Goal: Task Accomplishment & Management: Manage account settings

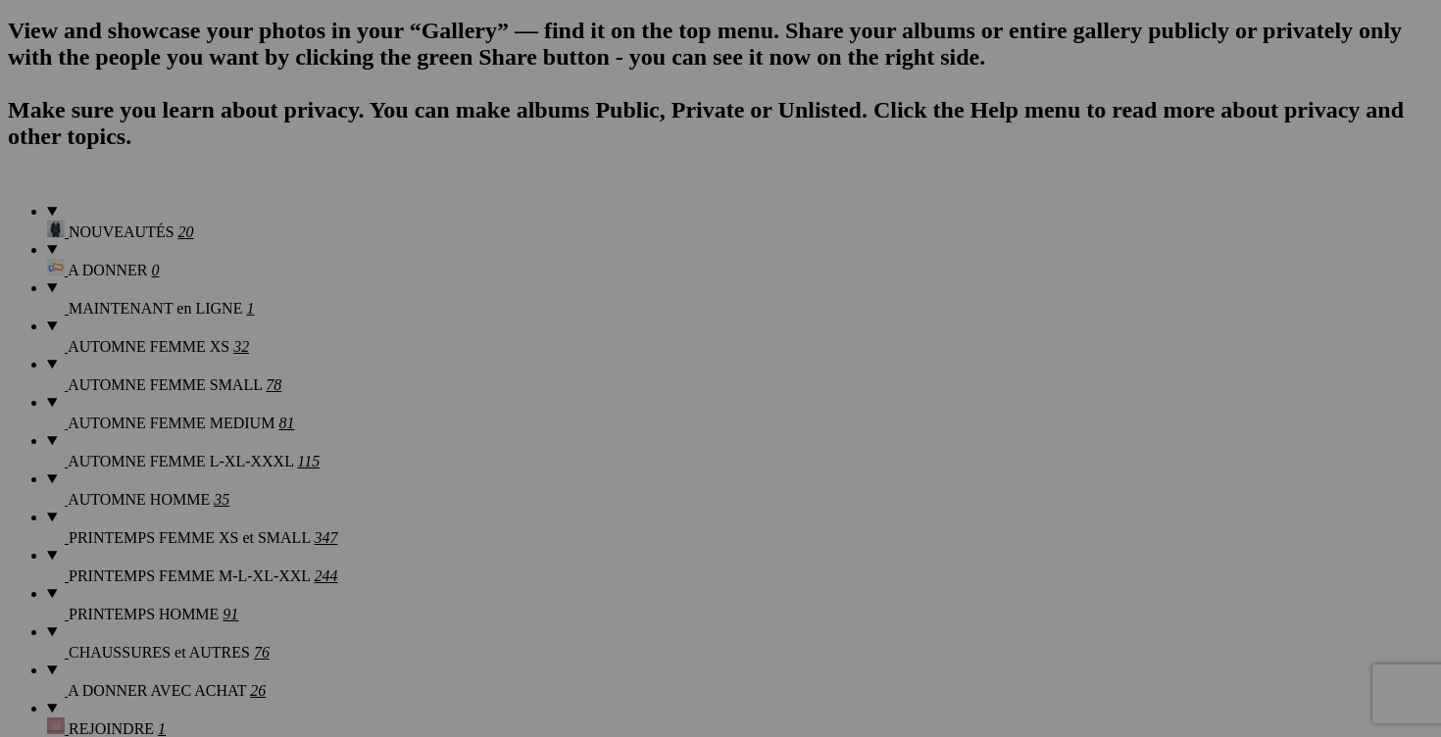
scroll to position [1398, 0]
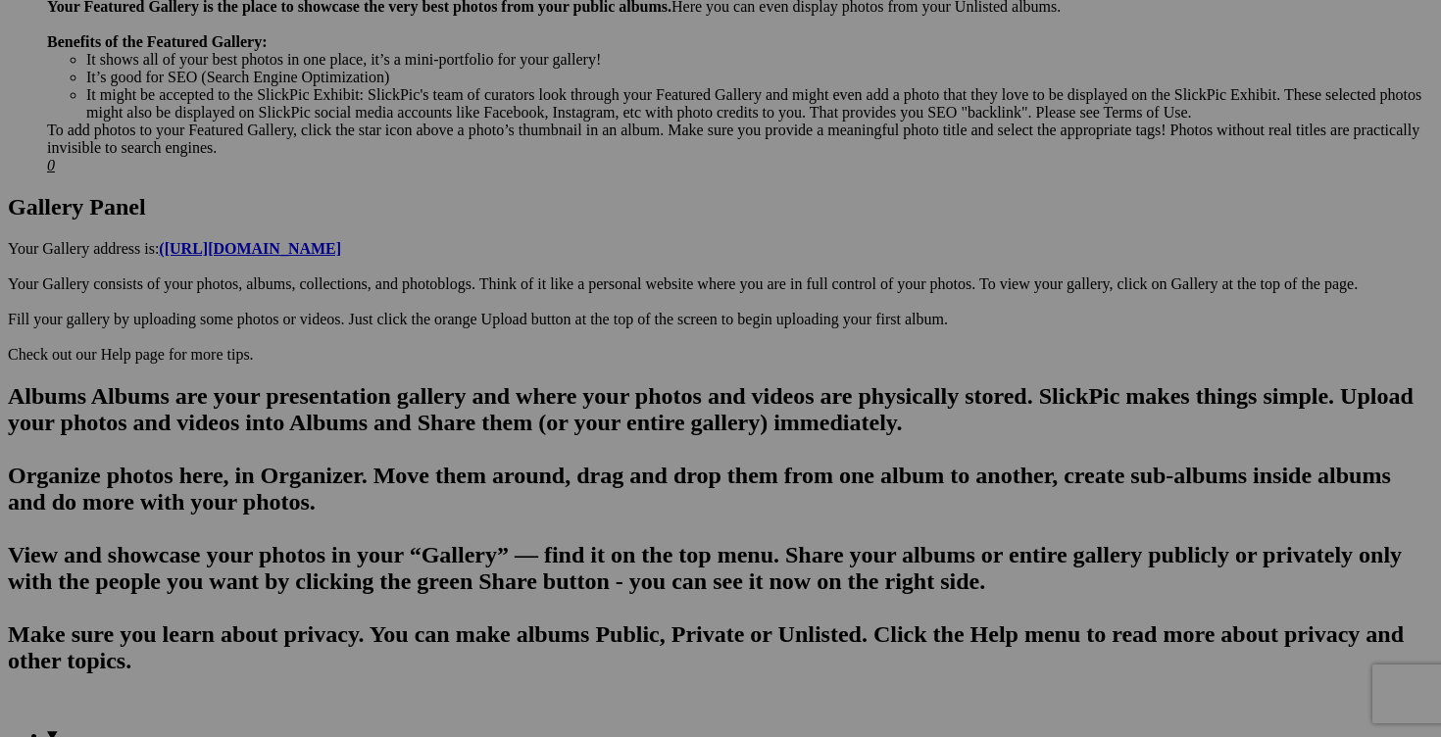
scroll to position [0, 0]
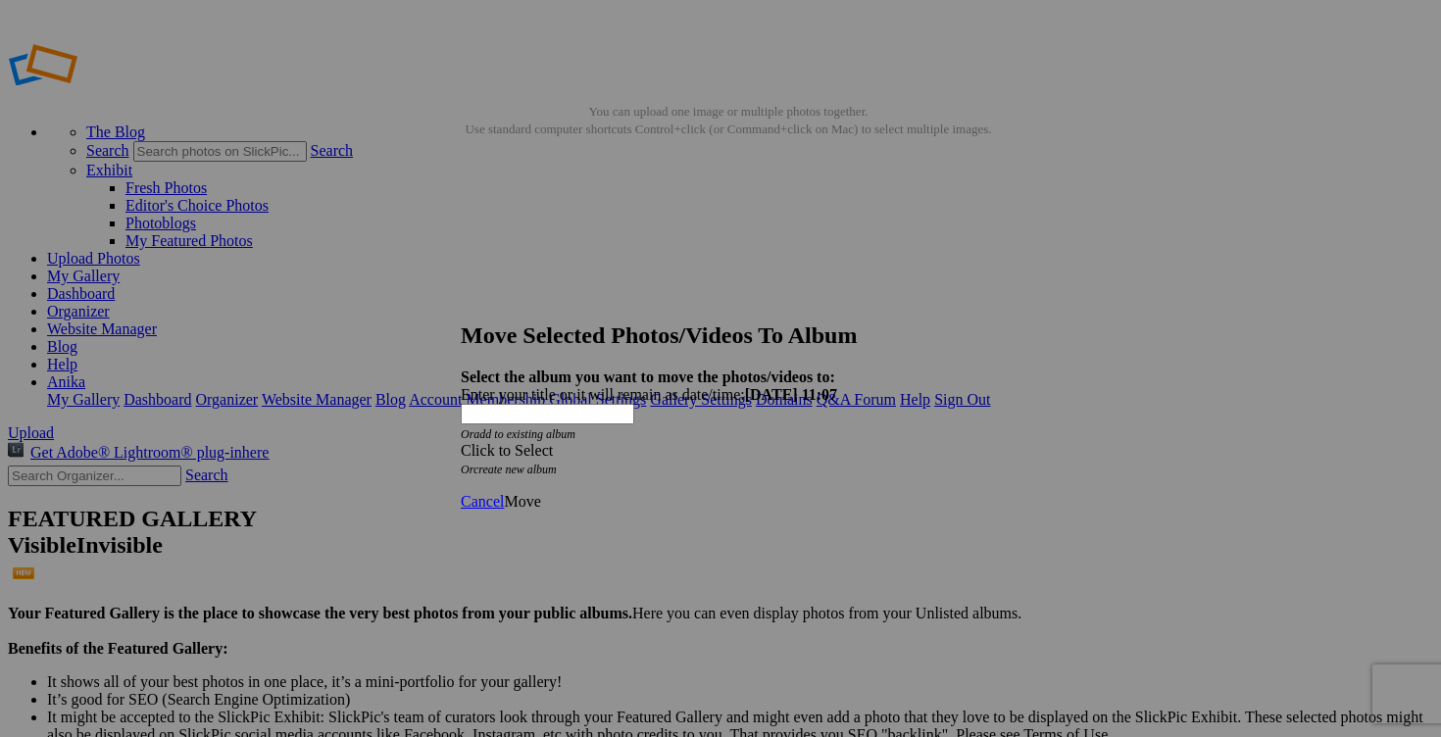
click at [461, 442] on span at bounding box center [461, 450] width 0 height 17
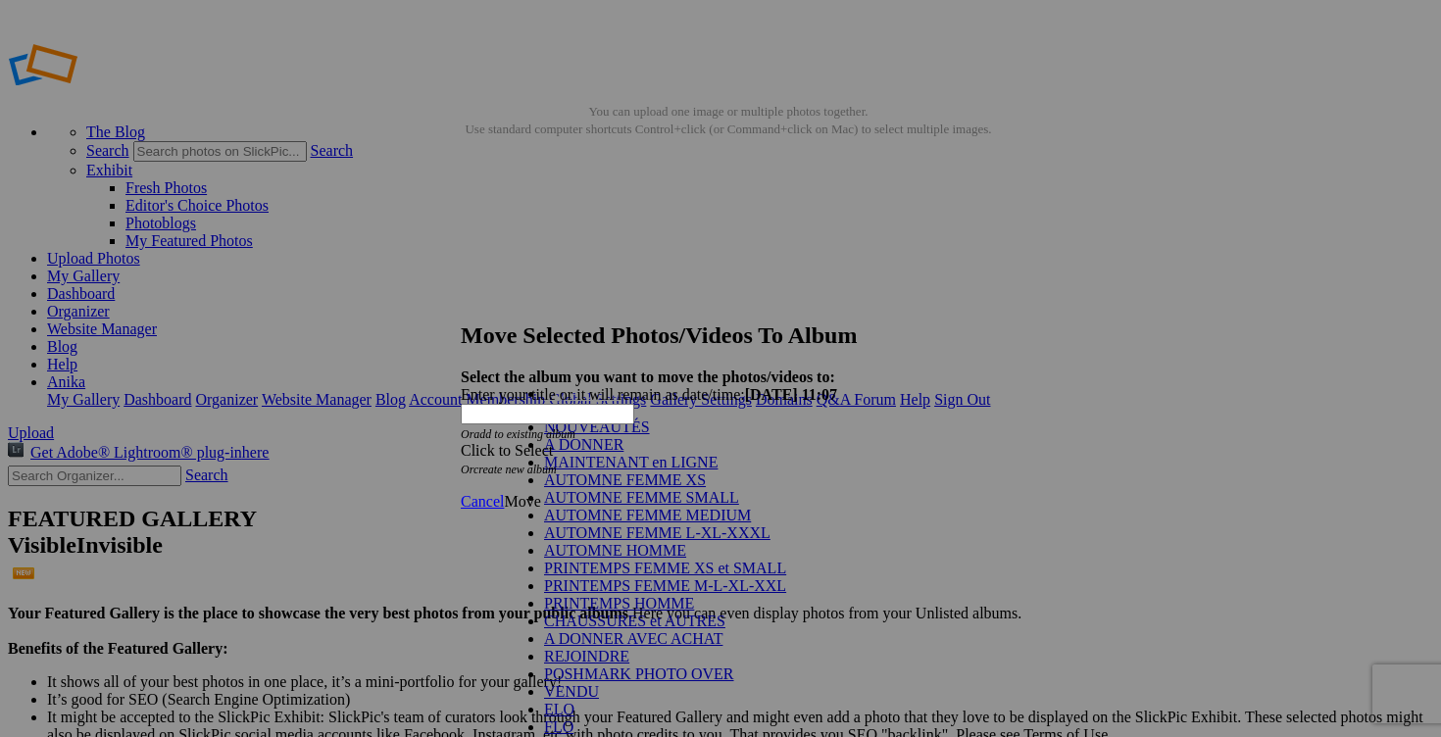
scroll to position [345, 0]
click at [591, 683] on link "VENDU" at bounding box center [571, 691] width 55 height 17
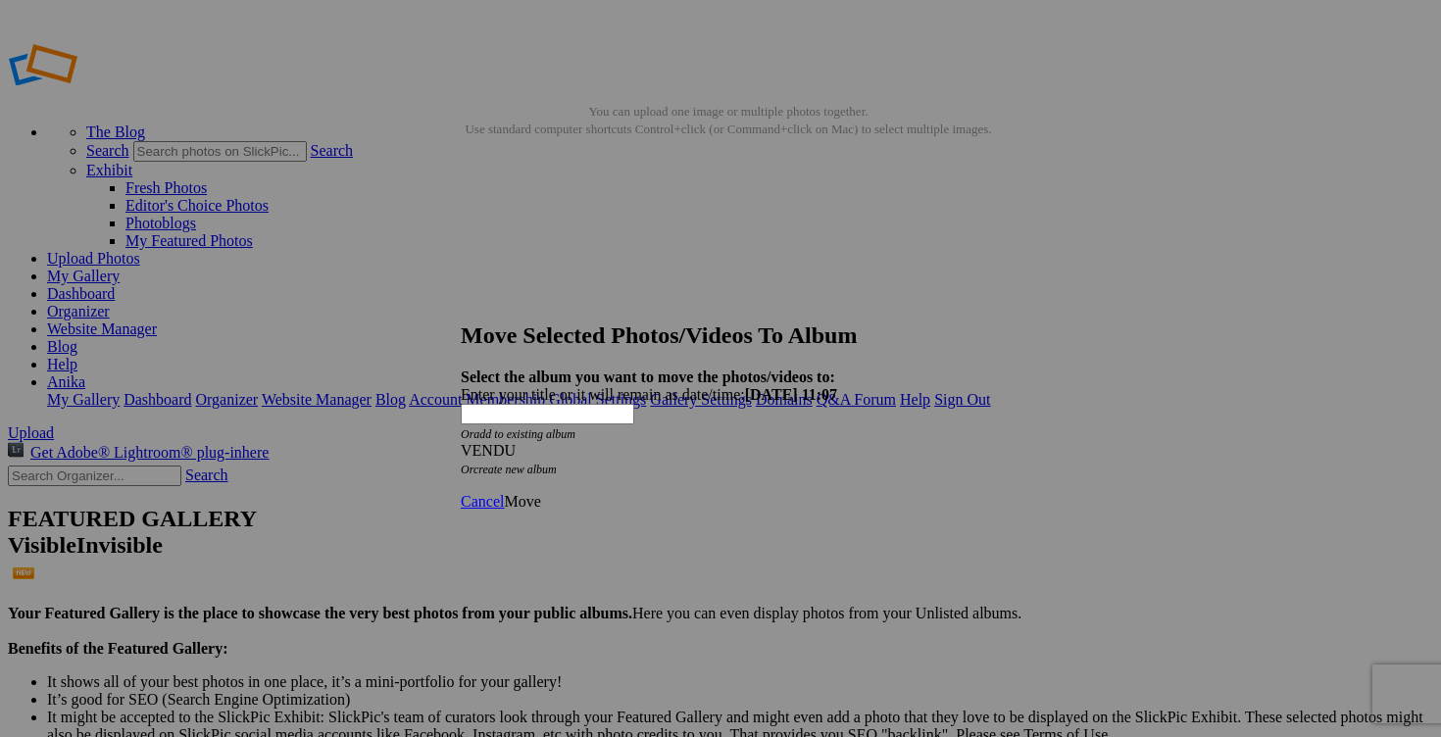
click at [540, 493] on span "Move" at bounding box center [522, 501] width 36 height 17
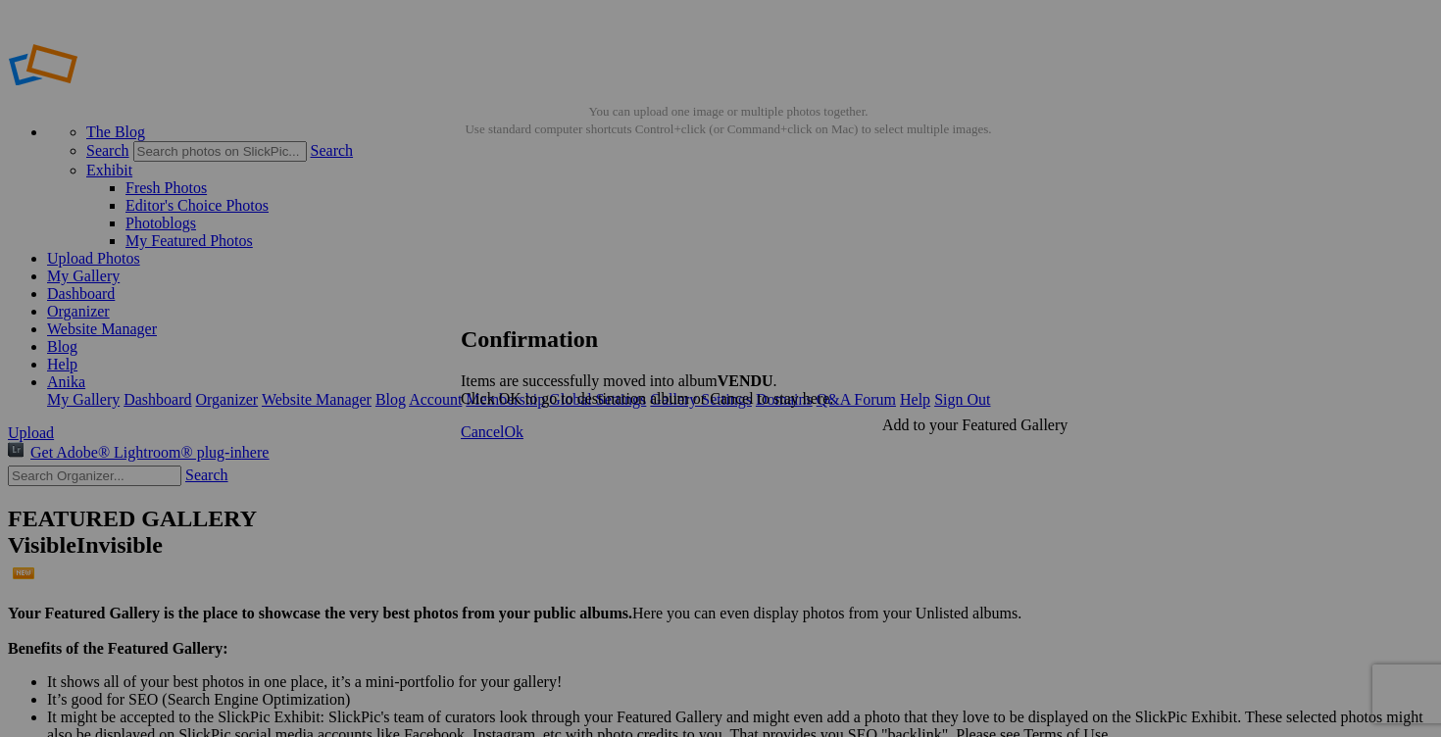
click at [504, 440] on span "Cancel" at bounding box center [482, 431] width 43 height 17
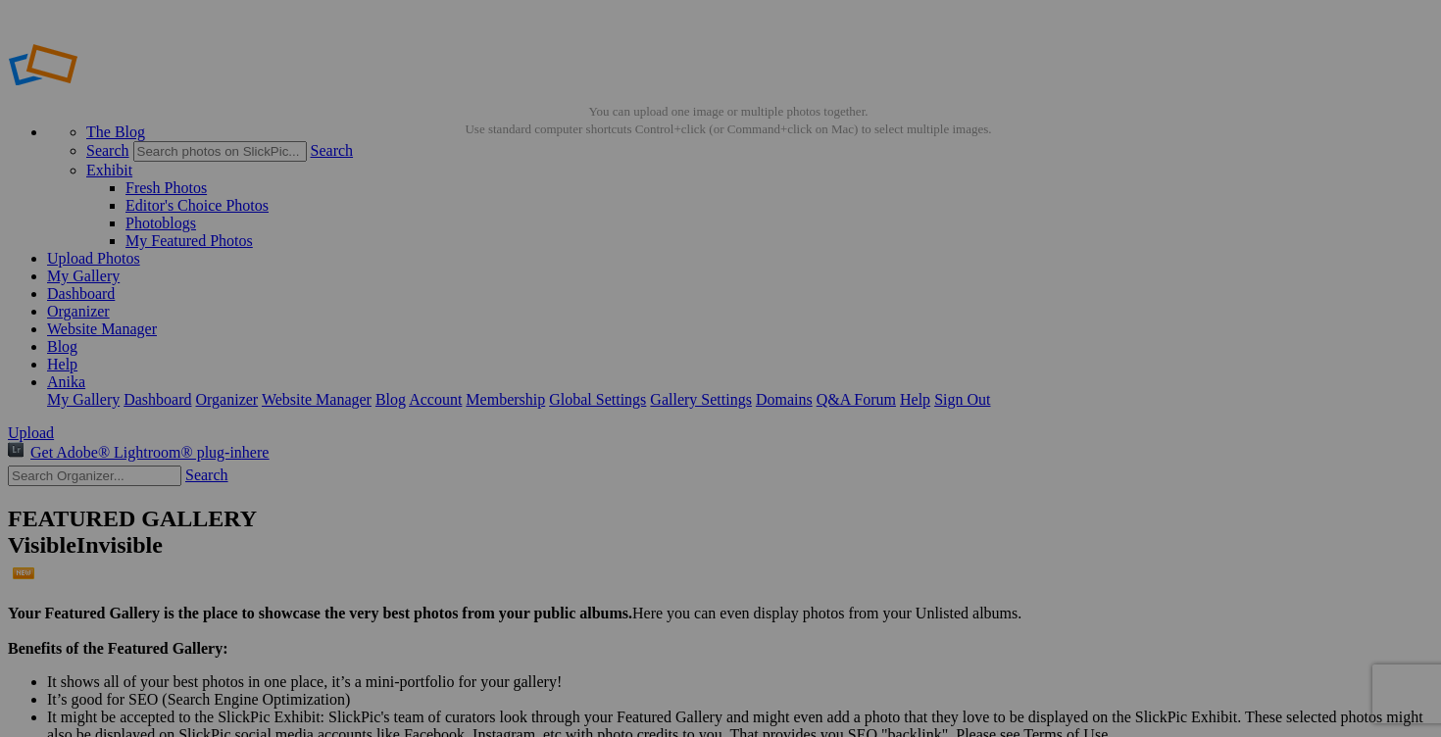
drag, startPoint x: 186, startPoint y: 304, endPoint x: 142, endPoint y: 321, distance: 47.5
drag, startPoint x: 141, startPoint y: 326, endPoint x: 122, endPoint y: 345, distance: 27.0
click at [110, 303] on link "Organizer" at bounding box center [78, 311] width 63 height 17
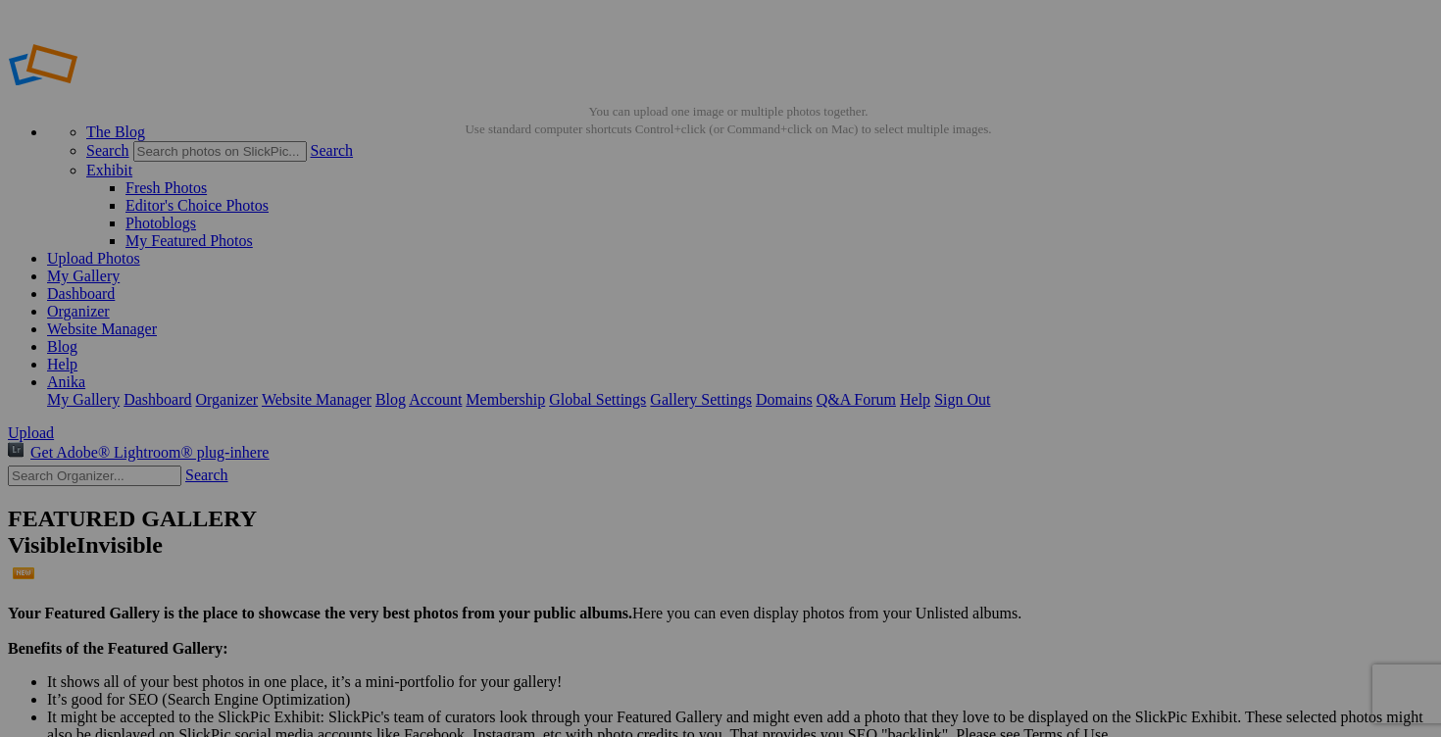
drag, startPoint x: 144, startPoint y: 325, endPoint x: 141, endPoint y: 281, distance: 44.2
click at [110, 303] on link "Organizer" at bounding box center [78, 311] width 63 height 17
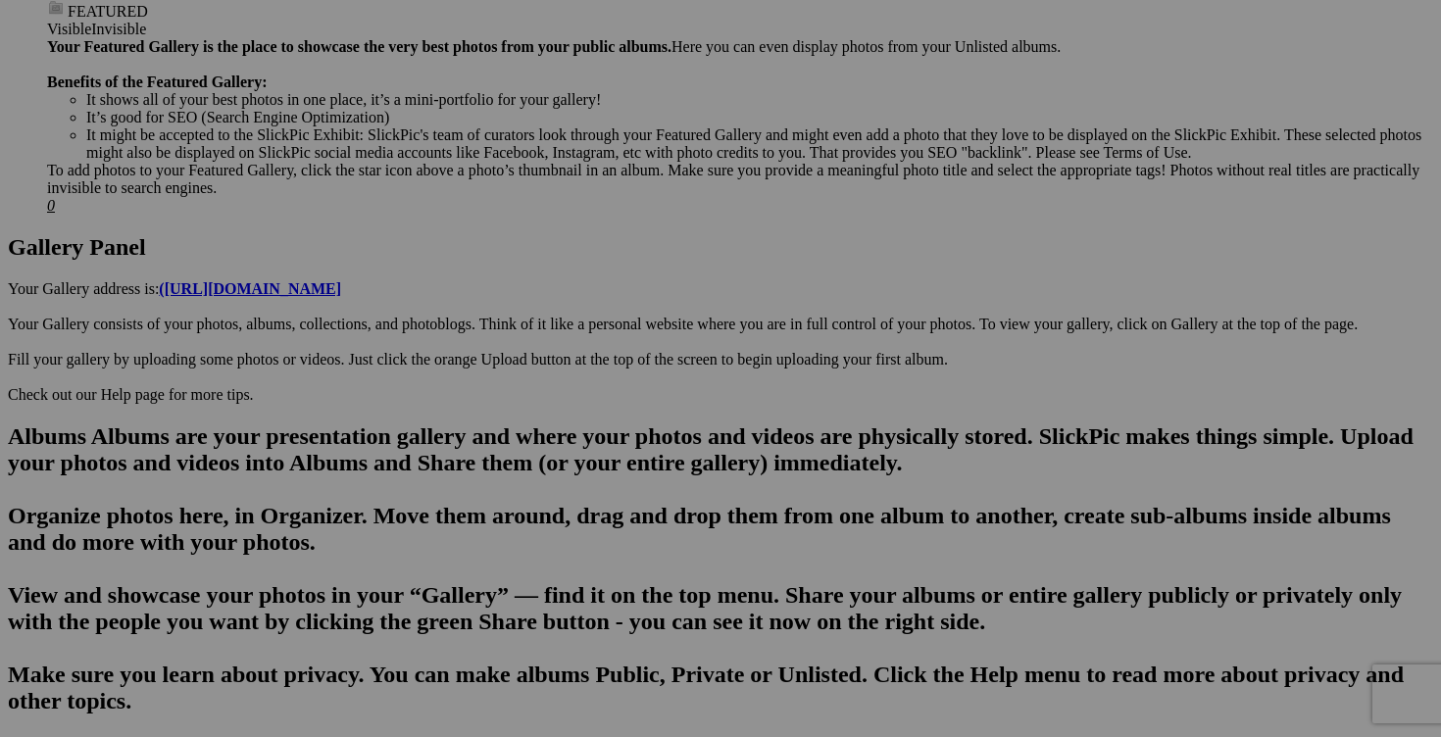
scroll to position [1051, 0]
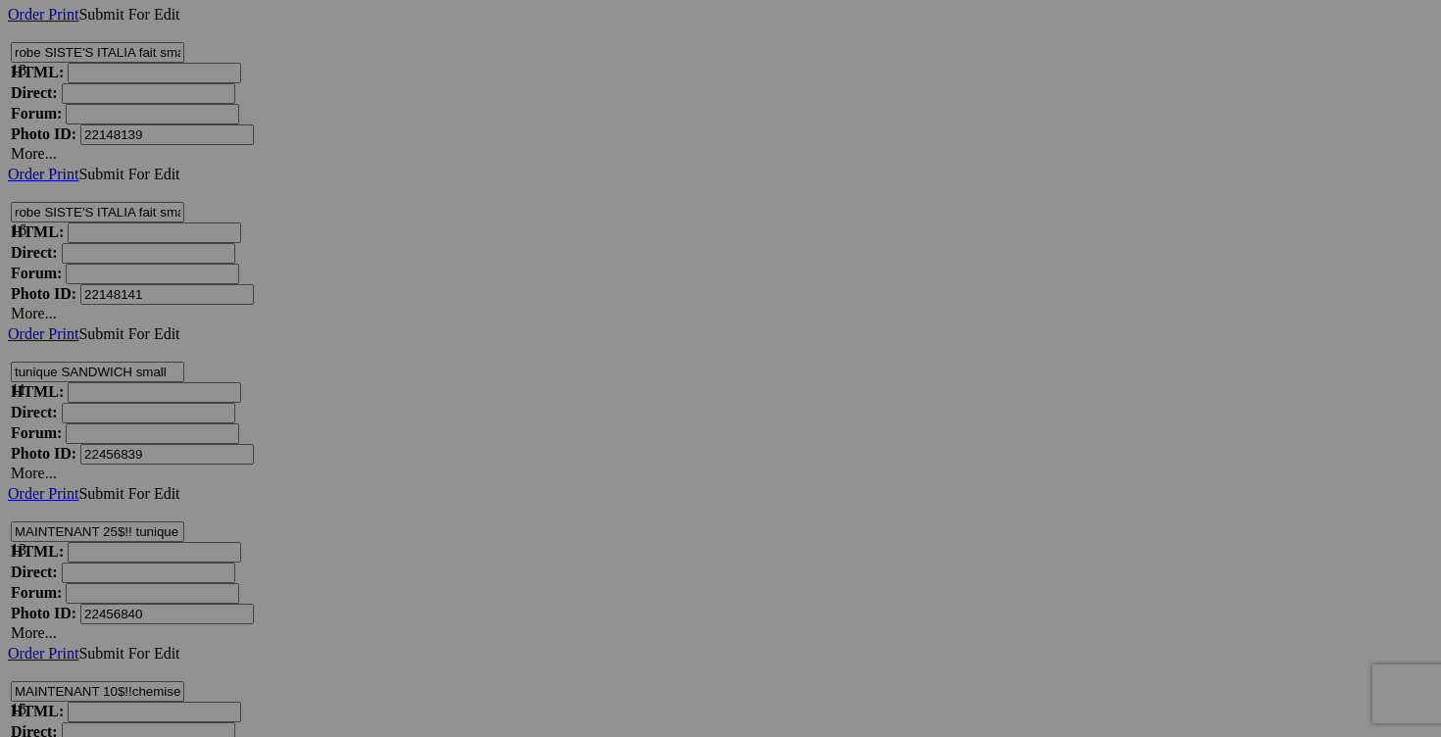
scroll to position [10587, 0]
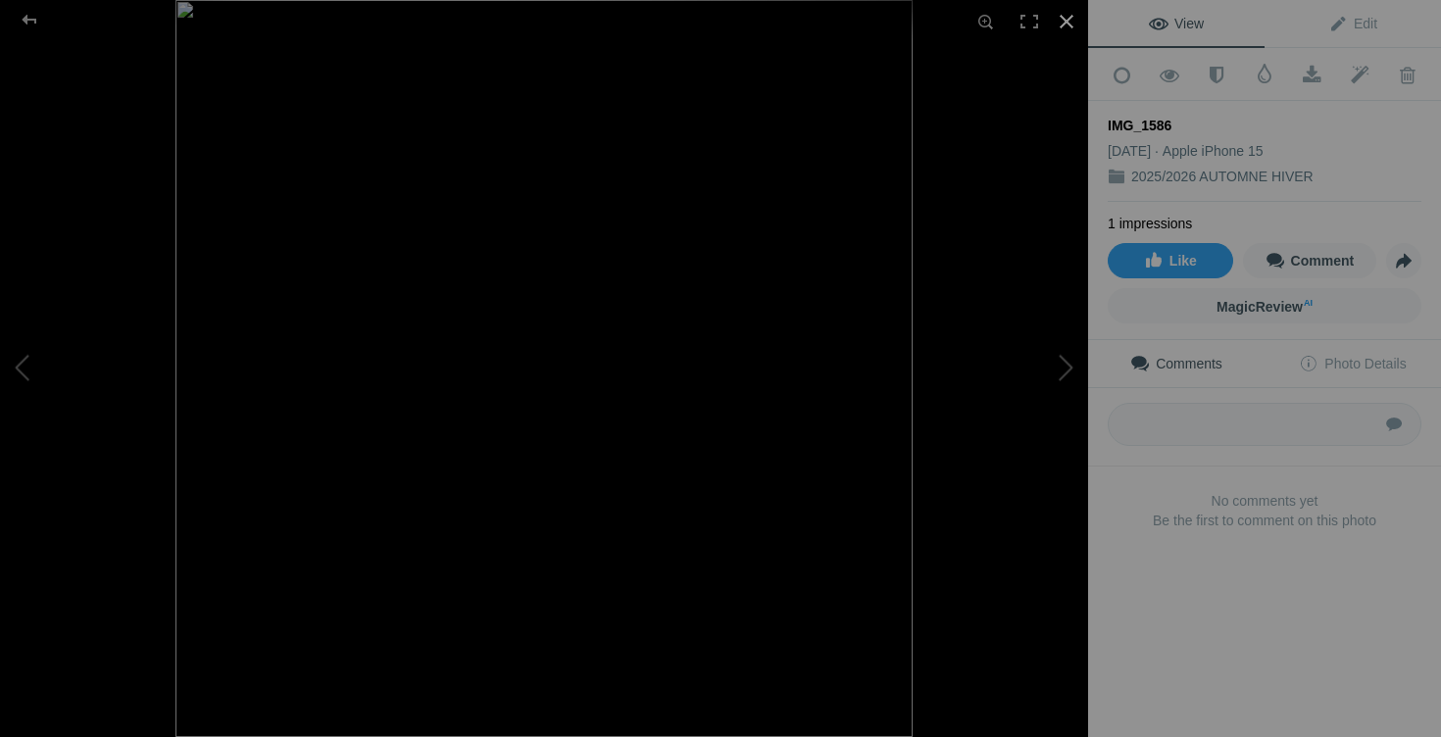
click at [1065, 16] on div at bounding box center [1066, 21] width 43 height 43
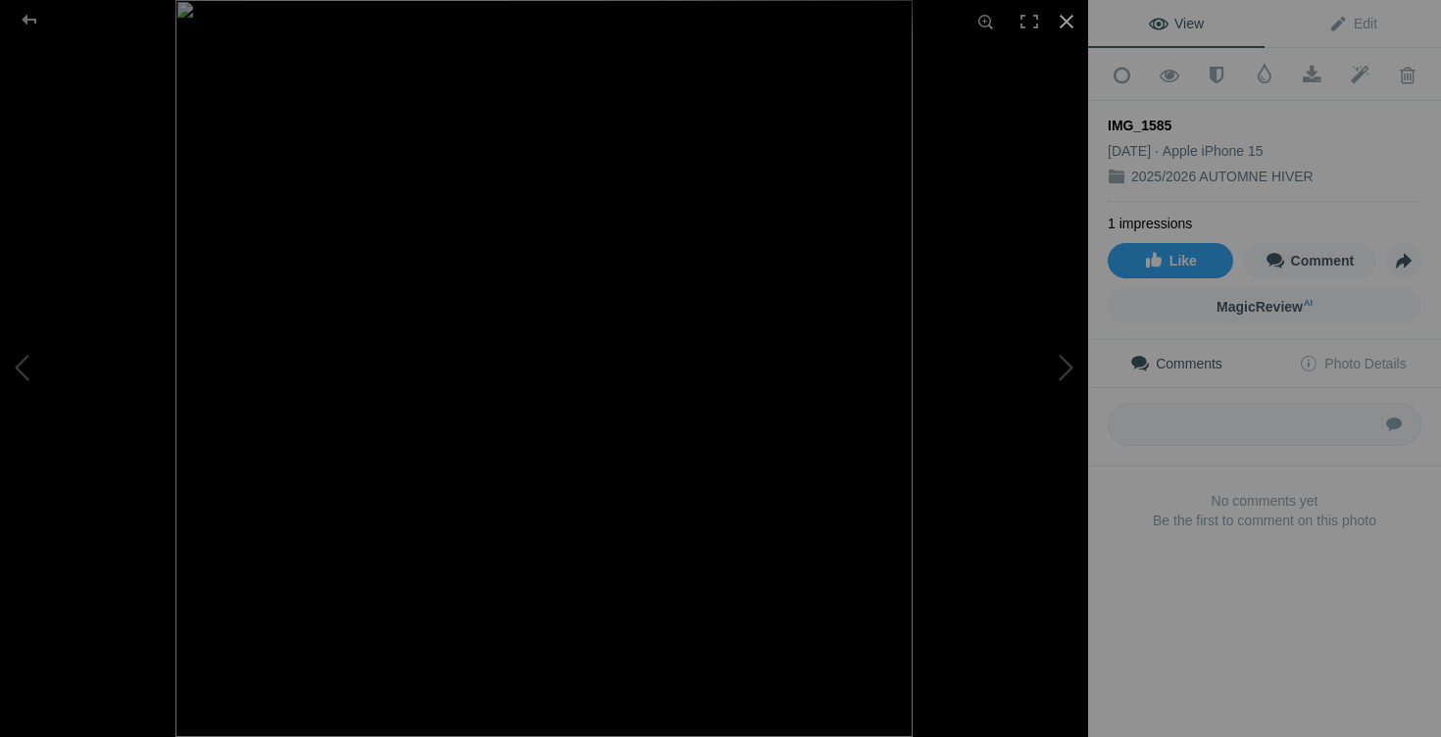
click at [1070, 13] on div at bounding box center [1066, 21] width 43 height 43
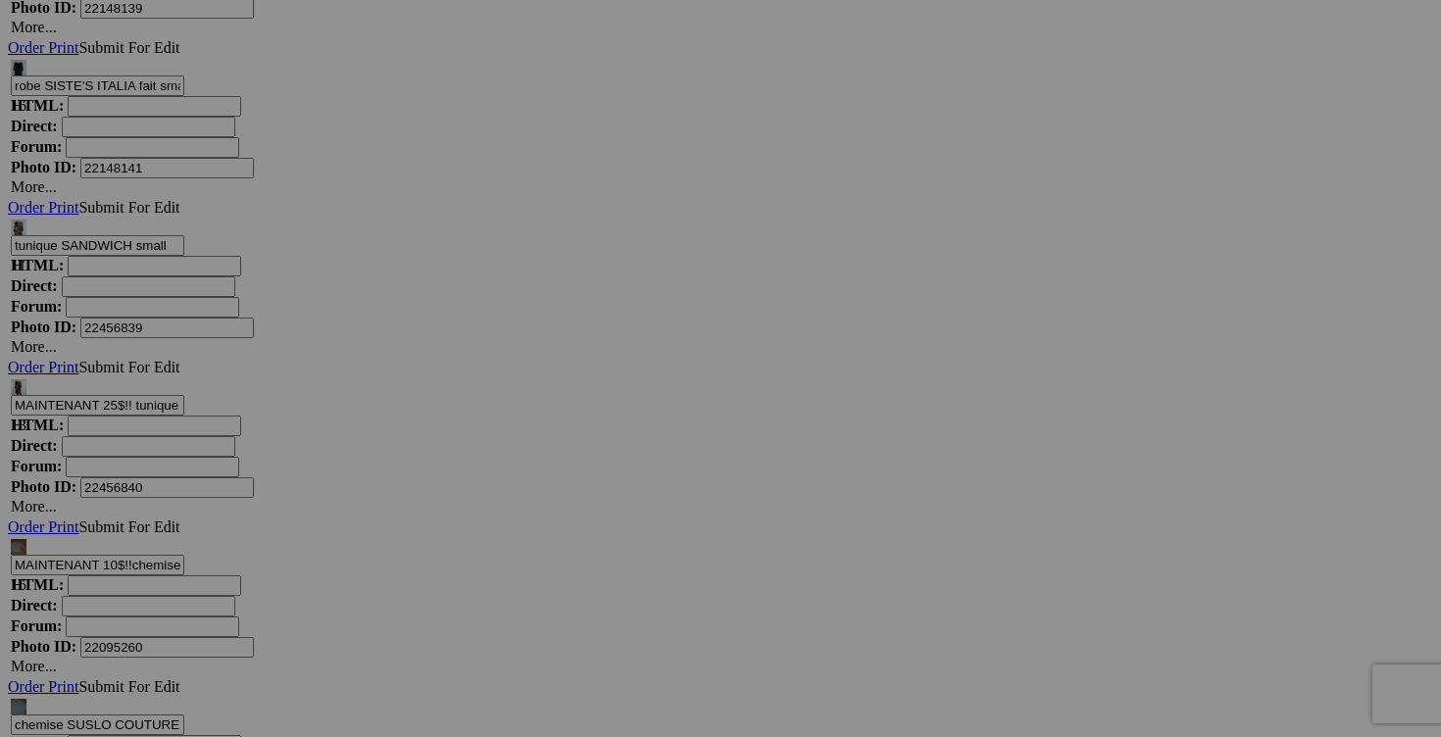
drag, startPoint x: 763, startPoint y: 532, endPoint x: 589, endPoint y: 531, distance: 174.5
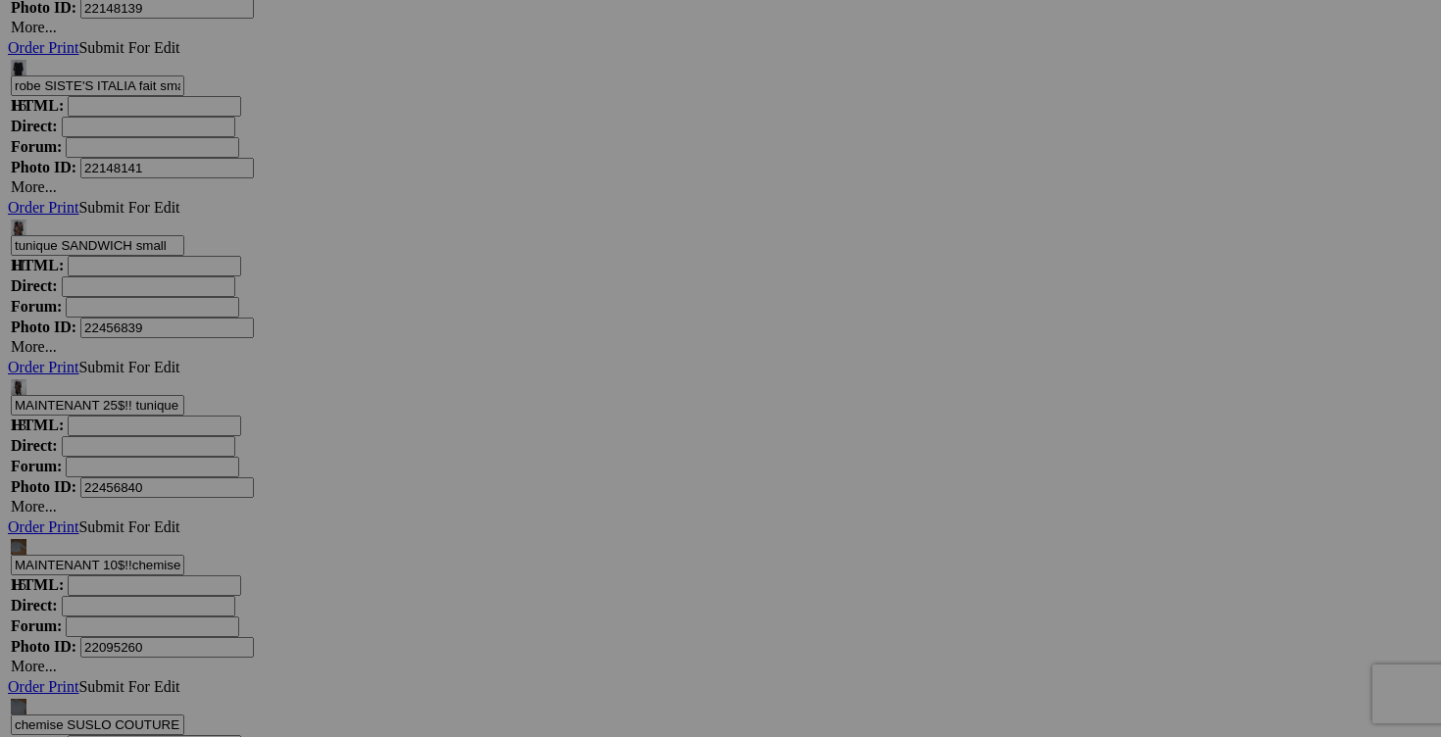
drag, startPoint x: 686, startPoint y: 528, endPoint x: 580, endPoint y: 528, distance: 105.8
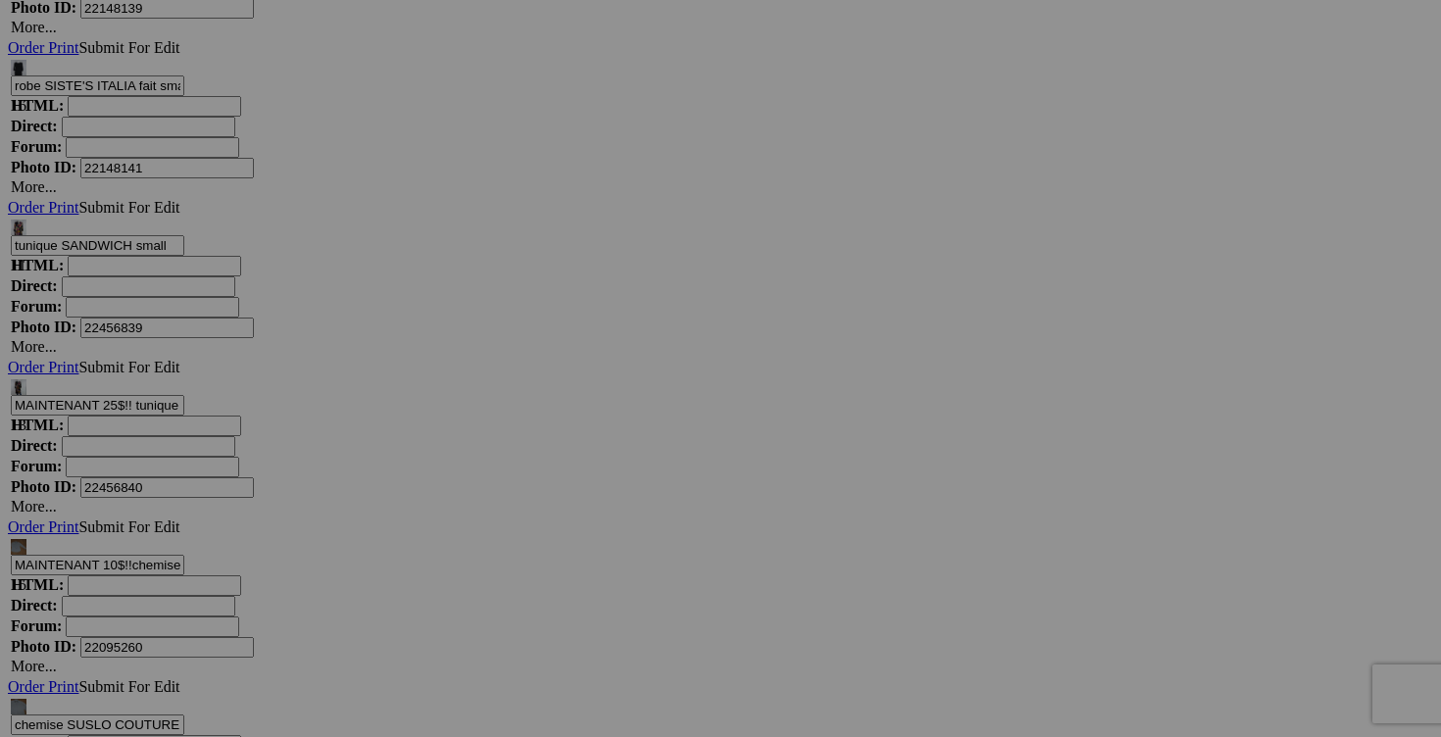
drag, startPoint x: 784, startPoint y: 529, endPoint x: 615, endPoint y: 516, distance: 169.1
type input "blazer VANITY FAIR taille 16 30$(comme neuf, col crème peut être enlevé)"
drag, startPoint x: 929, startPoint y: 529, endPoint x: 816, endPoint y: 529, distance: 112.7
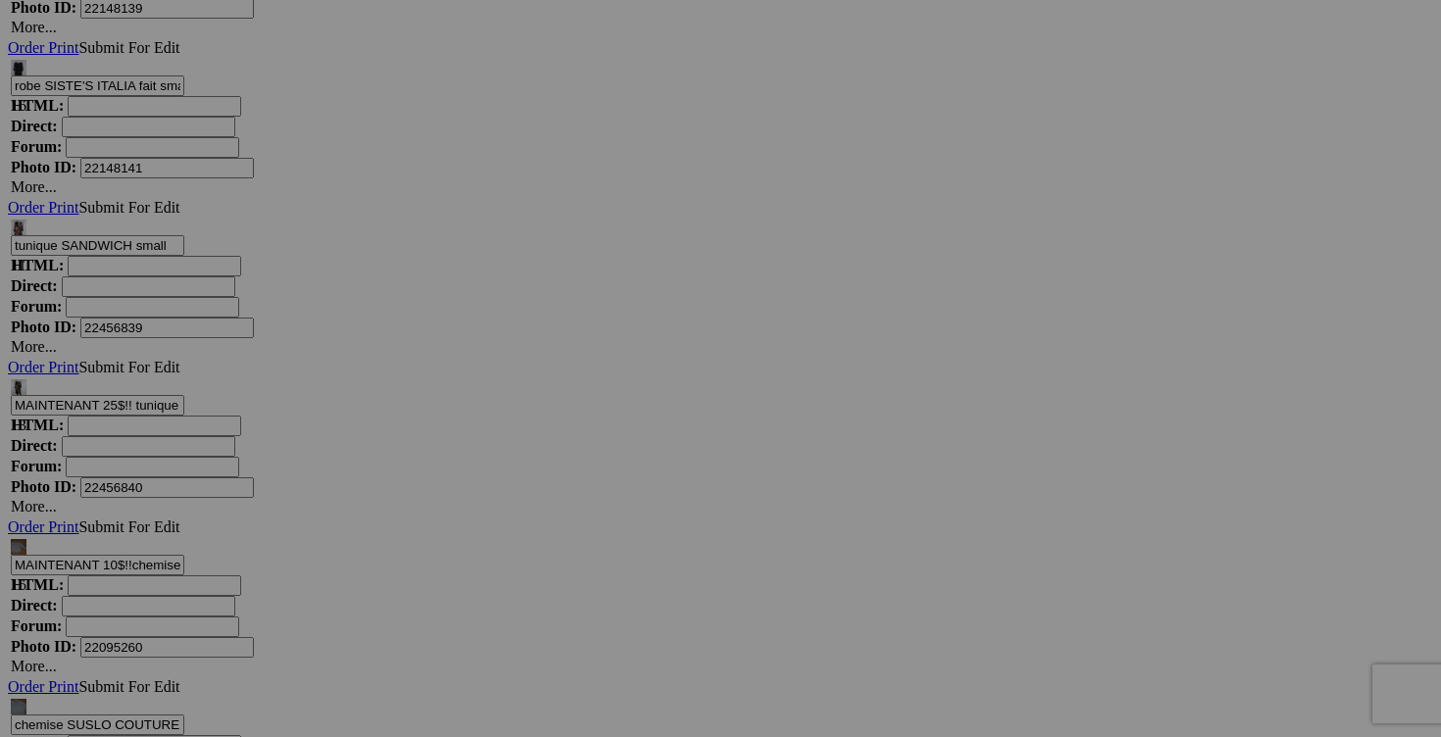
paste input "blazer VANITY FAIR taille 16"
type input "blazer VANITY FAIR taille 16"
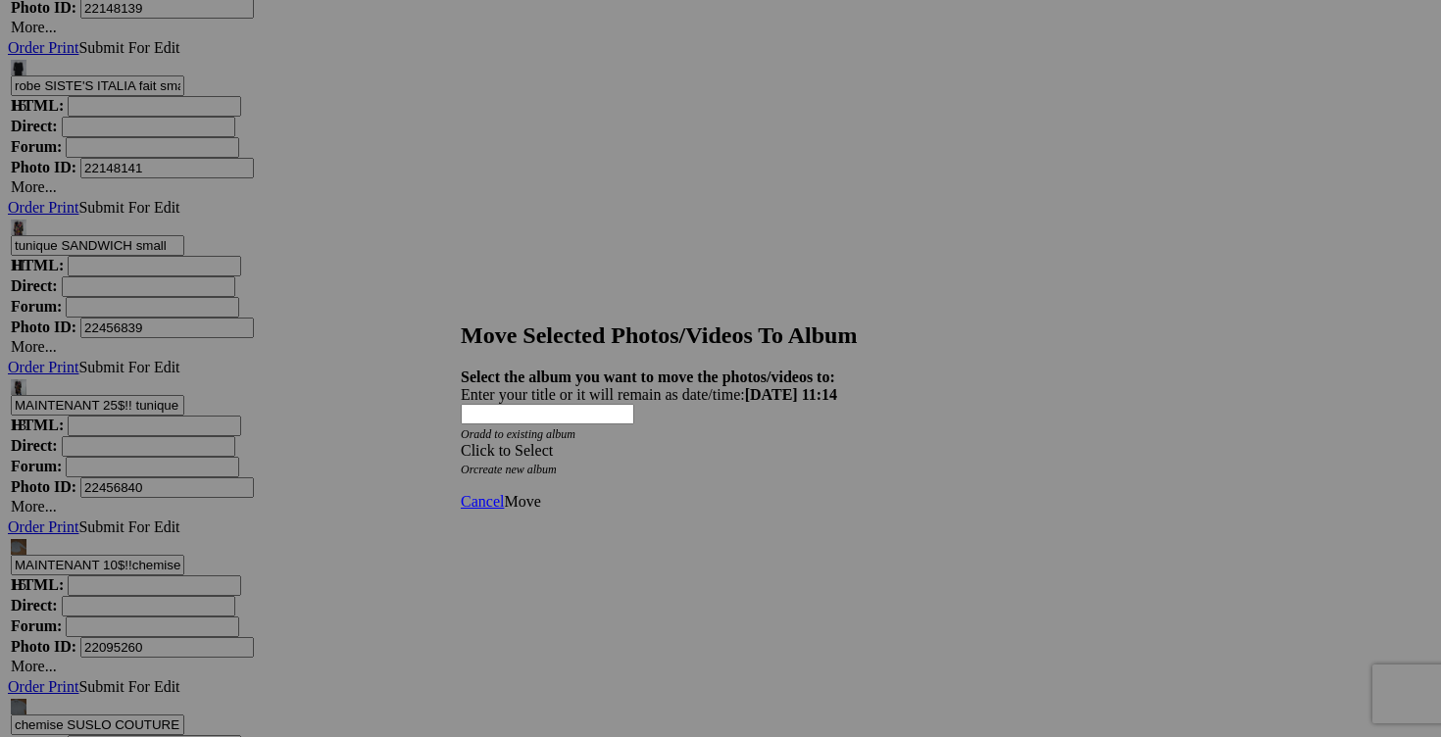
click at [461, 442] on span at bounding box center [461, 450] width 0 height 17
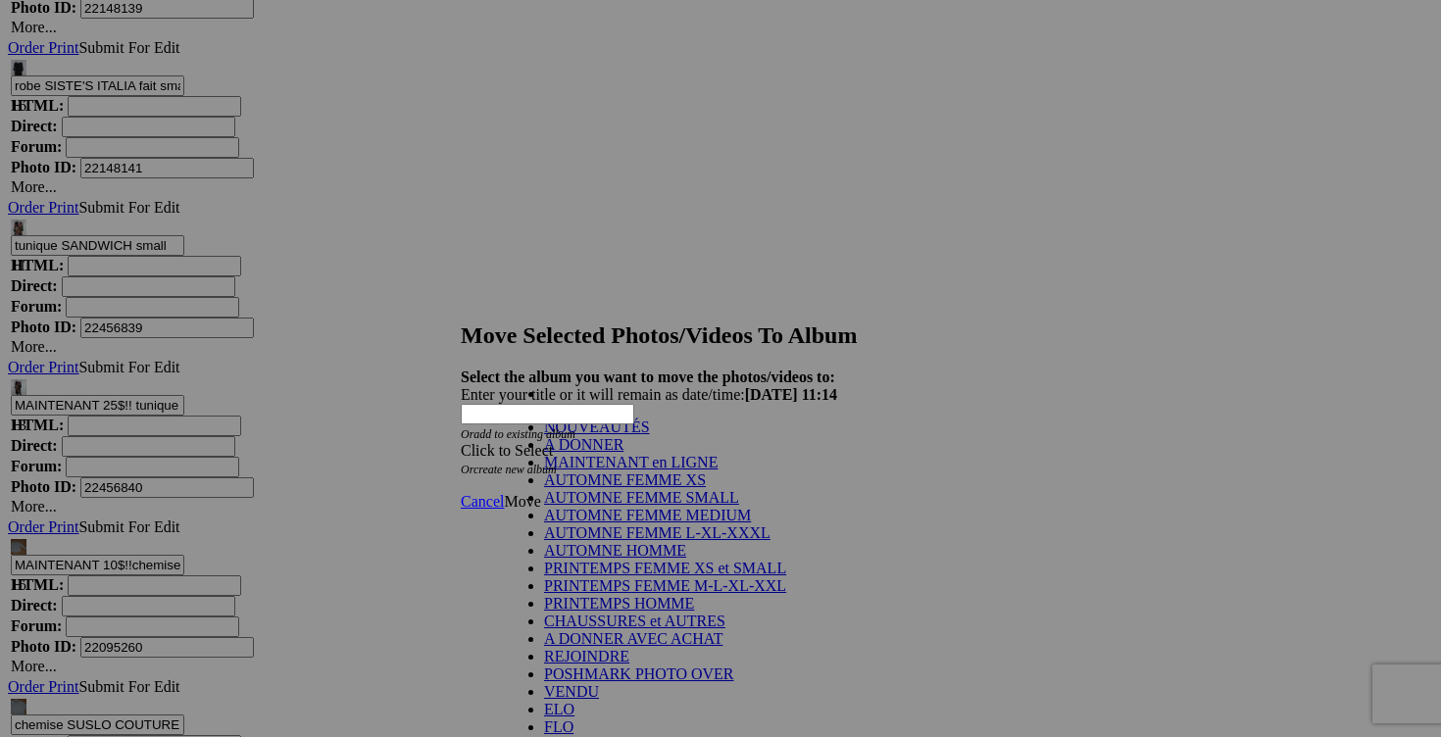
click at [650, 435] on link "NOUVEAUTÉS" at bounding box center [597, 426] width 106 height 17
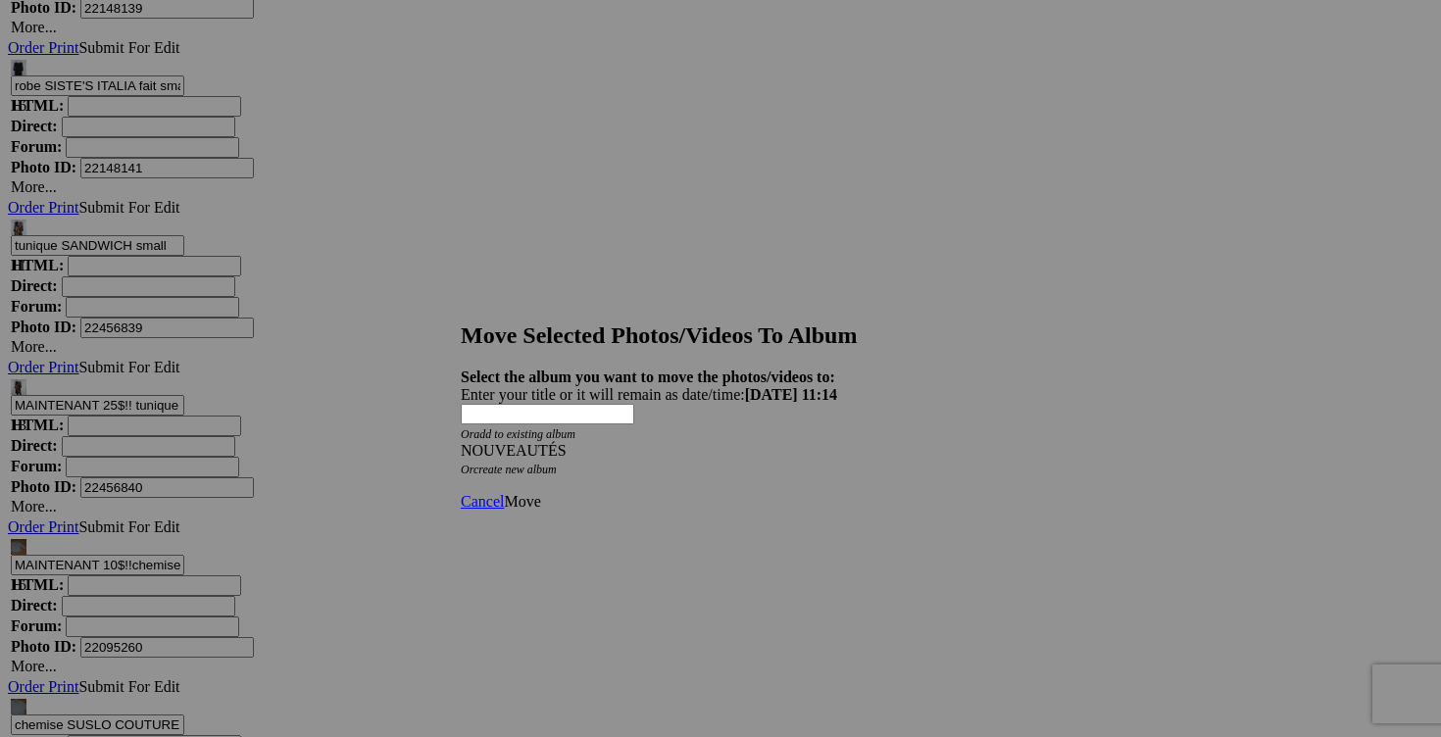
click at [540, 493] on span "Move" at bounding box center [522, 501] width 36 height 17
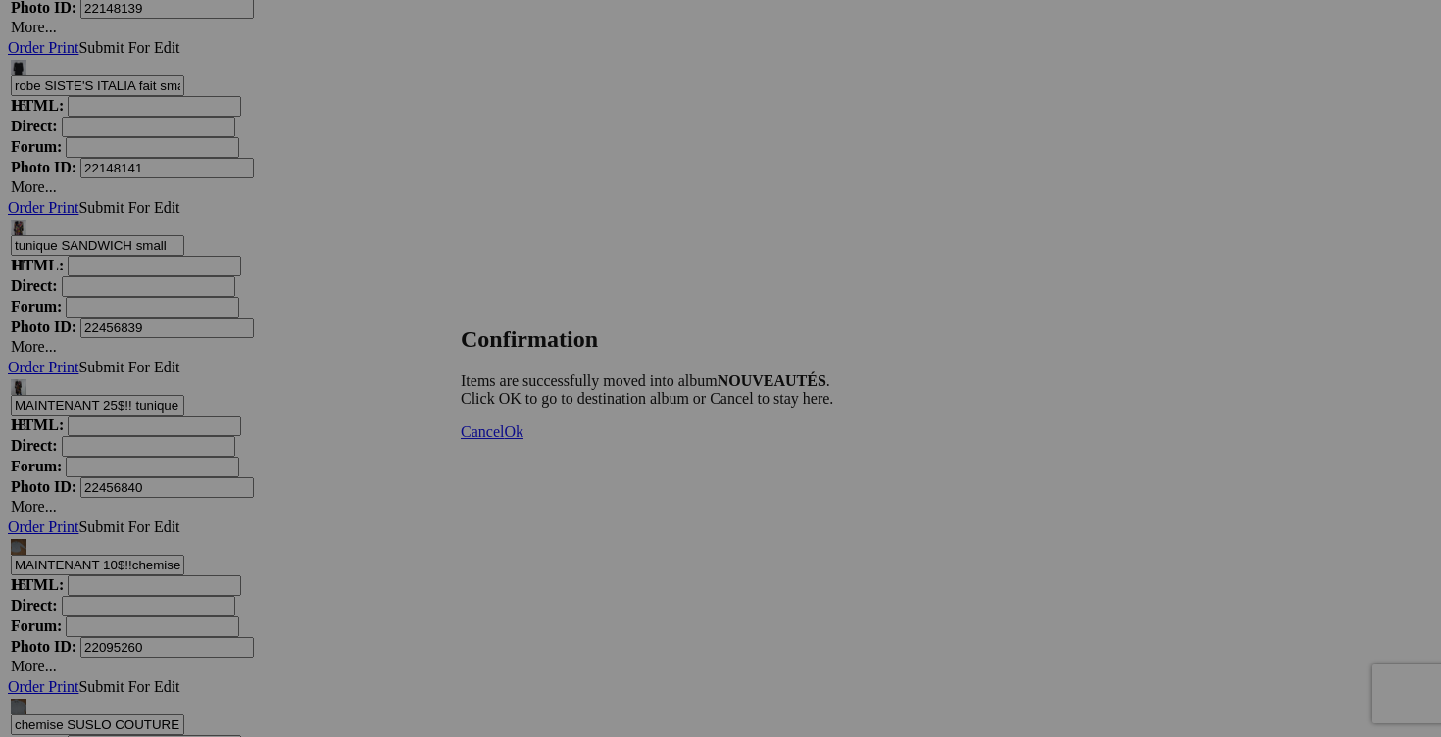
click at [523, 440] on span "Ok" at bounding box center [514, 431] width 20 height 17
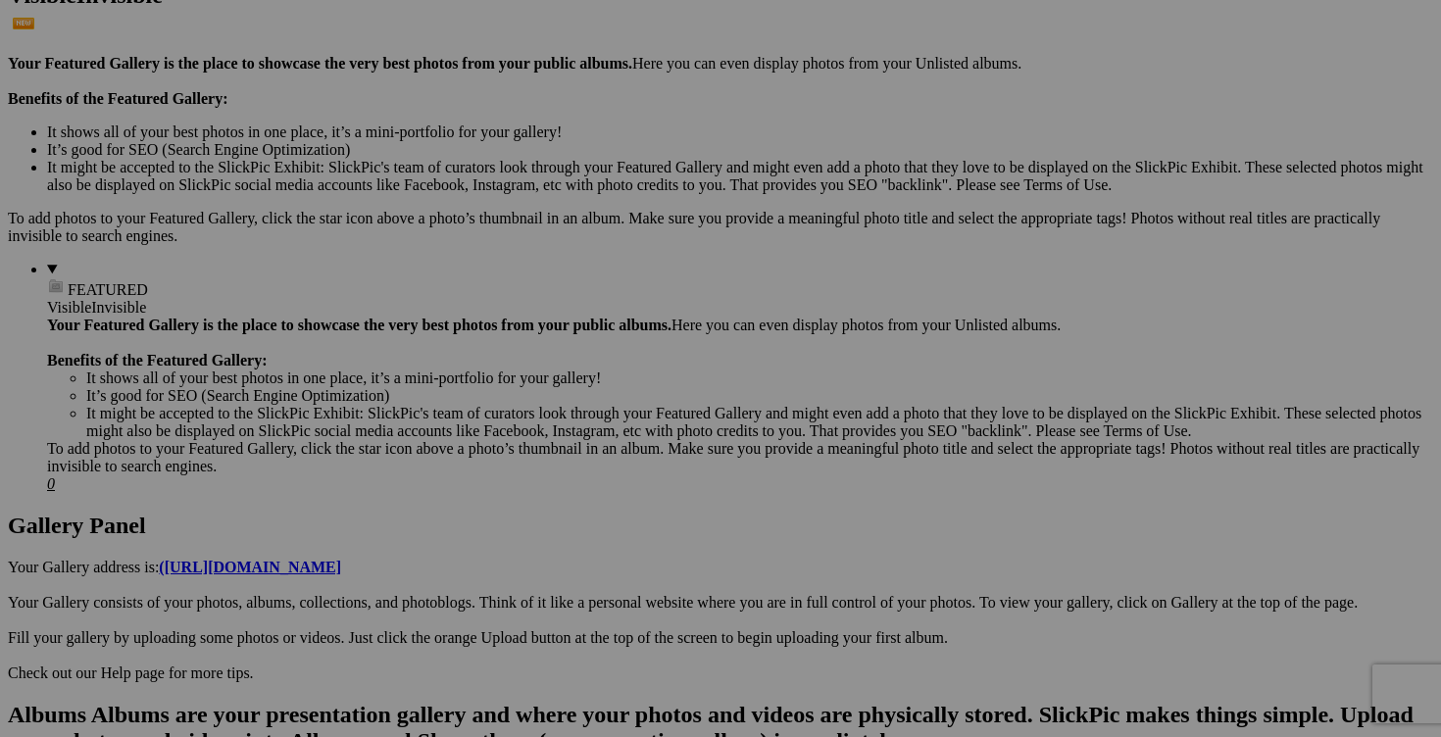
scroll to position [557, 0]
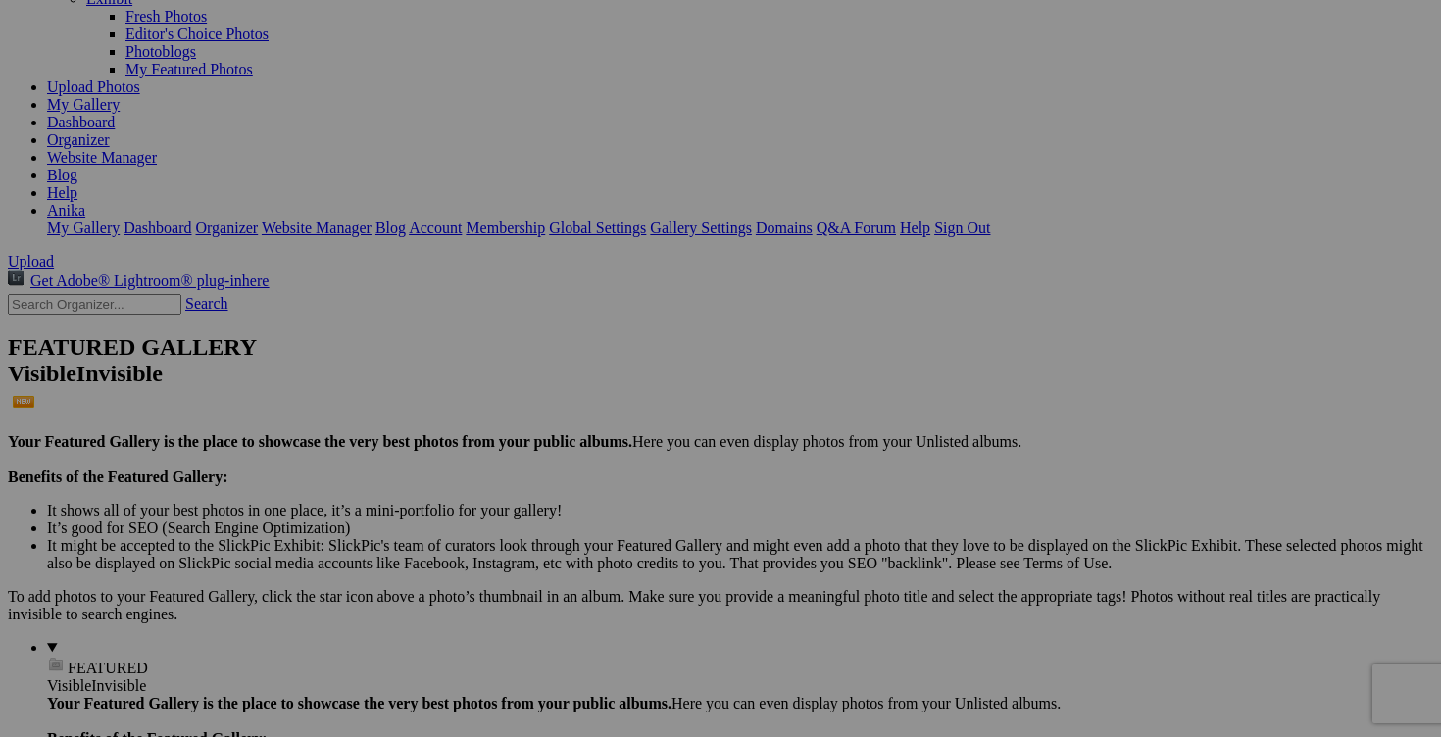
scroll to position [312, 0]
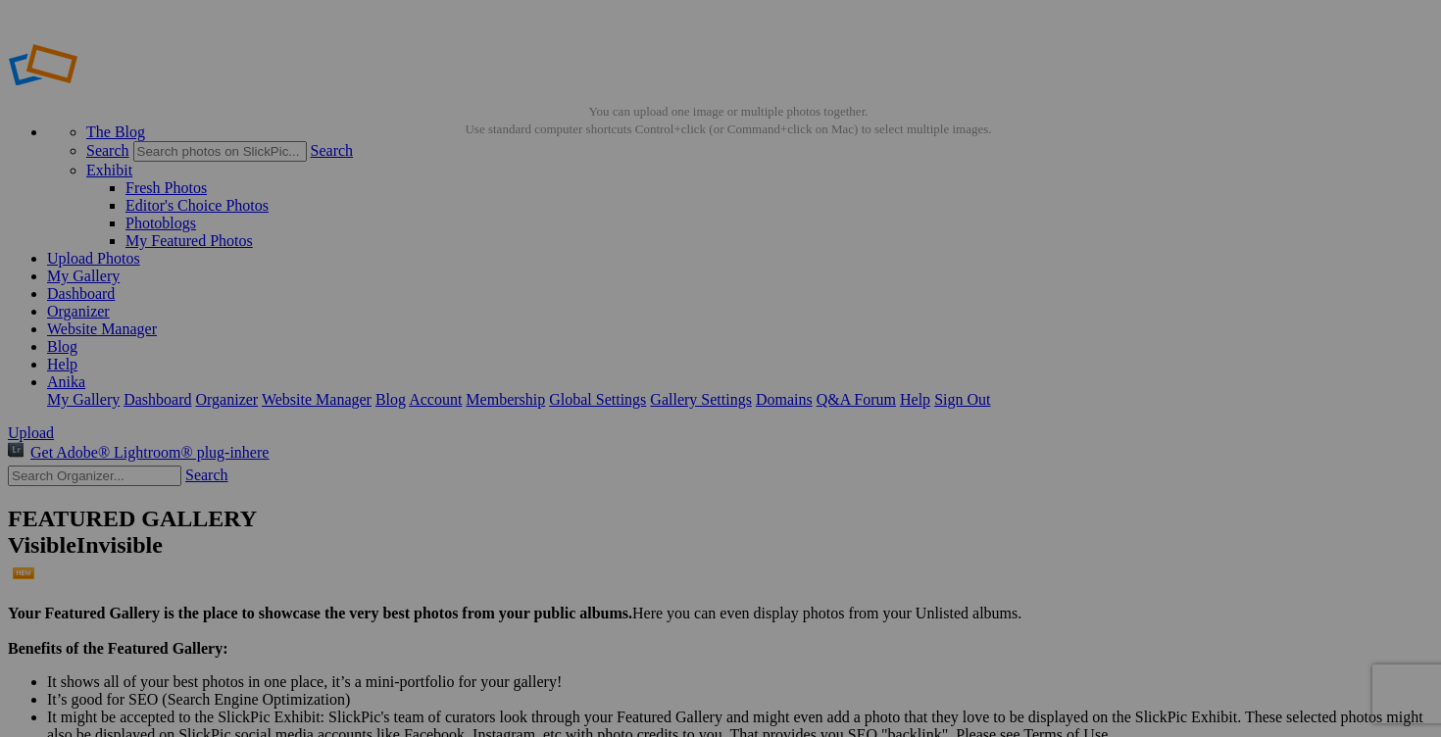
click at [115, 285] on link "Dashboard" at bounding box center [81, 293] width 68 height 17
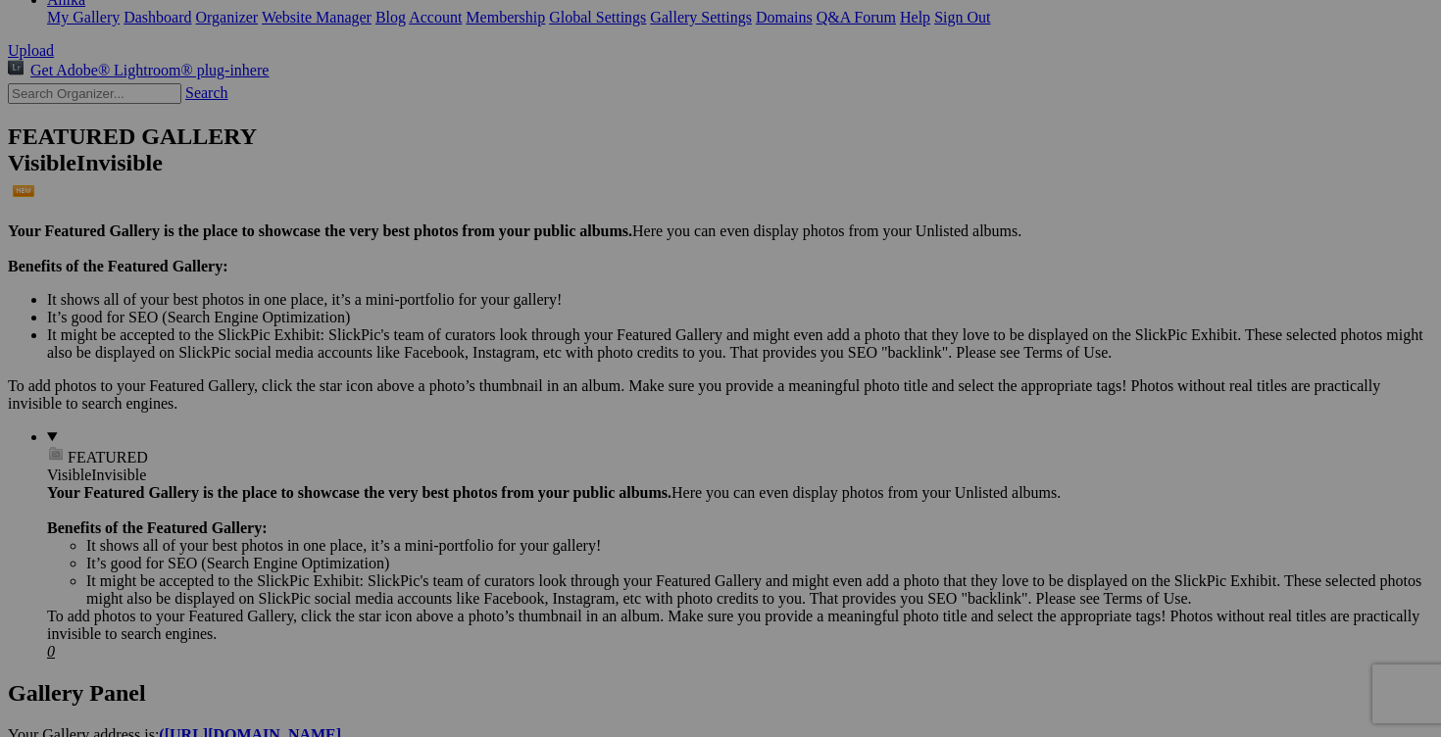
scroll to position [435, 0]
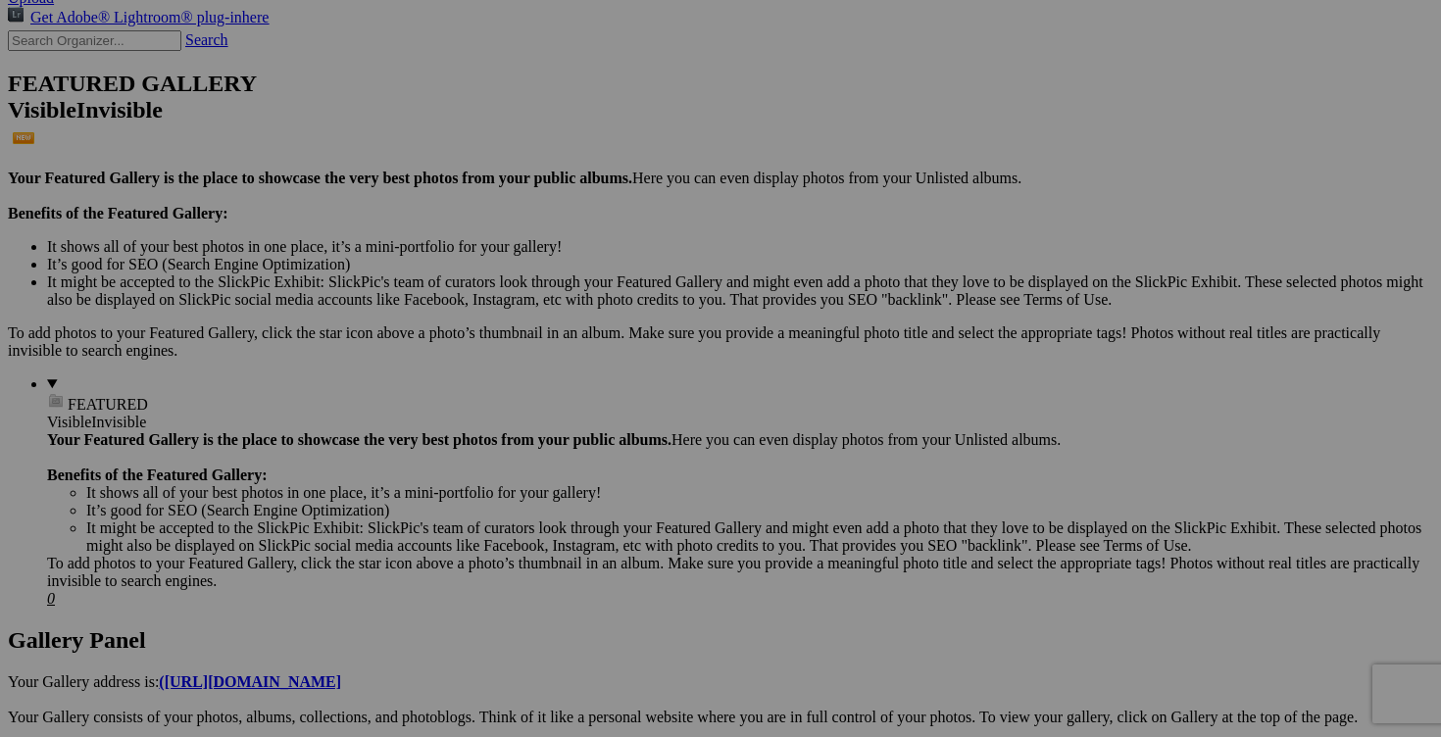
drag, startPoint x: 762, startPoint y: 472, endPoint x: 682, endPoint y: 471, distance: 79.4
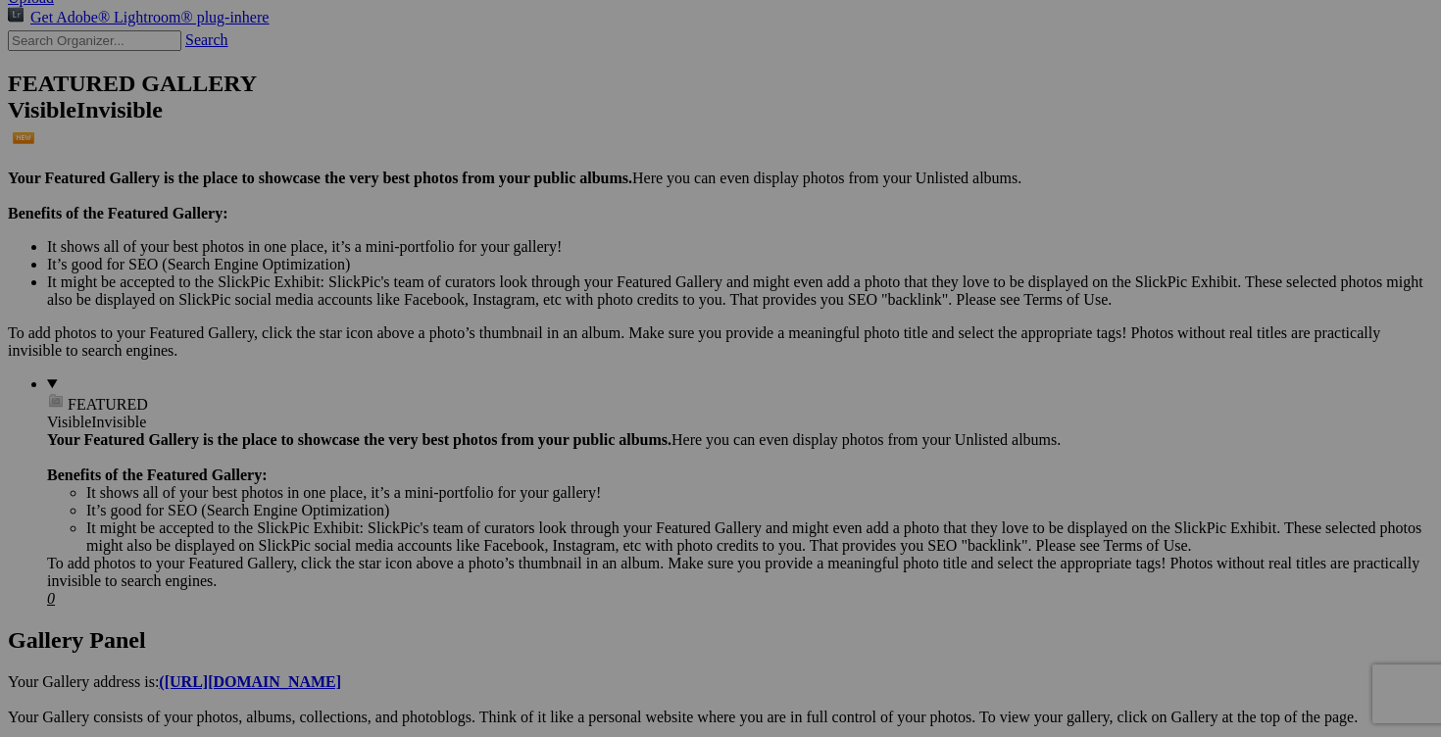
scroll to position [0, 0]
drag, startPoint x: 682, startPoint y: 475, endPoint x: 641, endPoint y: 474, distance: 41.2
drag, startPoint x: 767, startPoint y: 474, endPoint x: 640, endPoint y: 467, distance: 127.6
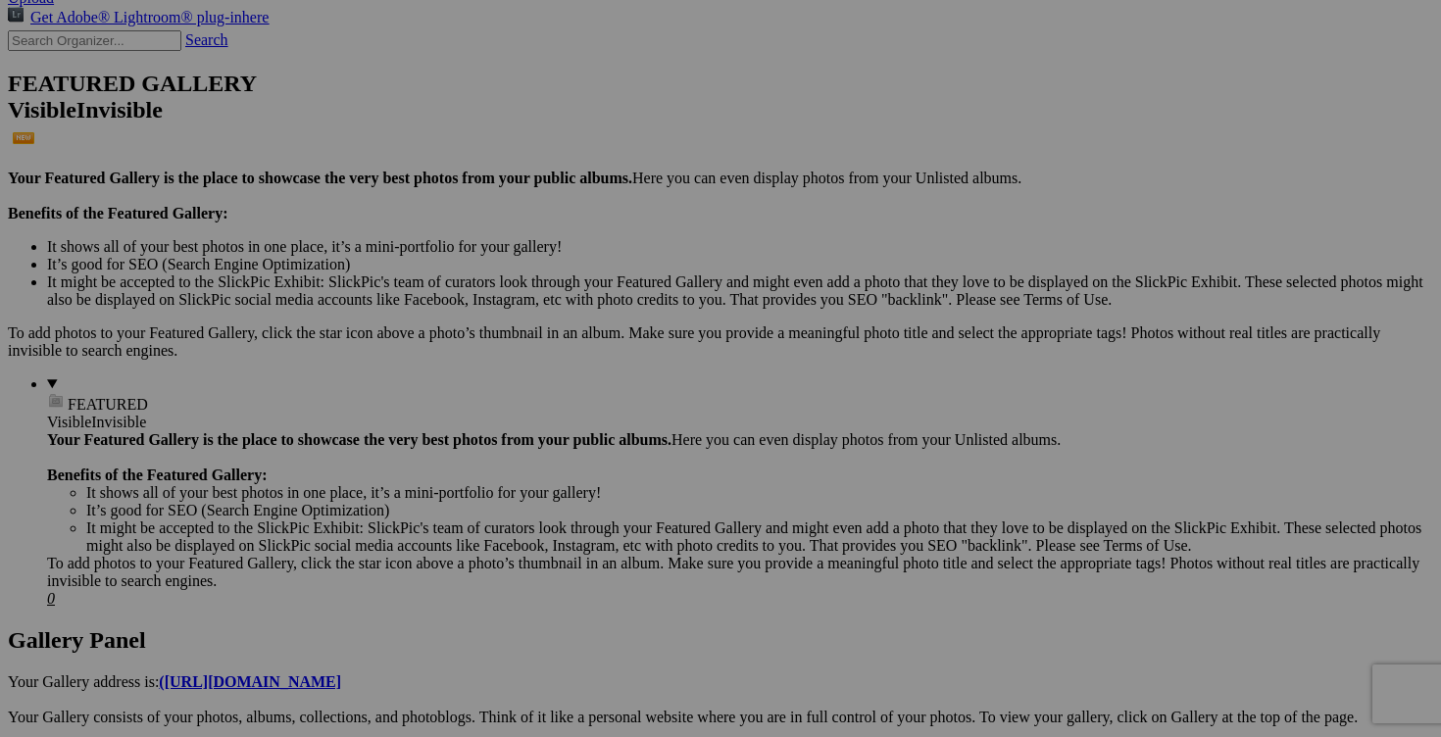
type input "pantalon ARITZIA taille 2 60$(comme neuf, model yhe effortless pant, payé 150$+…"
drag, startPoint x: 943, startPoint y: 473, endPoint x: 780, endPoint y: 473, distance: 162.7
paste input "pantalon ARITZIA taille 2"
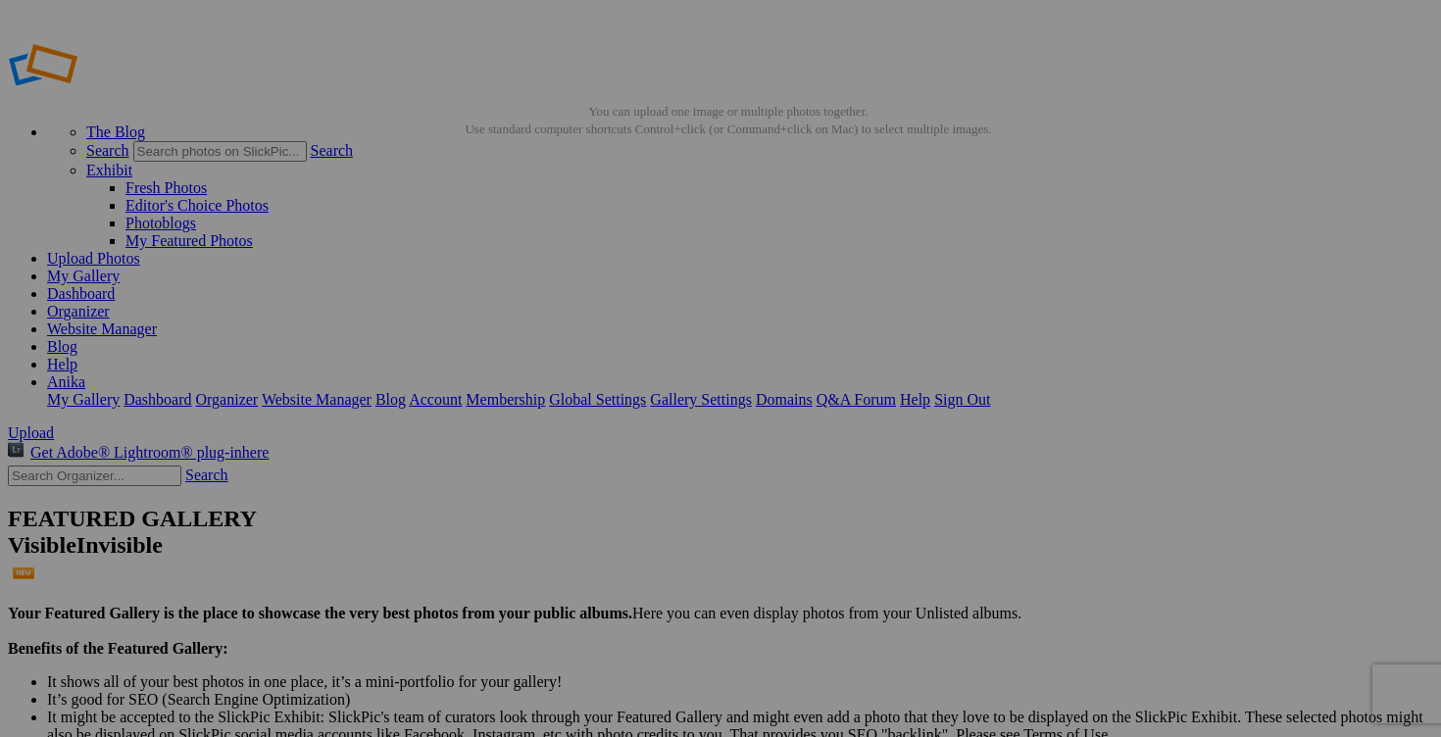
type input "pantalon ARITZIA taille 2"
drag, startPoint x: 472, startPoint y: 379, endPoint x: 664, endPoint y: 383, distance: 191.2
paste input "pantalon ARITZIA taille 2"
type input "pantalon ARITZIA taille 2"
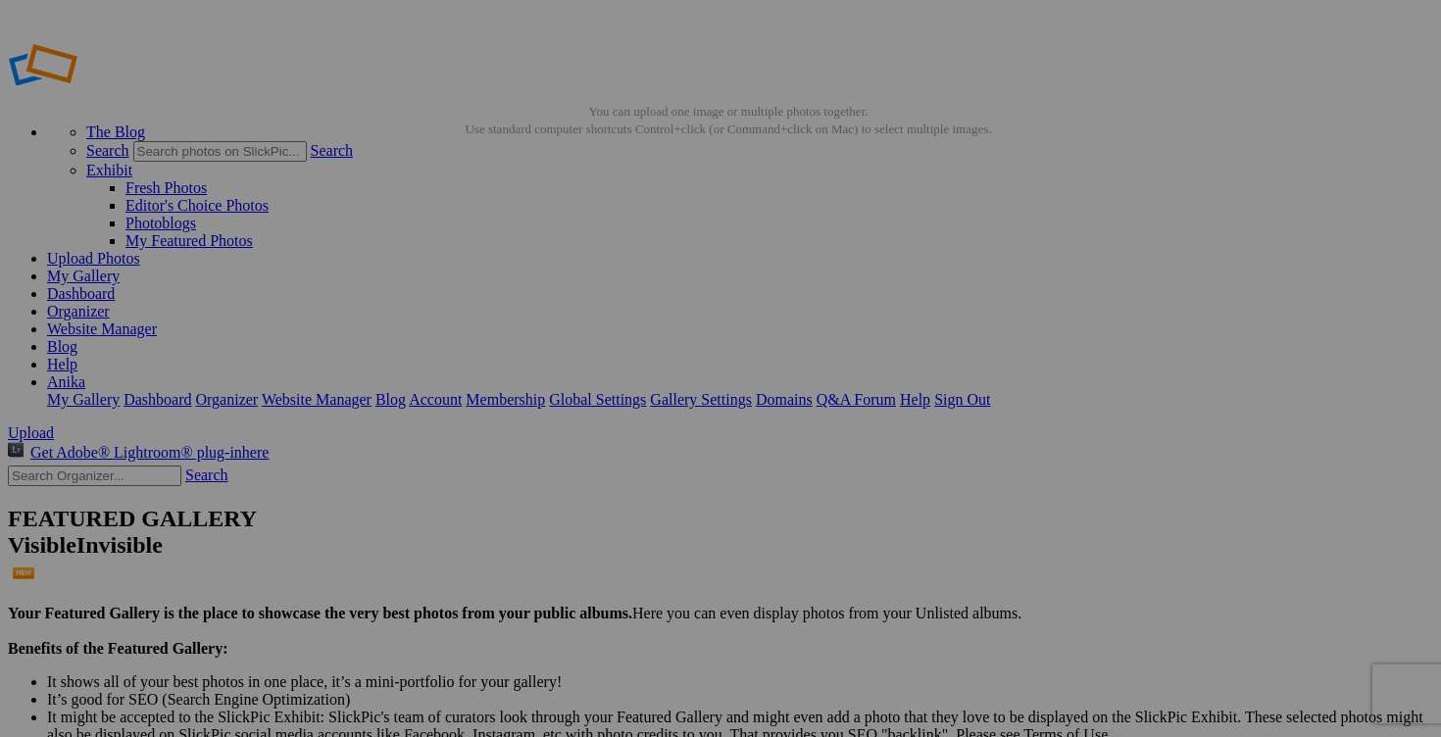
drag, startPoint x: 646, startPoint y: 378, endPoint x: 822, endPoint y: 374, distance: 176.5
paste input "pantalon ARITZIA taille 2"
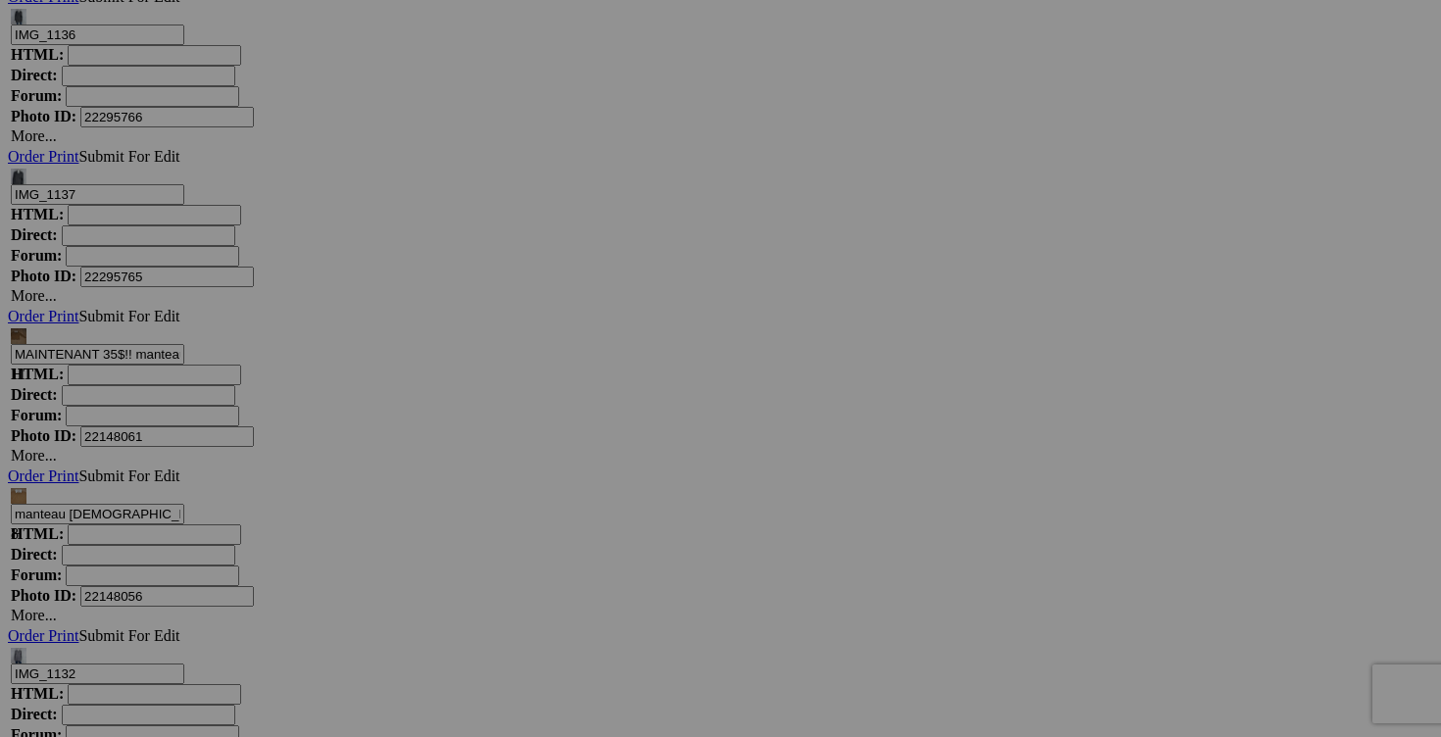
scroll to position [18714, 0]
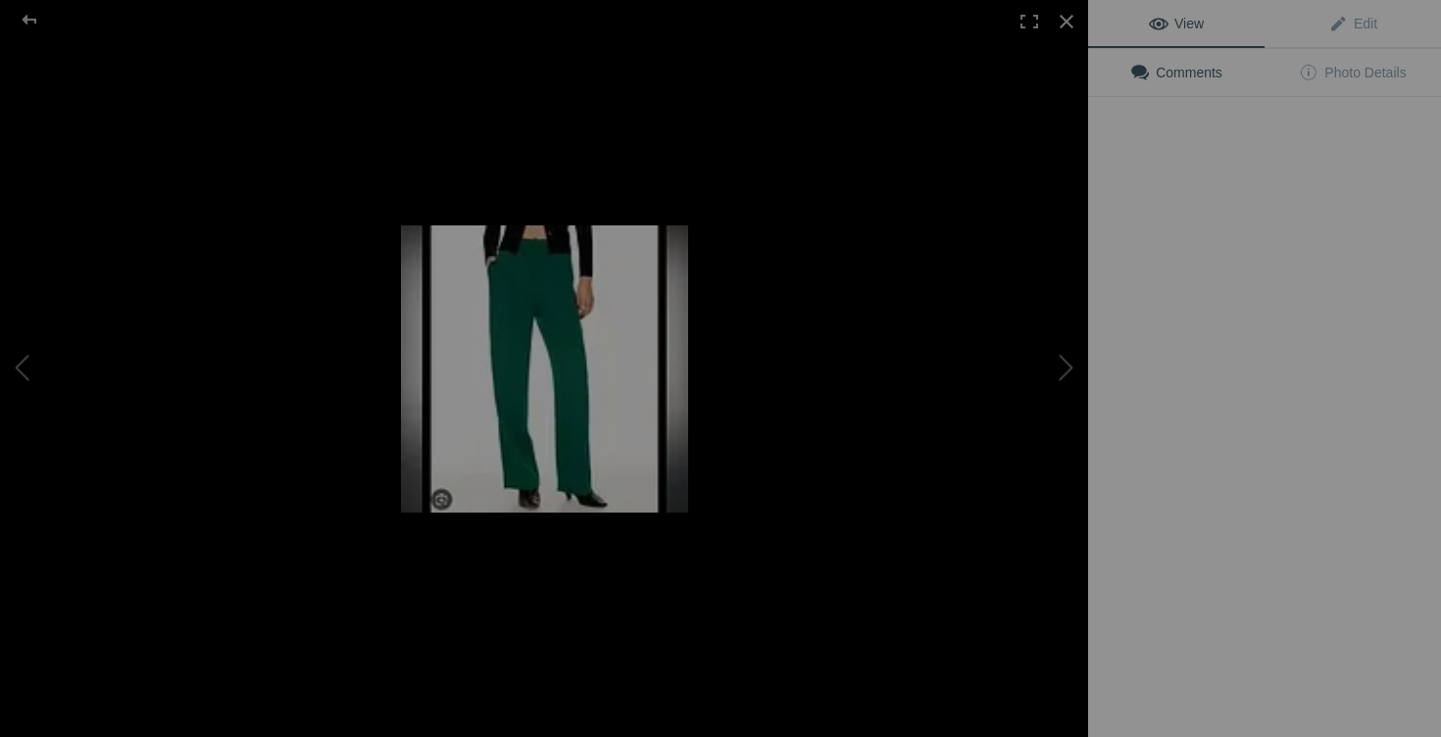
type input "pantalon ARITZIA taille 2"
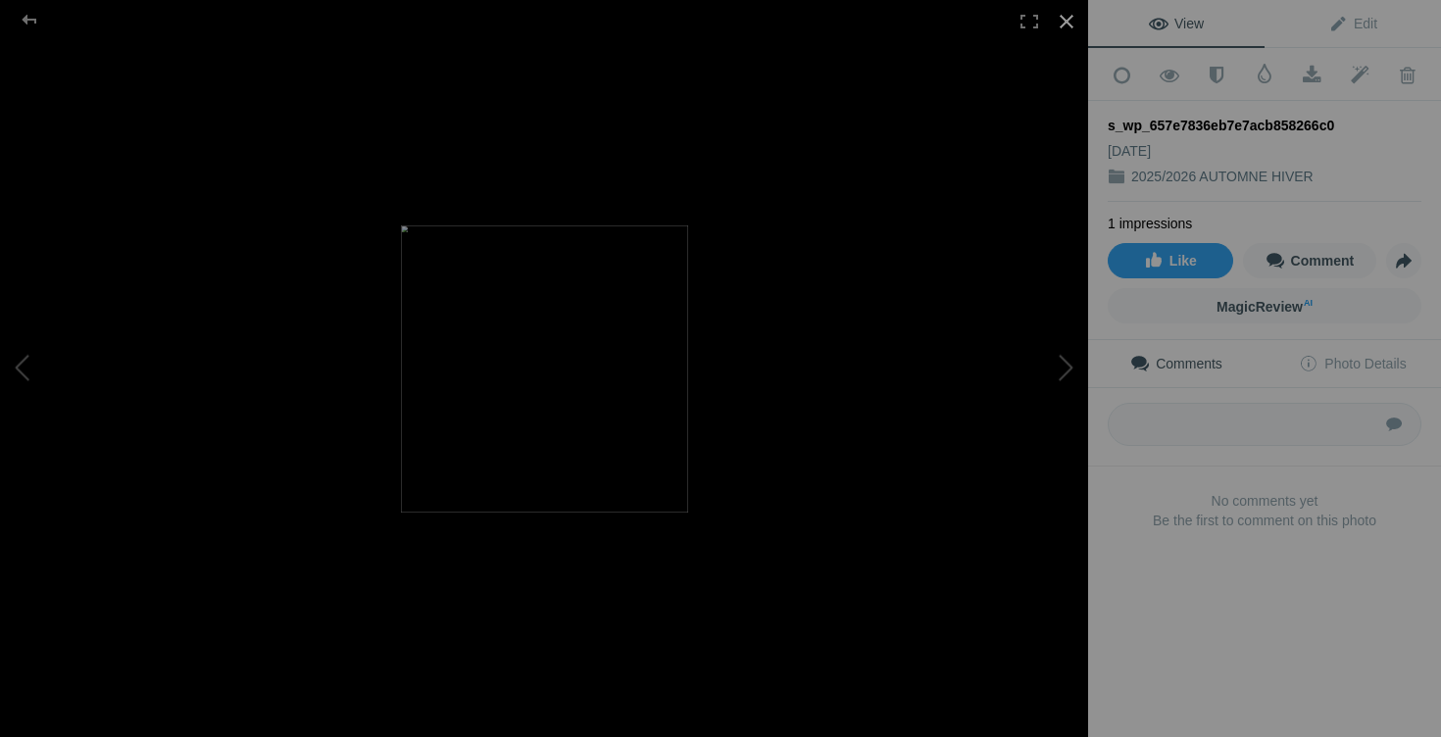
click at [1074, 23] on div at bounding box center [1066, 21] width 43 height 43
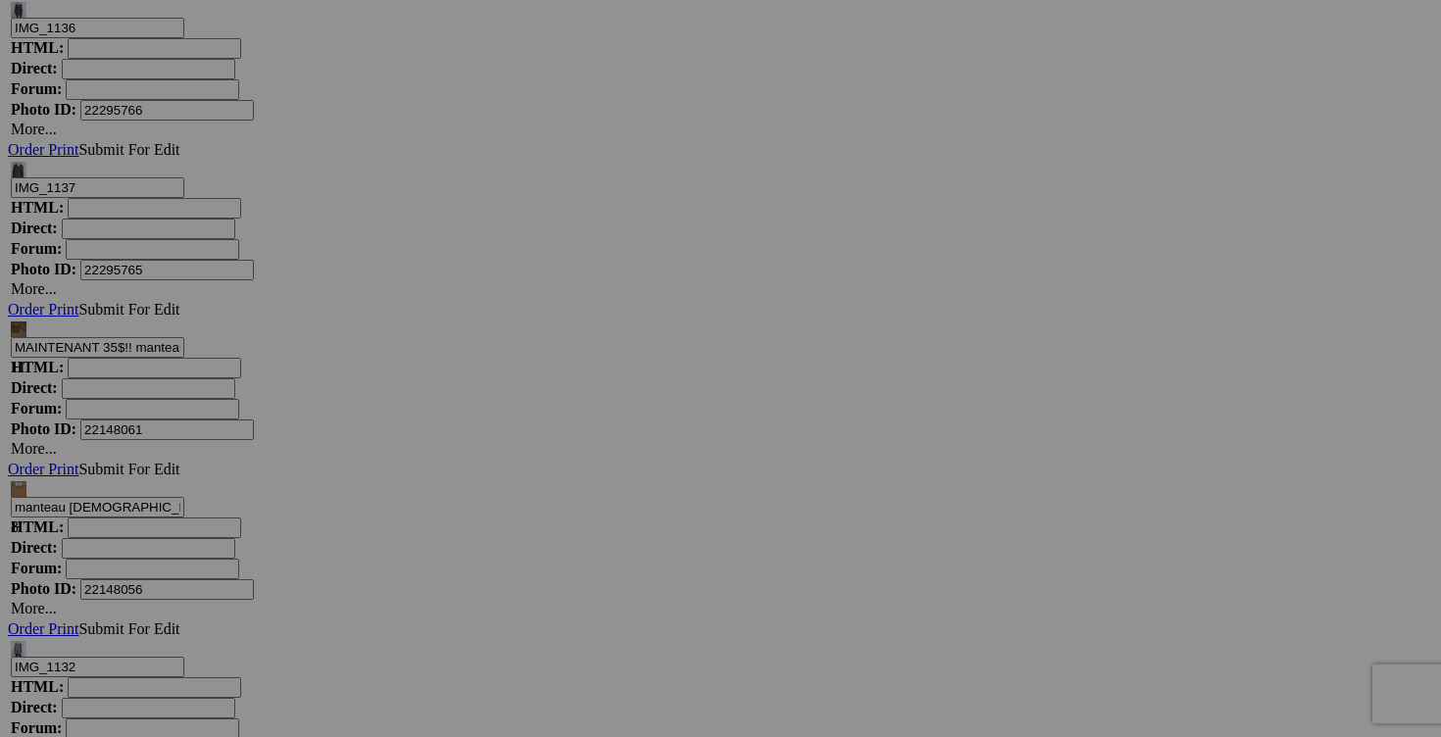
scroll to position [18547, 0]
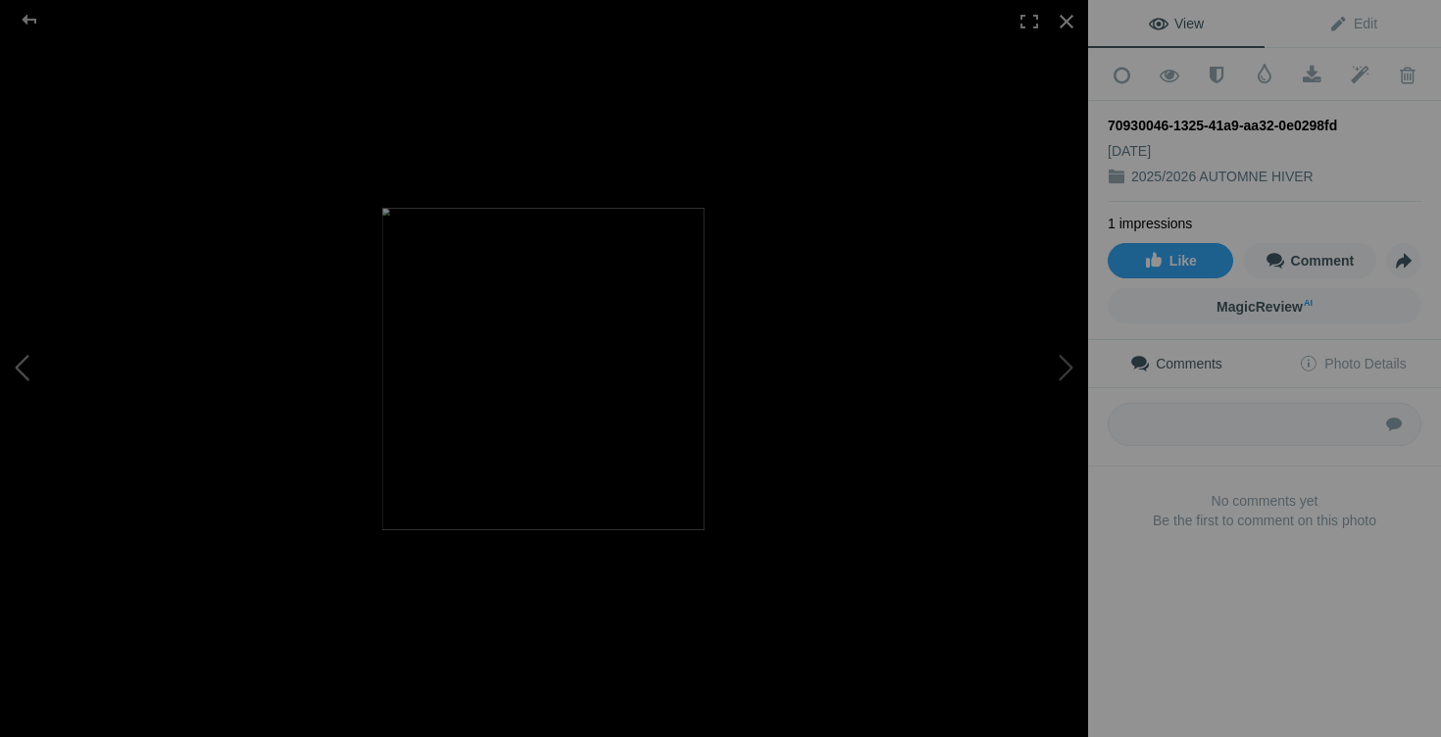
click at [30, 374] on button at bounding box center [73, 369] width 147 height 266
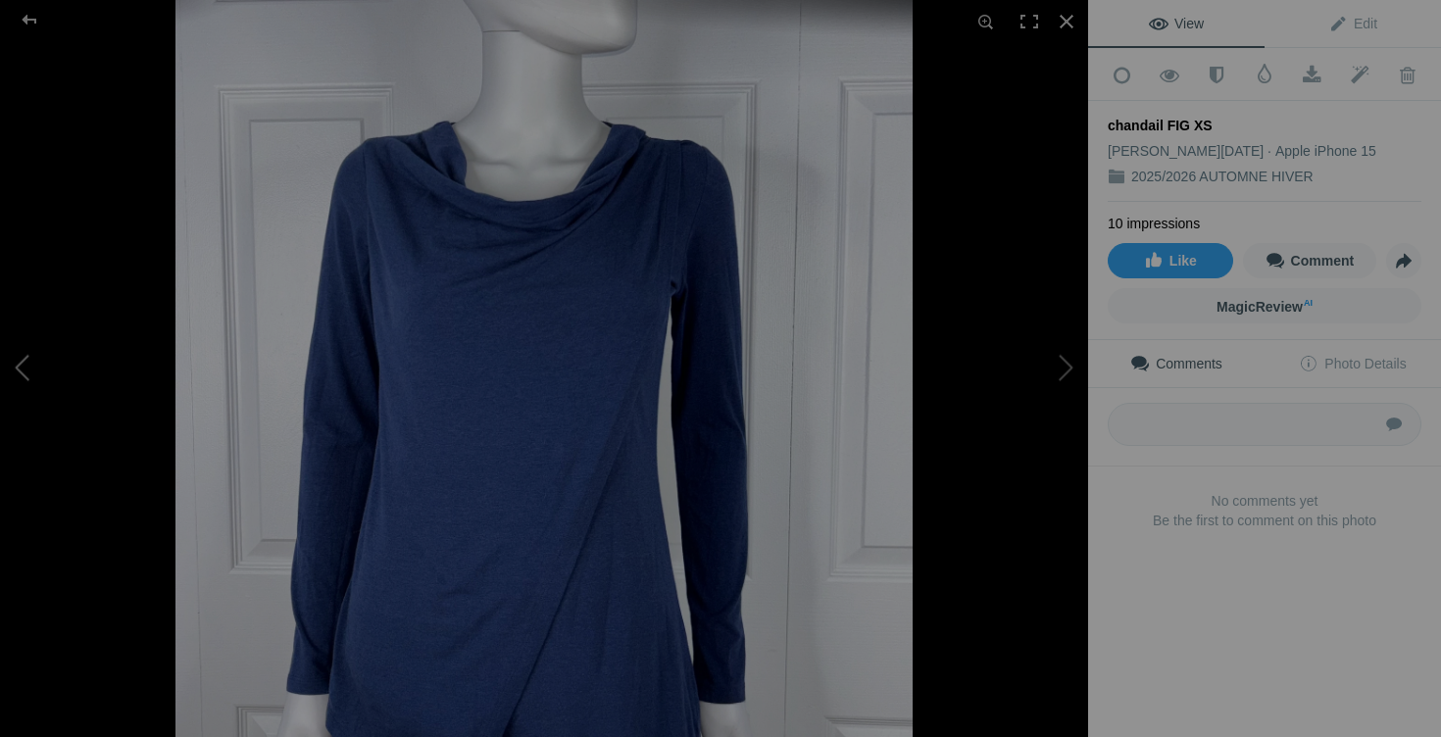
click at [39, 372] on button at bounding box center [73, 369] width 147 height 266
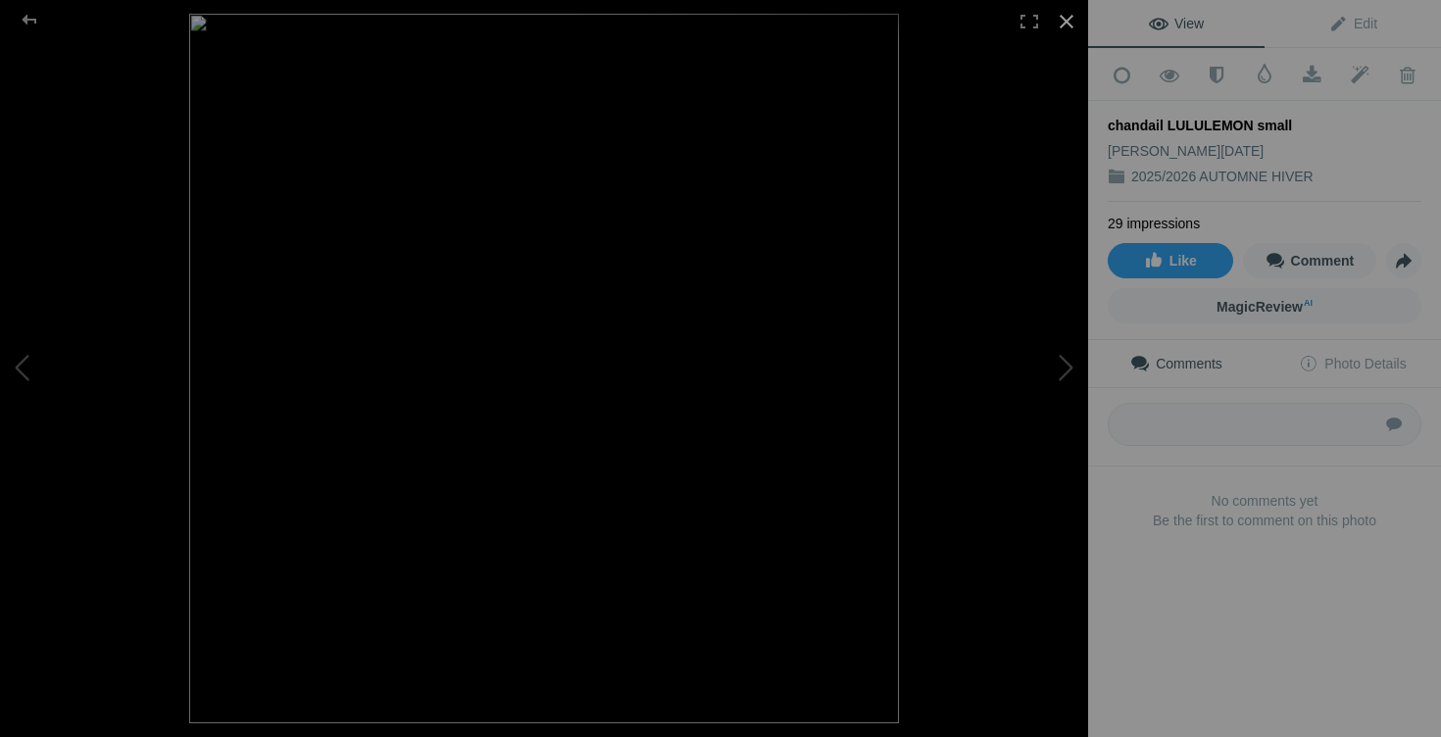
click at [1058, 18] on div at bounding box center [1066, 21] width 43 height 43
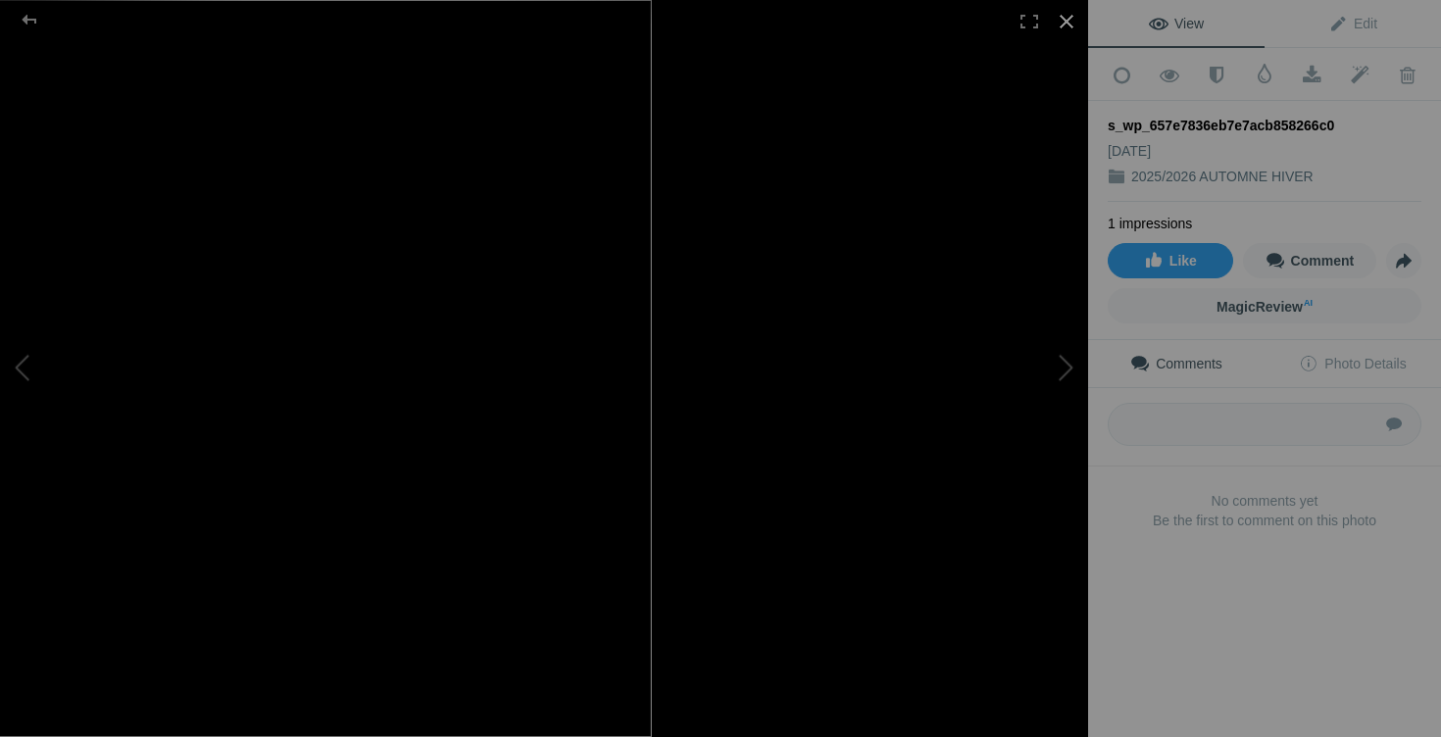
click at [1065, 16] on div at bounding box center [1066, 21] width 43 height 43
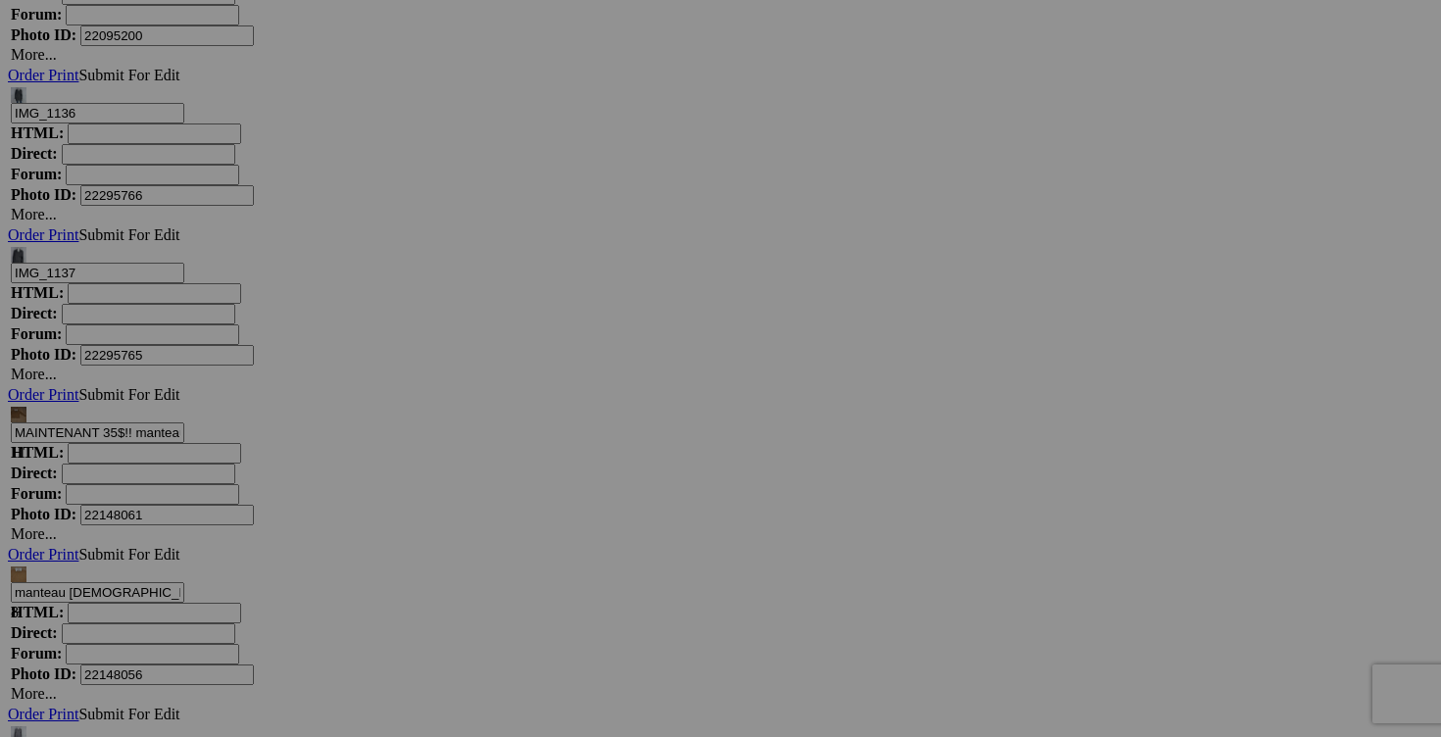
click at [590, 497] on link "Yes" at bounding box center [578, 497] width 23 height 17
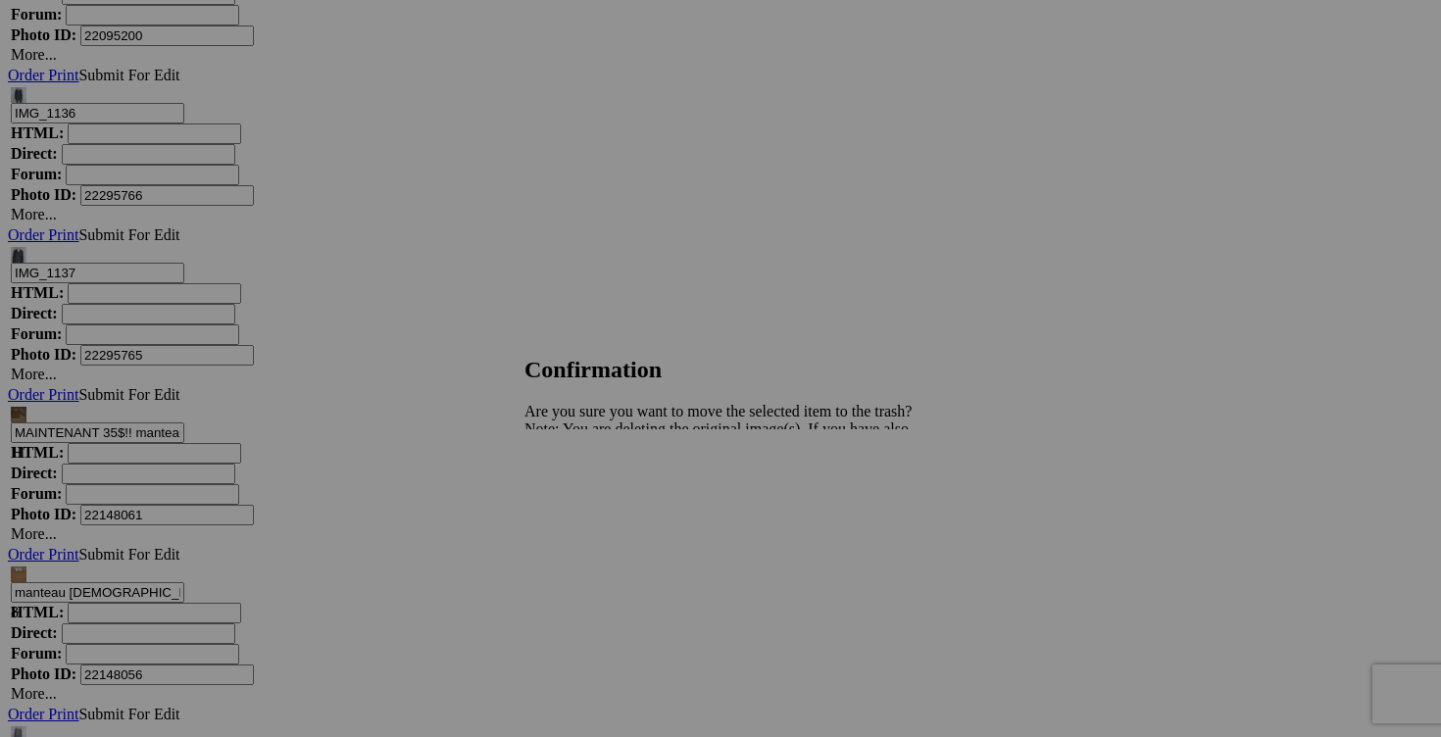
click at [590, 502] on span "Yes" at bounding box center [578, 497] width 23 height 17
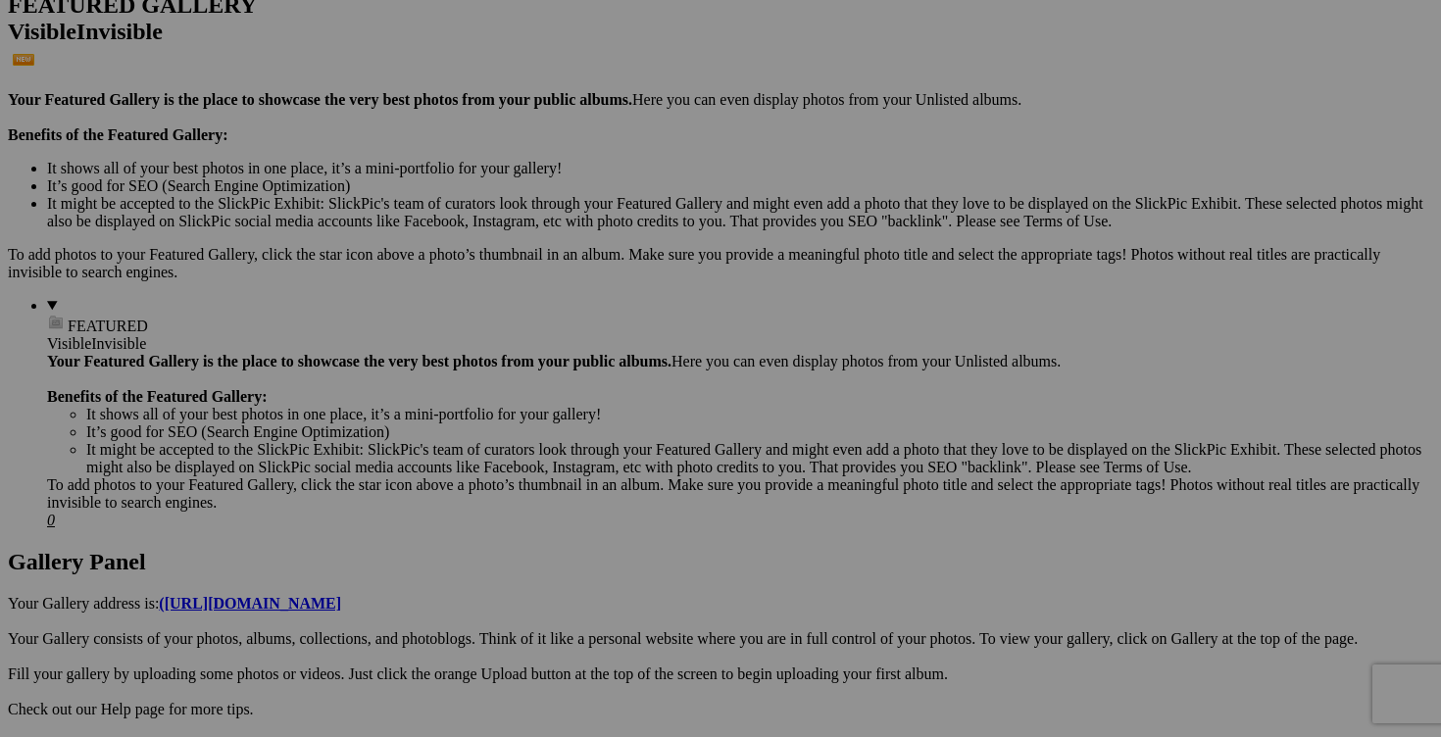
scroll to position [524, 0]
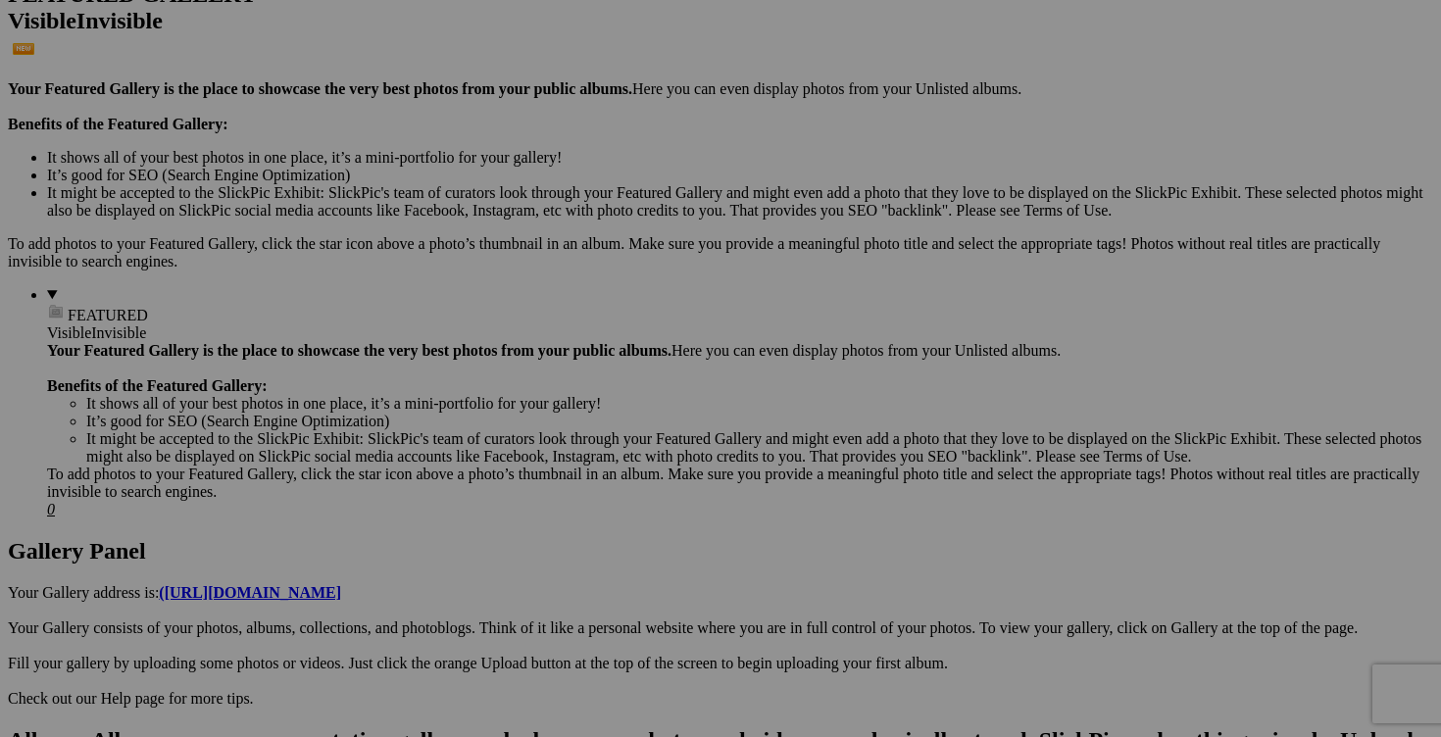
drag, startPoint x: 729, startPoint y: 387, endPoint x: 831, endPoint y: 391, distance: 102.0
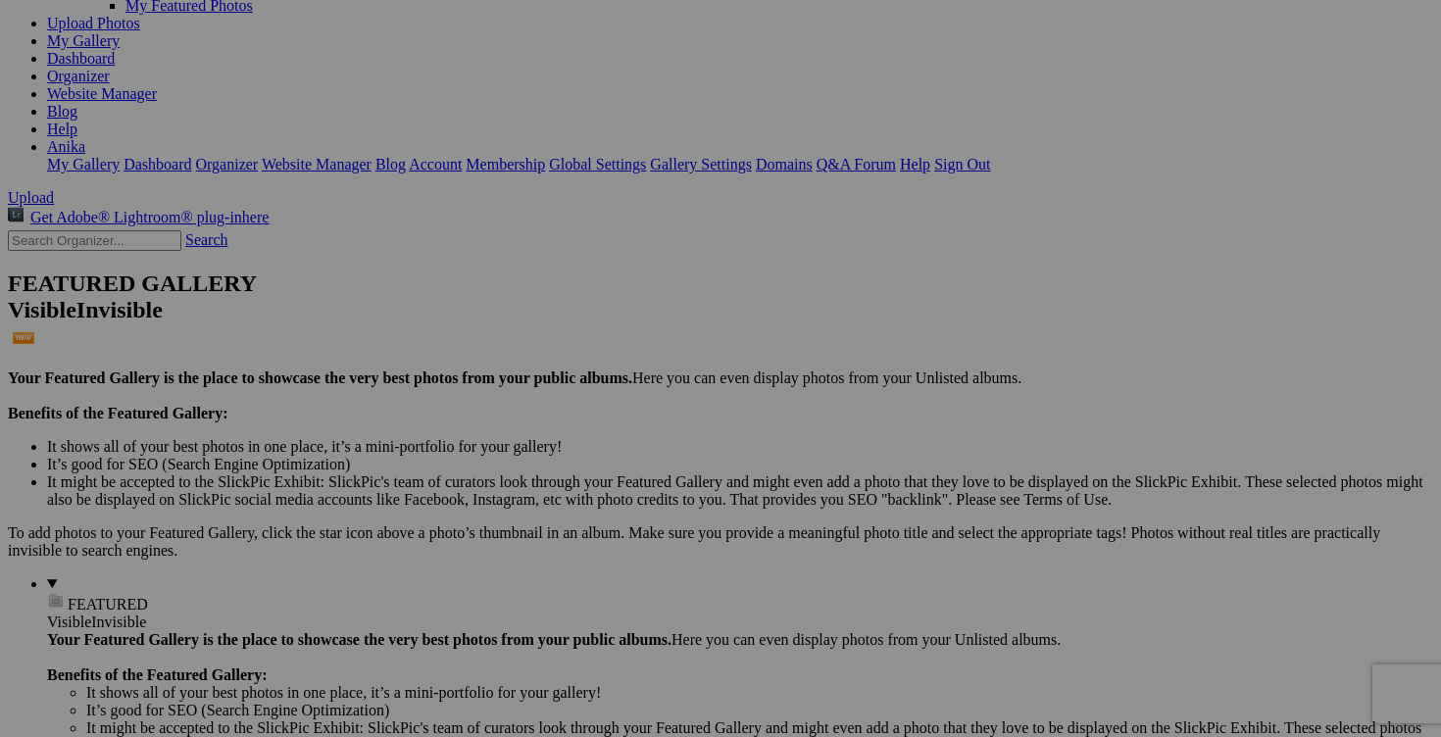
scroll to position [0, 0]
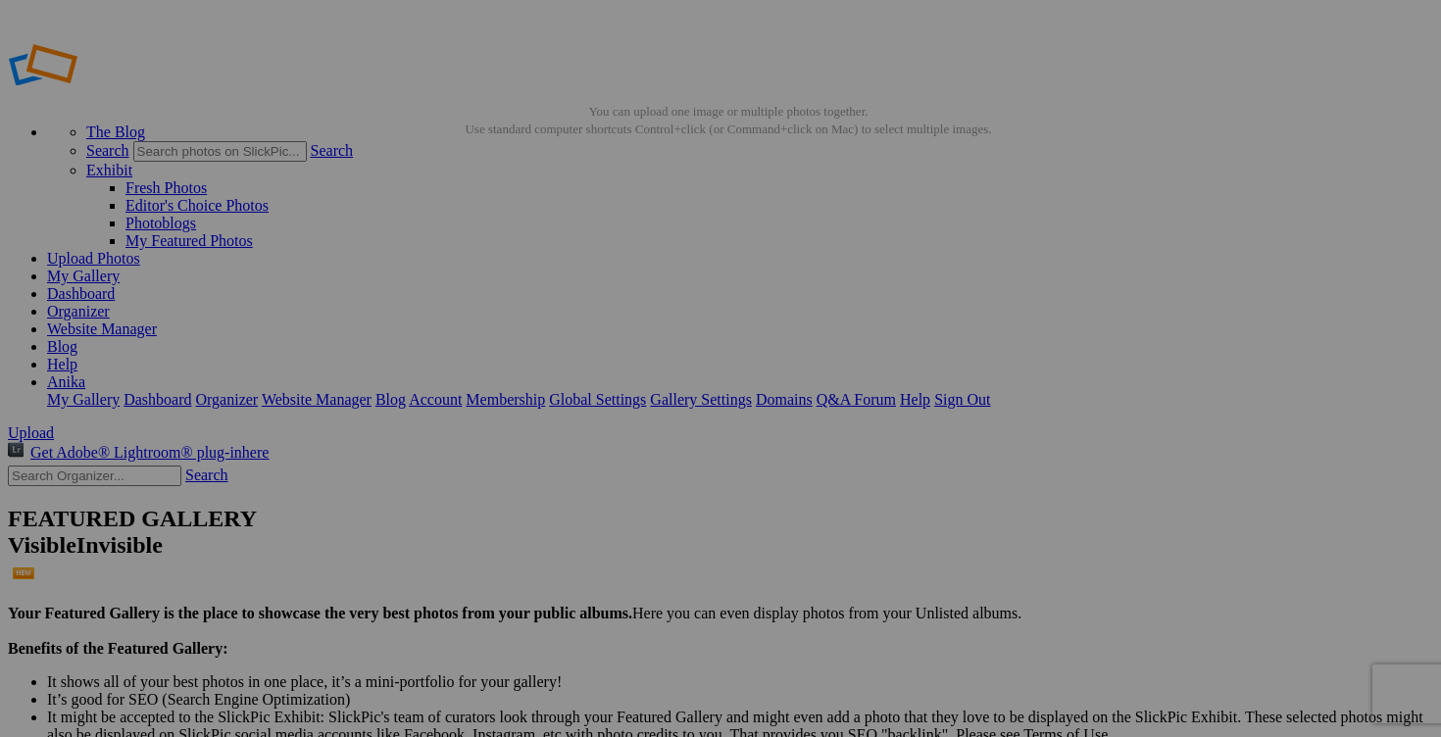
type input "pantalon ARITZIA taille 2 60$(comme neuf, model yhe effortless pant, vert foncé…"
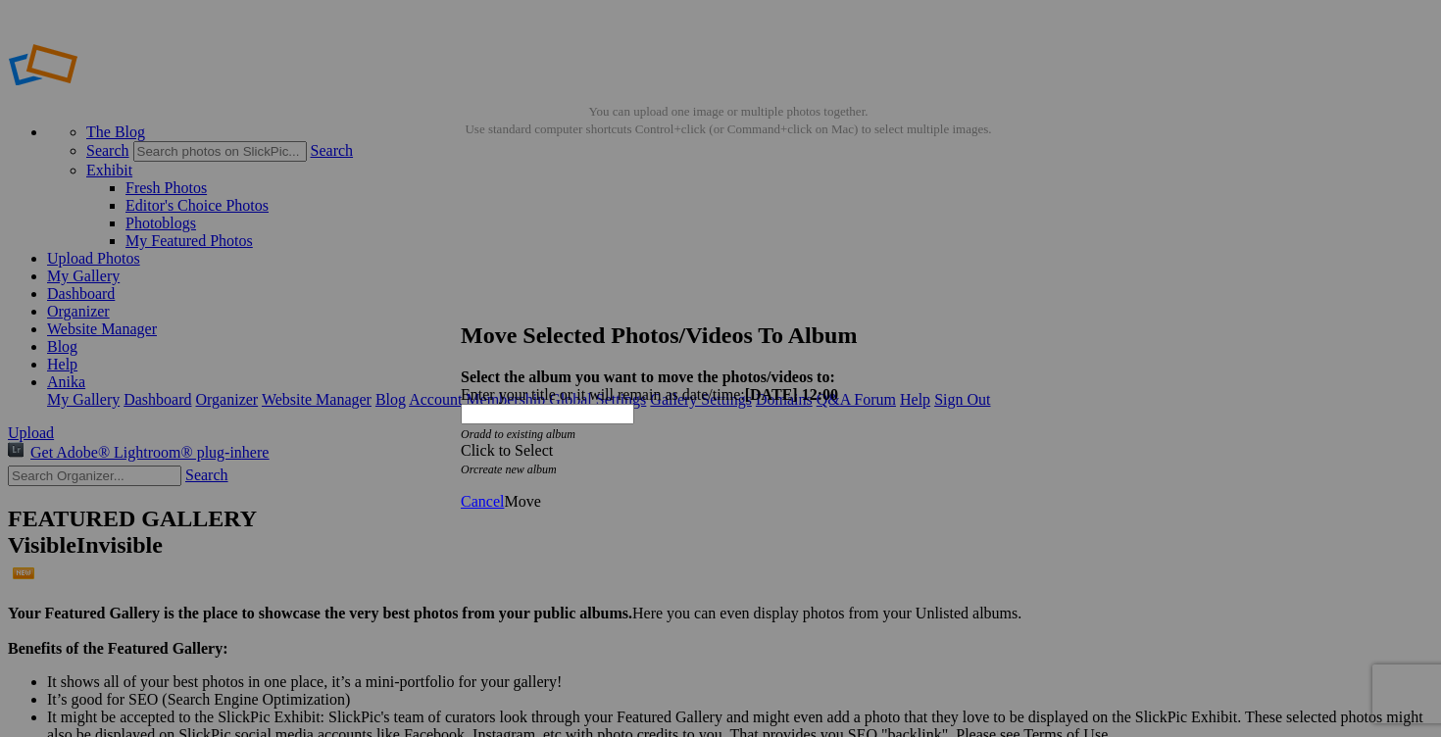
click at [461, 442] on span at bounding box center [461, 450] width 0 height 17
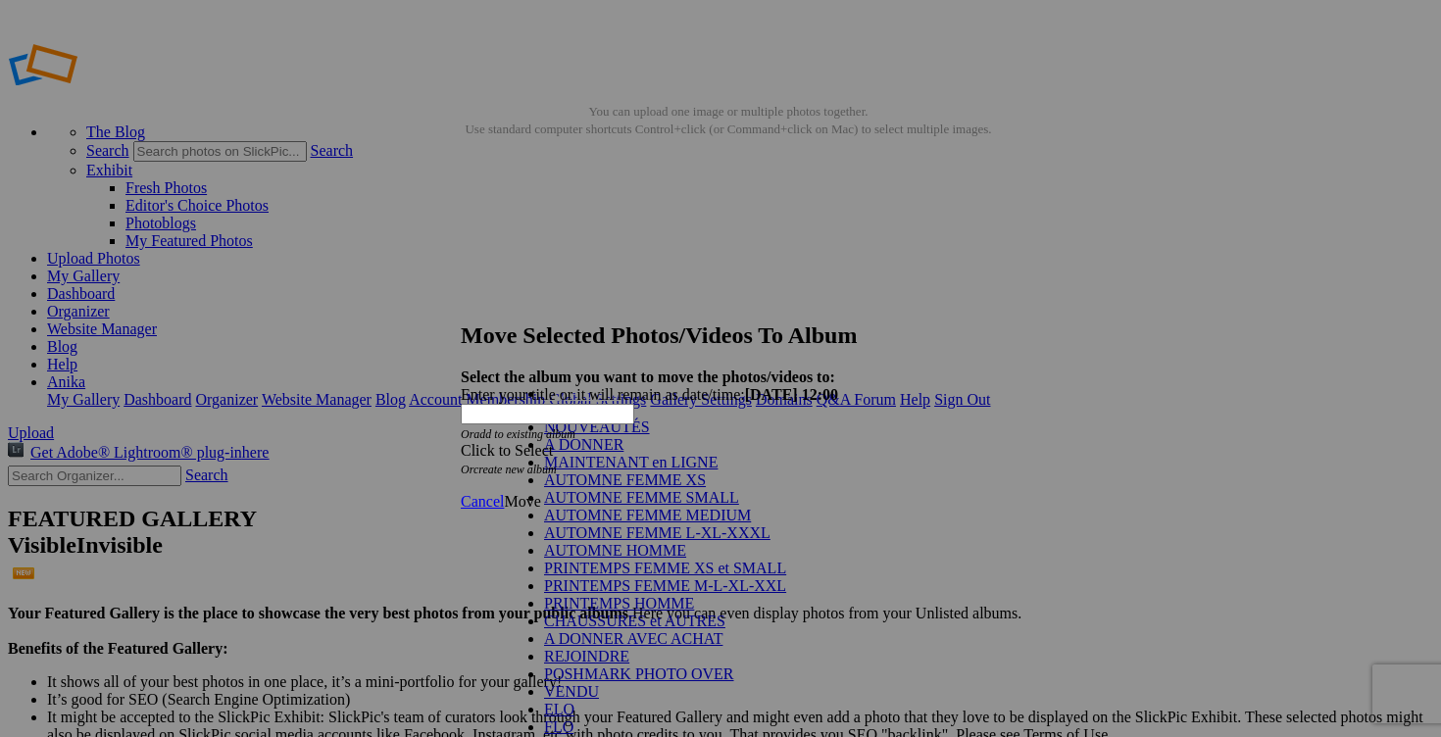
click at [650, 435] on link "NOUVEAUTÉS" at bounding box center [597, 426] width 106 height 17
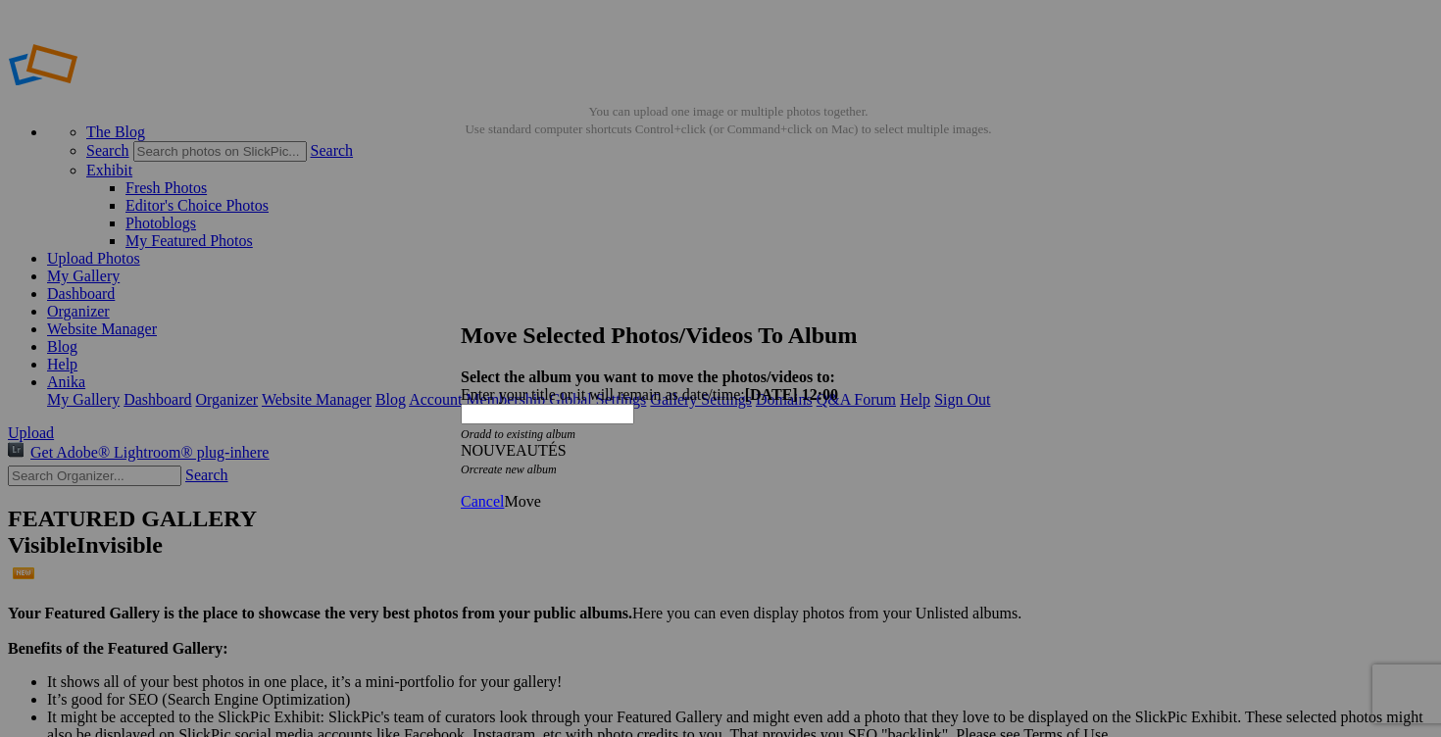
click at [540, 493] on link "Move" at bounding box center [522, 501] width 36 height 17
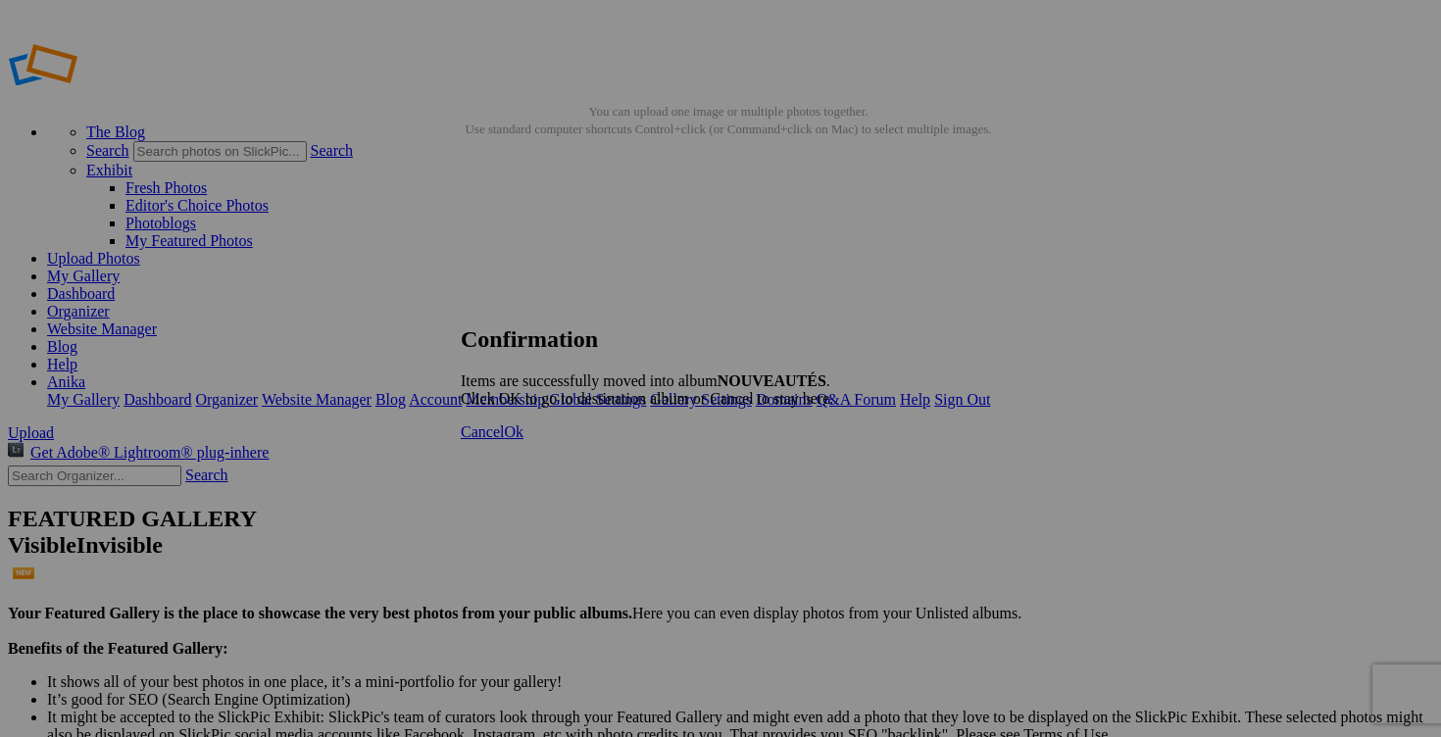
click at [523, 440] on span "Ok" at bounding box center [514, 431] width 20 height 17
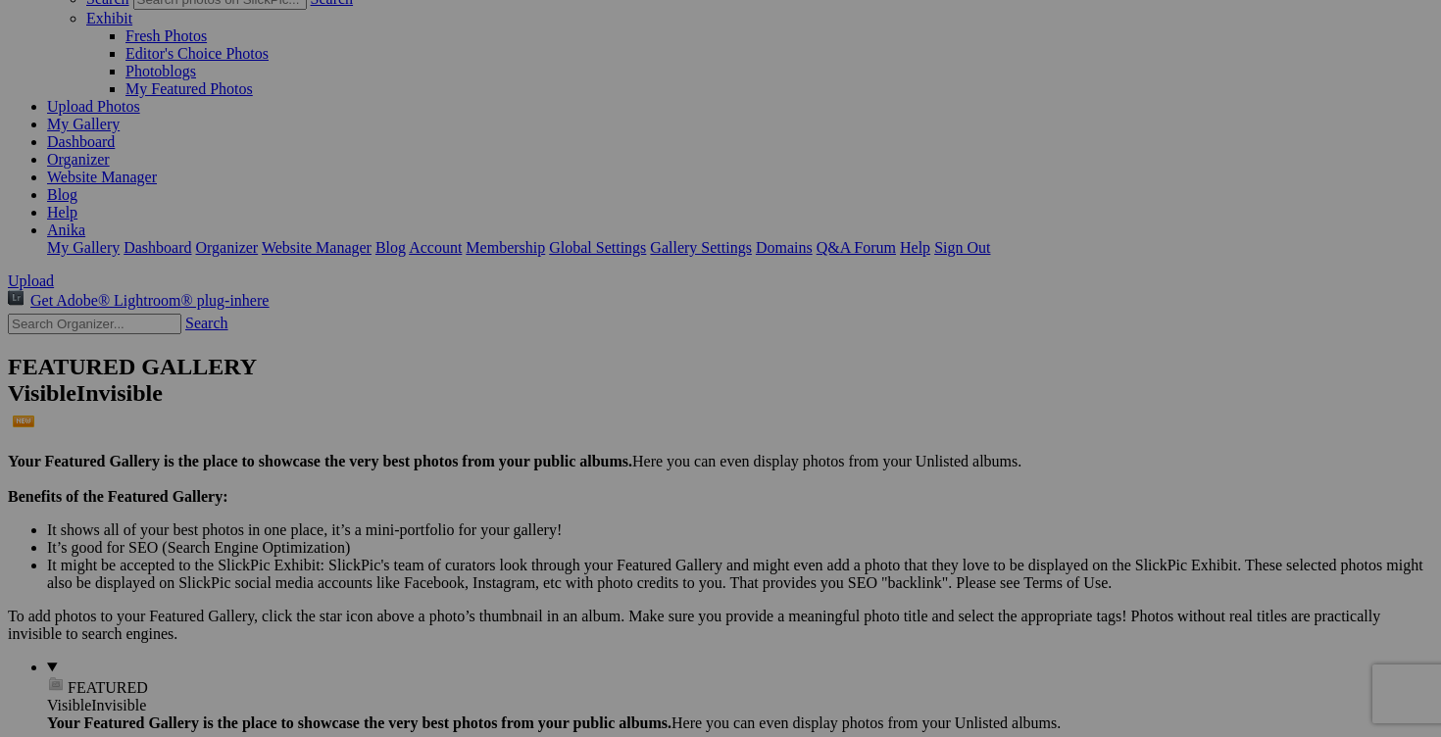
scroll to position [307, 0]
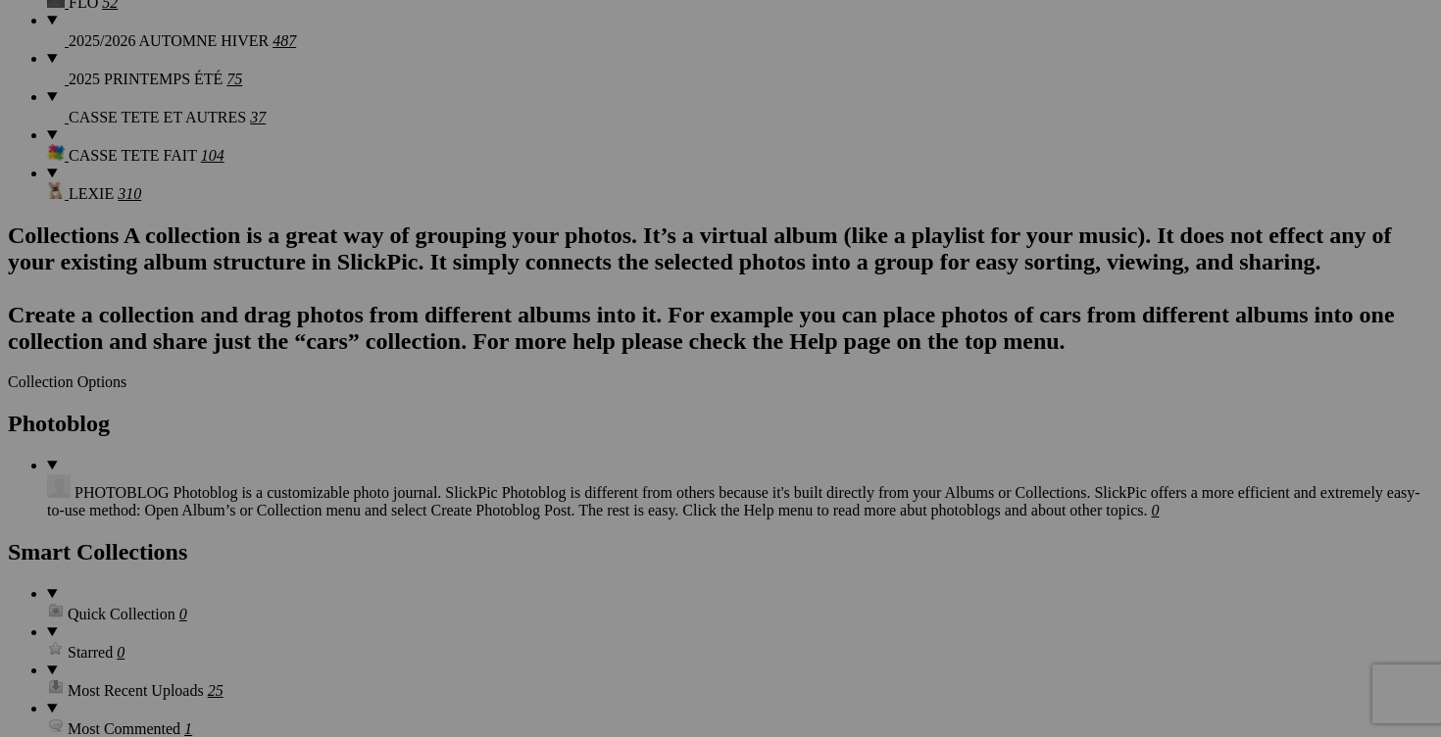
scroll to position [2087, 0]
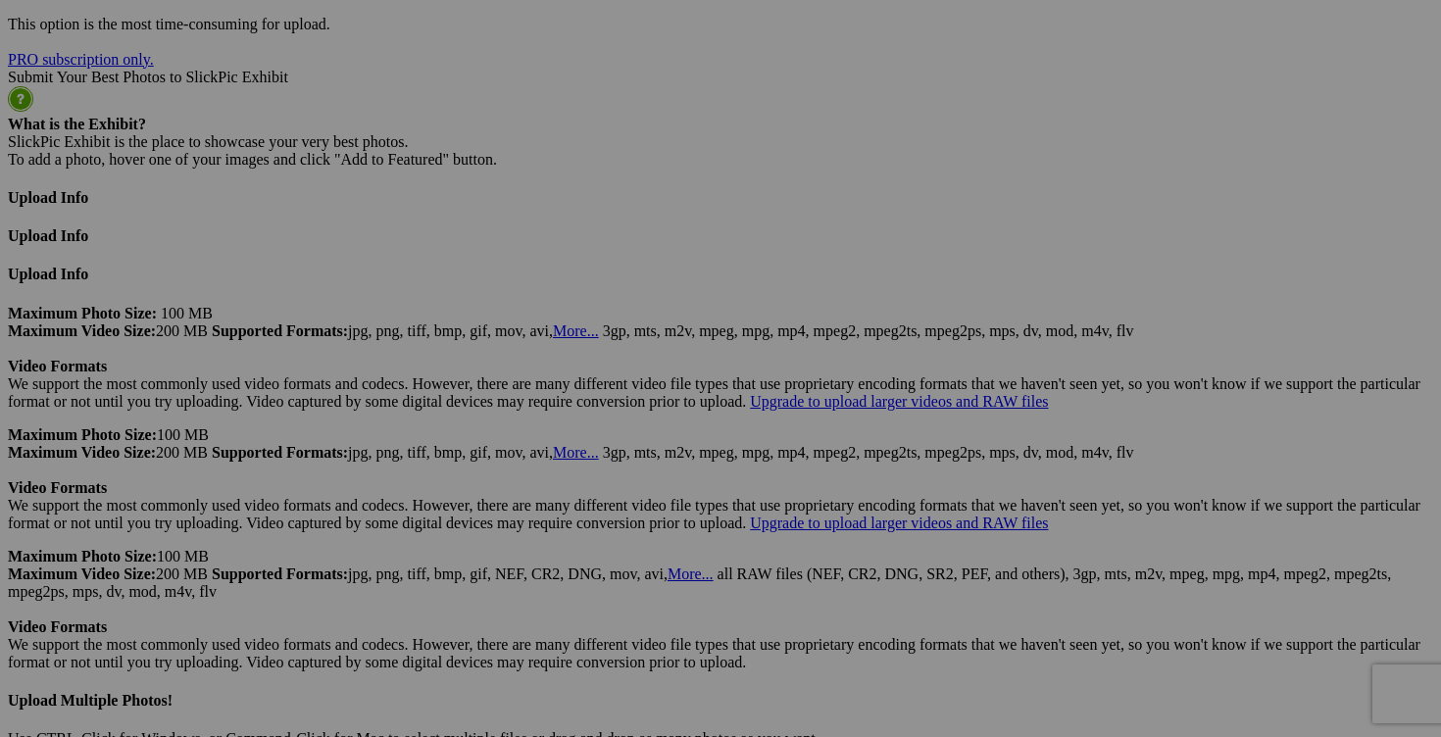
scroll to position [5138, 0]
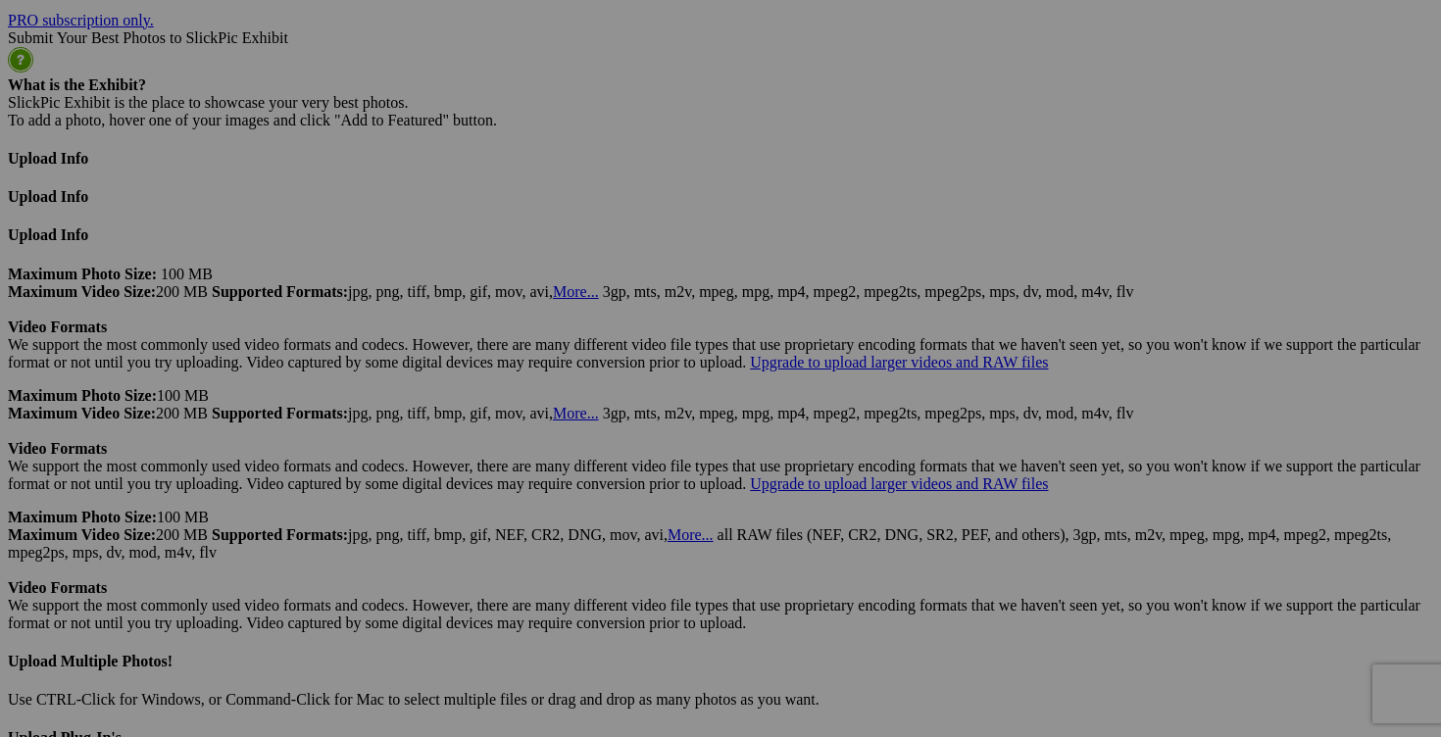
drag, startPoint x: 413, startPoint y: 503, endPoint x: 310, endPoint y: 502, distance: 102.9
drag, startPoint x: 346, startPoint y: 500, endPoint x: 278, endPoint y: 497, distance: 67.7
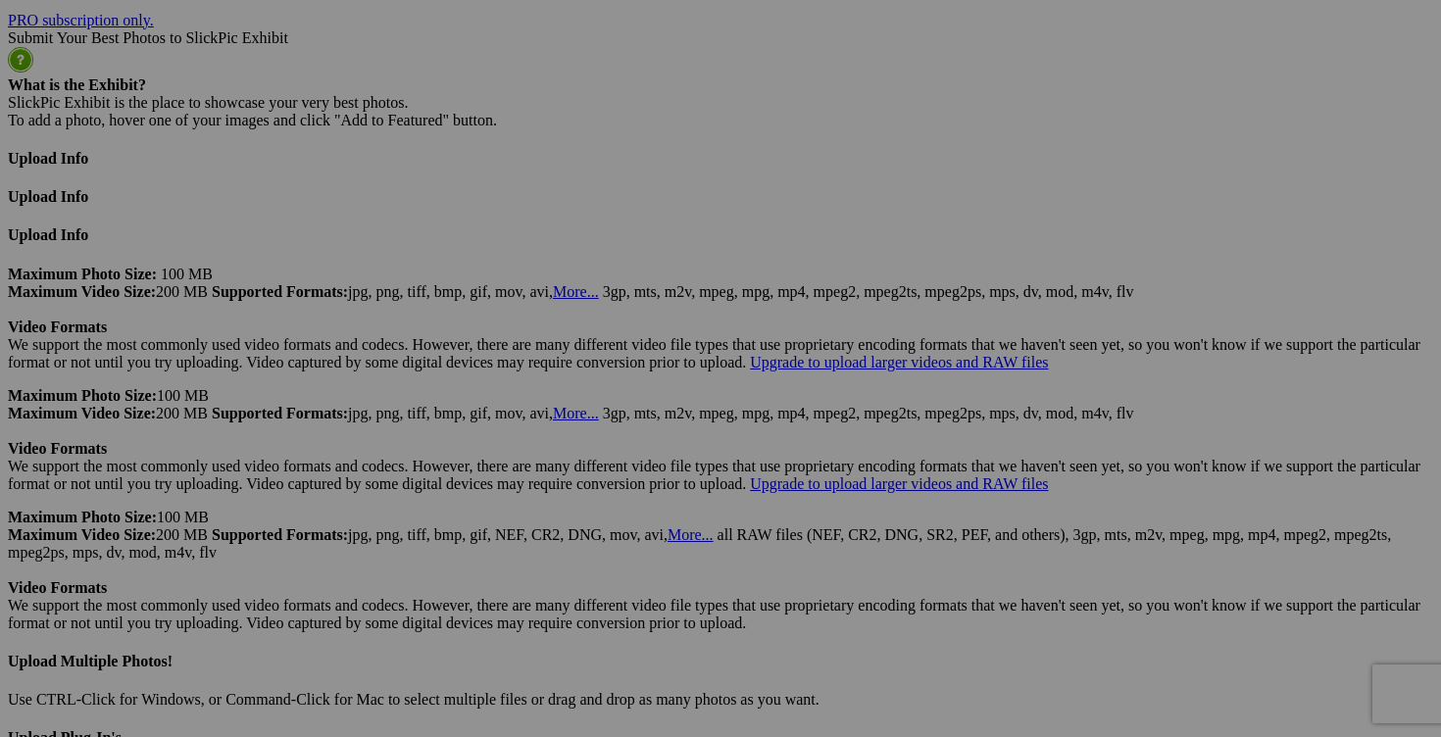
drag, startPoint x: 443, startPoint y: 502, endPoint x: 292, endPoint y: 498, distance: 151.0
type input "blouse LIZ CLAIBORNE fait XL 15$(comme neuf, aucune étiquette)"
drag, startPoint x: 582, startPoint y: 497, endPoint x: 476, endPoint y: 497, distance: 105.8
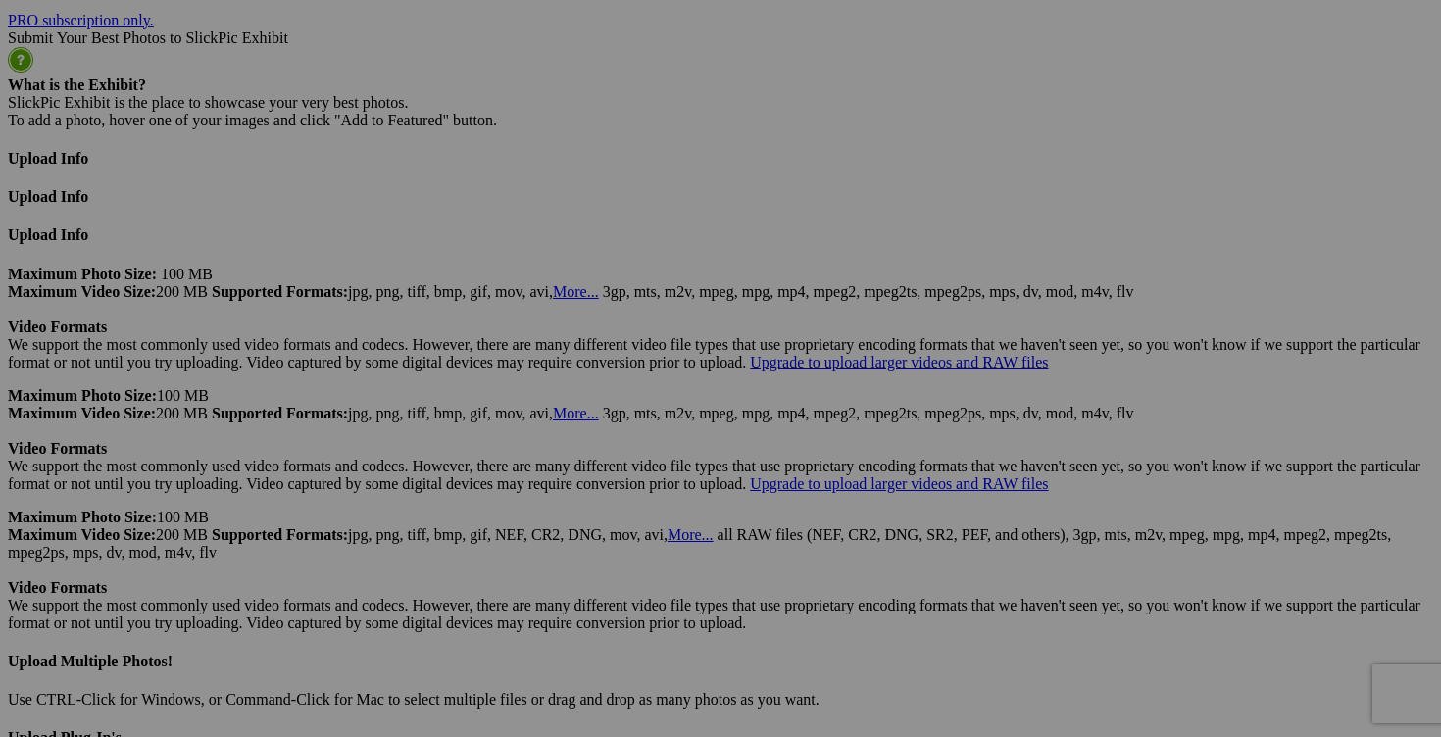
paste input "blouse LIZ CLAIBORNE fait XL"
type input "blouse LIZ CLAIBORNE fait XL"
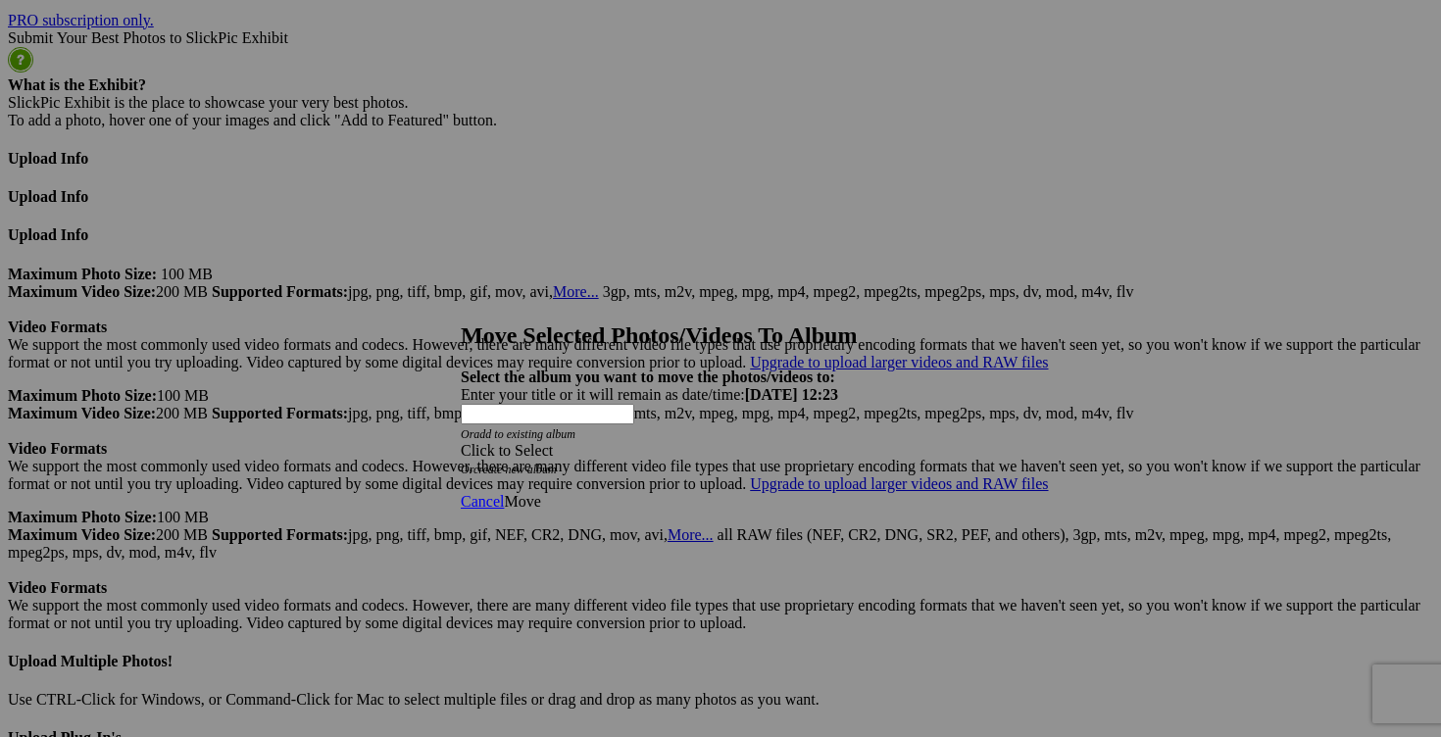
click at [461, 442] on span at bounding box center [461, 450] width 0 height 17
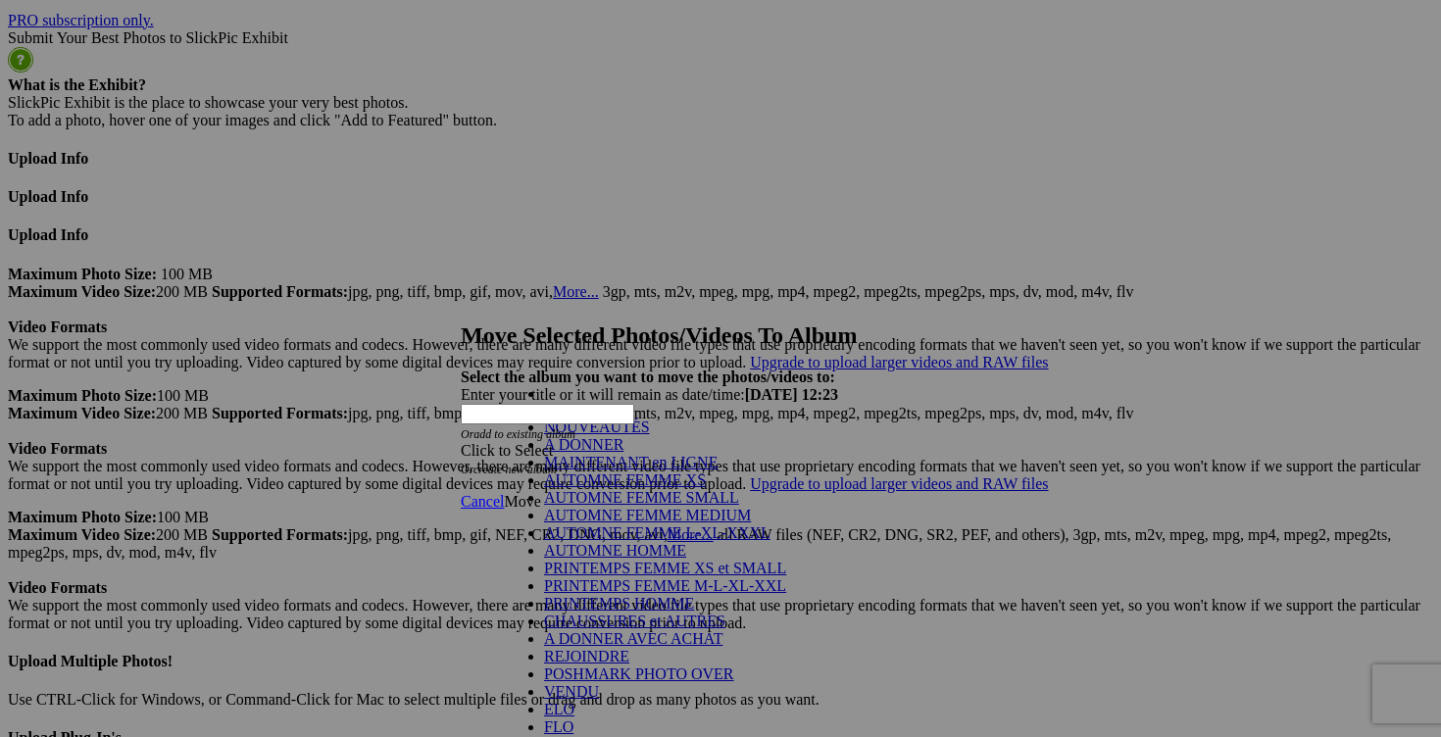
click at [617, 435] on link "NOUVEAUTÉS" at bounding box center [597, 426] width 106 height 17
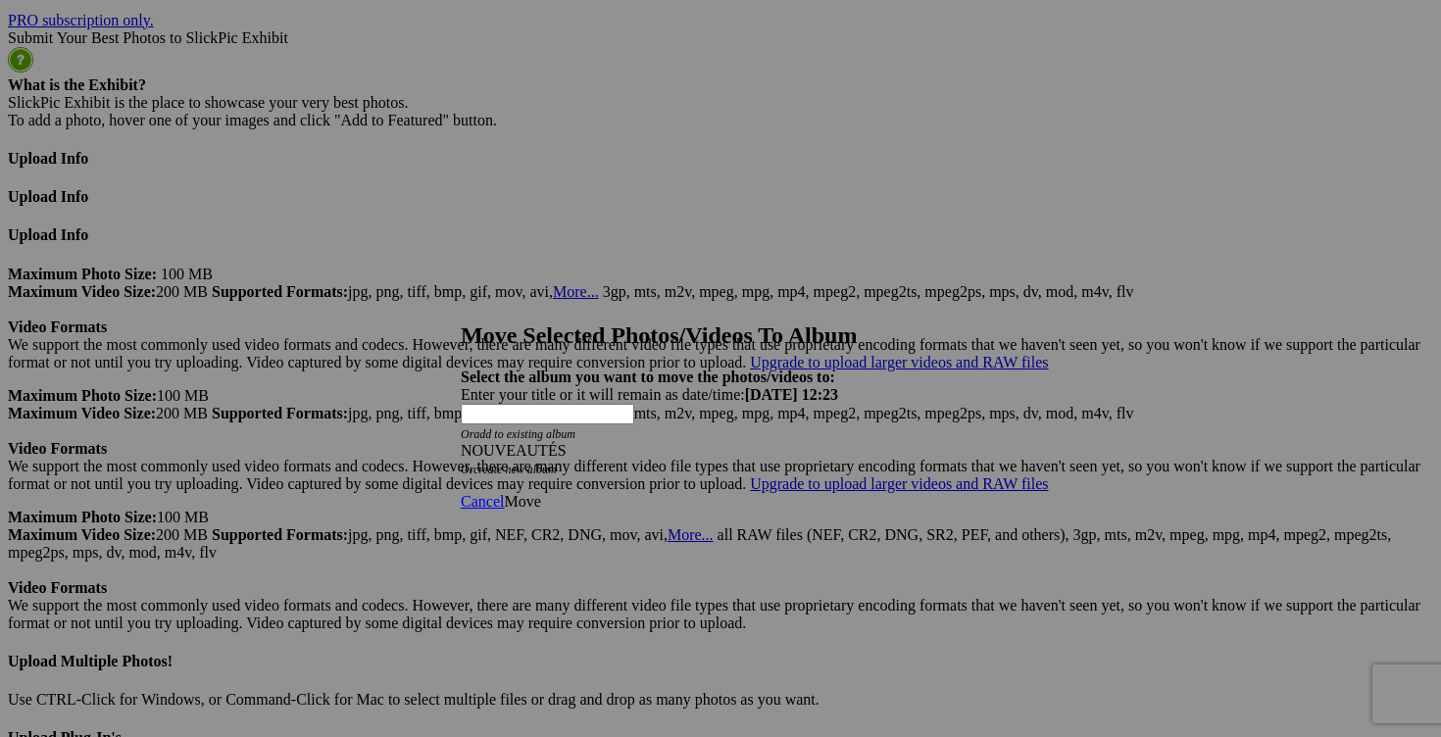
click at [540, 493] on span "Move" at bounding box center [522, 501] width 36 height 17
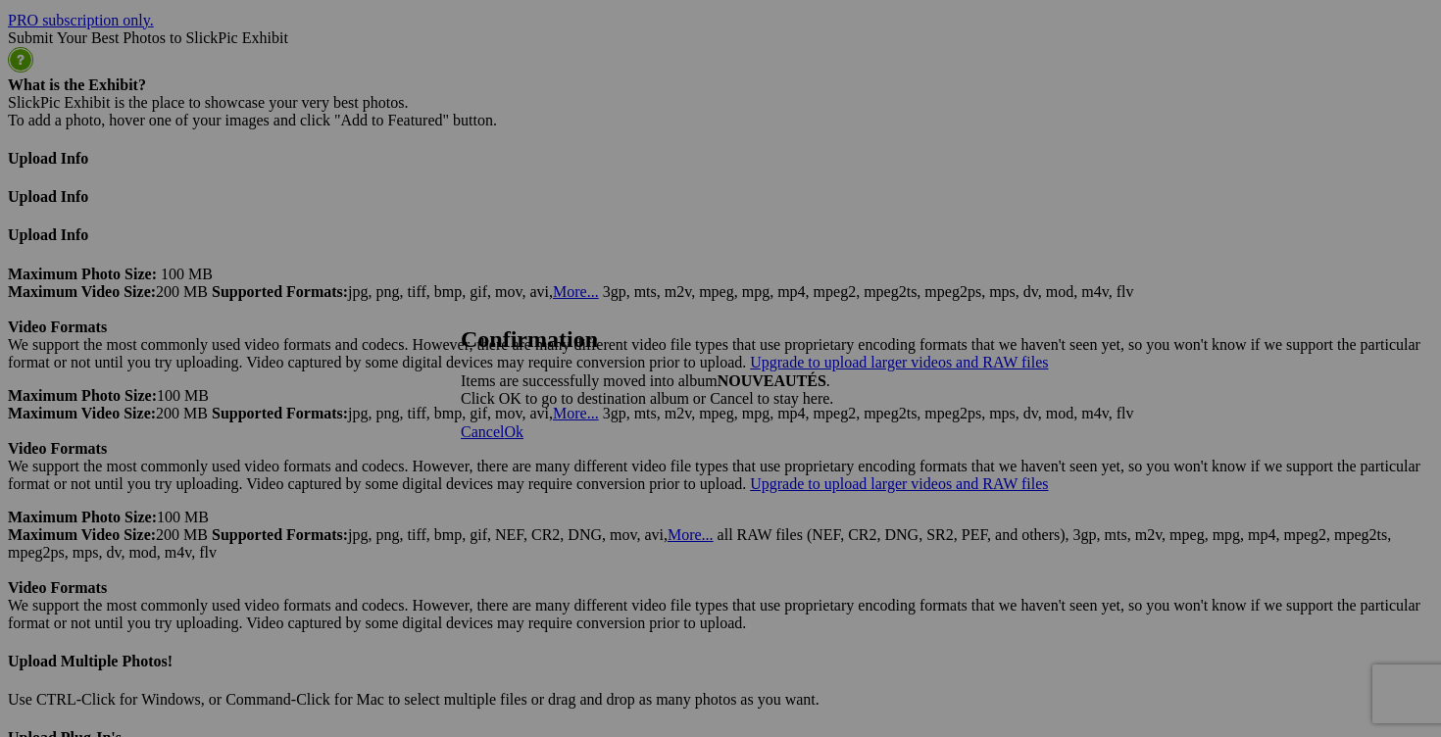
click at [504, 440] on link "Cancel" at bounding box center [482, 431] width 43 height 17
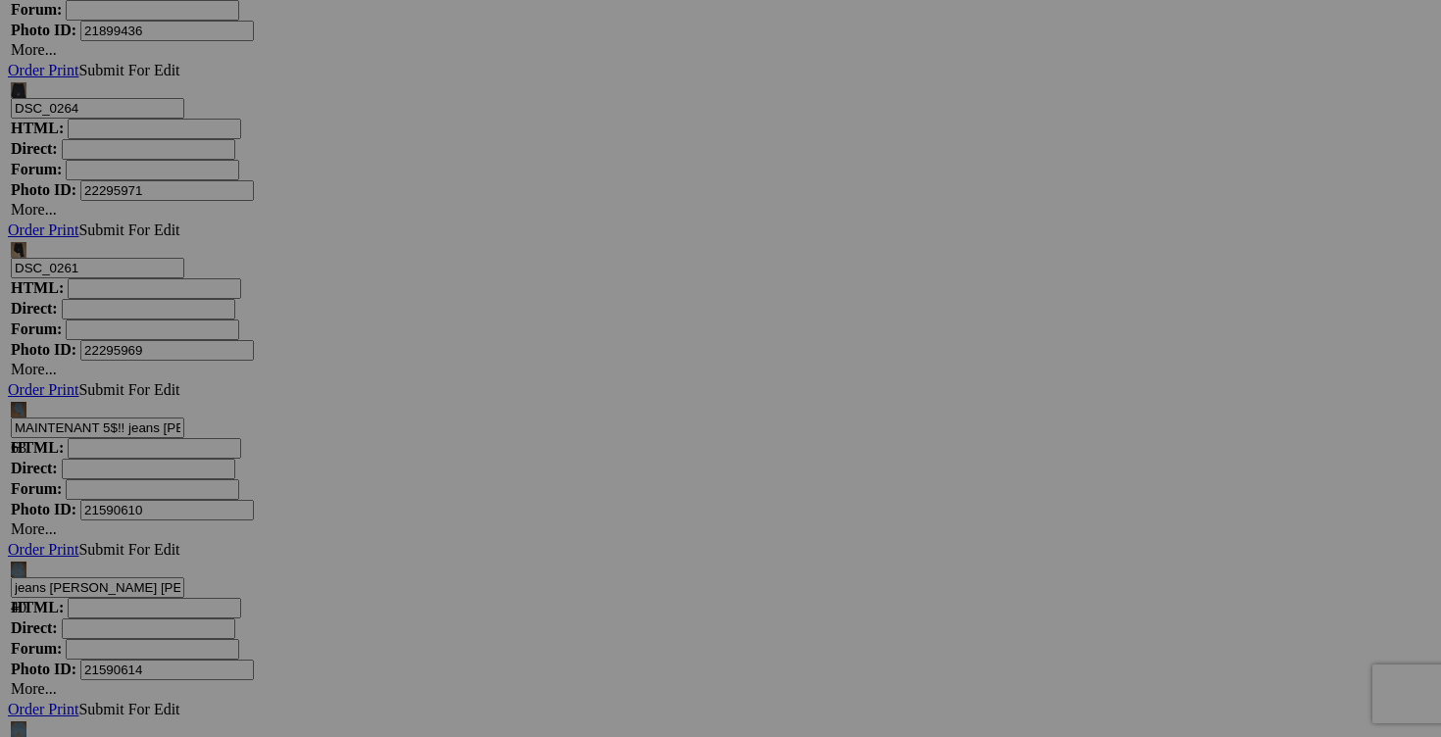
scroll to position [7379, 0]
drag, startPoint x: 1269, startPoint y: 252, endPoint x: 1141, endPoint y: 236, distance: 129.3
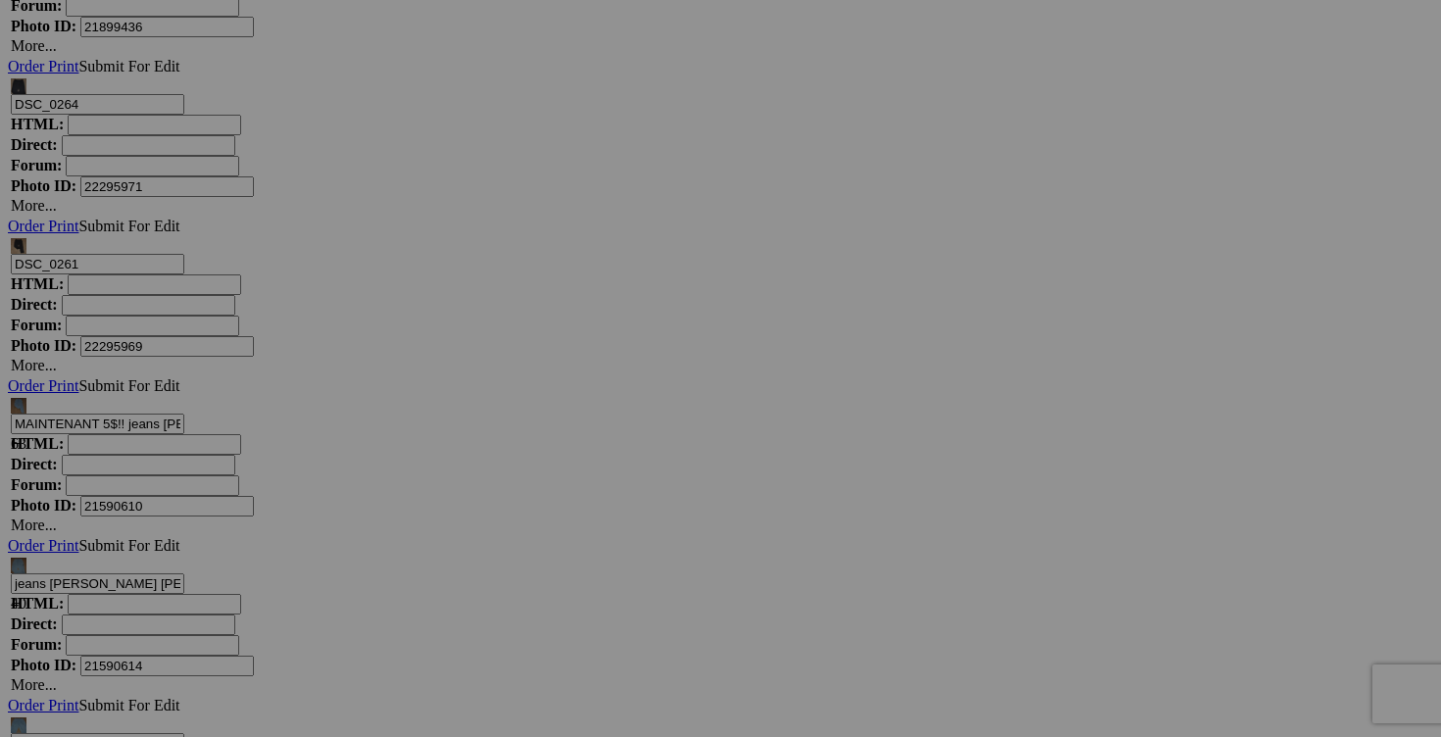
drag, startPoint x: 1273, startPoint y: 253, endPoint x: 1232, endPoint y: 253, distance: 41.2
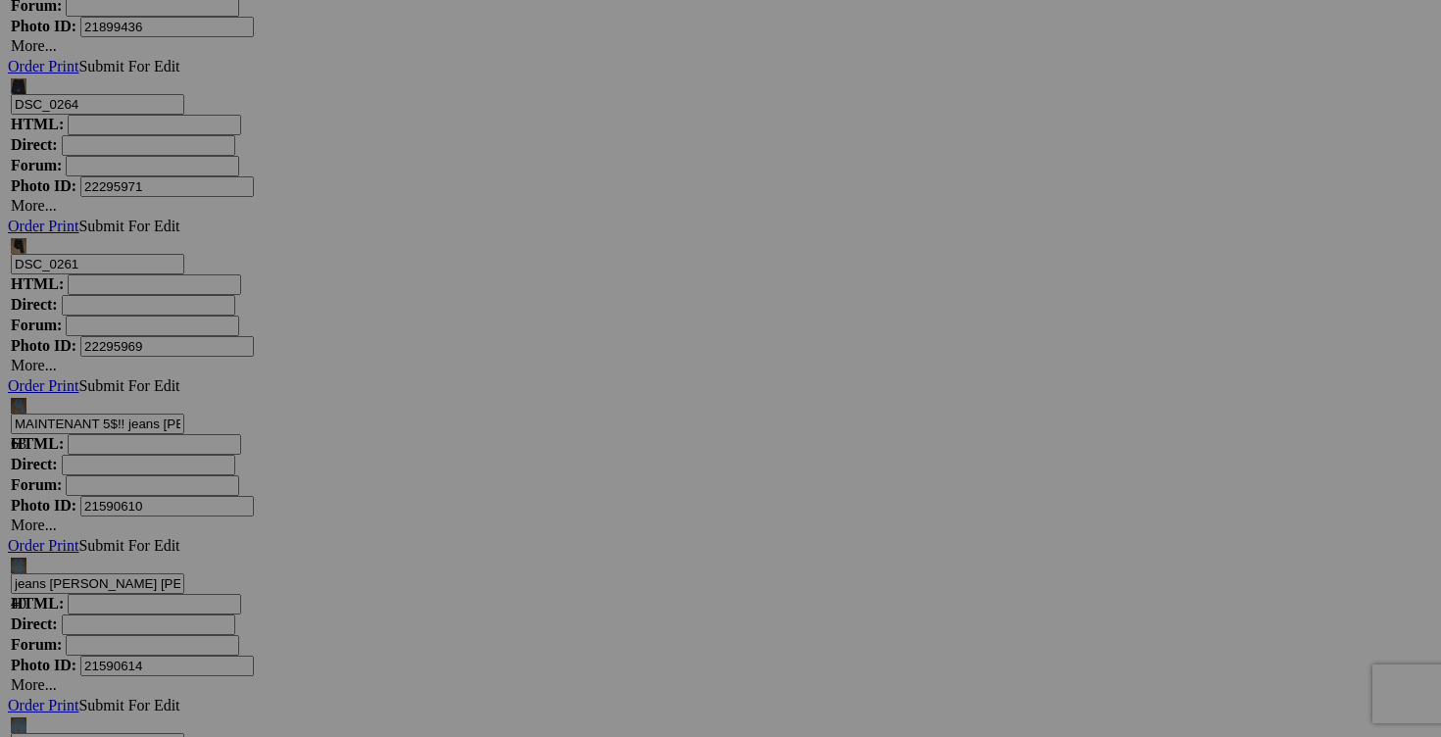
drag, startPoint x: 1284, startPoint y: 253, endPoint x: 1319, endPoint y: 253, distance: 35.3
drag, startPoint x: 1195, startPoint y: 248, endPoint x: 1176, endPoint y: 248, distance: 18.6
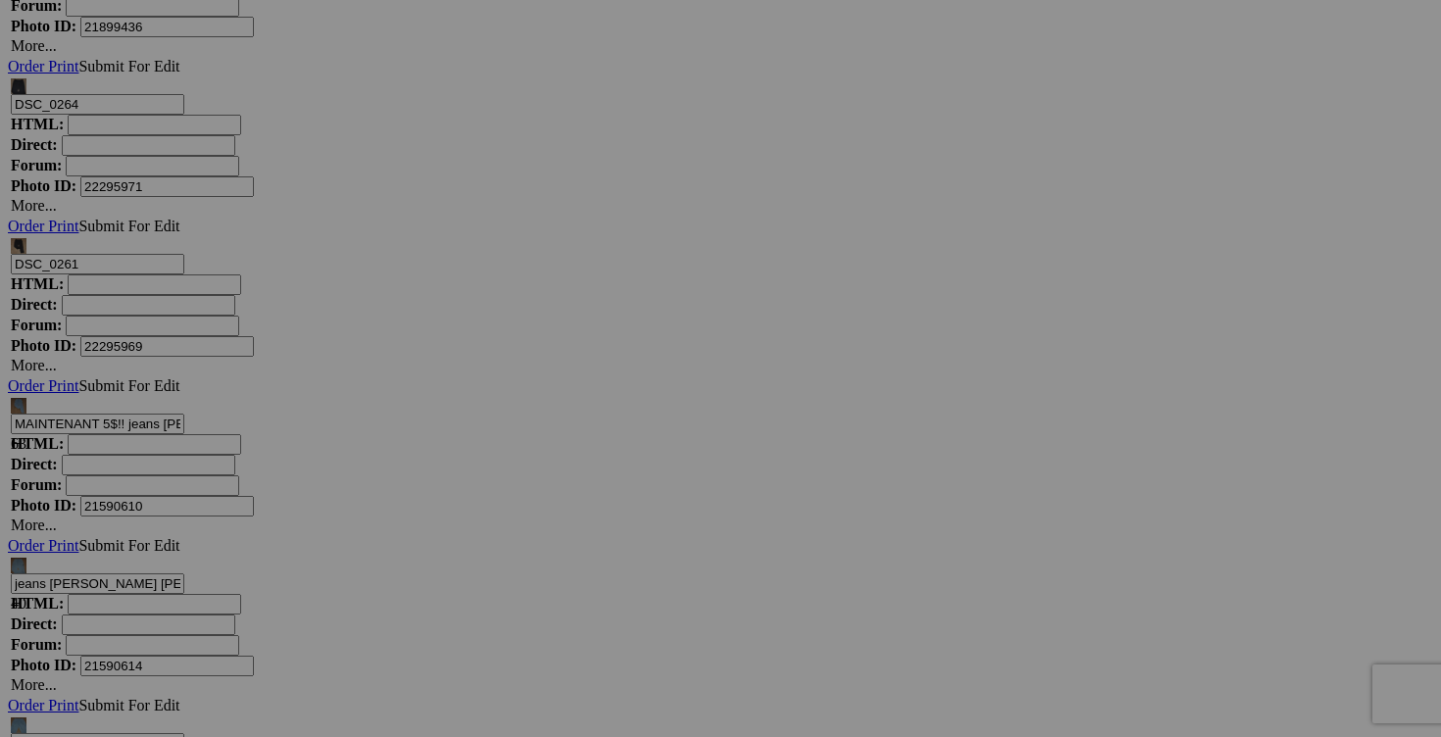
type input "blouse DES PETITS HAUTS XS 30$(comme neuf, payé 280$, taille.T0 XS)"
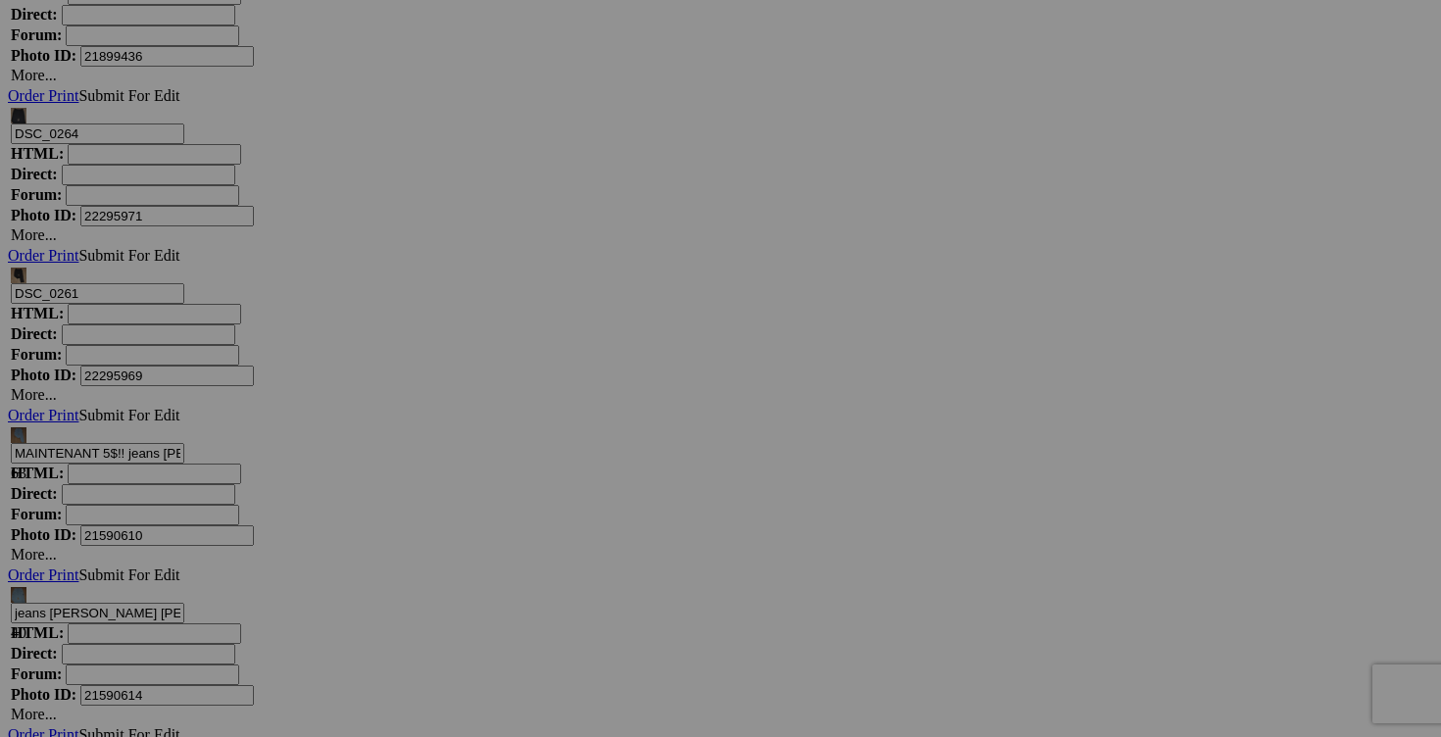
scroll to position [7309, 0]
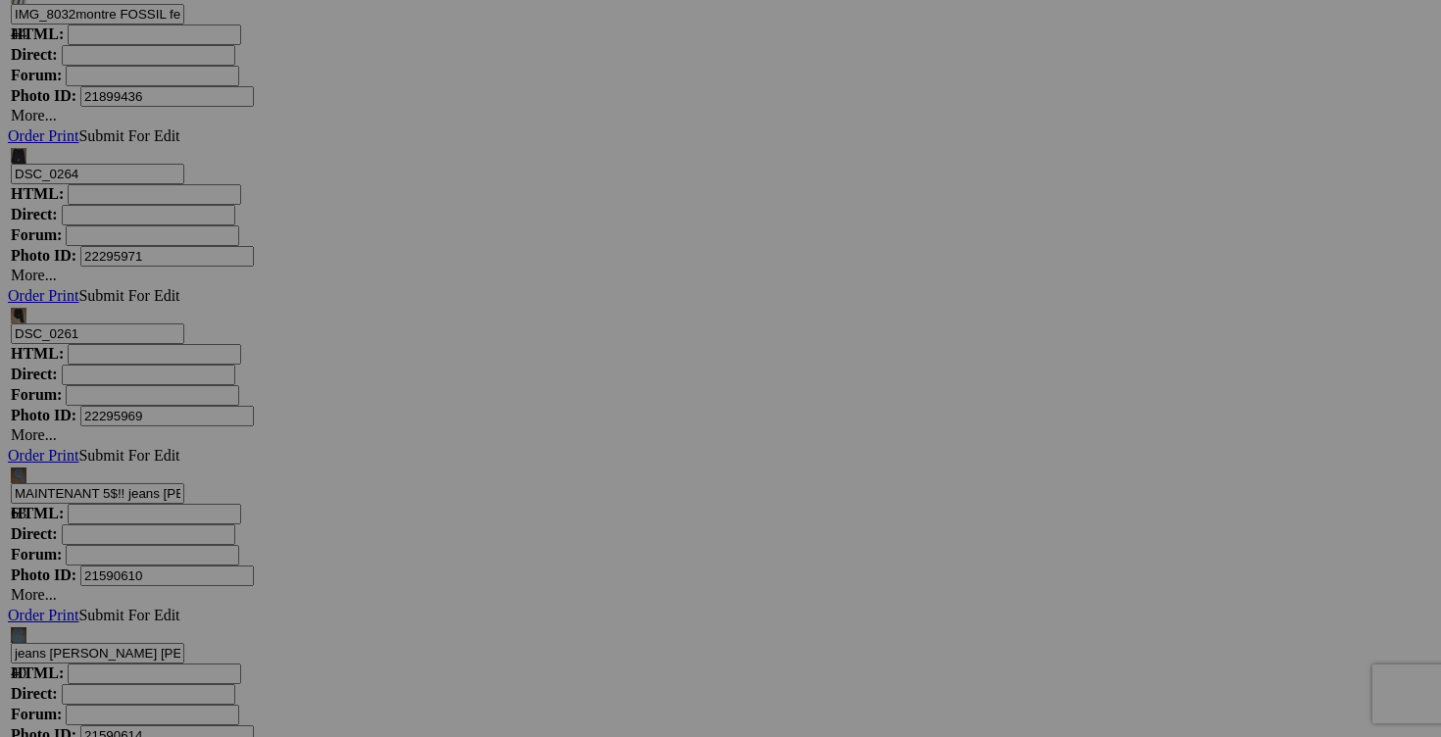
type input "blouse DES PETITS HAUTS XS"
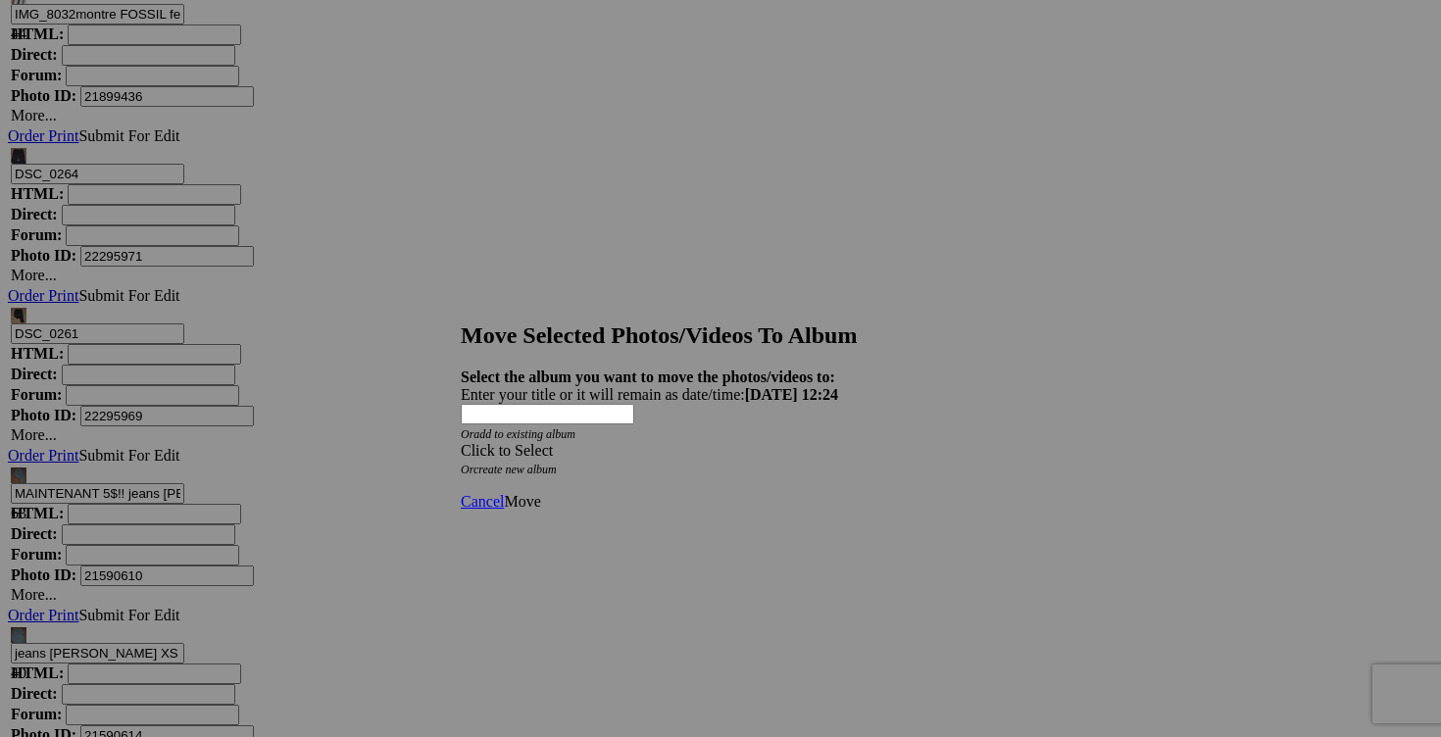
click at [461, 442] on span at bounding box center [461, 450] width 0 height 17
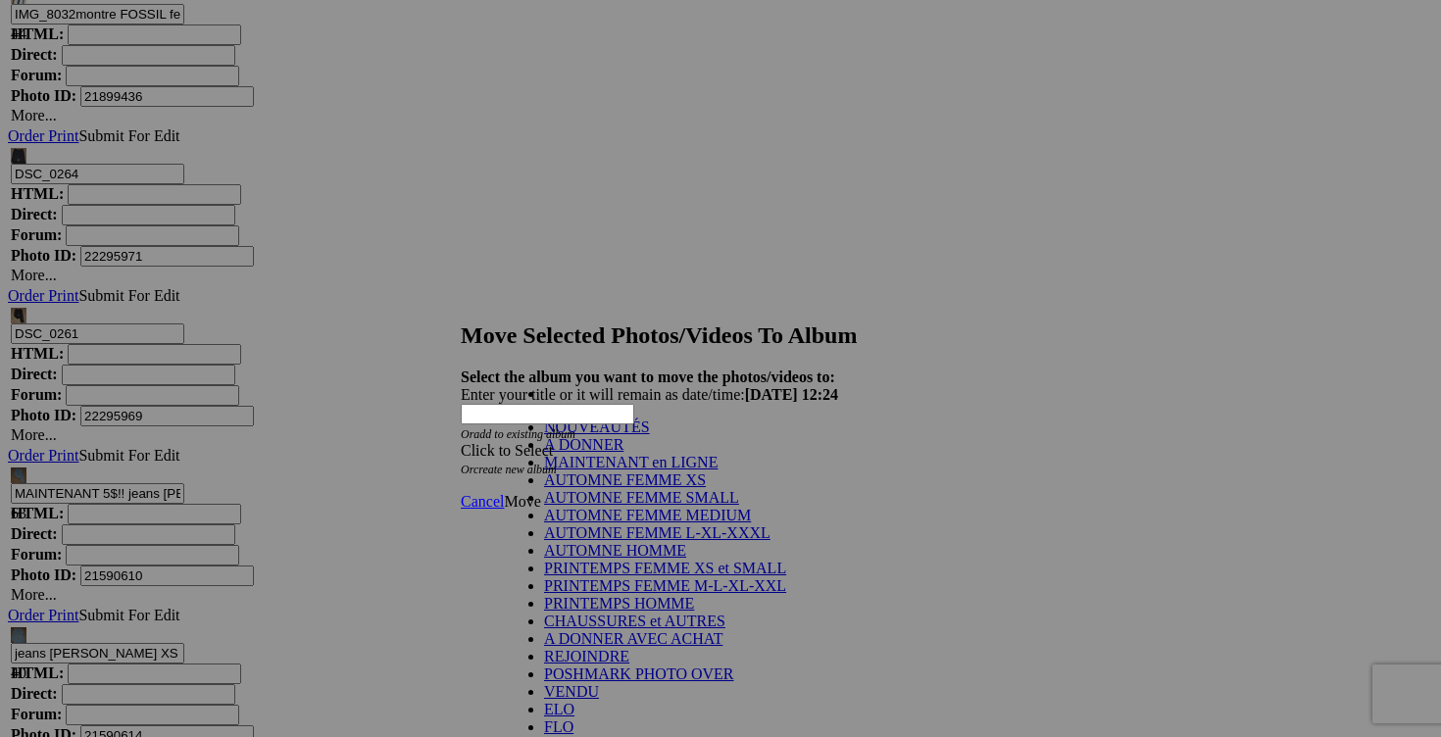
click at [650, 435] on link "NOUVEAUTÉS" at bounding box center [597, 426] width 106 height 17
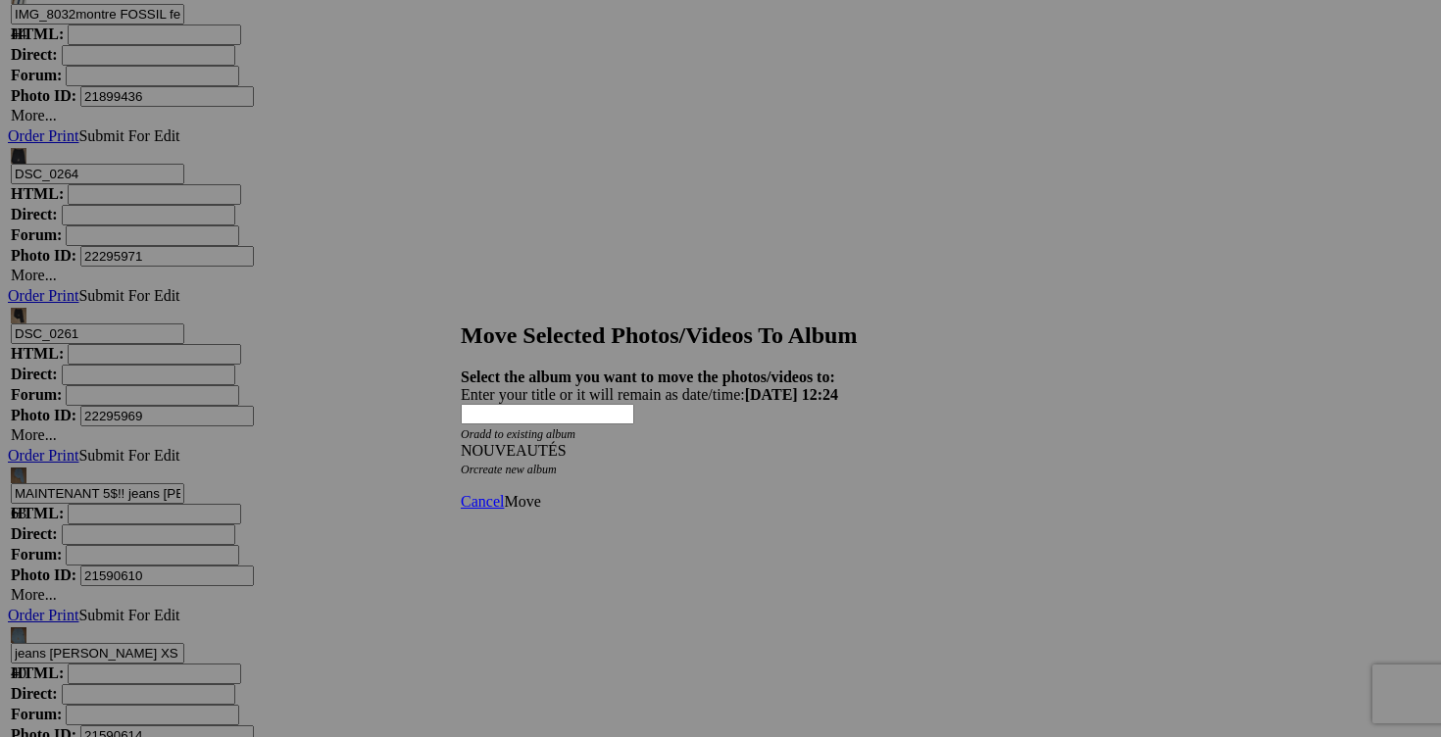
click at [540, 493] on span "Move" at bounding box center [522, 501] width 36 height 17
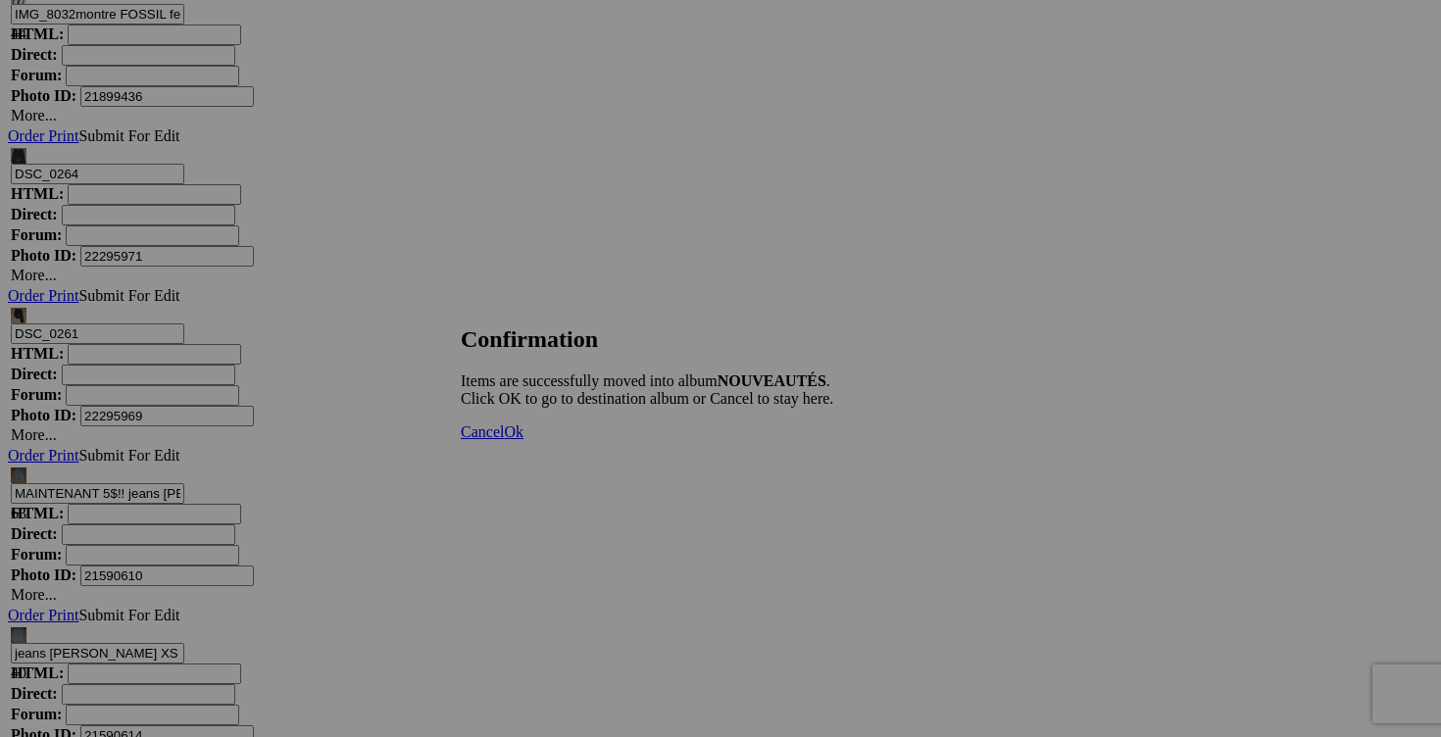
click at [504, 440] on link "Cancel" at bounding box center [482, 431] width 43 height 17
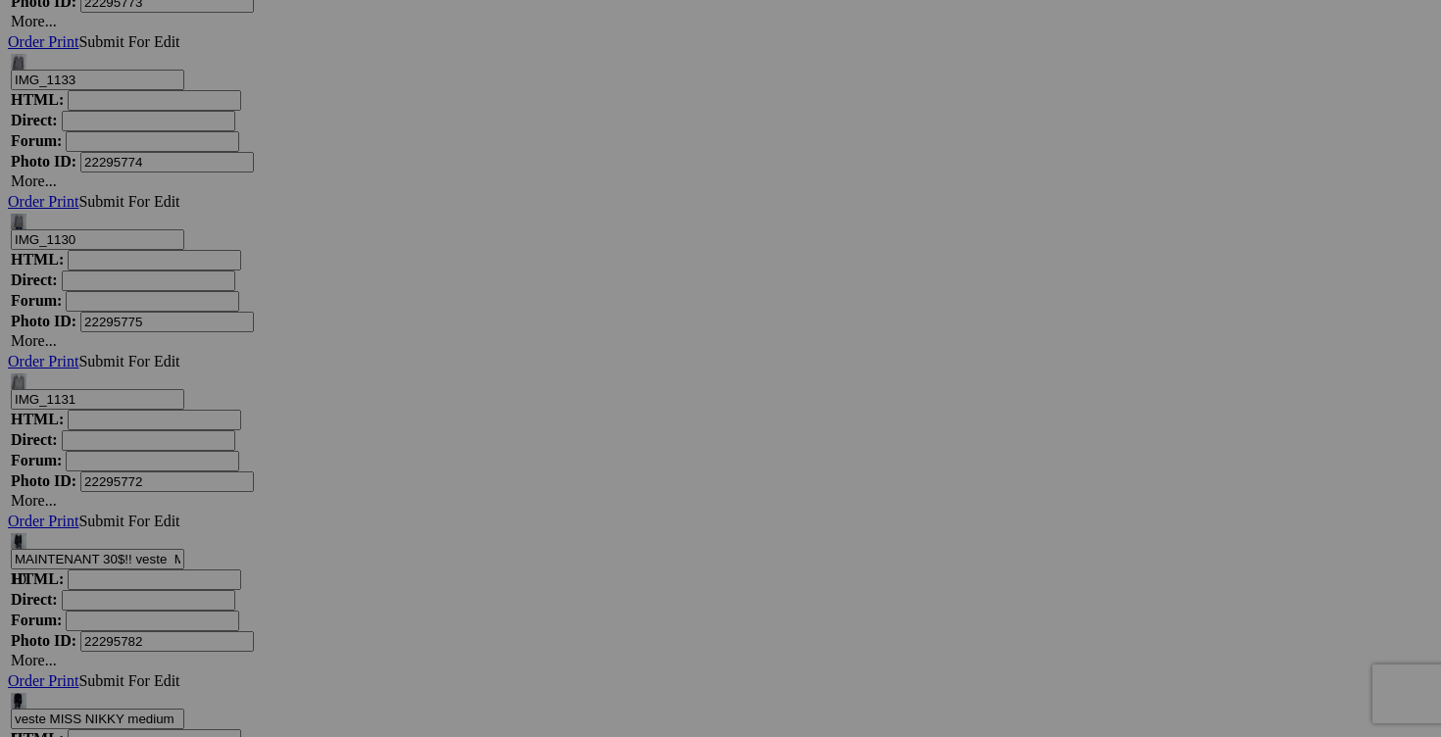
scroll to position [18789, 0]
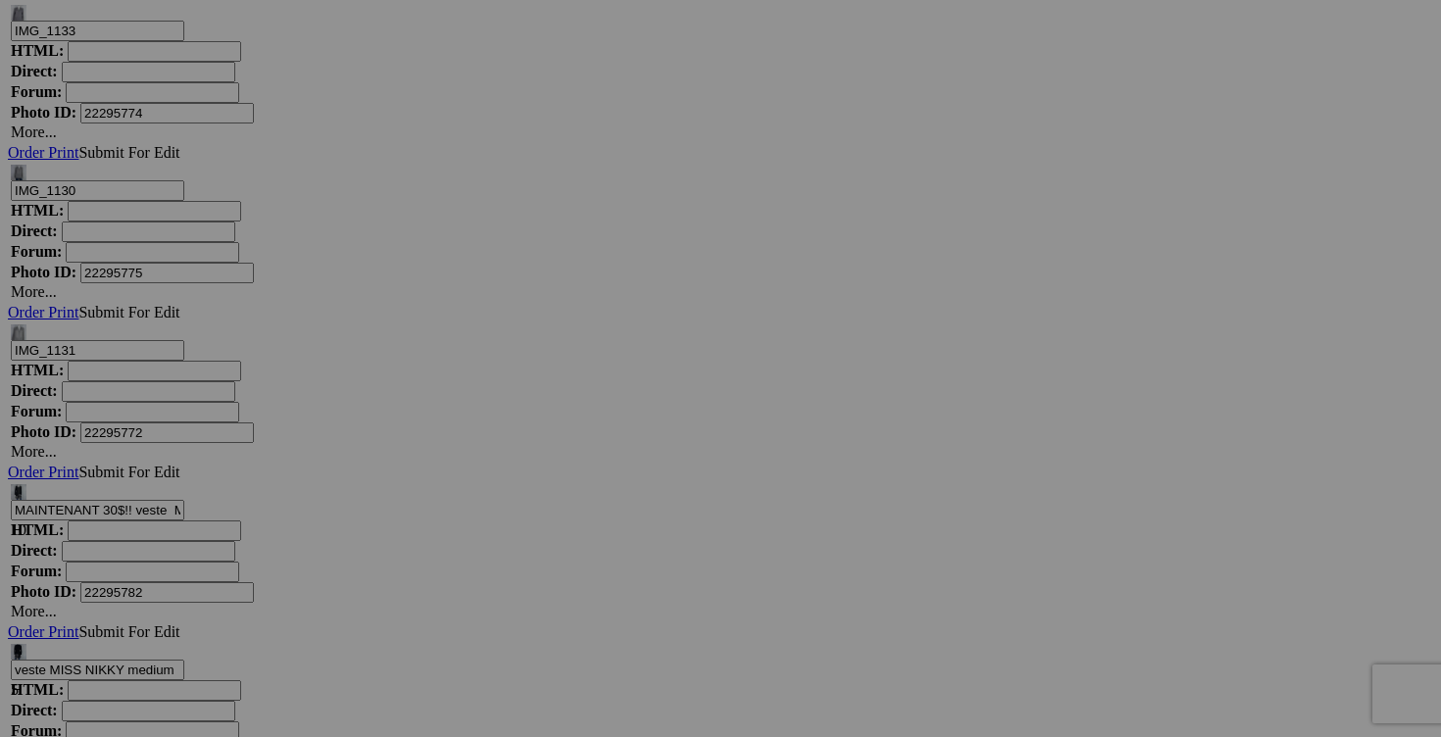
drag, startPoint x: 1282, startPoint y: 293, endPoint x: 1170, endPoint y: 295, distance: 111.7
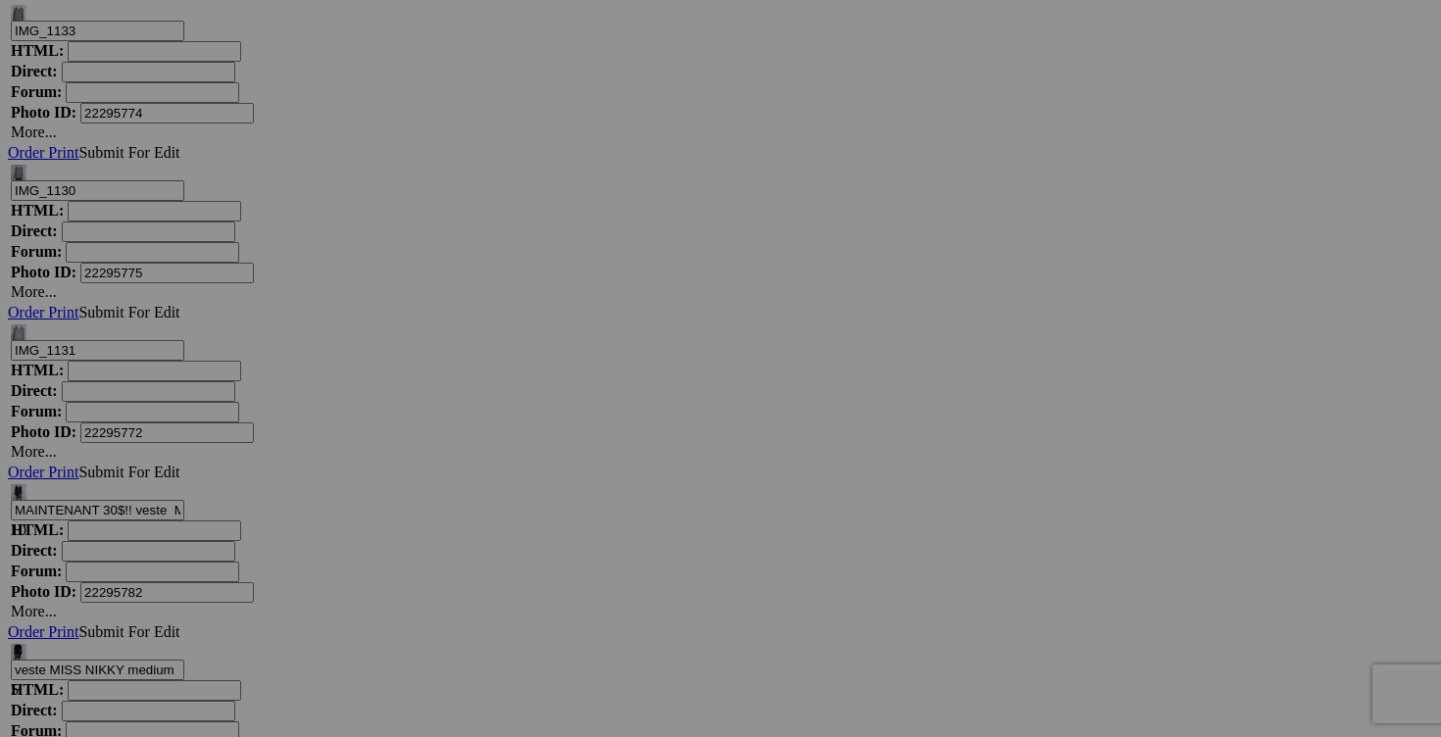
drag, startPoint x: 1197, startPoint y: 290, endPoint x: 1158, endPoint y: 290, distance: 38.2
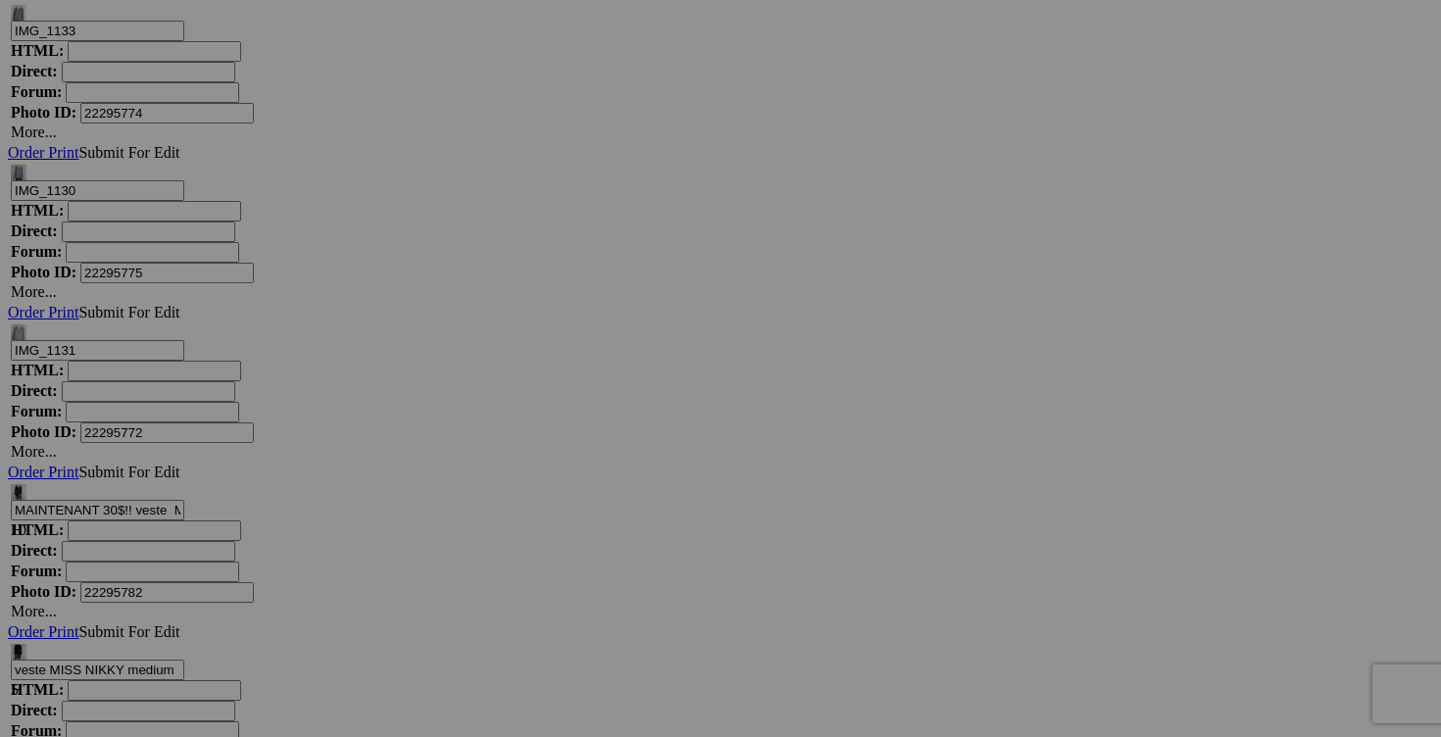
drag, startPoint x: 1254, startPoint y: 293, endPoint x: 1150, endPoint y: 291, distance: 103.9
type input "foulard LAUREN RALPH LAUREN 25$ (100% l'aine d'agneau, fait en angleterre)"
drag, startPoint x: 1109, startPoint y: 294, endPoint x: 952, endPoint y: 294, distance: 157.8
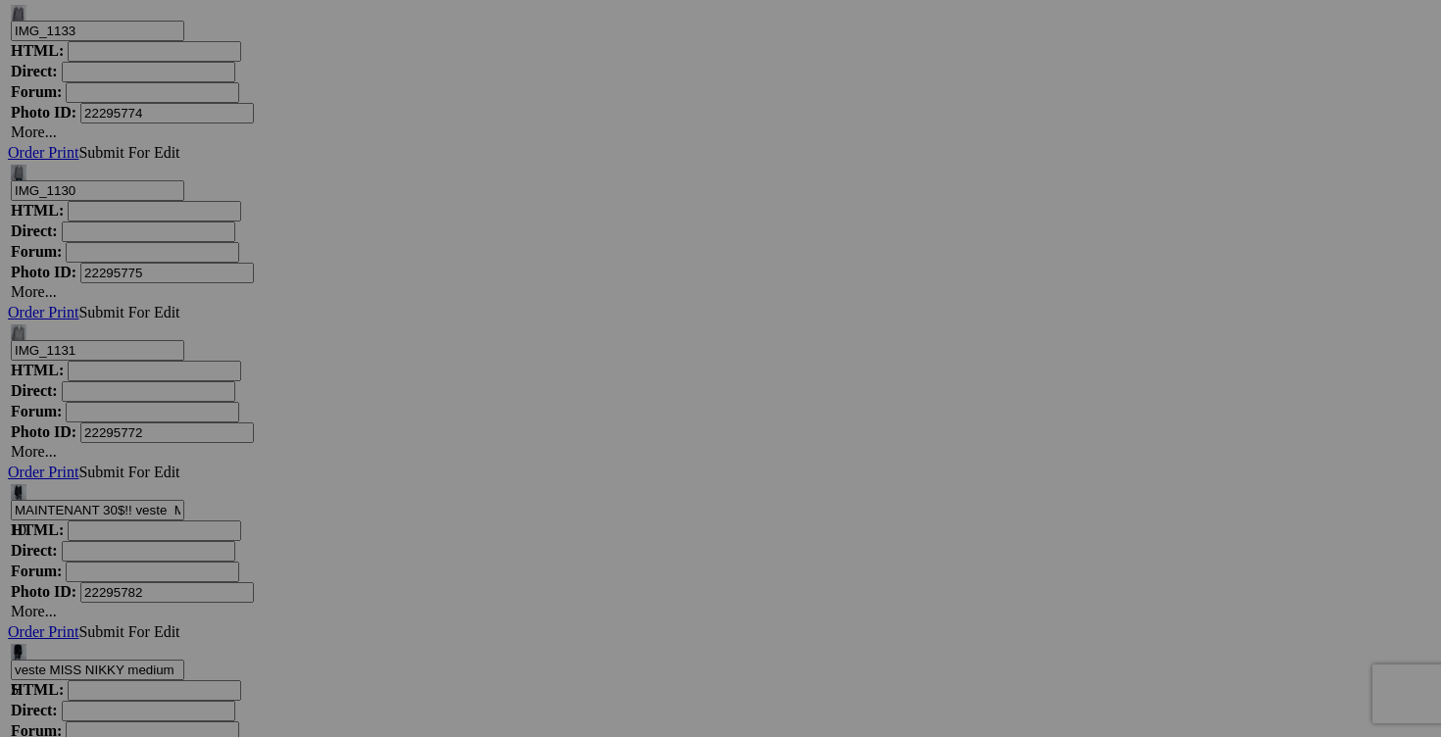
paste input "foulard LAUREN RALPH LAUREN"
type input "foulard LAUREN RALPH LAUREN"
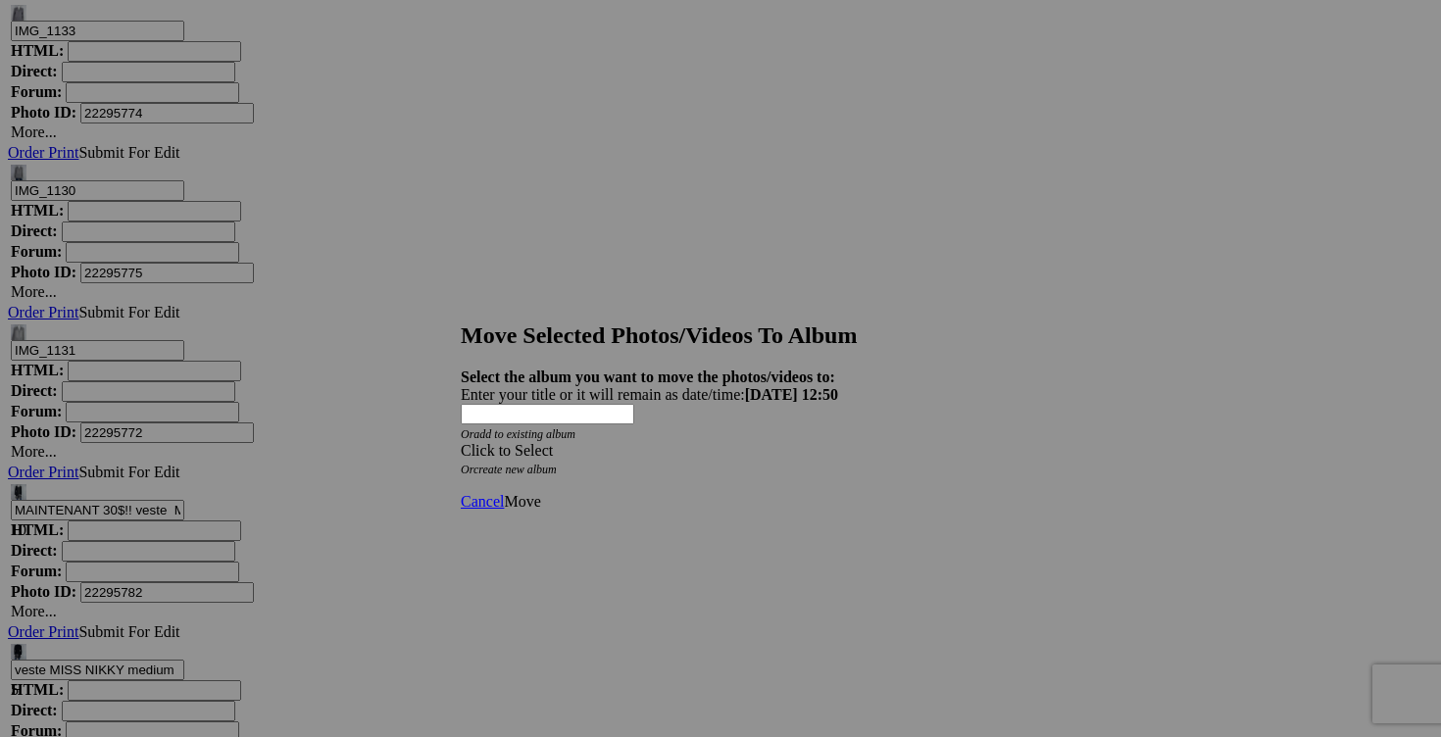
click at [834, 442] on div "Click to Select" at bounding box center [720, 451] width 519 height 18
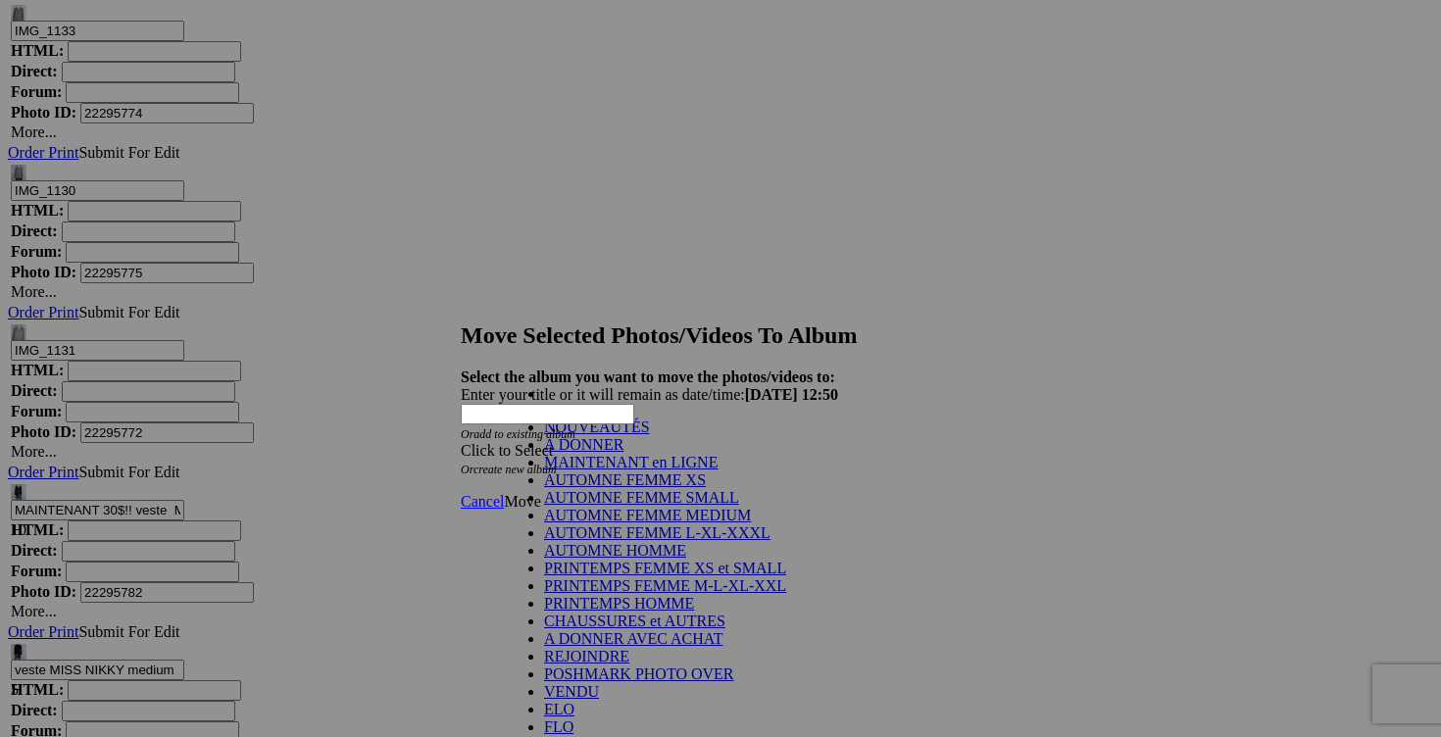
click at [642, 435] on link "NOUVEAUTÉS" at bounding box center [597, 426] width 106 height 17
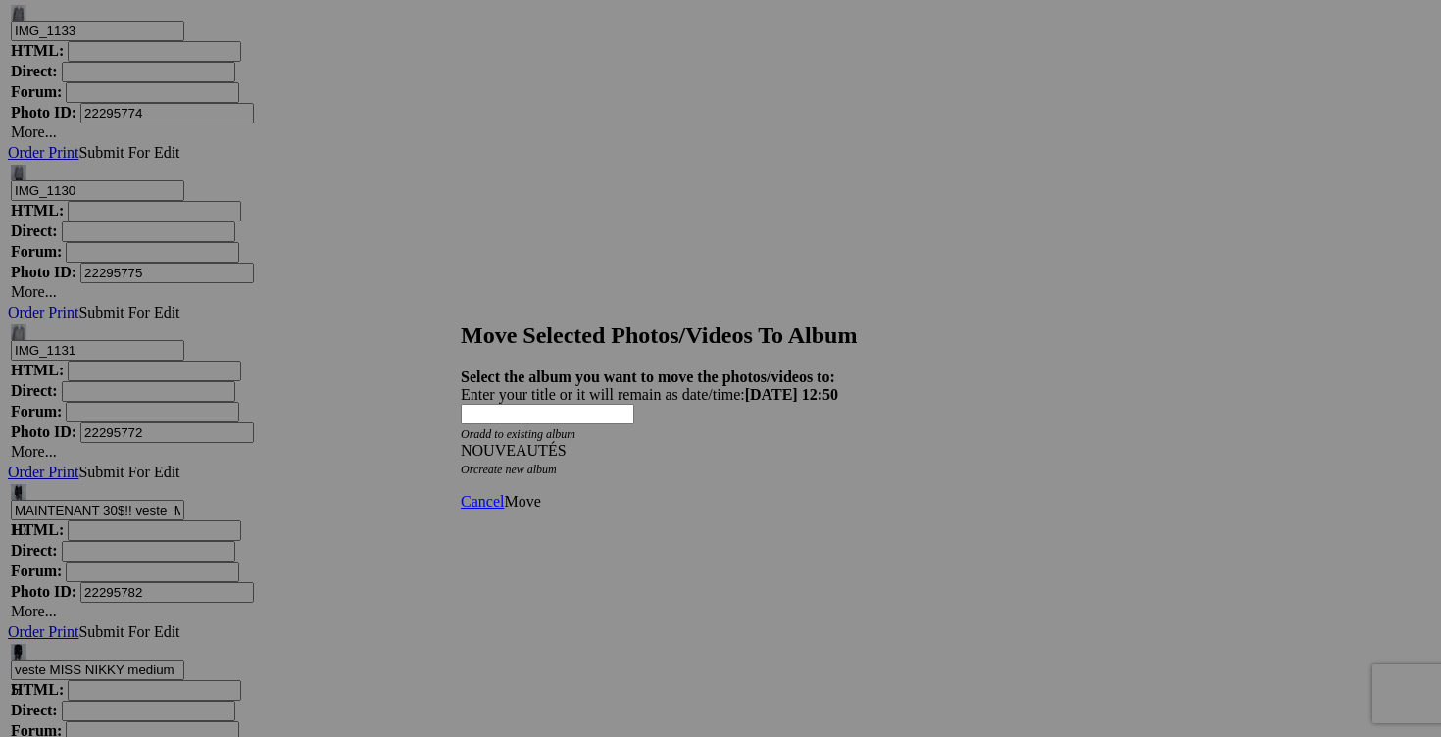
click at [540, 493] on span "Move" at bounding box center [522, 501] width 36 height 17
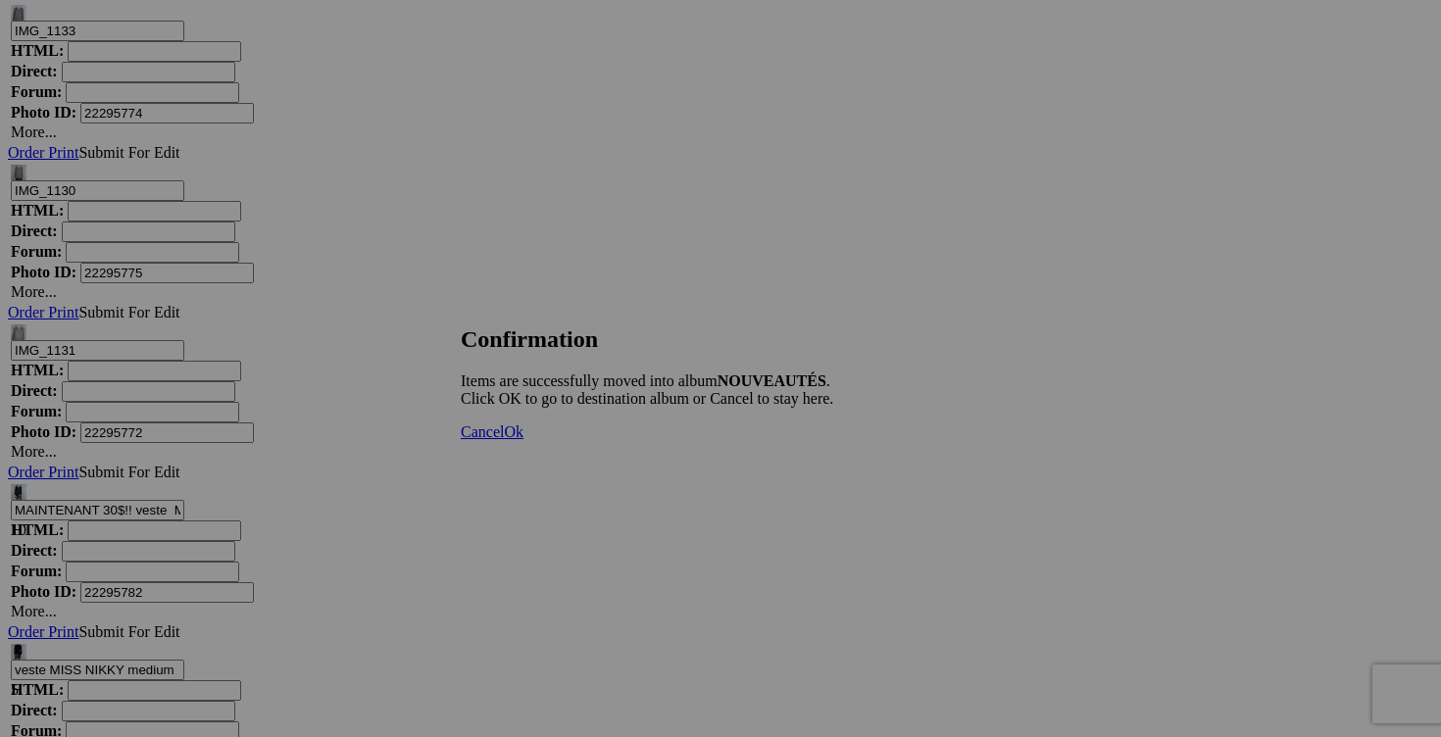
click at [504, 440] on span "Cancel" at bounding box center [482, 431] width 43 height 17
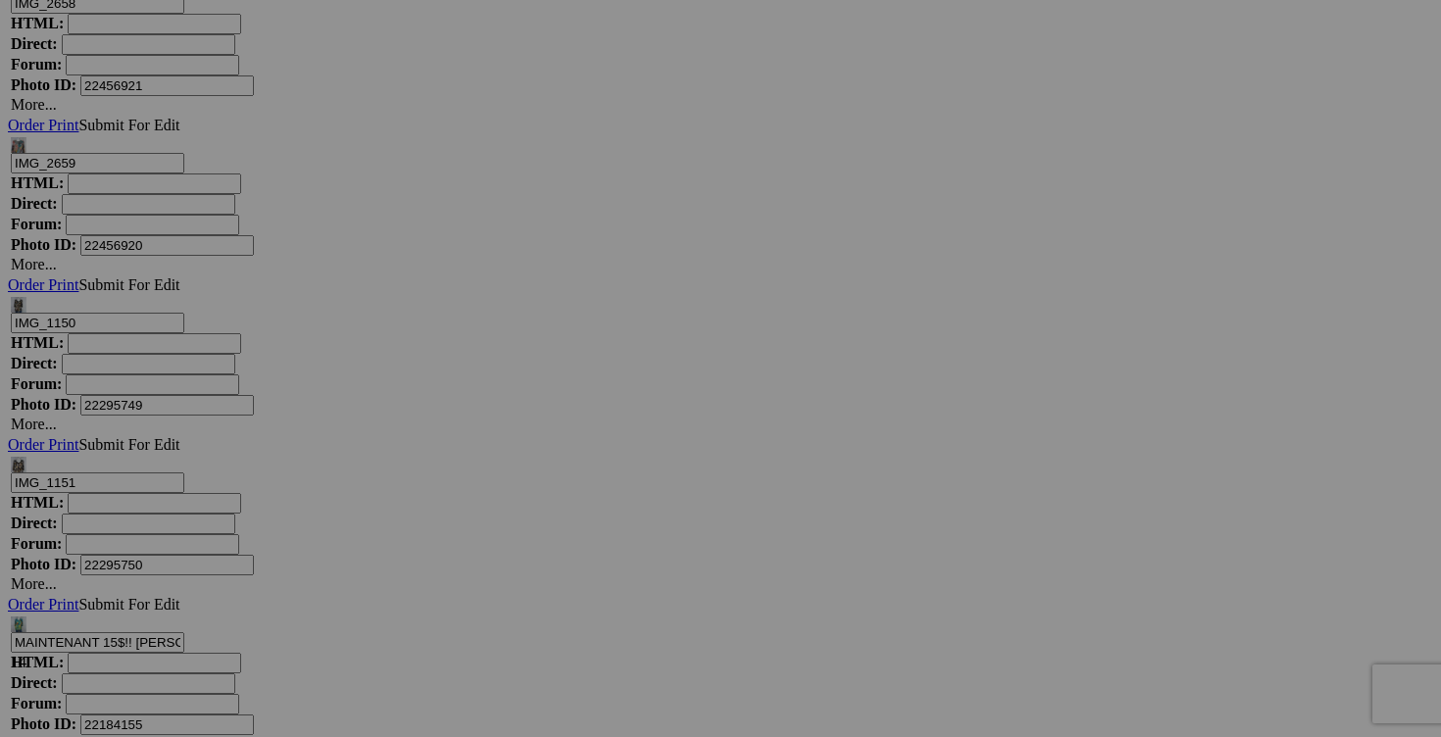
scroll to position [15743, 0]
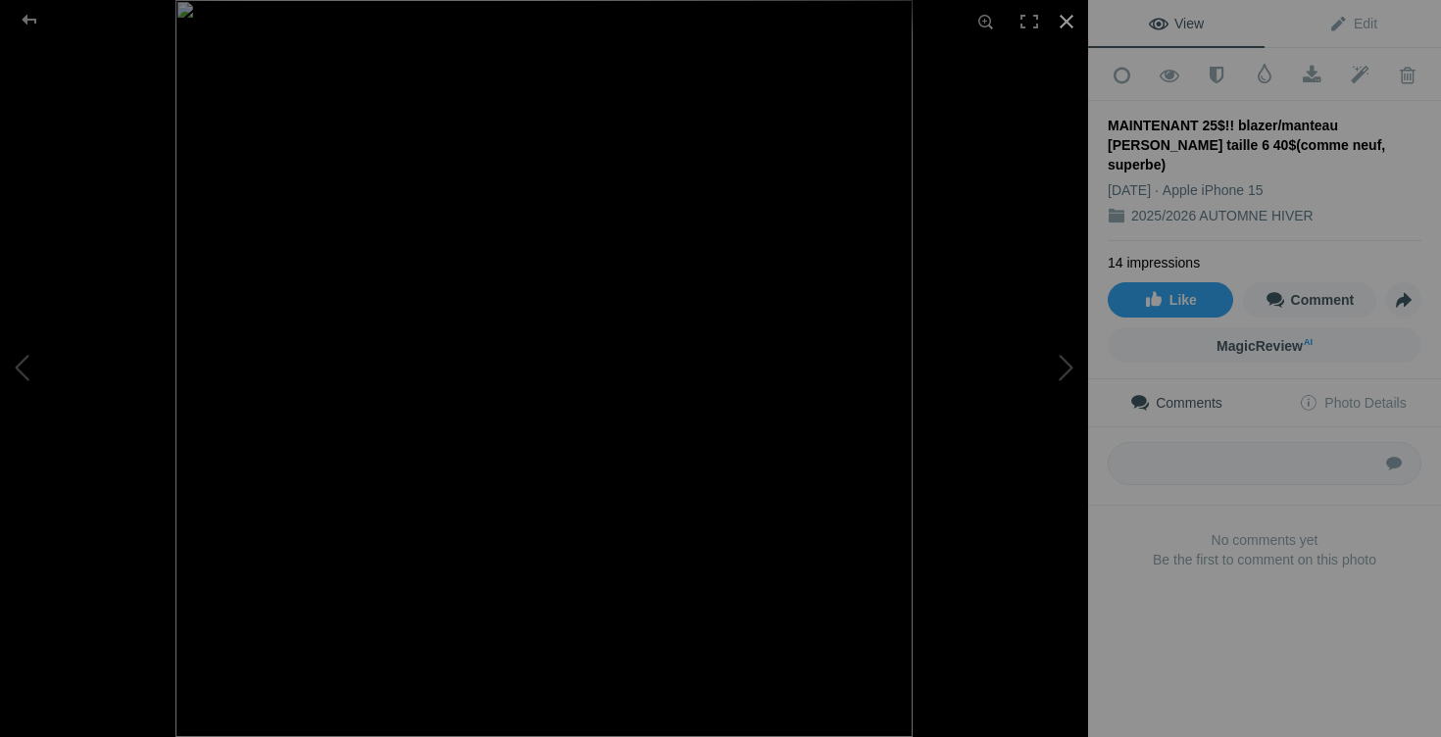
click at [1063, 21] on div at bounding box center [1066, 21] width 43 height 43
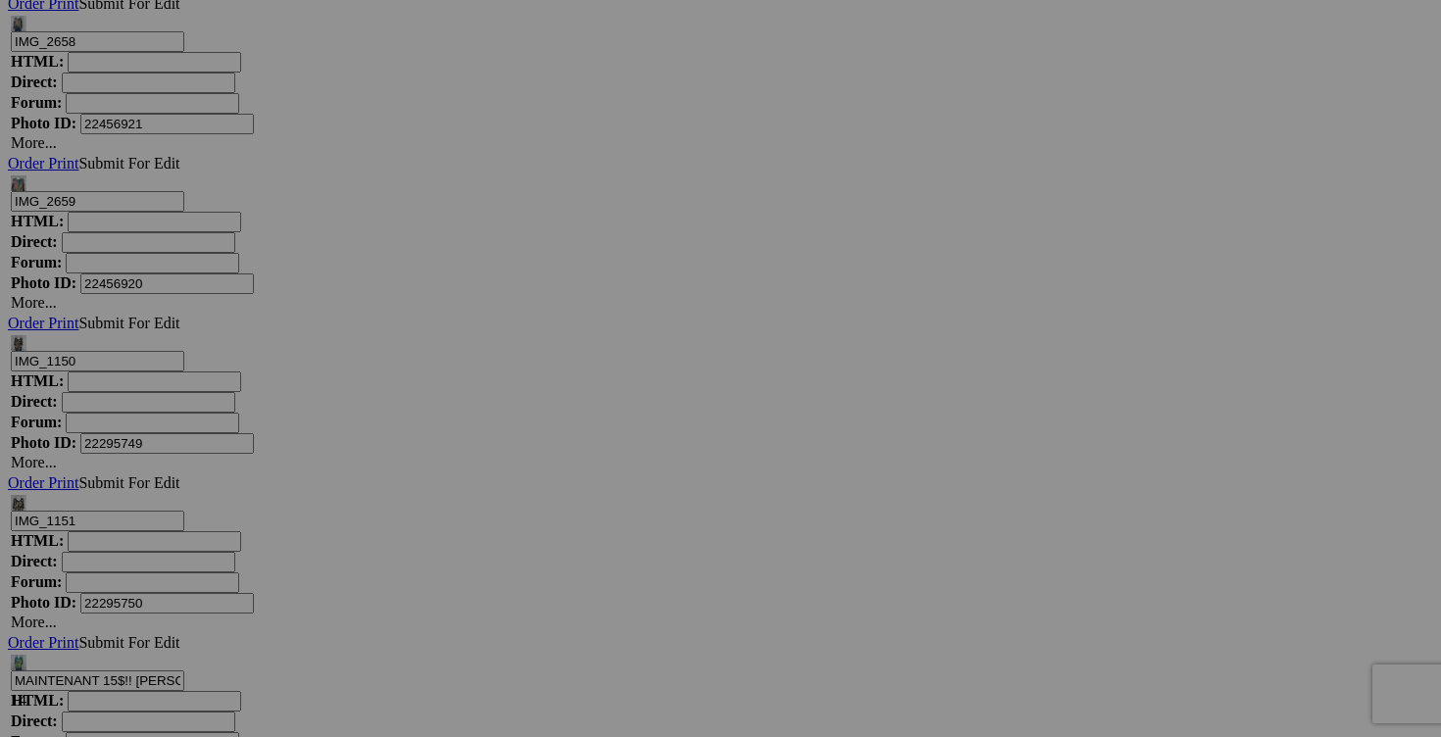
drag, startPoint x: 751, startPoint y: 602, endPoint x: 604, endPoint y: 592, distance: 147.3
drag, startPoint x: 726, startPoint y: 600, endPoint x: 799, endPoint y: 598, distance: 72.6
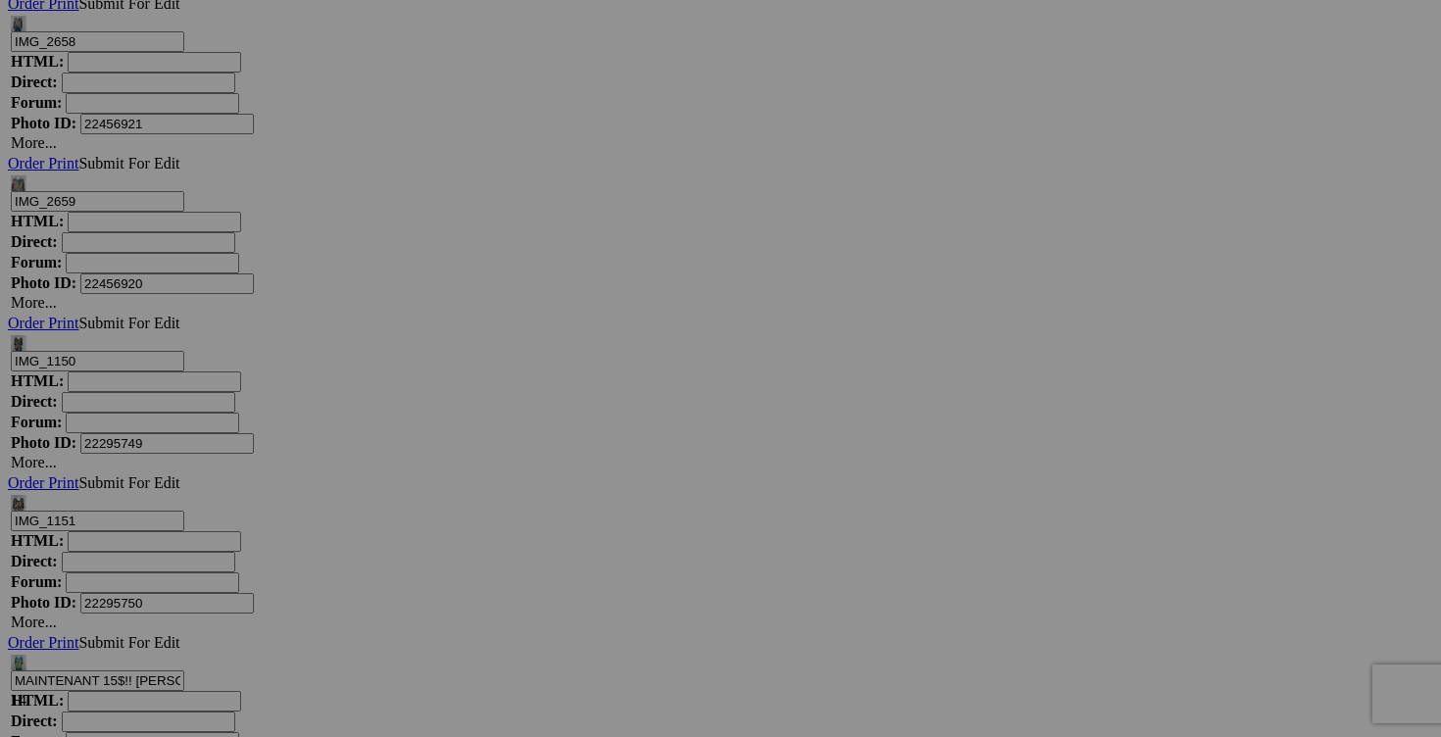
type input "blazer/manteau ELLEN TRACY taille 6 25$(comme neuf, superbe)"
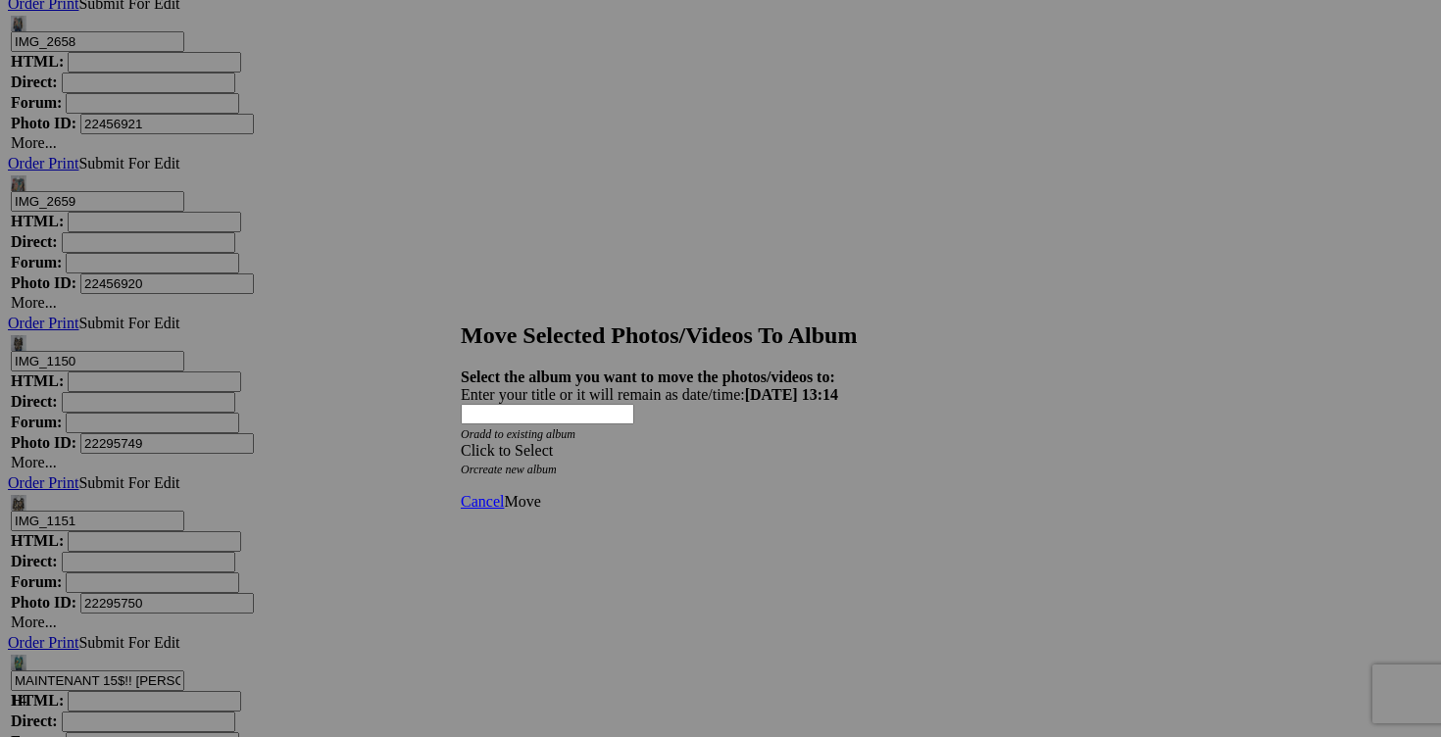
click at [835, 442] on div "Click to Select" at bounding box center [720, 451] width 519 height 18
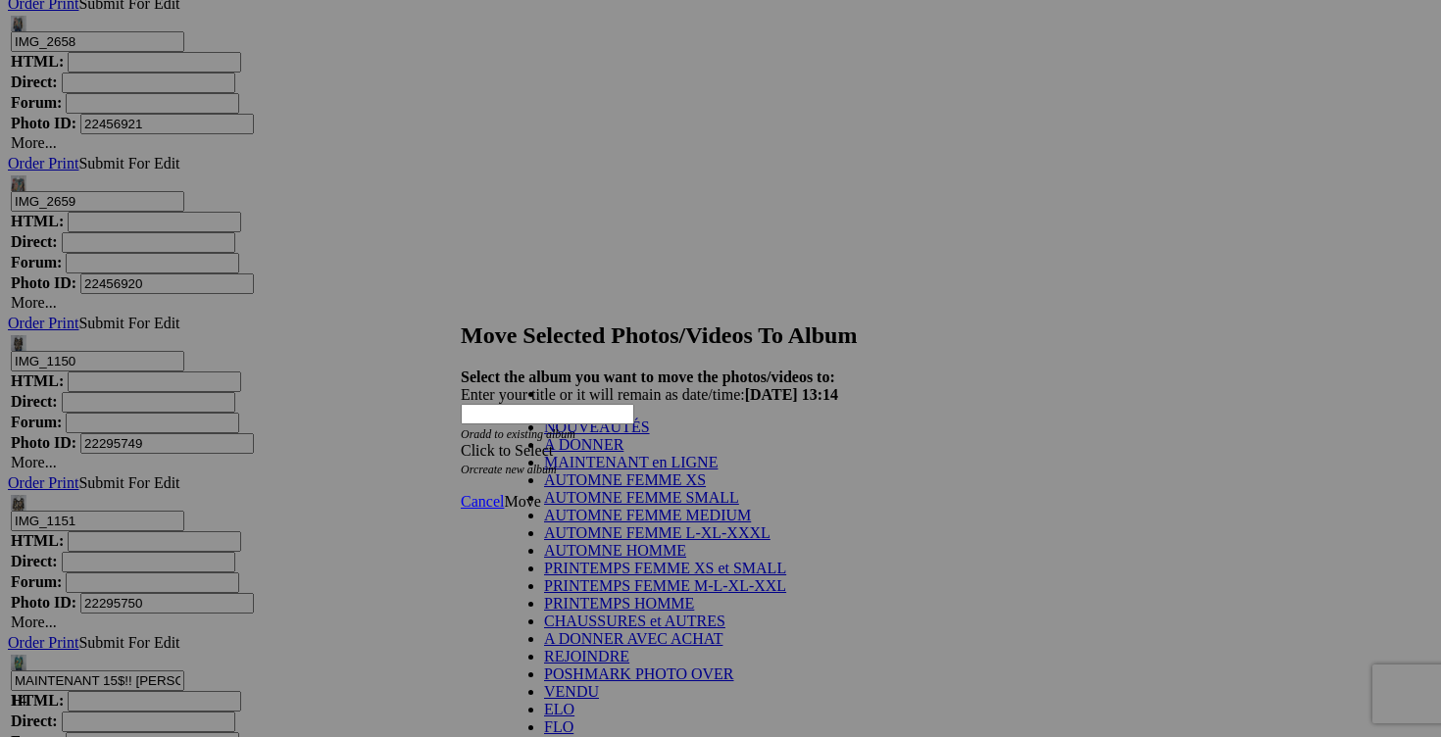
click at [630, 435] on link "NOUVEAUTÉS" at bounding box center [597, 426] width 106 height 17
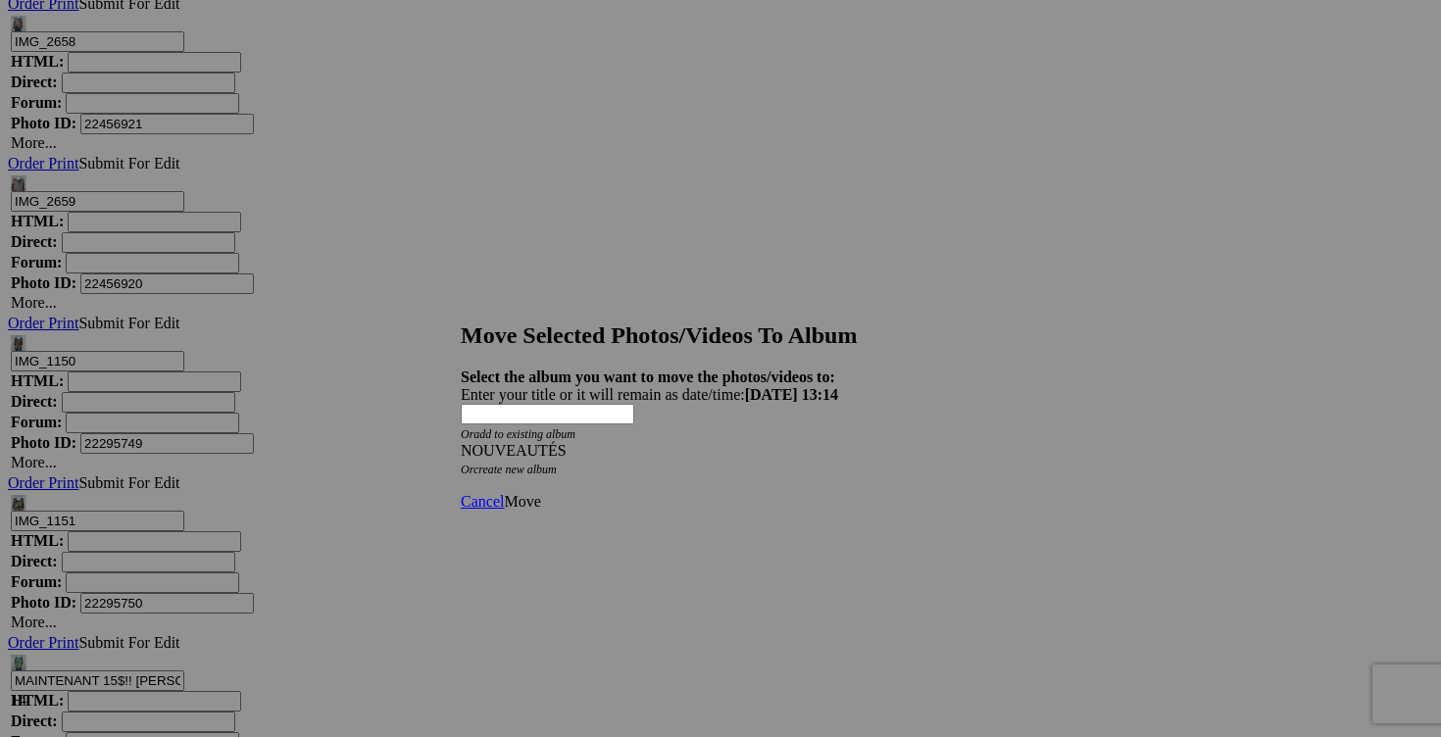
click at [540, 493] on span "Move" at bounding box center [522, 501] width 36 height 17
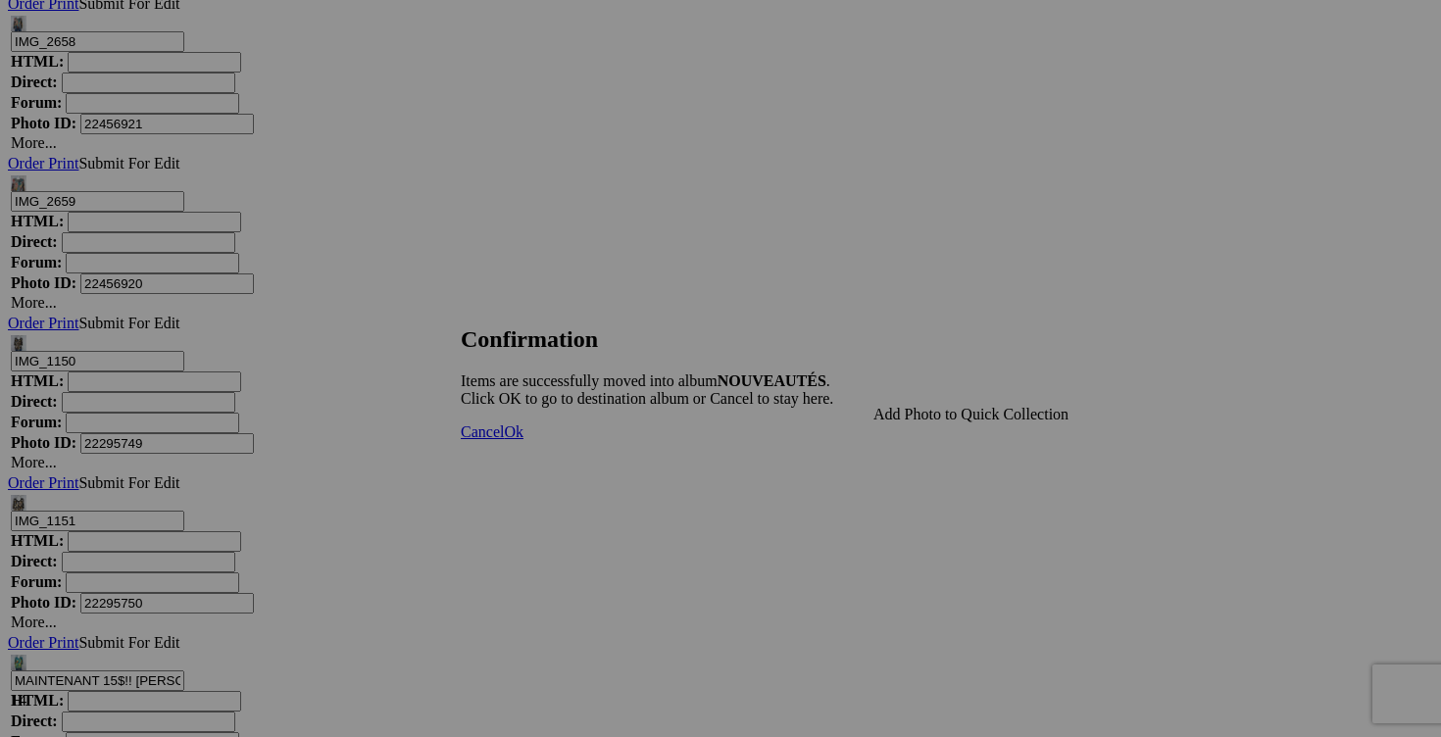
click at [504, 440] on span "Cancel" at bounding box center [482, 431] width 43 height 17
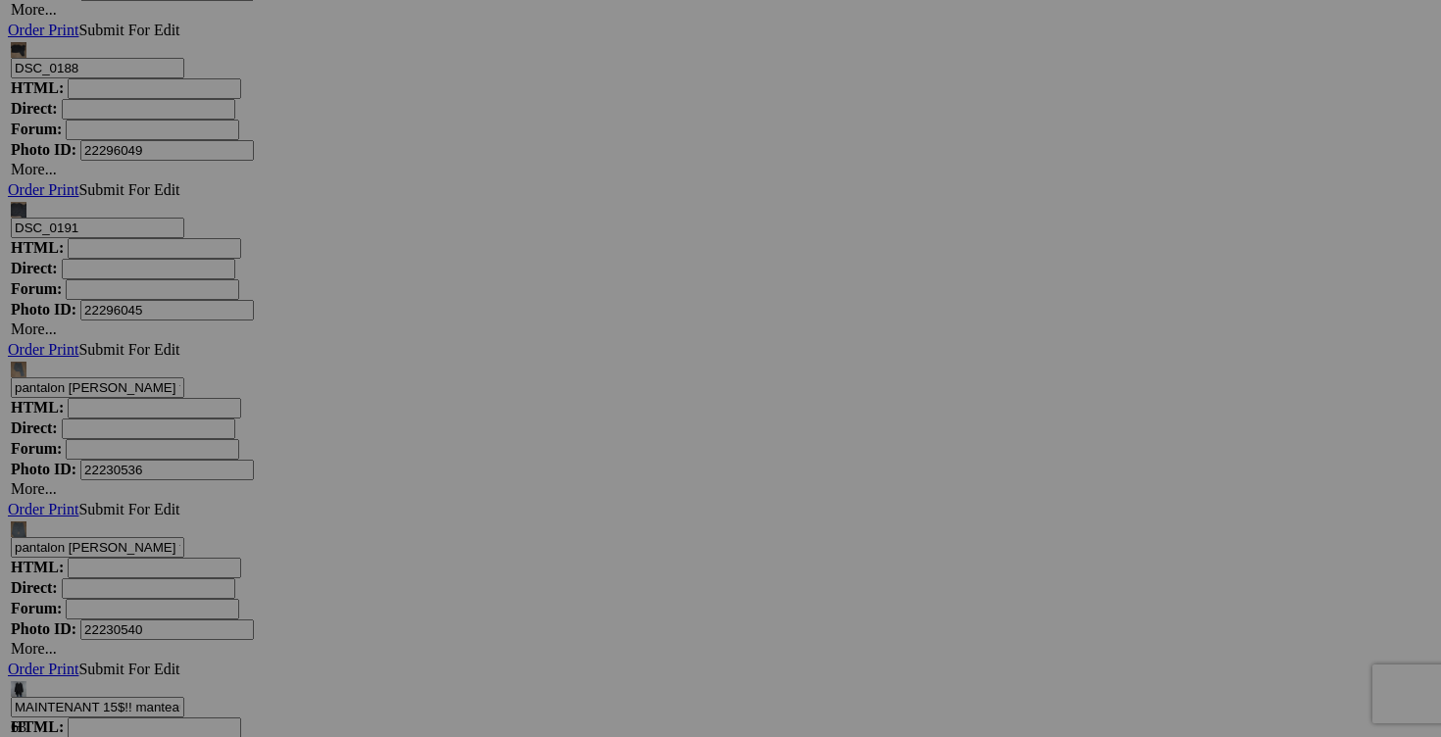
scroll to position [11696, 0]
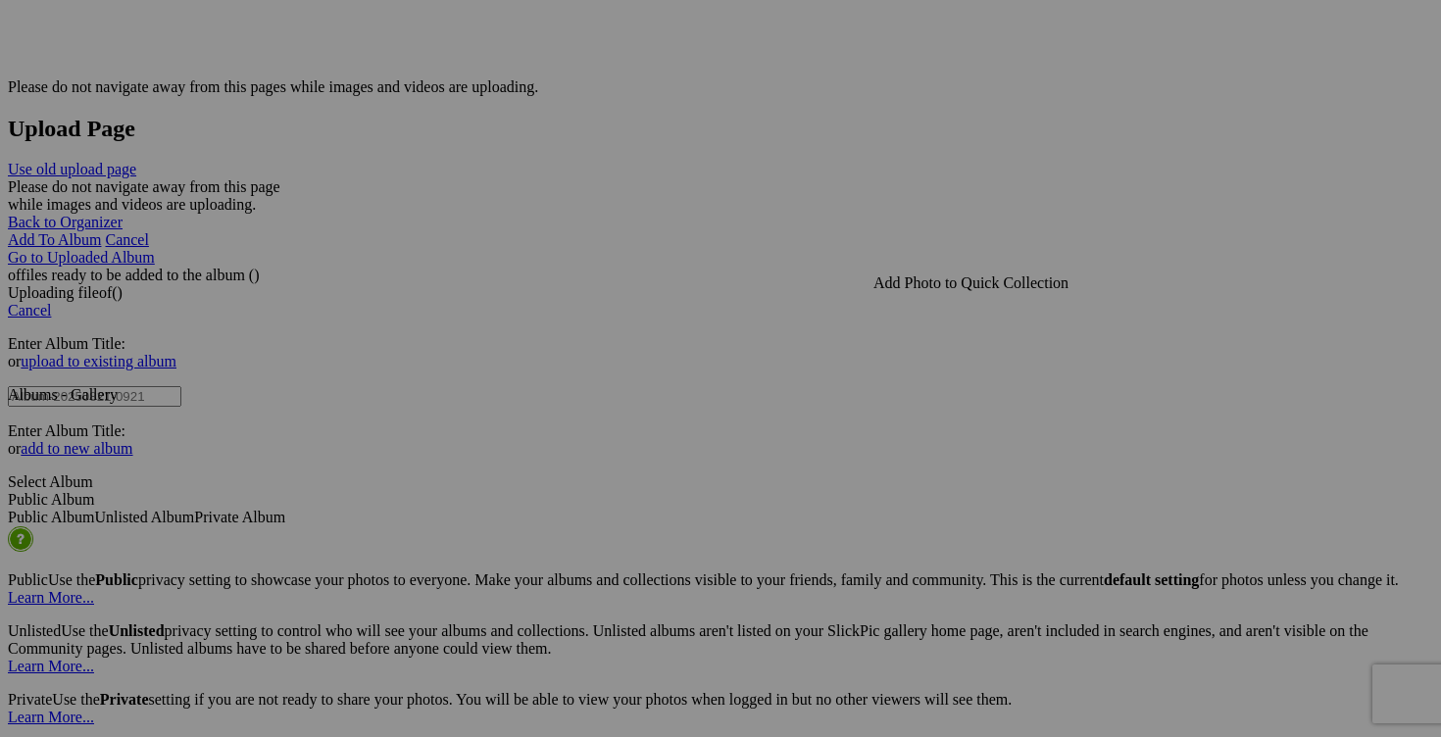
scroll to position [4069, 0]
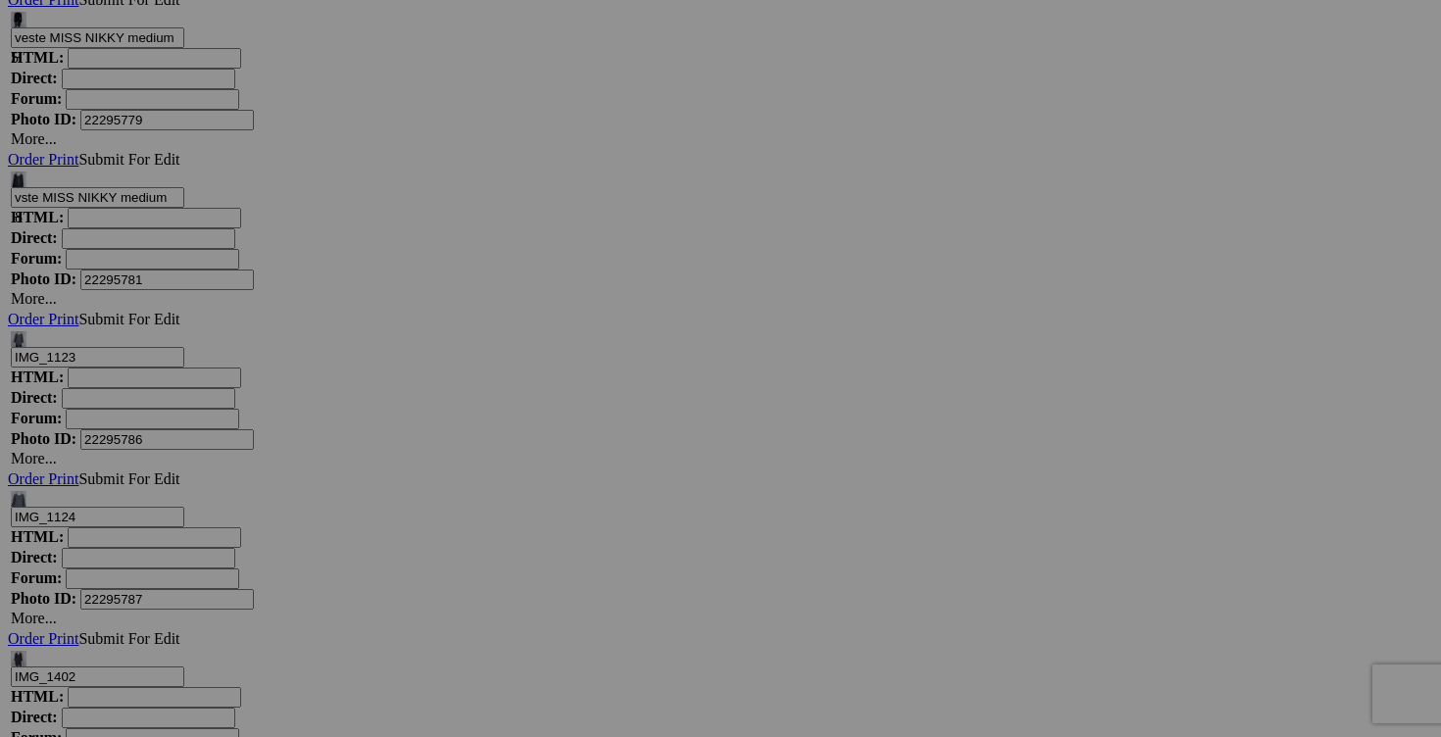
scroll to position [19476, 0]
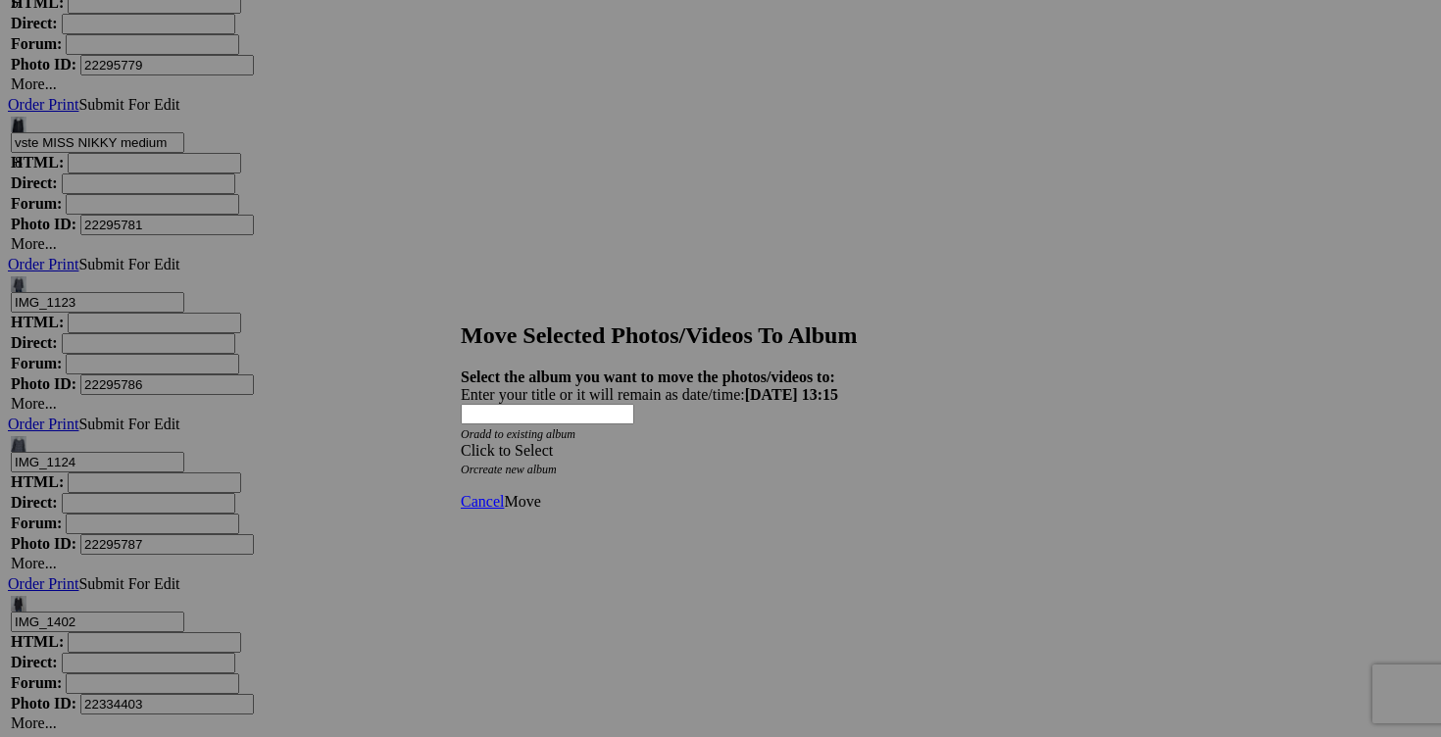
click at [461, 442] on span at bounding box center [461, 450] width 0 height 17
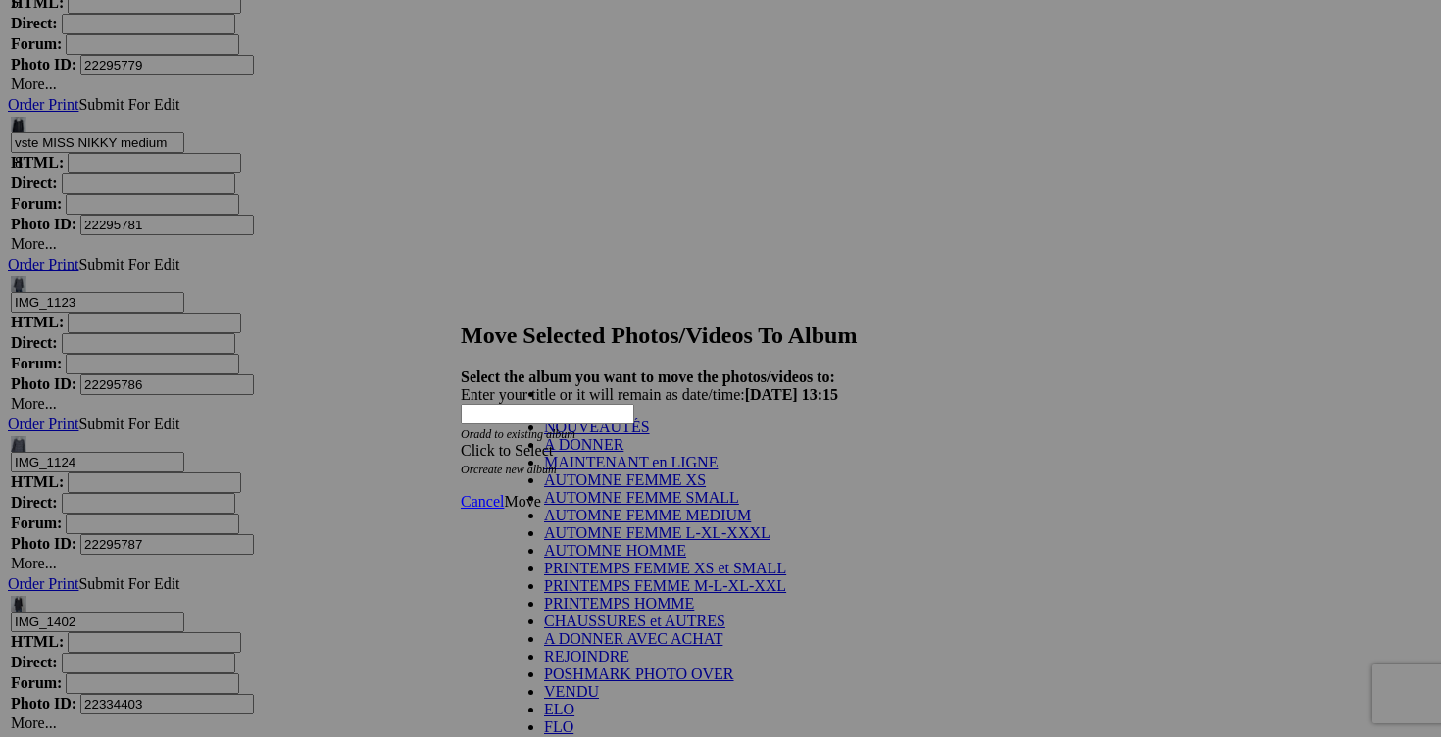
click at [568, 435] on link "NOUVEAUTÉS" at bounding box center [597, 426] width 106 height 17
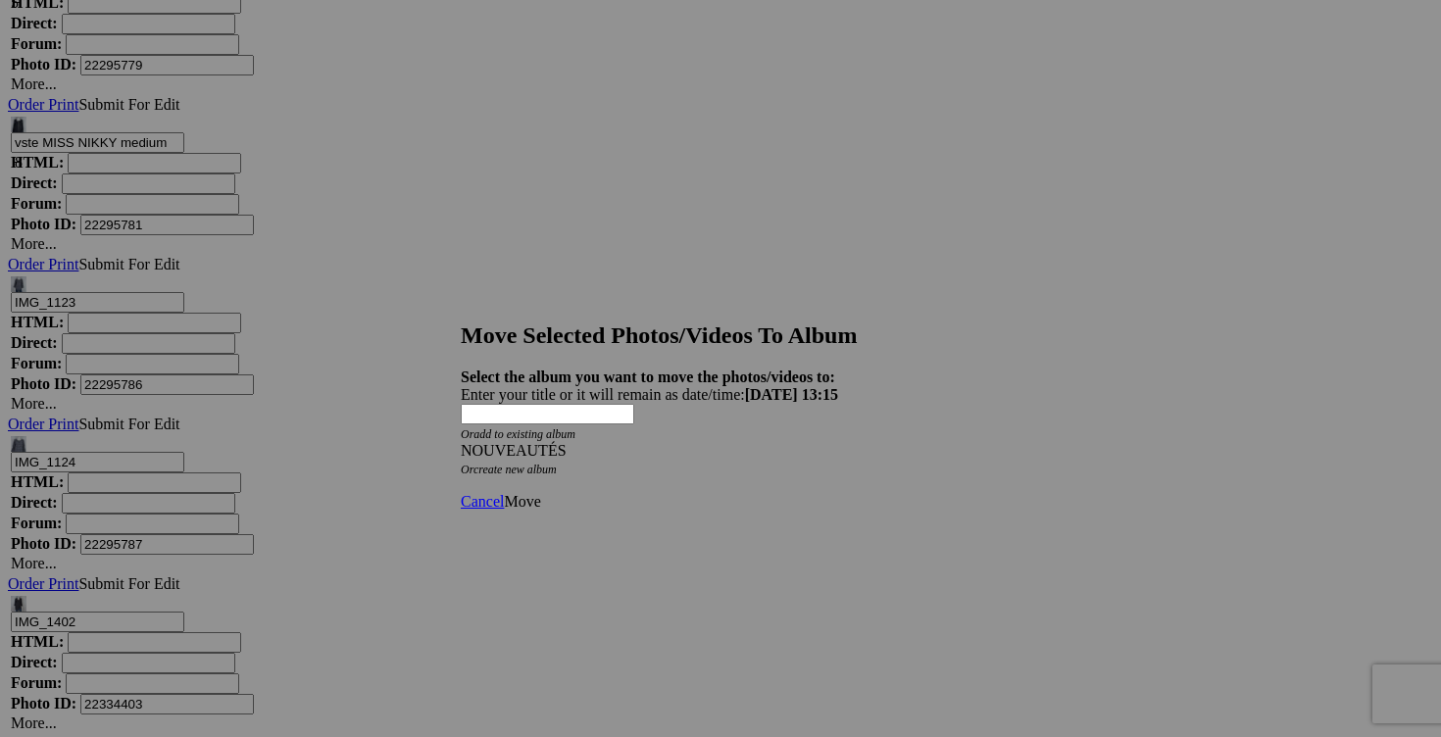
click at [540, 493] on span "Move" at bounding box center [522, 501] width 36 height 17
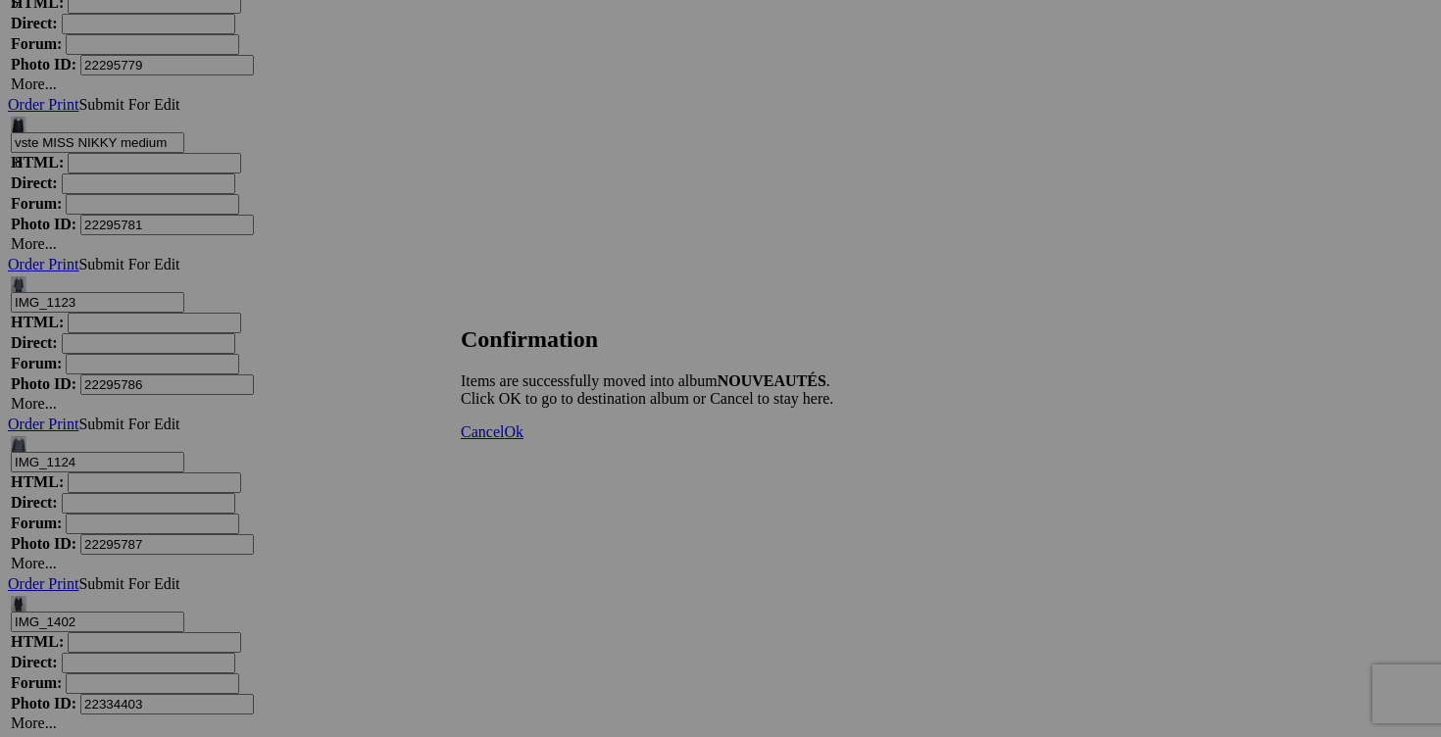
click at [504, 440] on span "Cancel" at bounding box center [482, 431] width 43 height 17
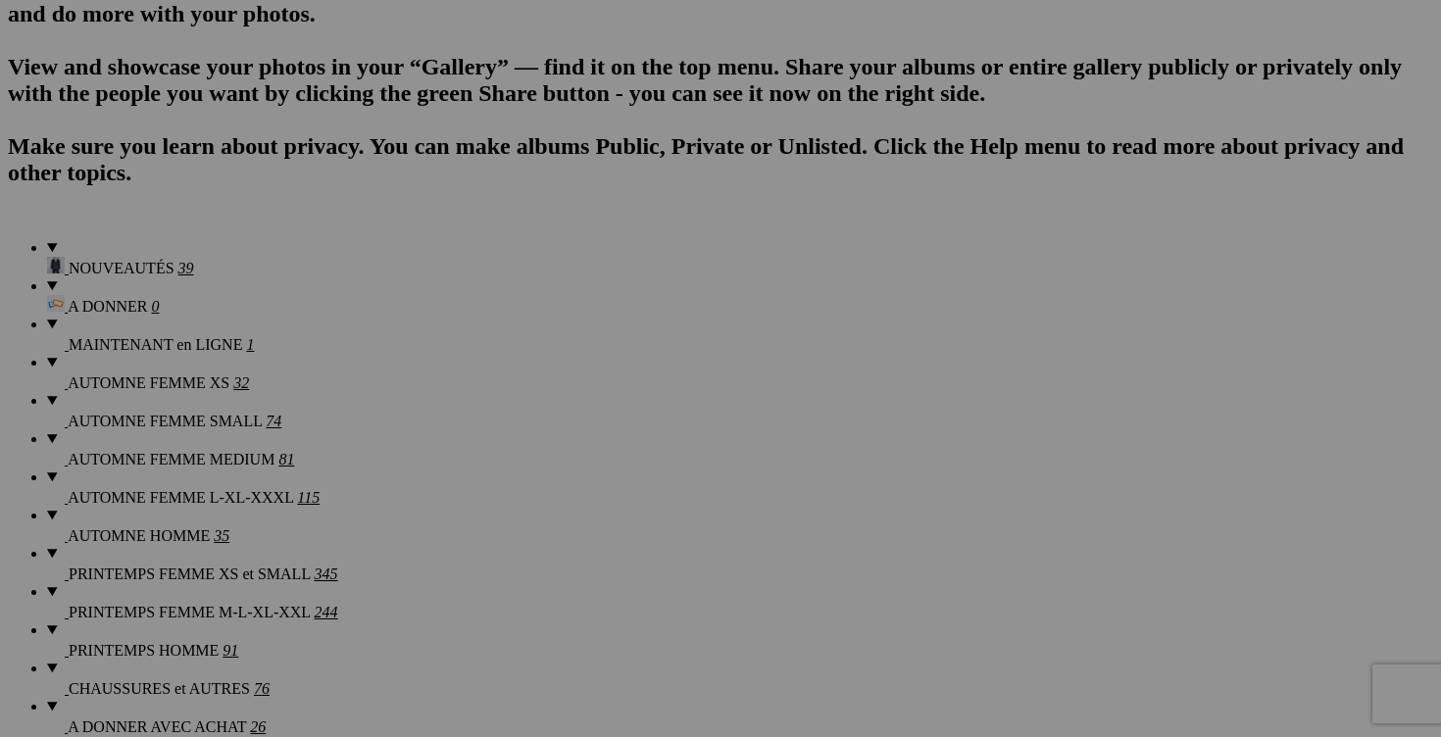
scroll to position [0, 0]
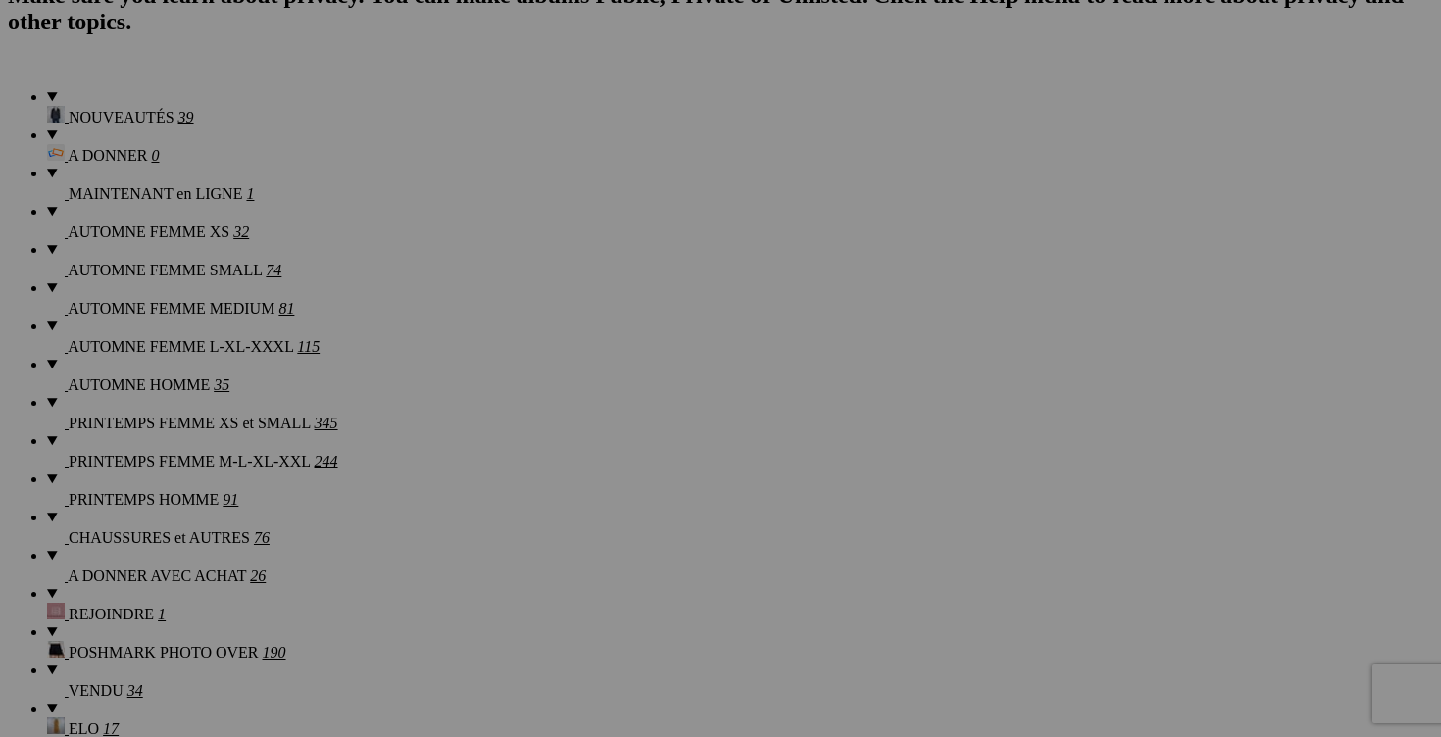
scroll to position [1509, 0]
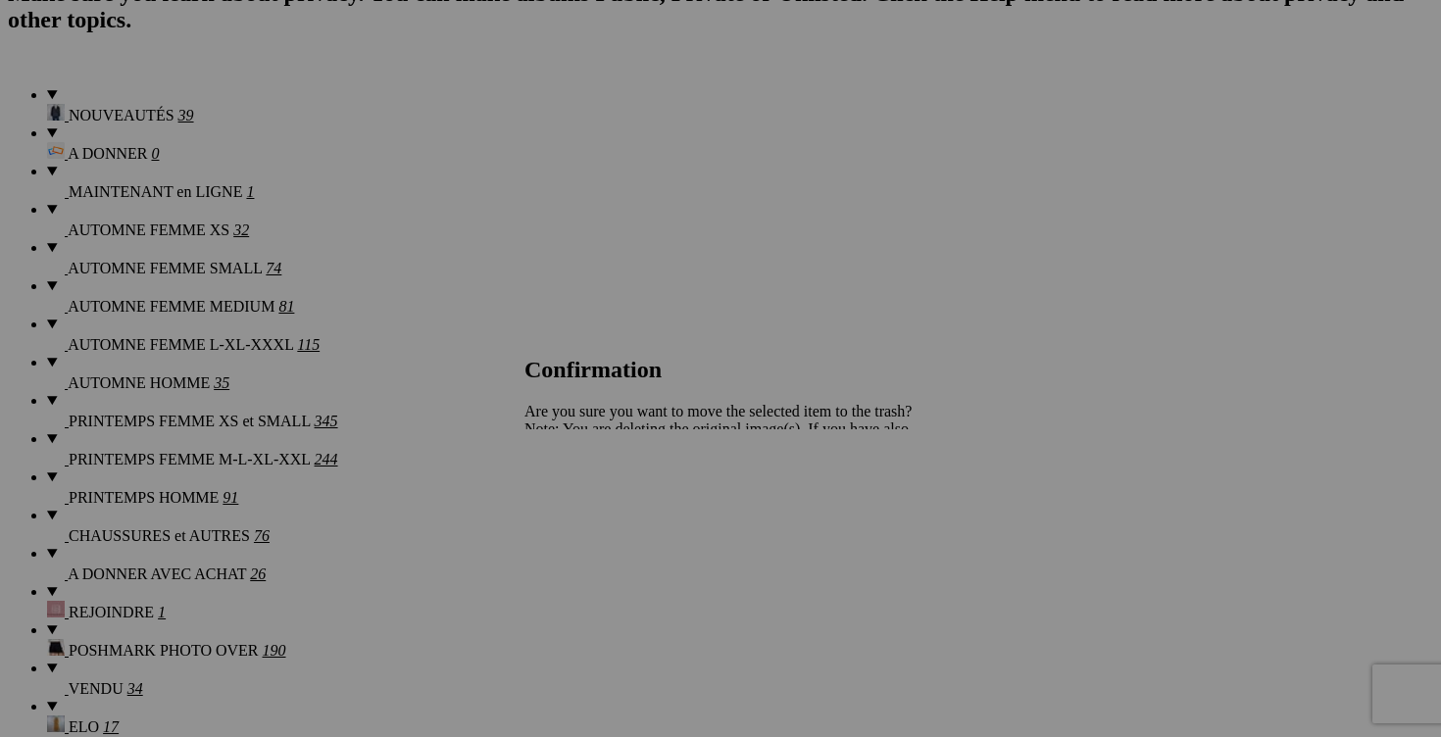
click at [590, 502] on span "Yes" at bounding box center [578, 497] width 23 height 17
click at [590, 498] on span "Yes" at bounding box center [578, 497] width 23 height 17
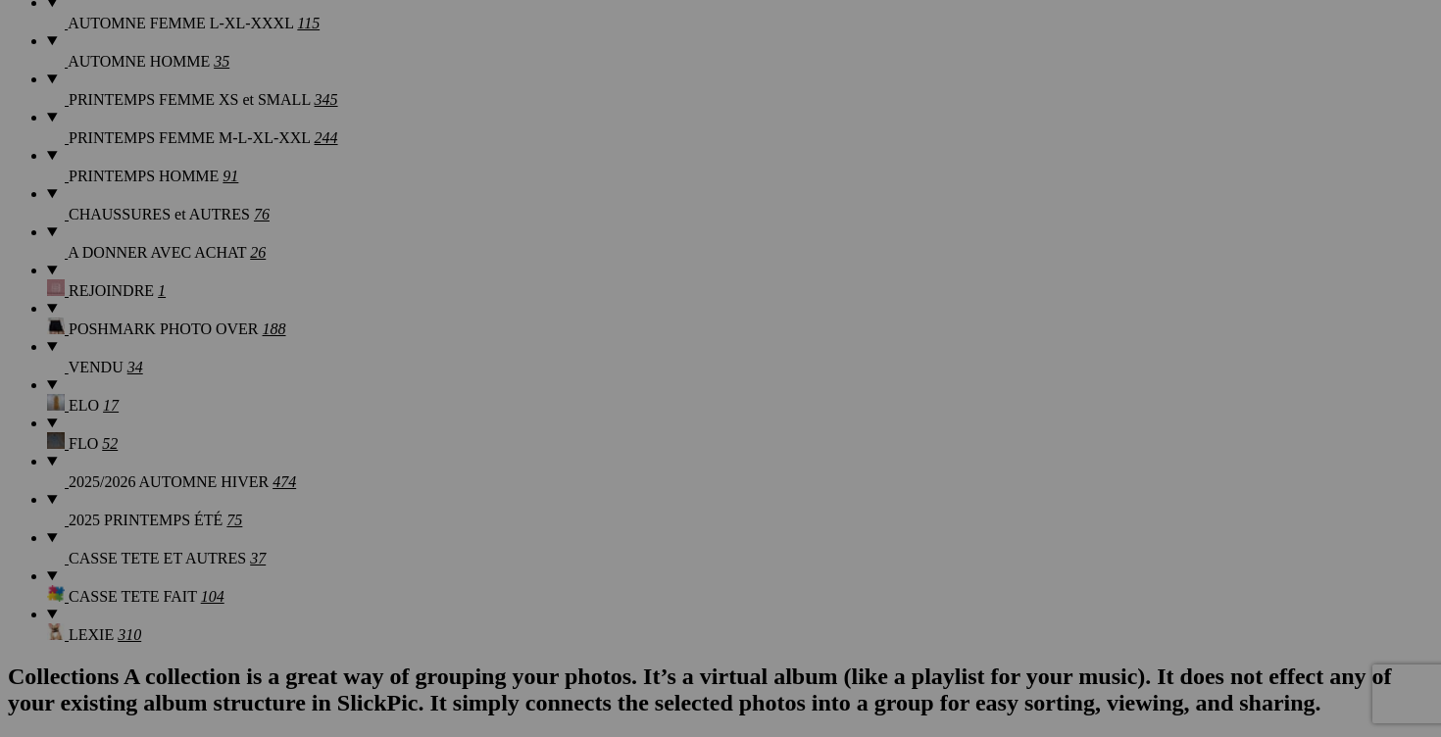
scroll to position [1837, 0]
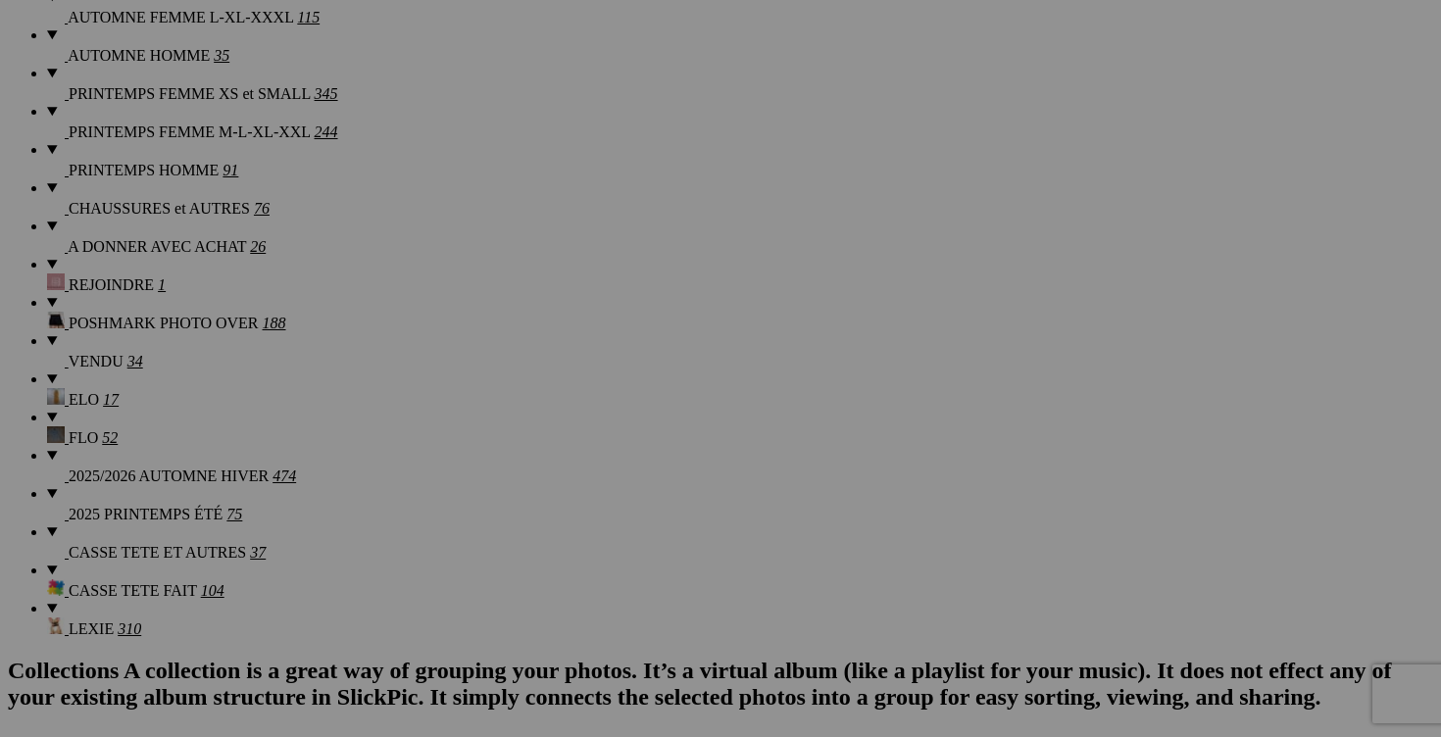
click at [590, 507] on span "Yes" at bounding box center [578, 515] width 23 height 17
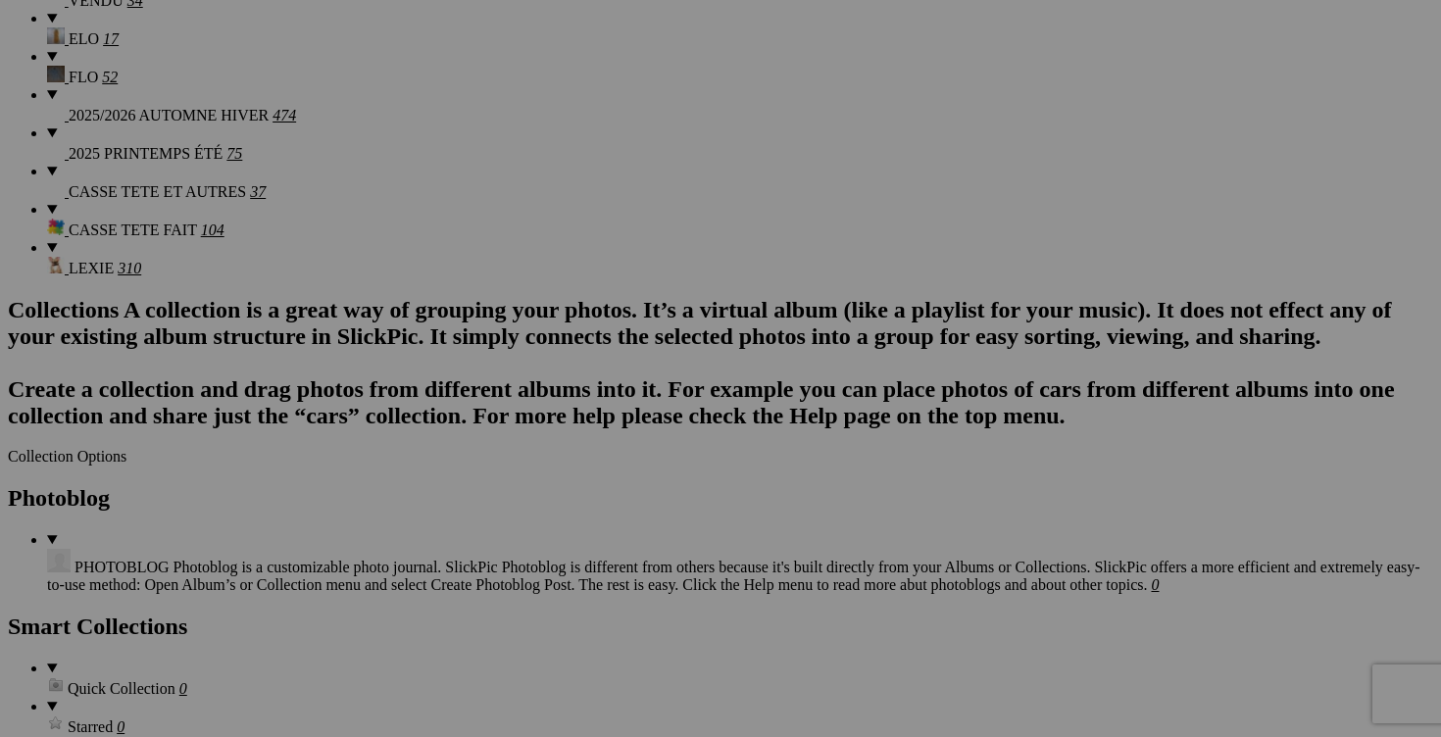
scroll to position [2230, 0]
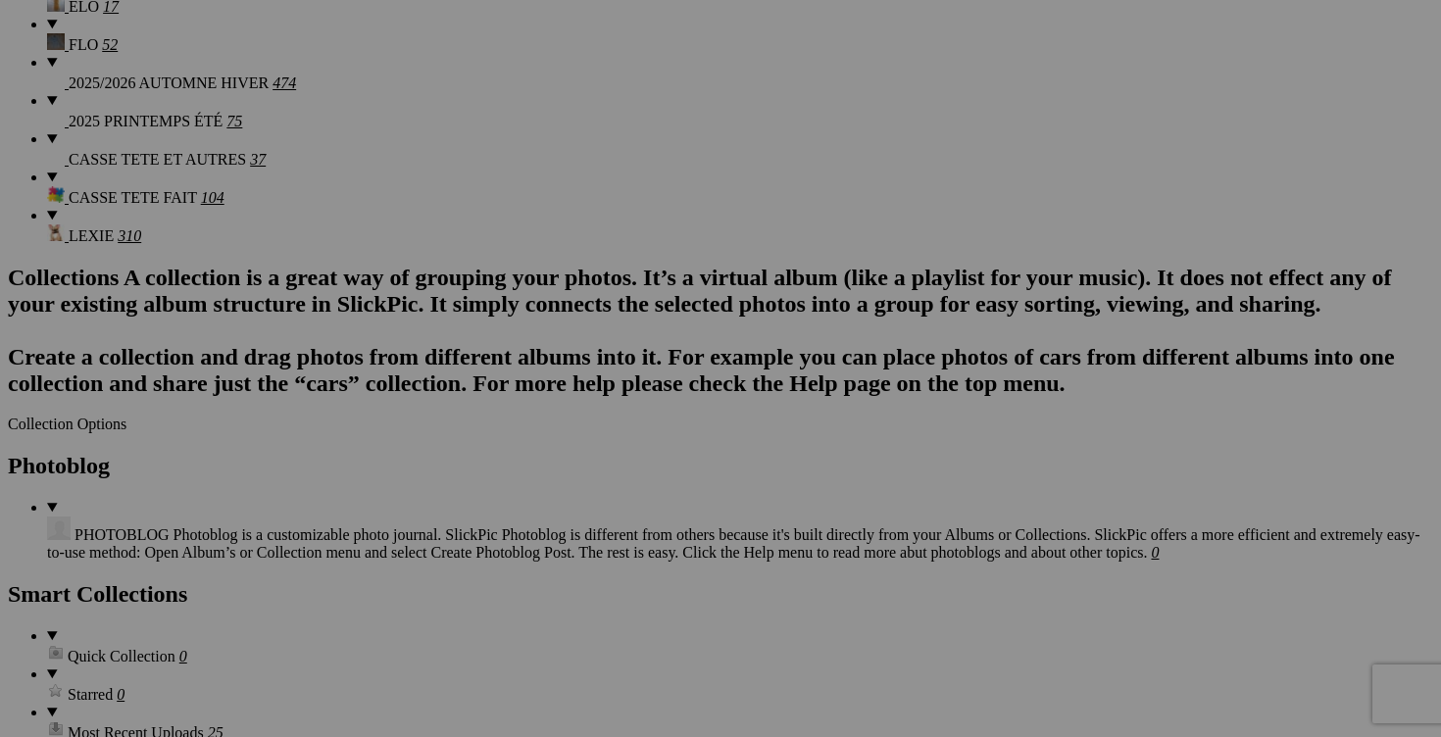
click at [590, 498] on span "Yes" at bounding box center [578, 497] width 23 height 17
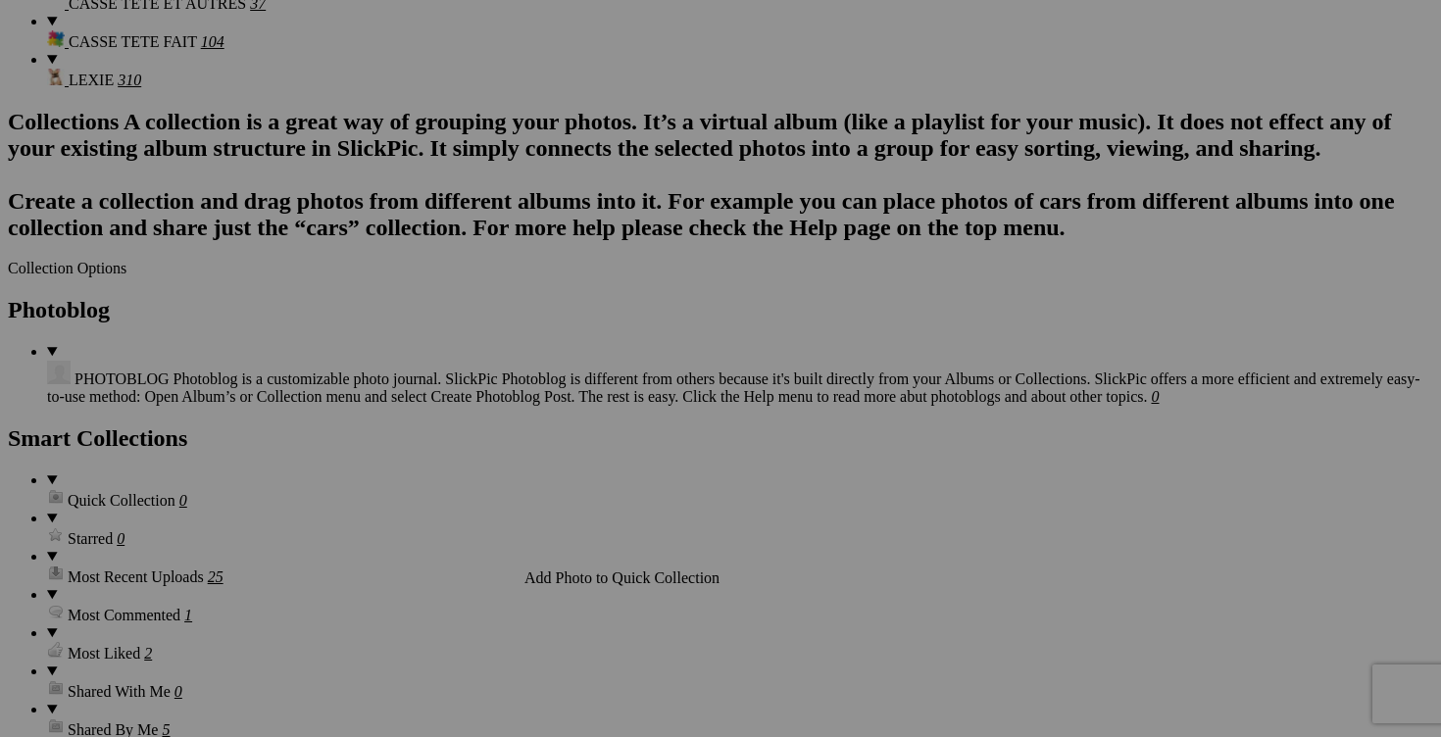
scroll to position [2435, 0]
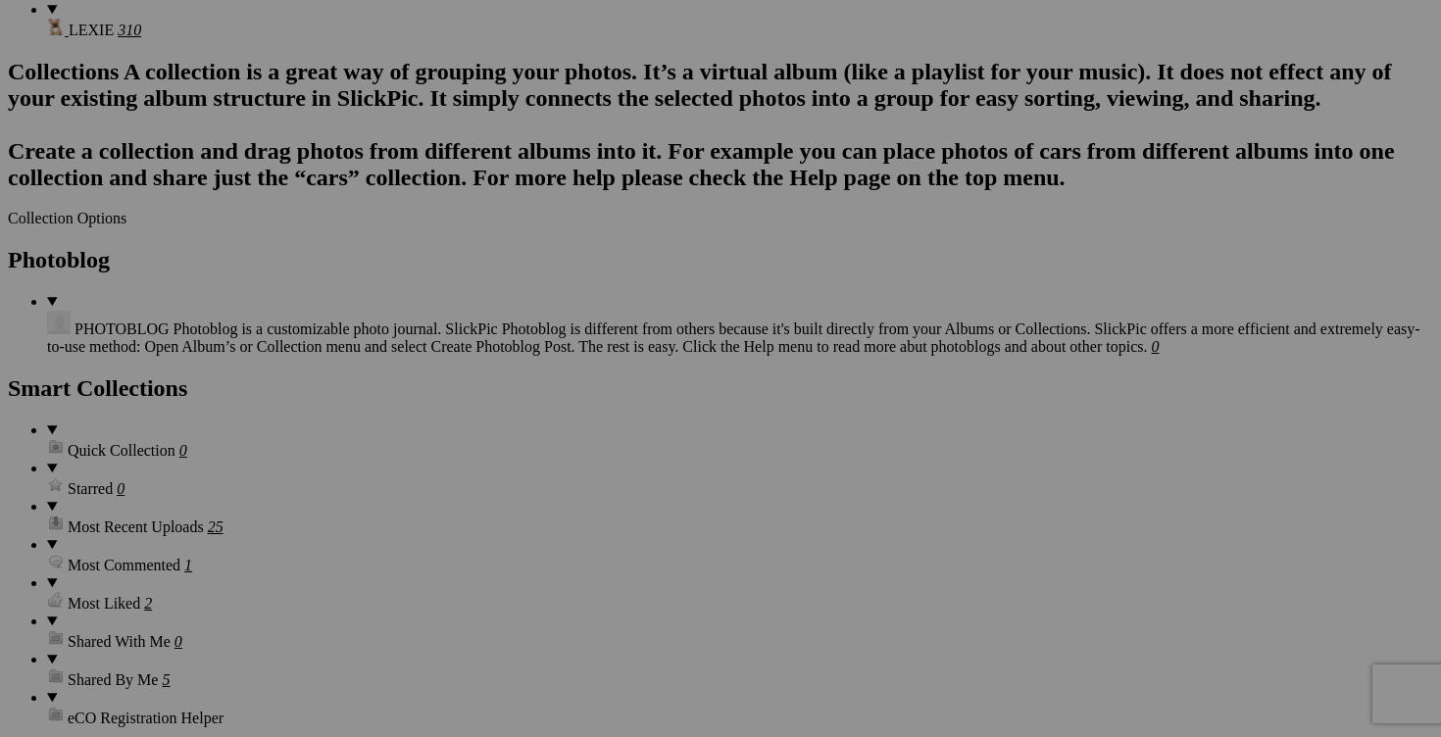
click at [590, 494] on span "Yes" at bounding box center [578, 497] width 23 height 17
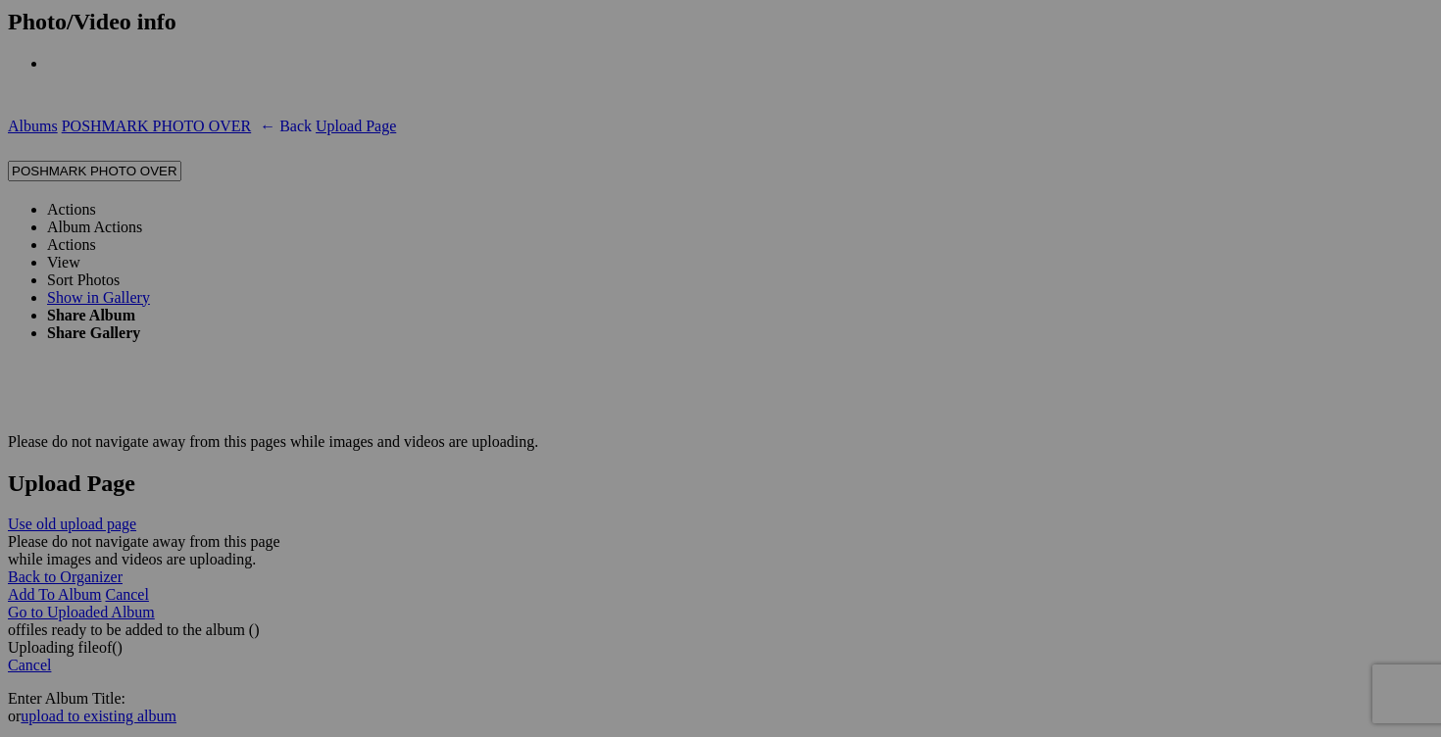
scroll to position [3583, 0]
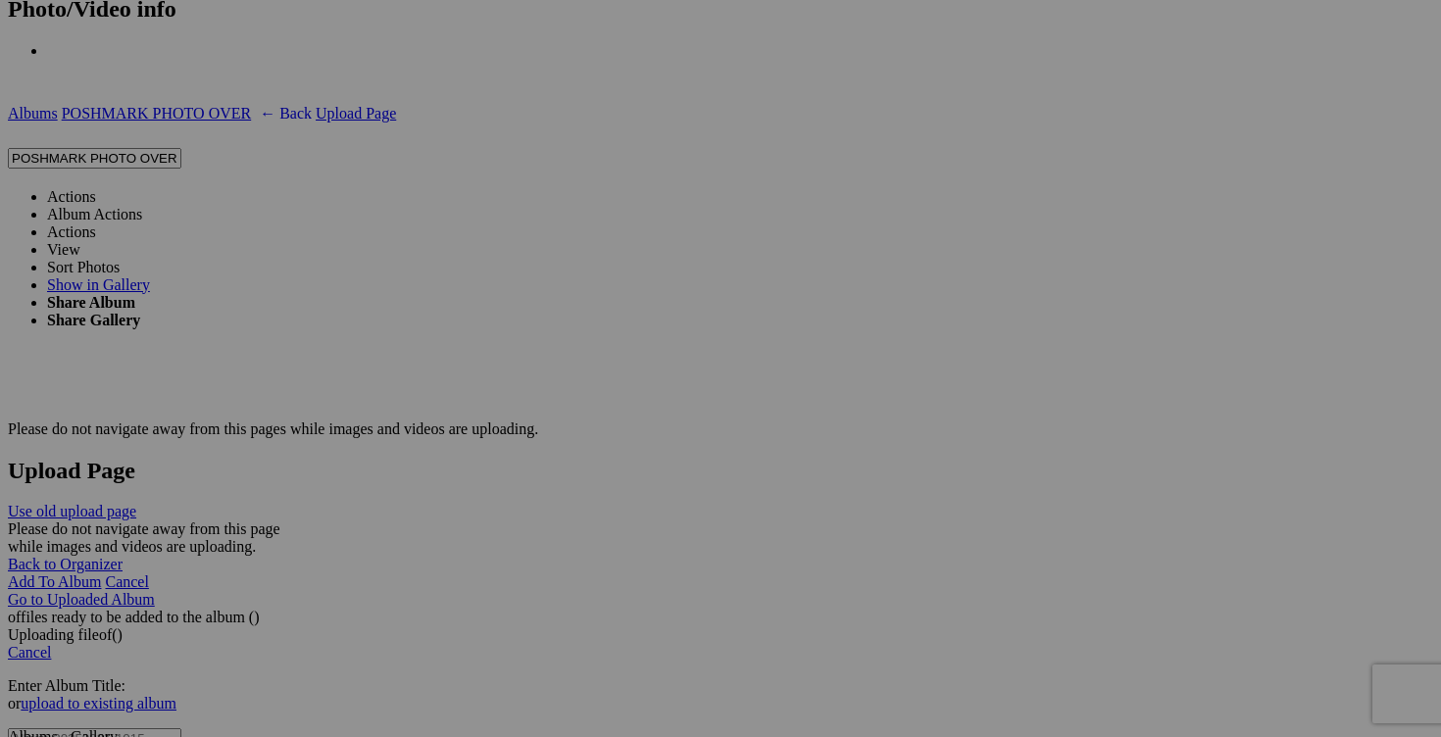
click at [96, 188] on link "Actions" at bounding box center [71, 196] width 49 height 17
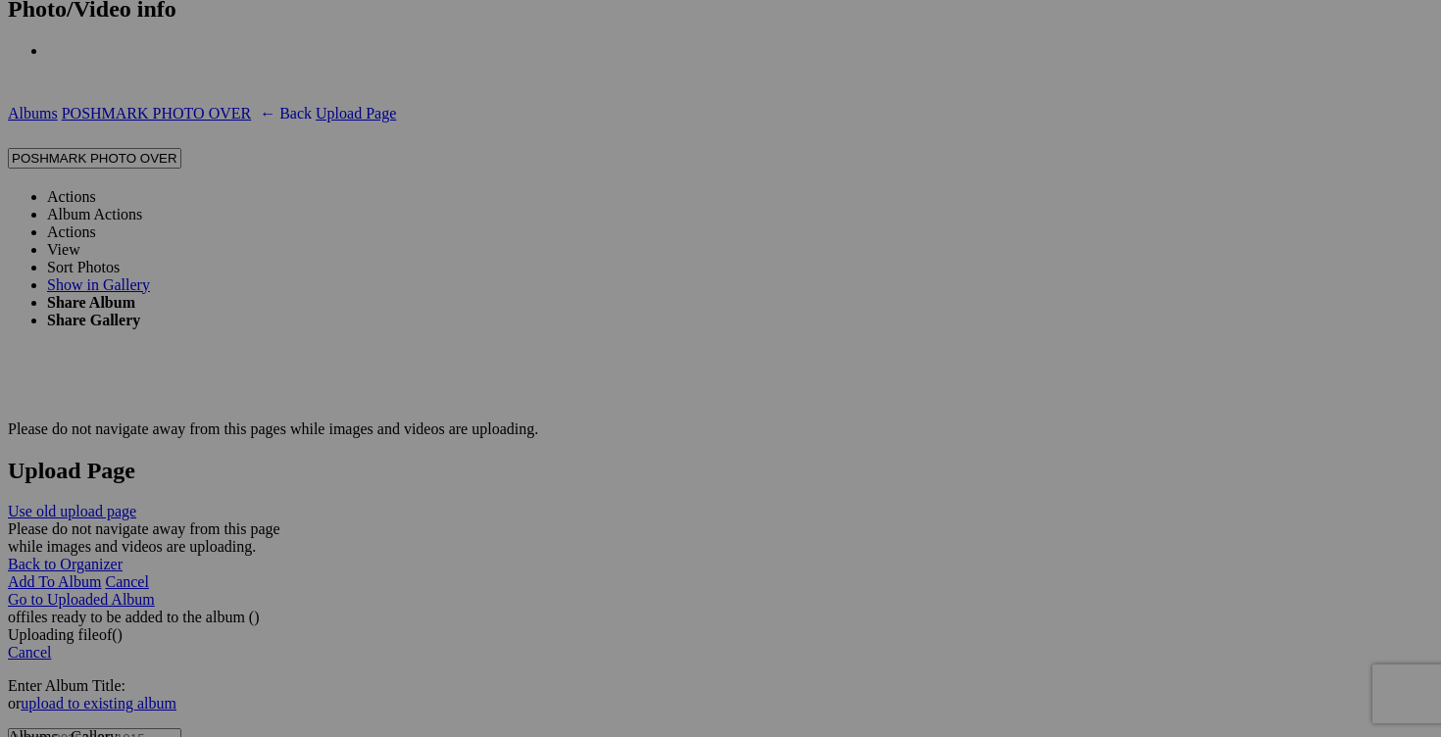
click at [590, 507] on span "Yes" at bounding box center [578, 515] width 23 height 17
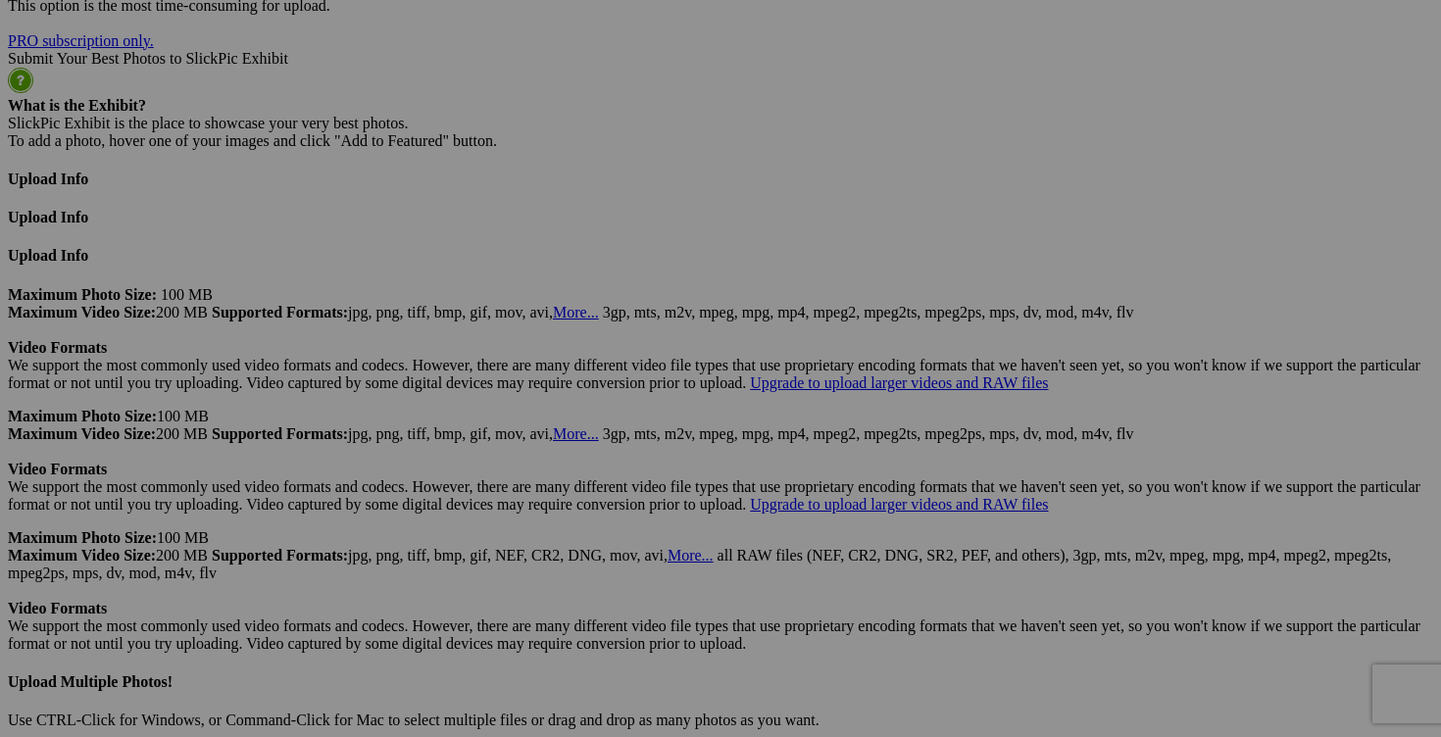
scroll to position [5238, 0]
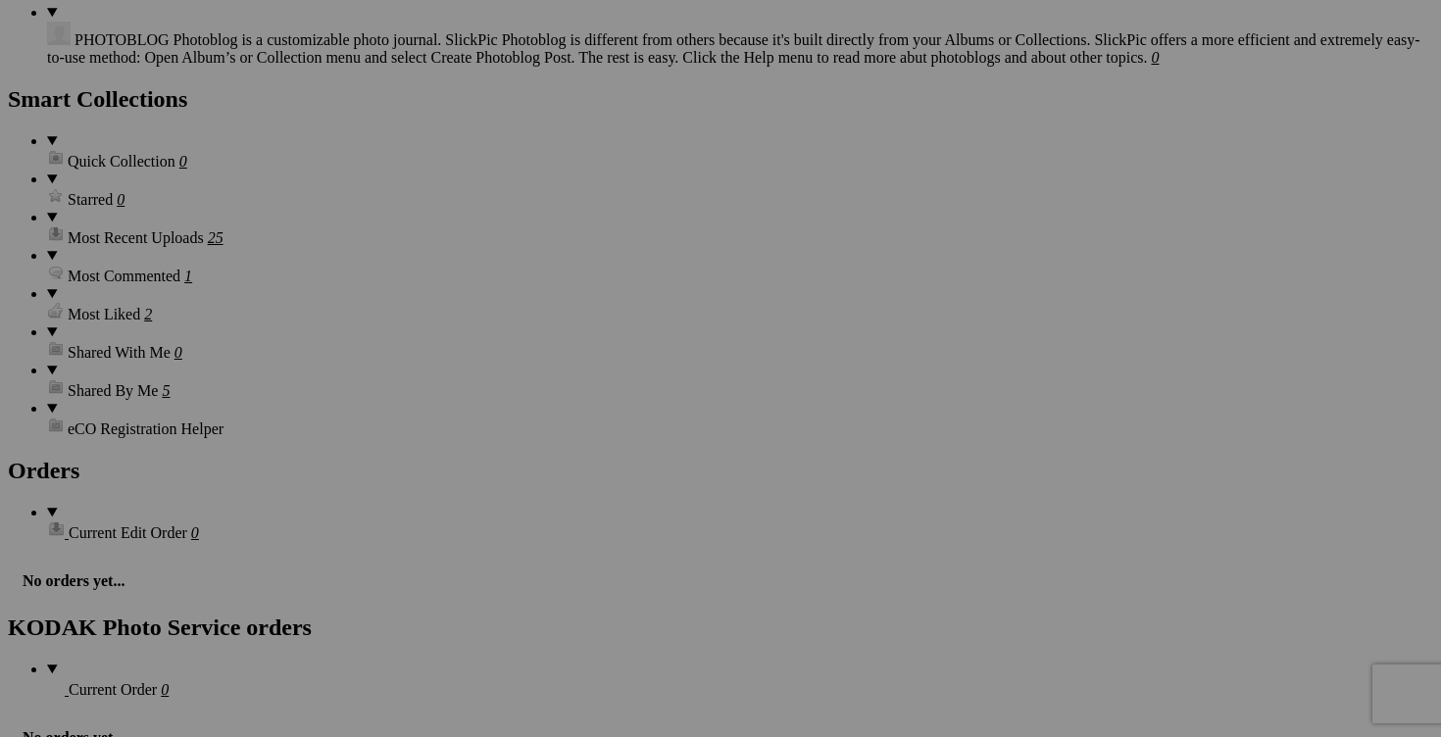
scroll to position [2717, 0]
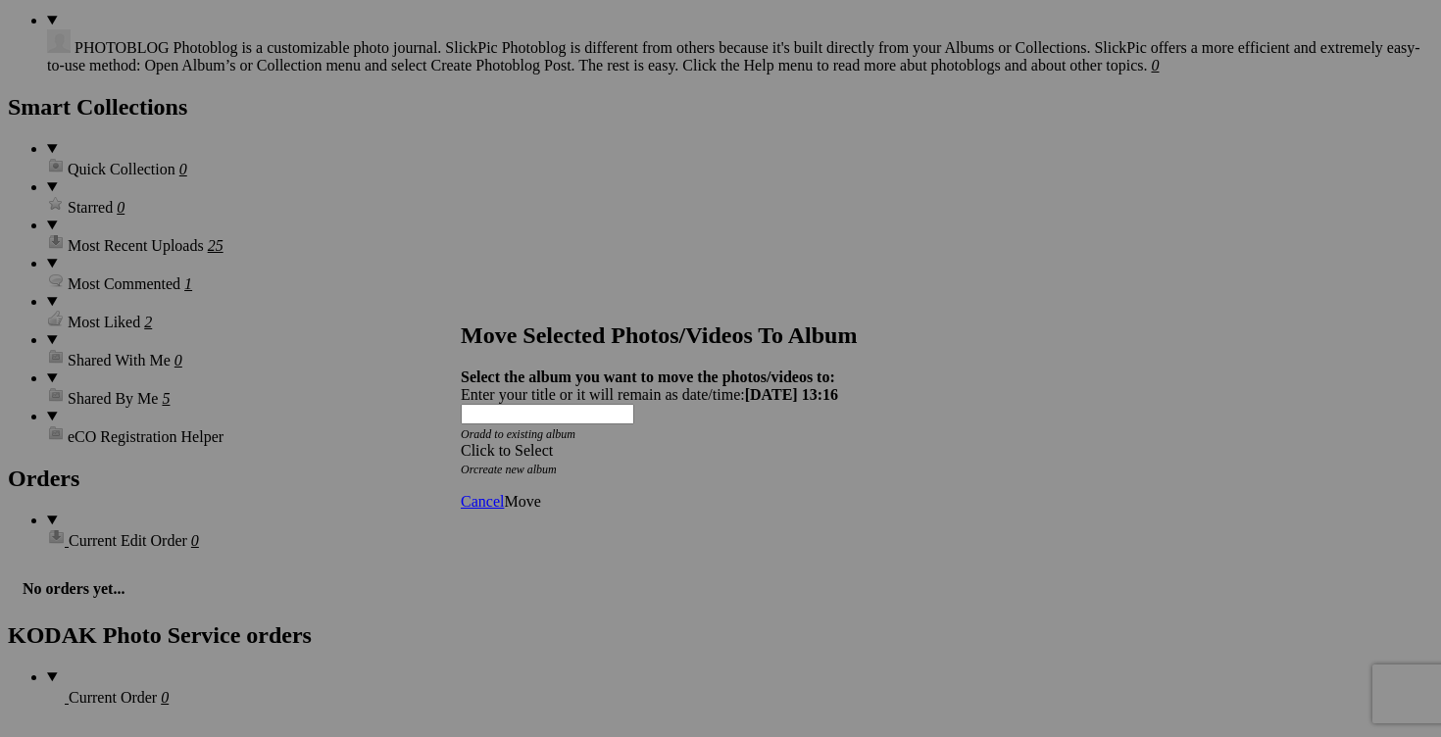
click at [461, 442] on span at bounding box center [461, 450] width 0 height 17
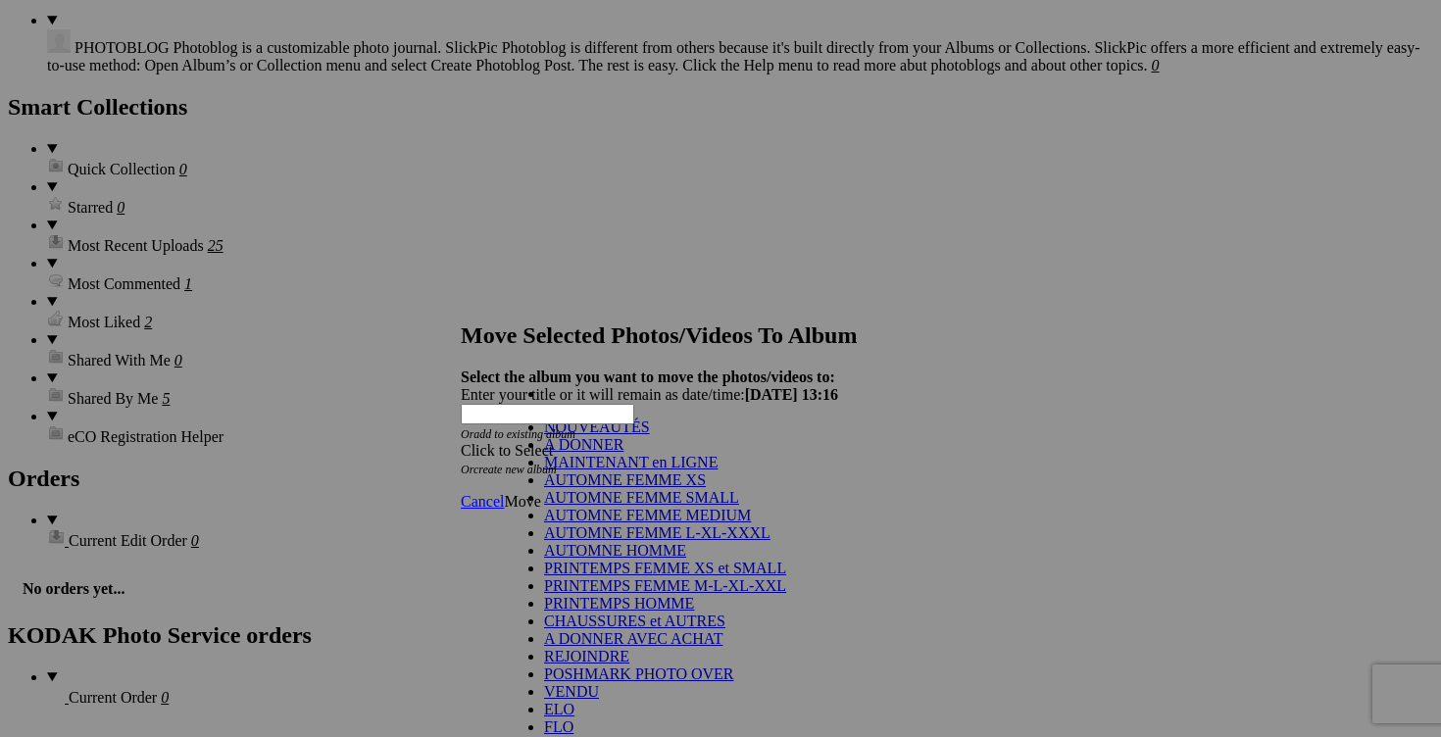
click at [634, 435] on link "NOUVEAUTÉS" at bounding box center [597, 426] width 106 height 17
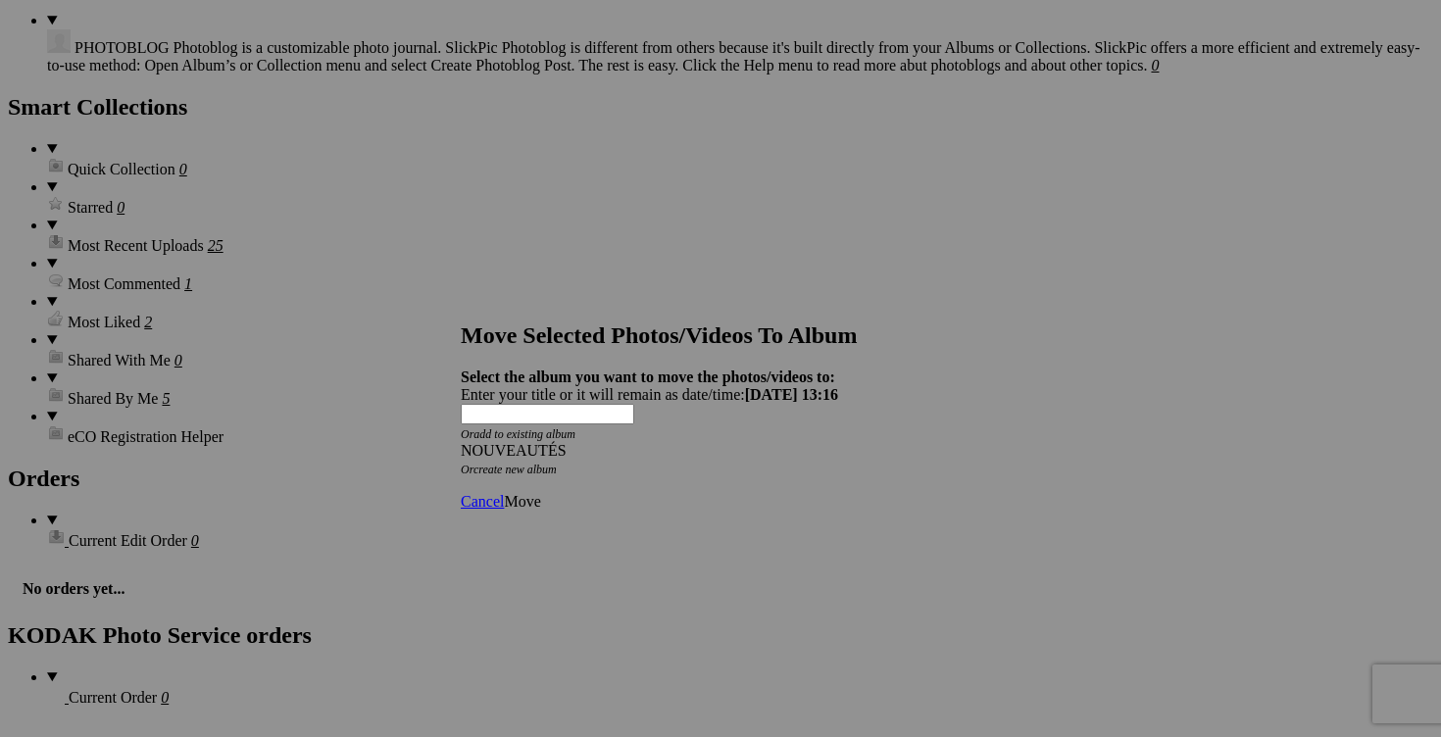
click at [540, 493] on span "Move" at bounding box center [522, 501] width 36 height 17
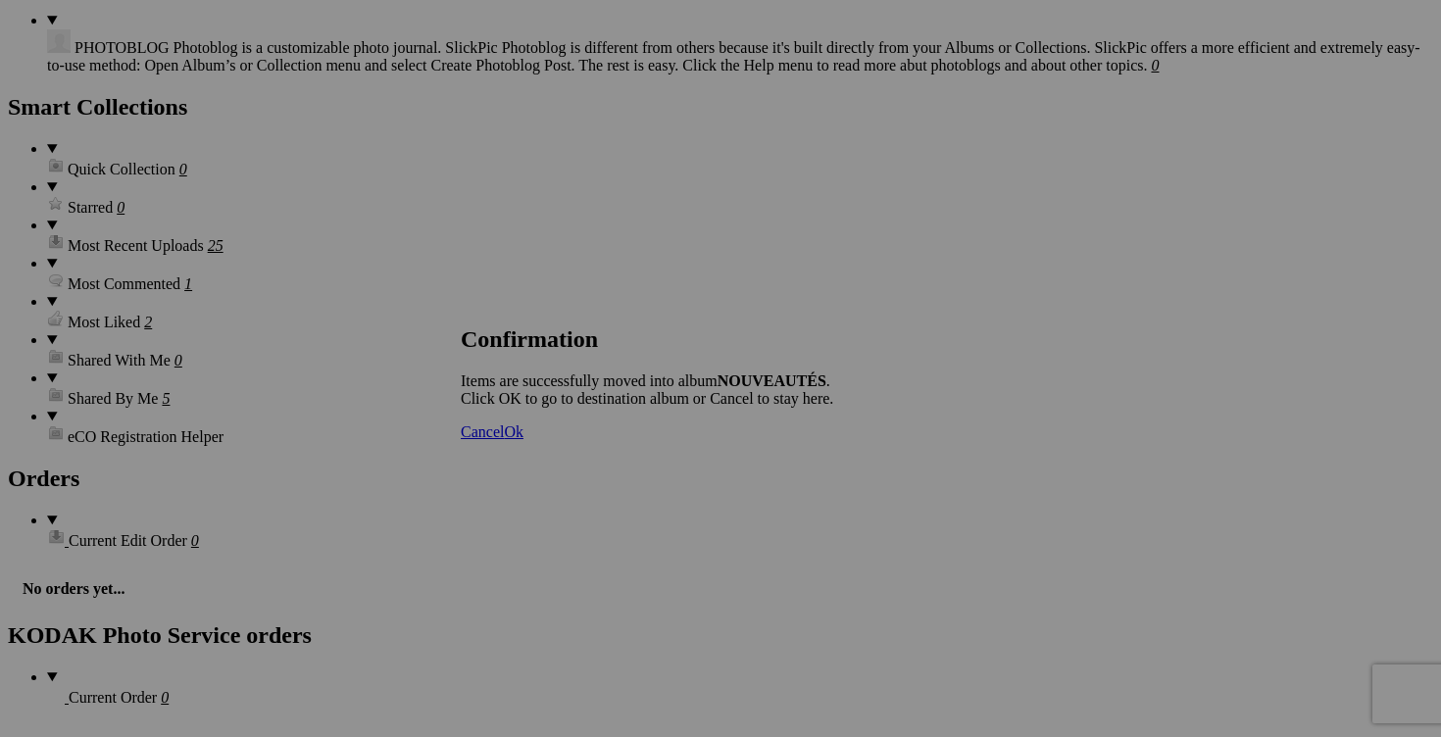
click at [523, 440] on span "Ok" at bounding box center [514, 431] width 20 height 17
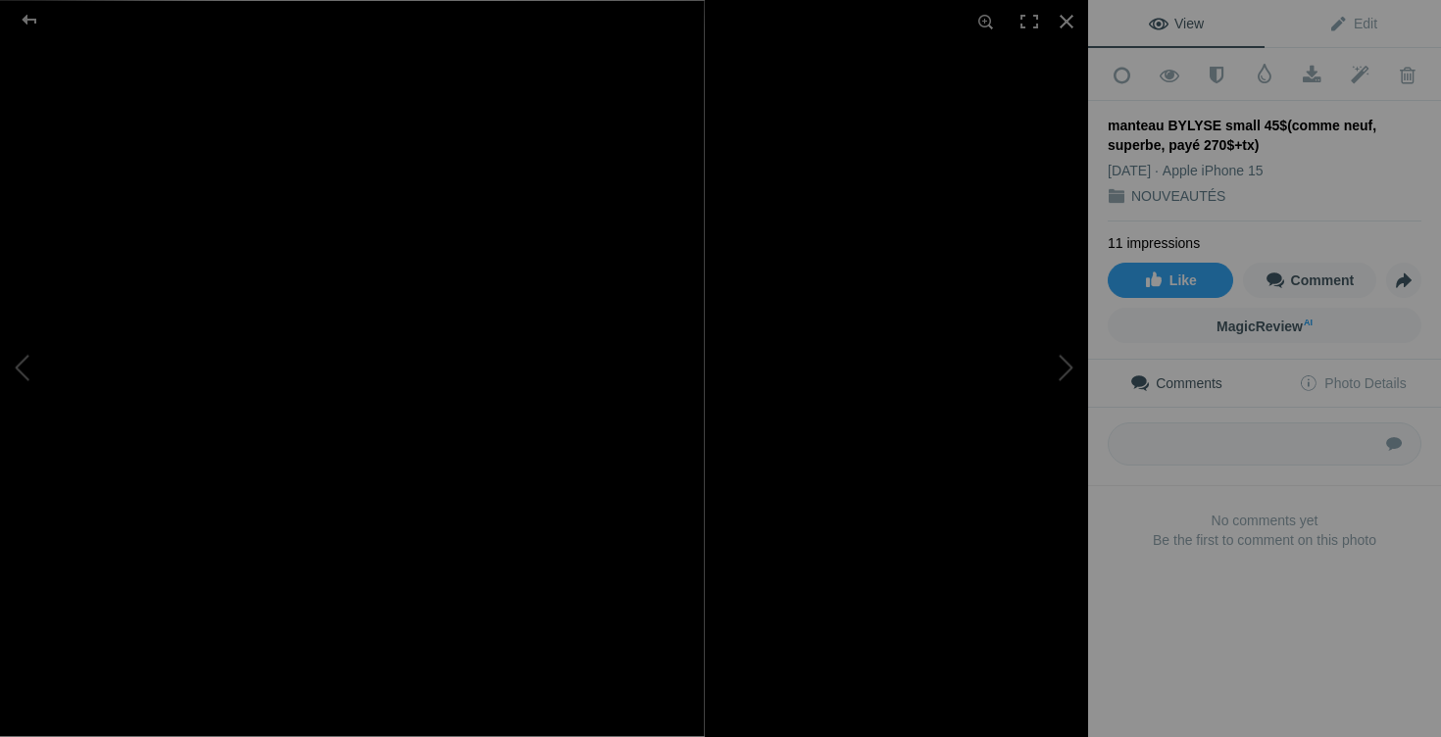
click at [1071, 377] on button at bounding box center [1014, 369] width 147 height 266
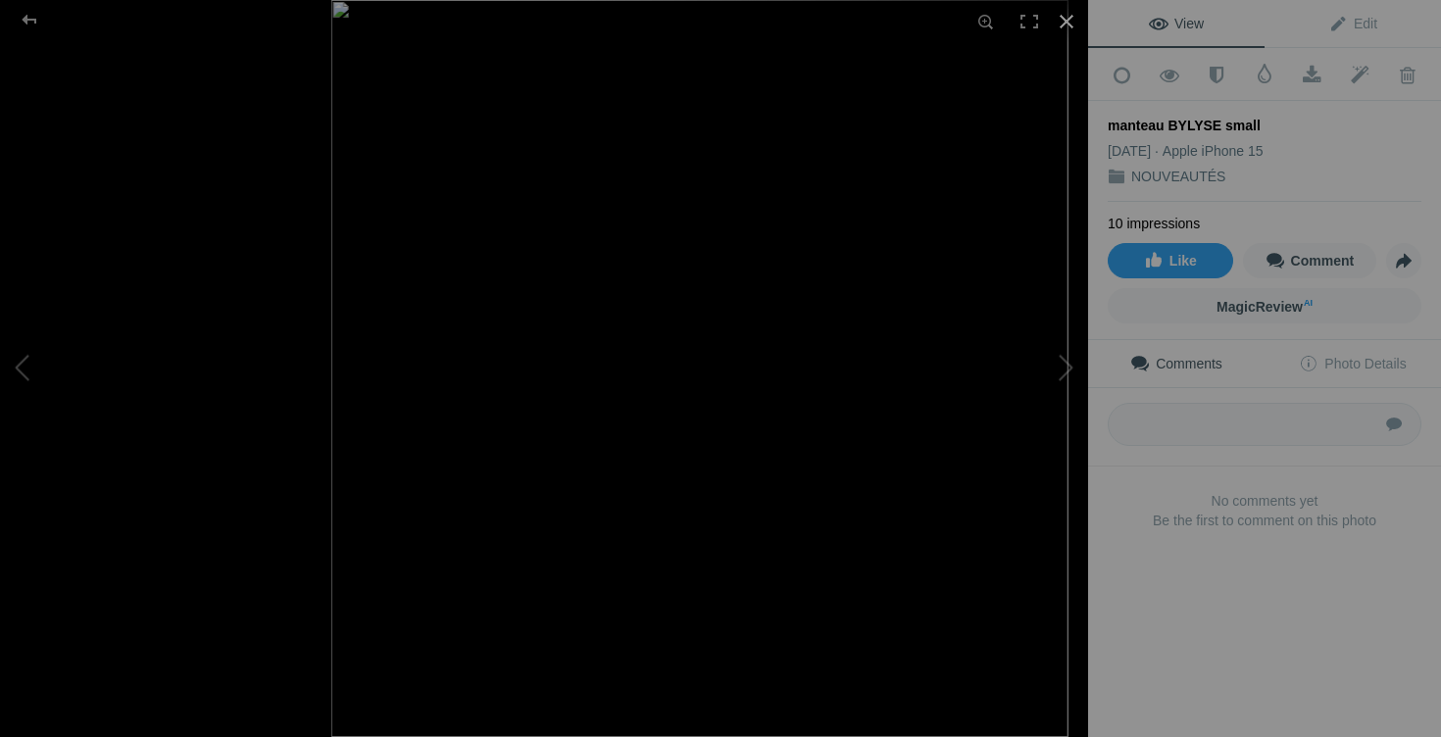
click at [1057, 22] on div at bounding box center [1066, 21] width 43 height 43
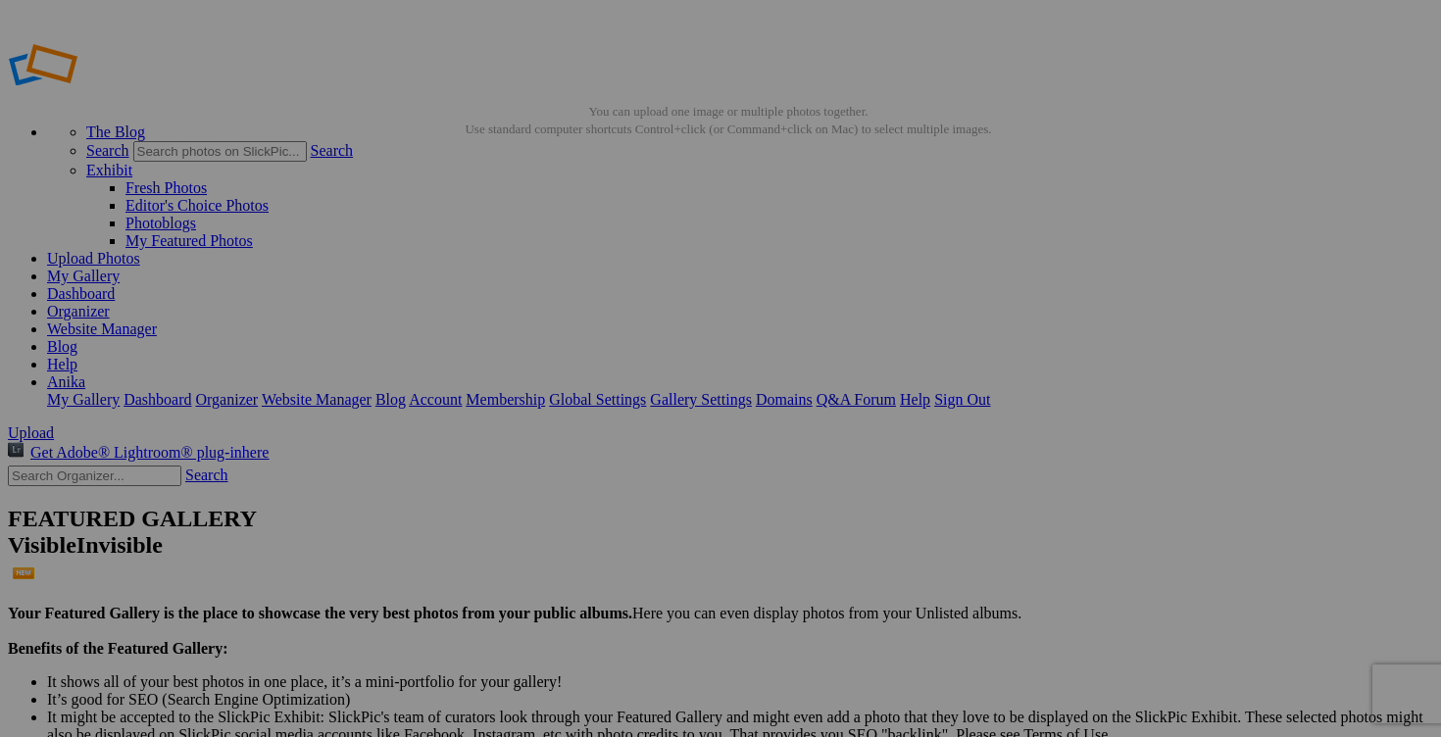
type input "NOUVEAUTÉS"
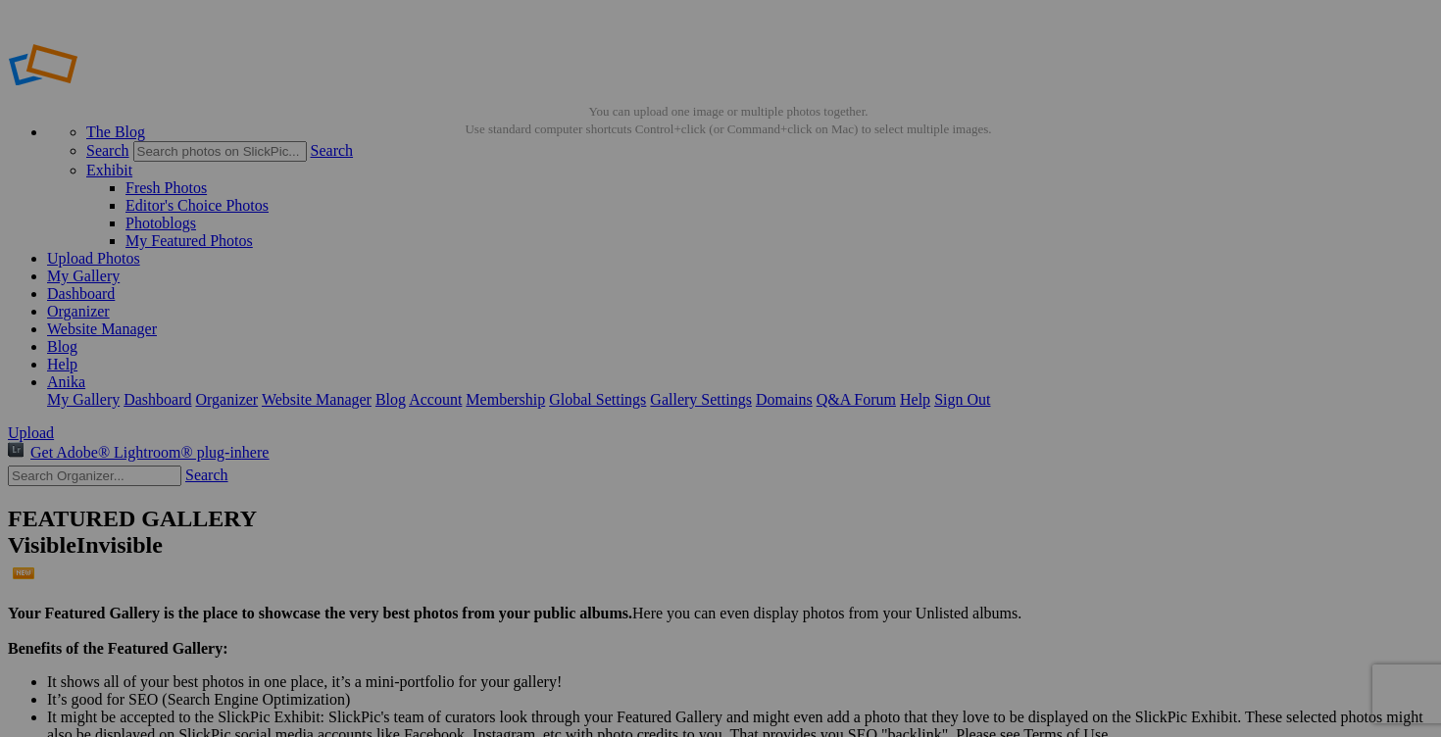
drag, startPoint x: 1306, startPoint y: 379, endPoint x: 1330, endPoint y: 379, distance: 23.5
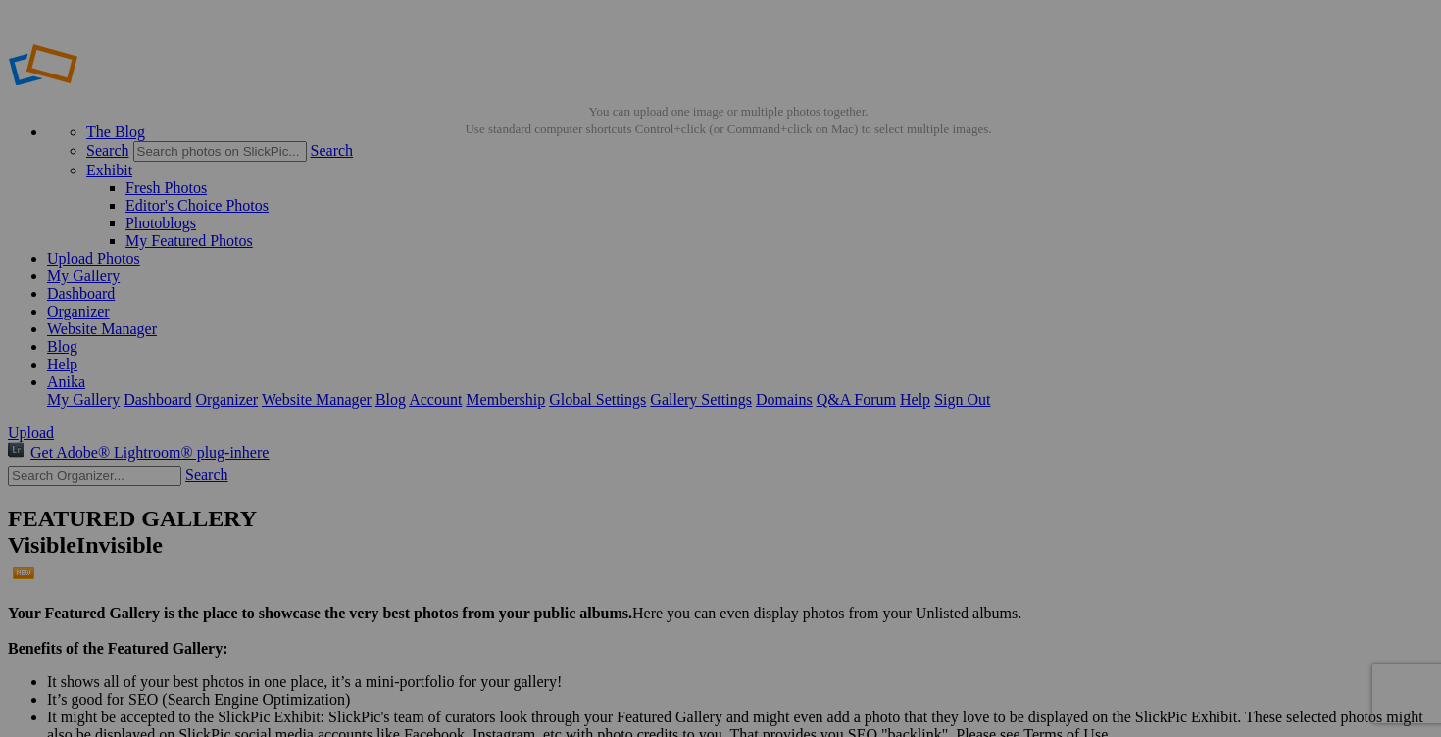
scroll to position [0, 0]
drag, startPoint x: 1317, startPoint y: 380, endPoint x: 1159, endPoint y: 371, distance: 158.0
type input "manteau automne BYLYSE small 30$(comme neuf, payé 270$+tx)"
drag, startPoint x: 775, startPoint y: 385, endPoint x: 610, endPoint y: 382, distance: 165.7
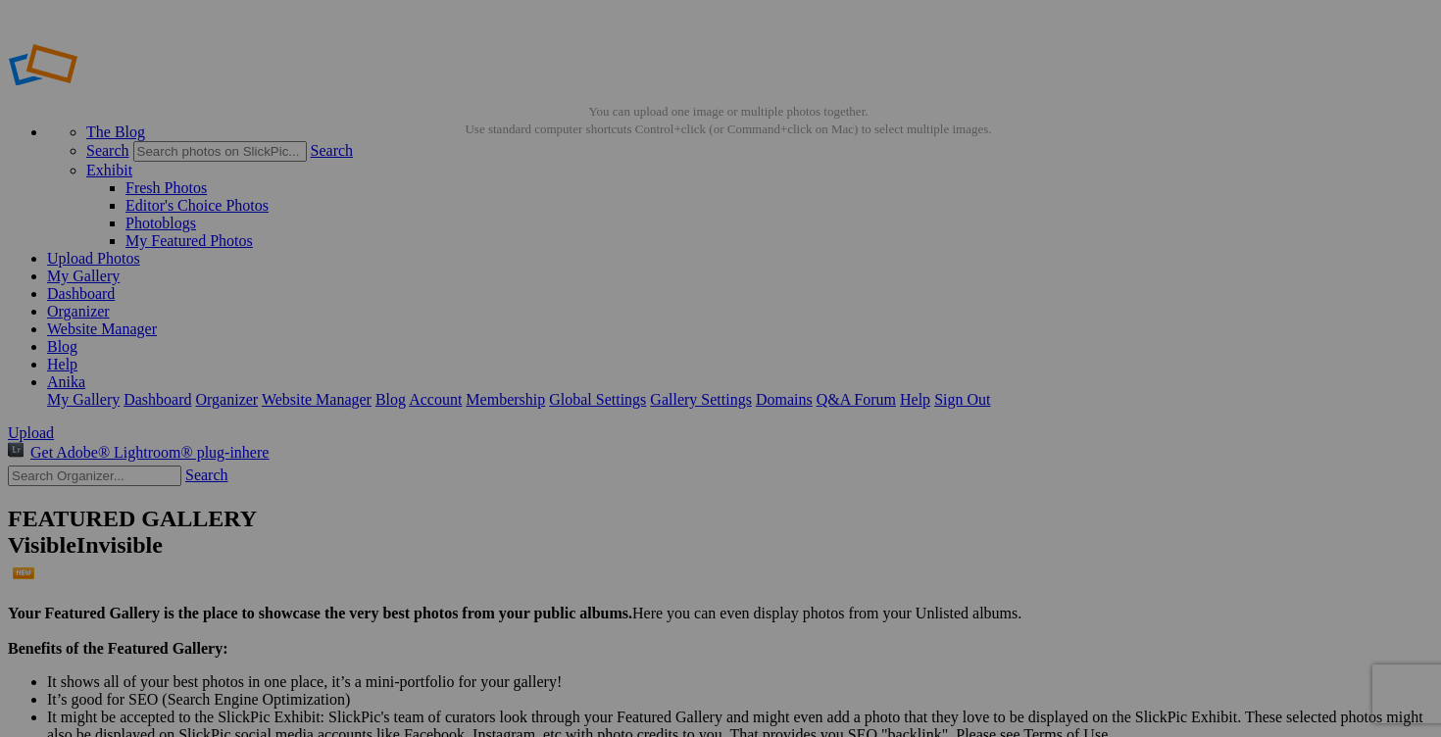
paste input "manteau automne BYLYSE small 30$(comme neuf, payé 270$+tx)"
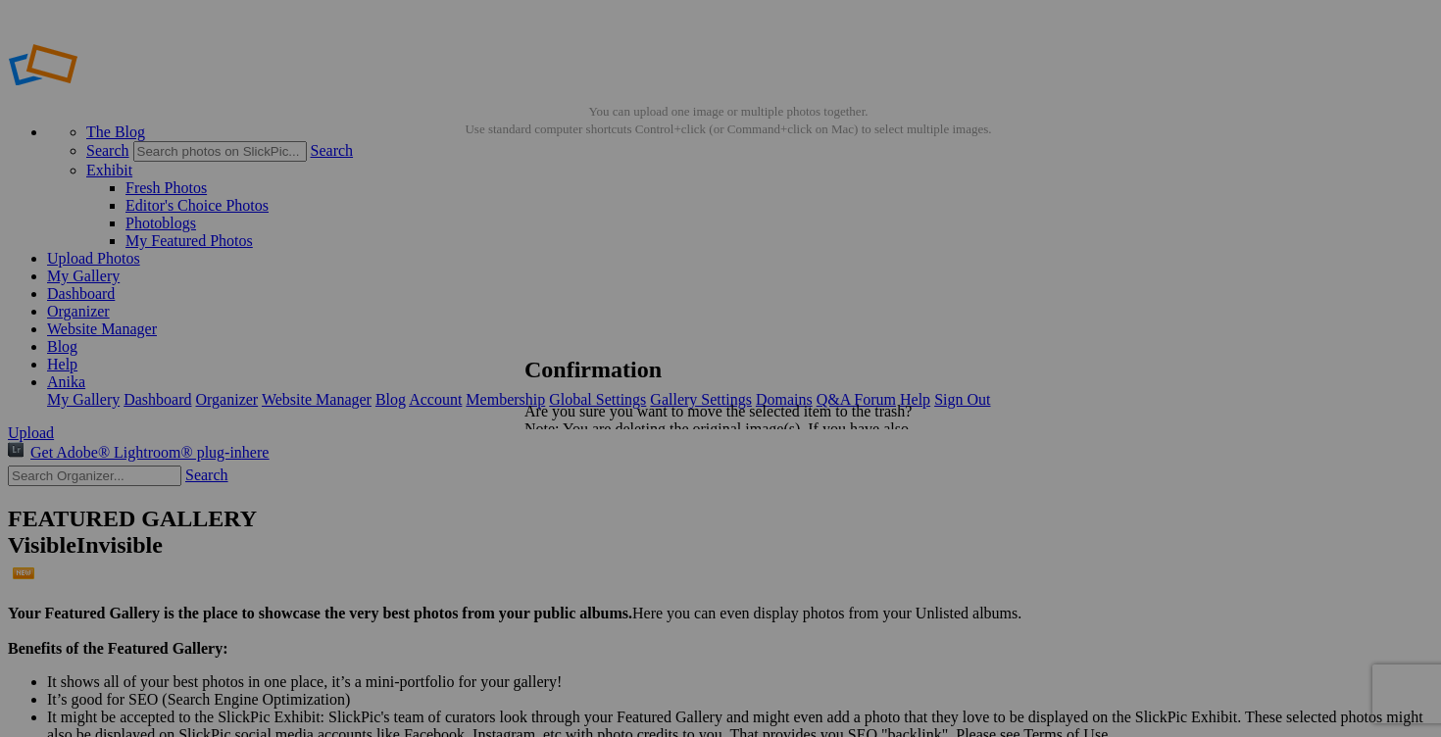
type input "manteau automne BYLYSE small 30$(comme neuf, payé 270$+tx)"
click at [590, 495] on span "Yes" at bounding box center [578, 497] width 23 height 17
drag, startPoint x: 1313, startPoint y: 379, endPoint x: 1131, endPoint y: 379, distance: 182.3
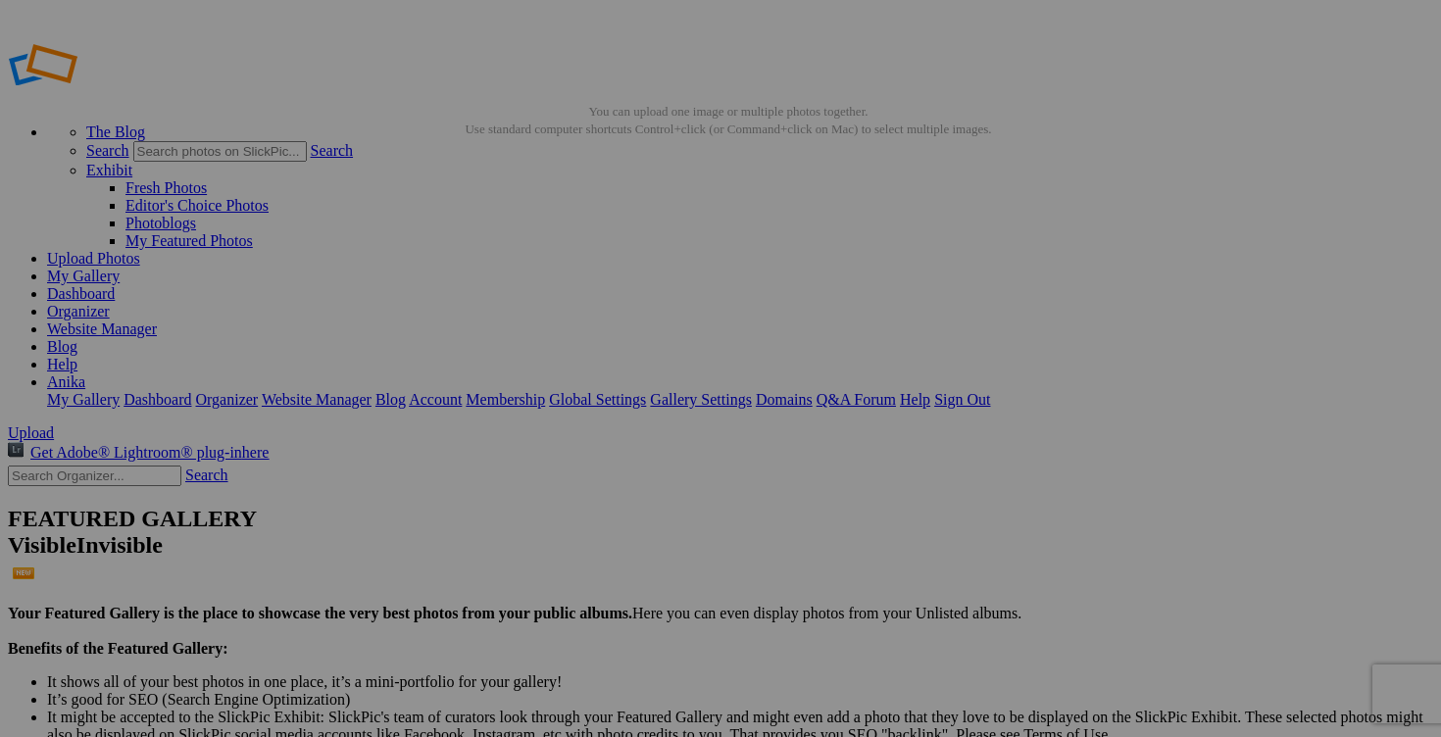
drag, startPoint x: 727, startPoint y: 382, endPoint x: 633, endPoint y: 376, distance: 94.3
drag, startPoint x: 601, startPoint y: 380, endPoint x: 401, endPoint y: 379, distance: 199.9
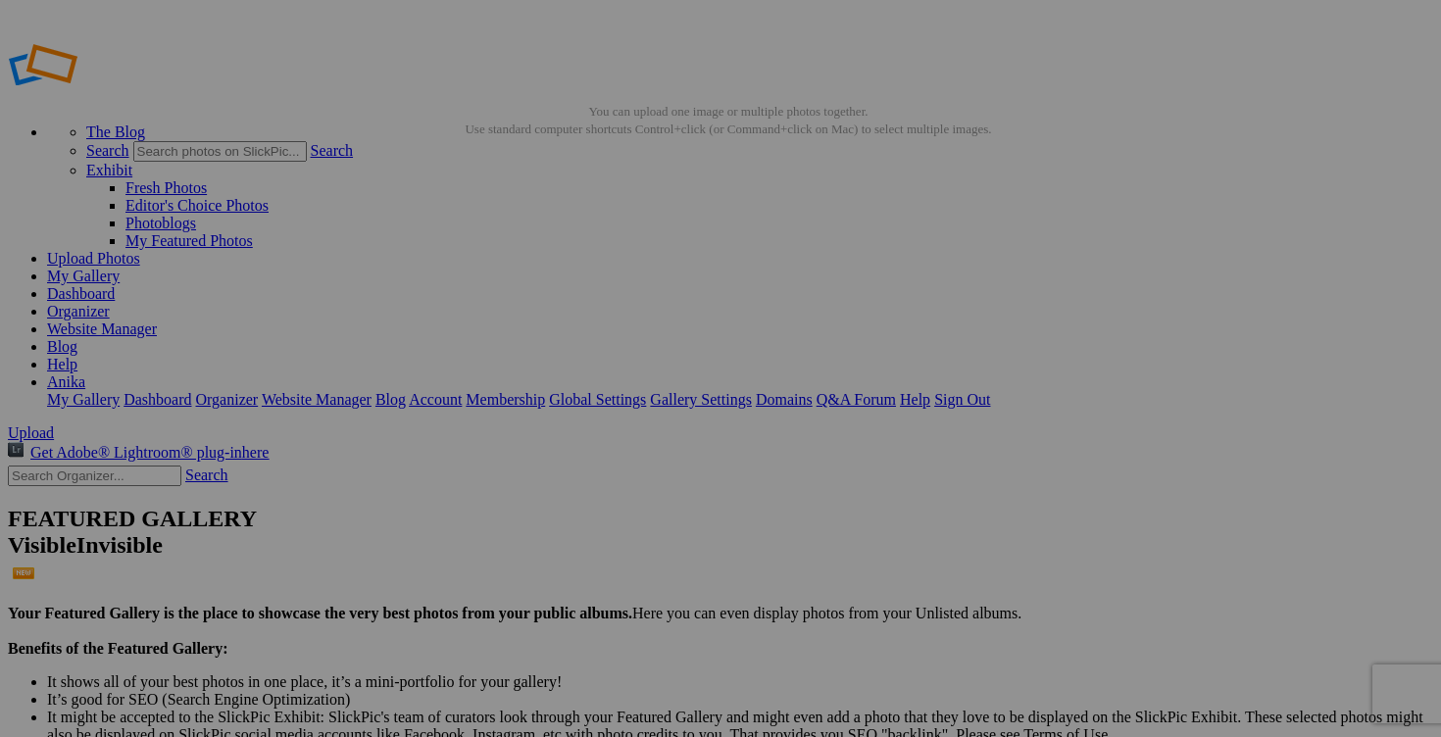
paste input "manteau automne BYLYSE small"
type input "manteau automne BYLYSE small"
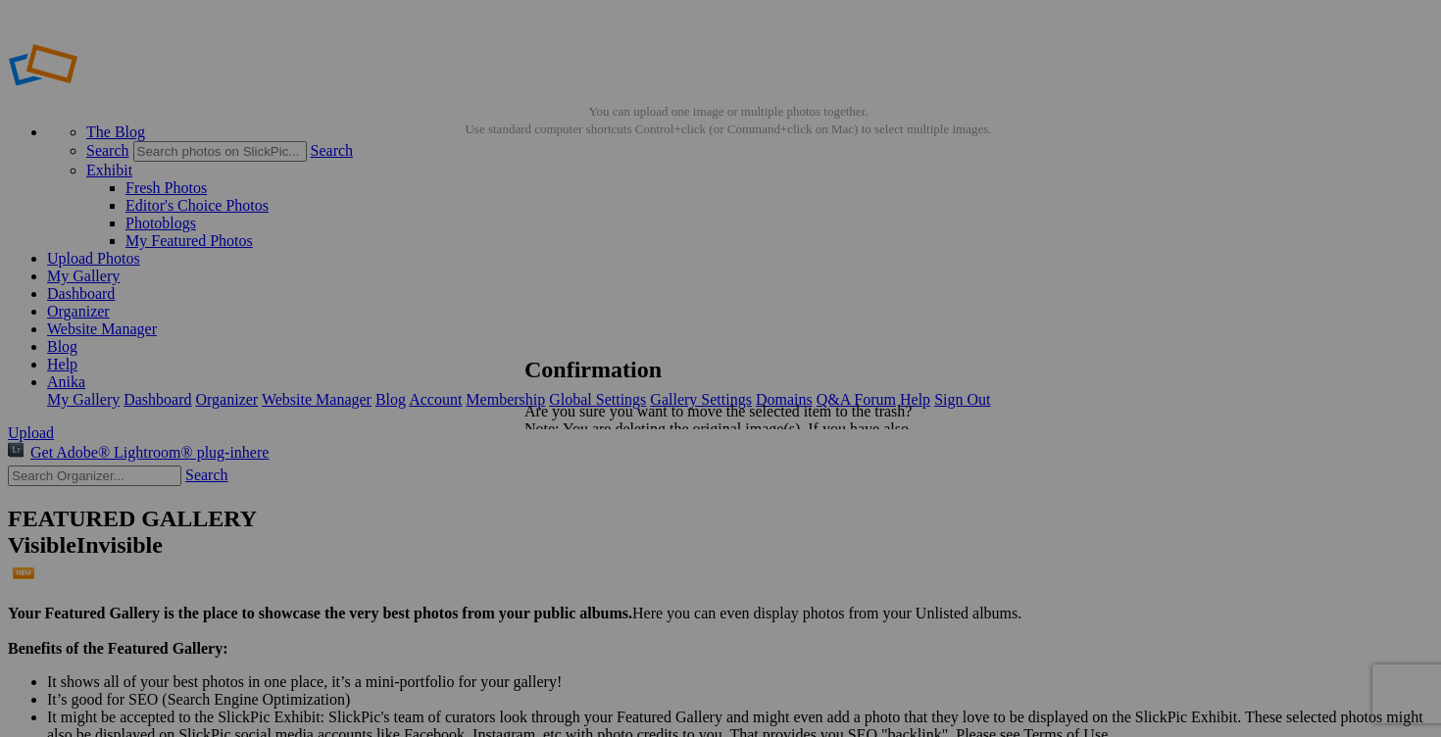
click at [590, 500] on span "Yes" at bounding box center [578, 497] width 23 height 17
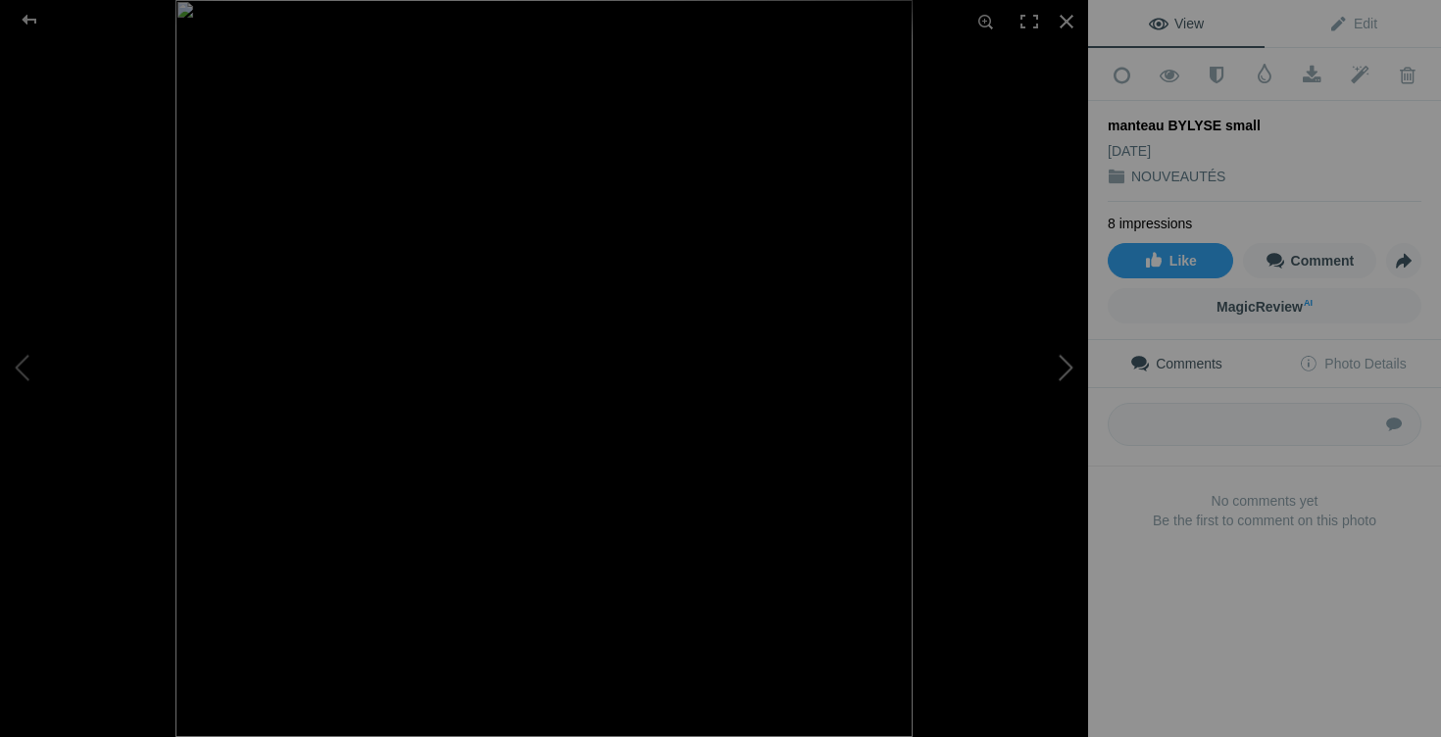
click at [1062, 363] on button at bounding box center [1014, 369] width 147 height 266
click at [1064, 25] on div at bounding box center [1066, 21] width 43 height 43
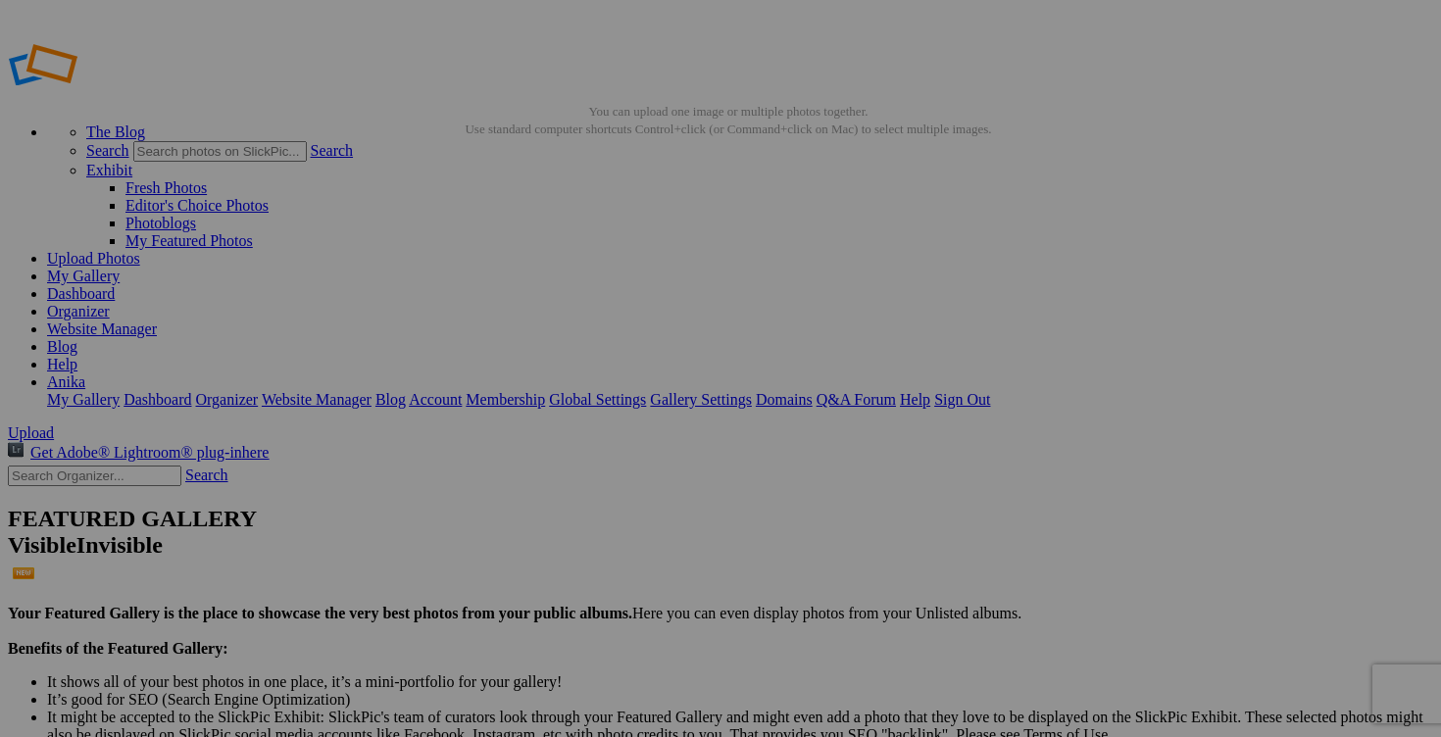
drag, startPoint x: 836, startPoint y: 384, endPoint x: 944, endPoint y: 389, distance: 107.9
drag, startPoint x: 969, startPoint y: 381, endPoint x: 811, endPoint y: 376, distance: 158.8
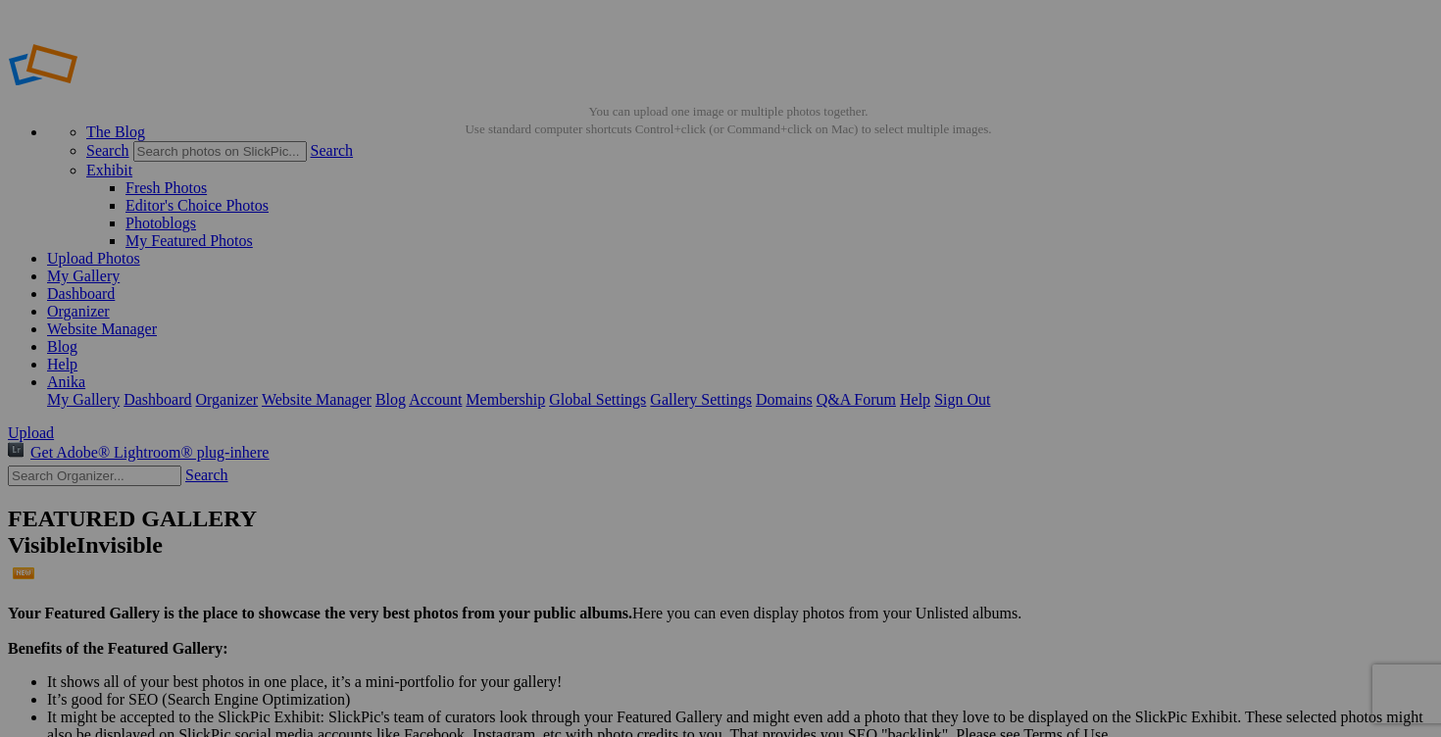
type input "manteau automne BYLYSE small"
drag, startPoint x: 1122, startPoint y: 382, endPoint x: 956, endPoint y: 381, distance: 166.6
paste input "manteau automne BYLYSE small"
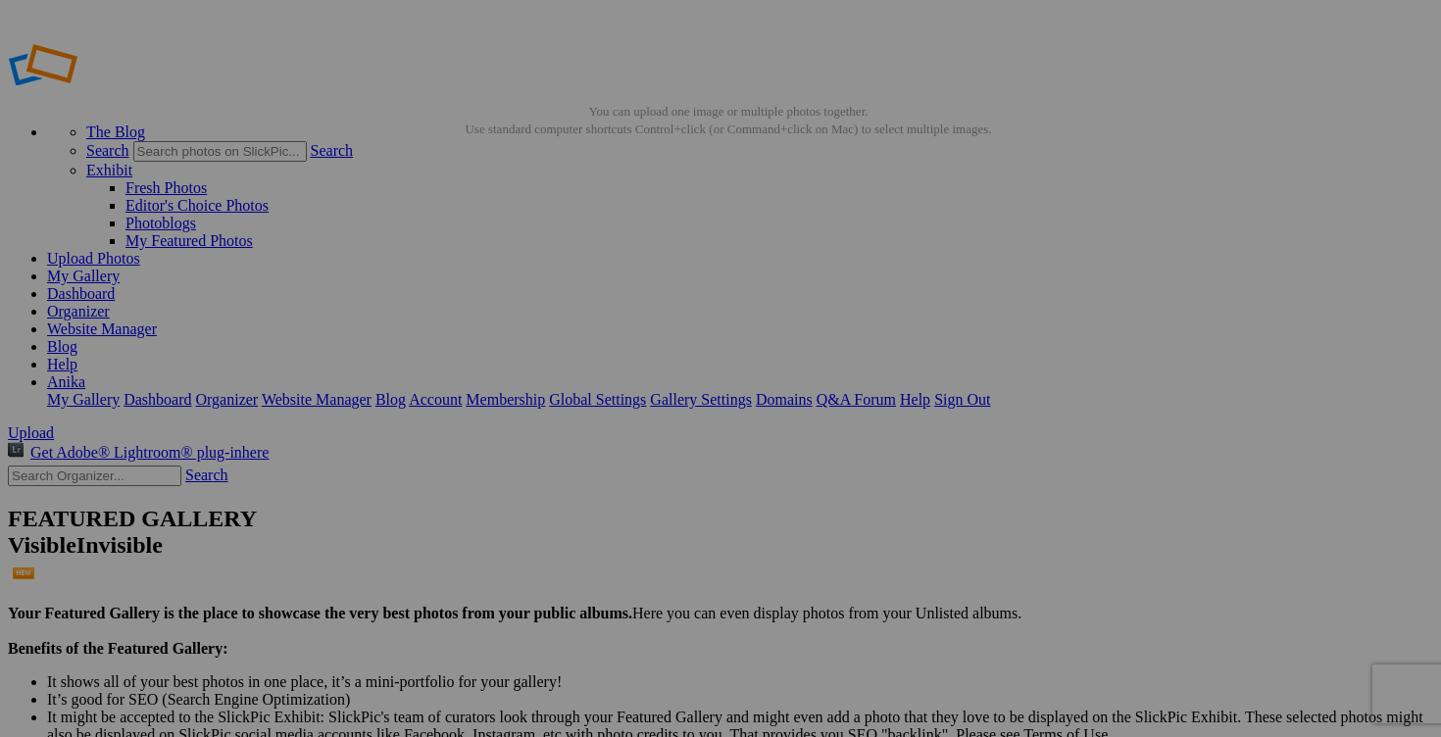
scroll to position [0, 10]
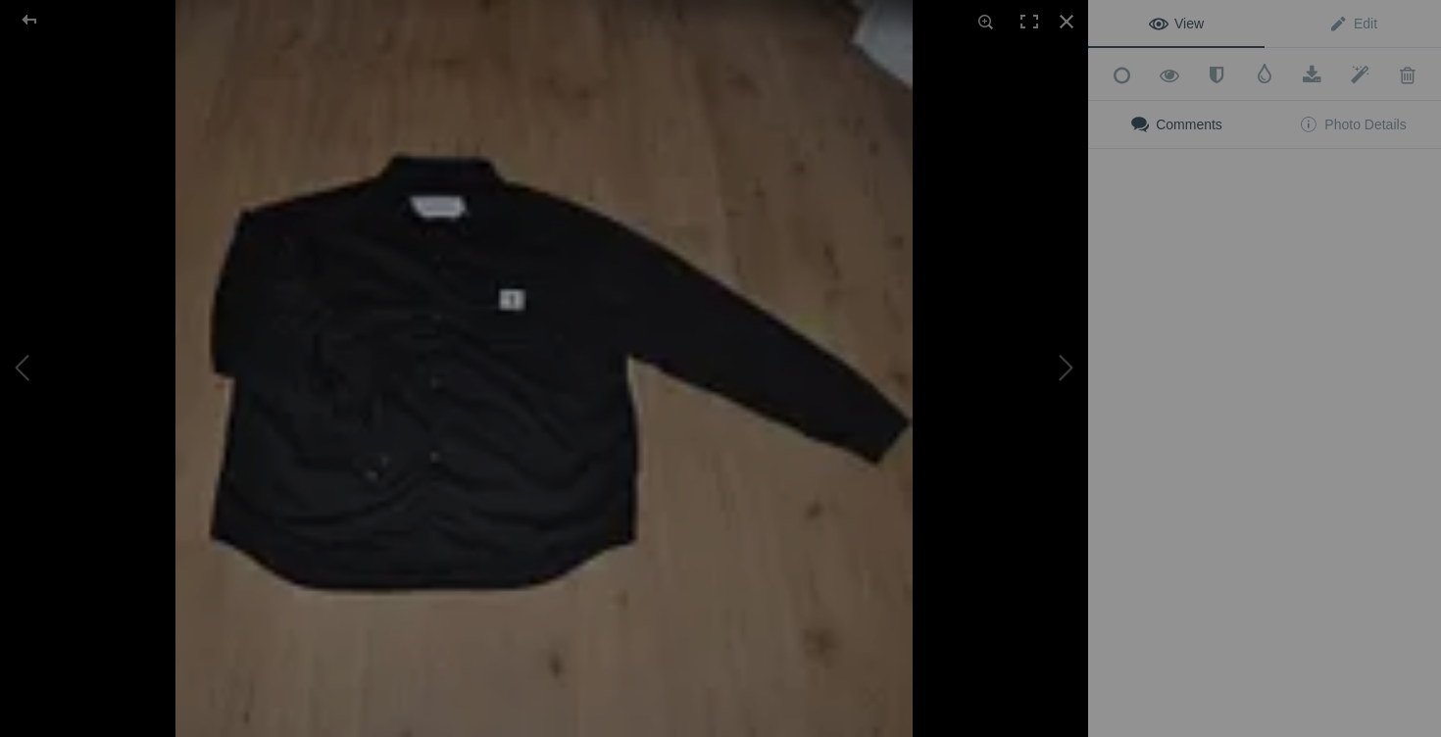
type input "manteau automne BYLYSE small"
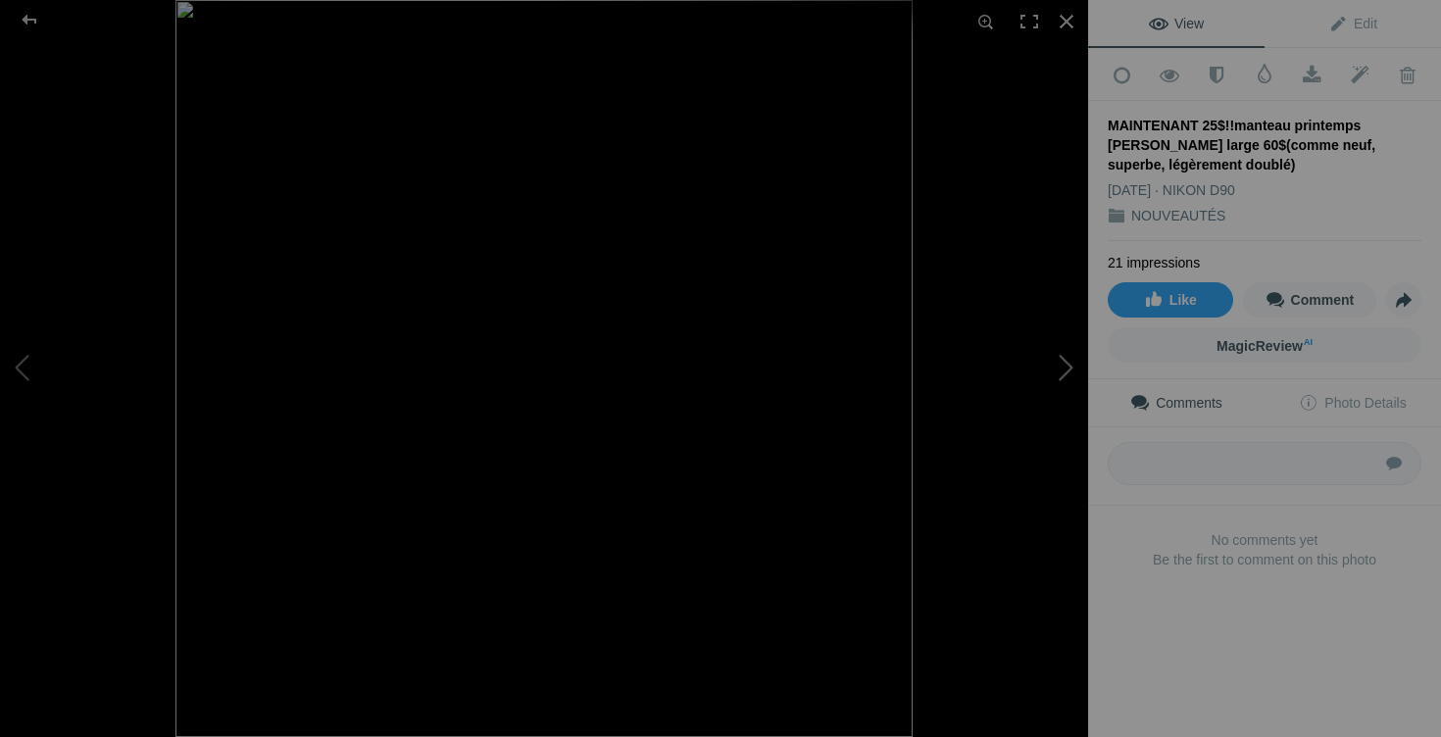
click at [1052, 361] on button at bounding box center [1014, 369] width 147 height 266
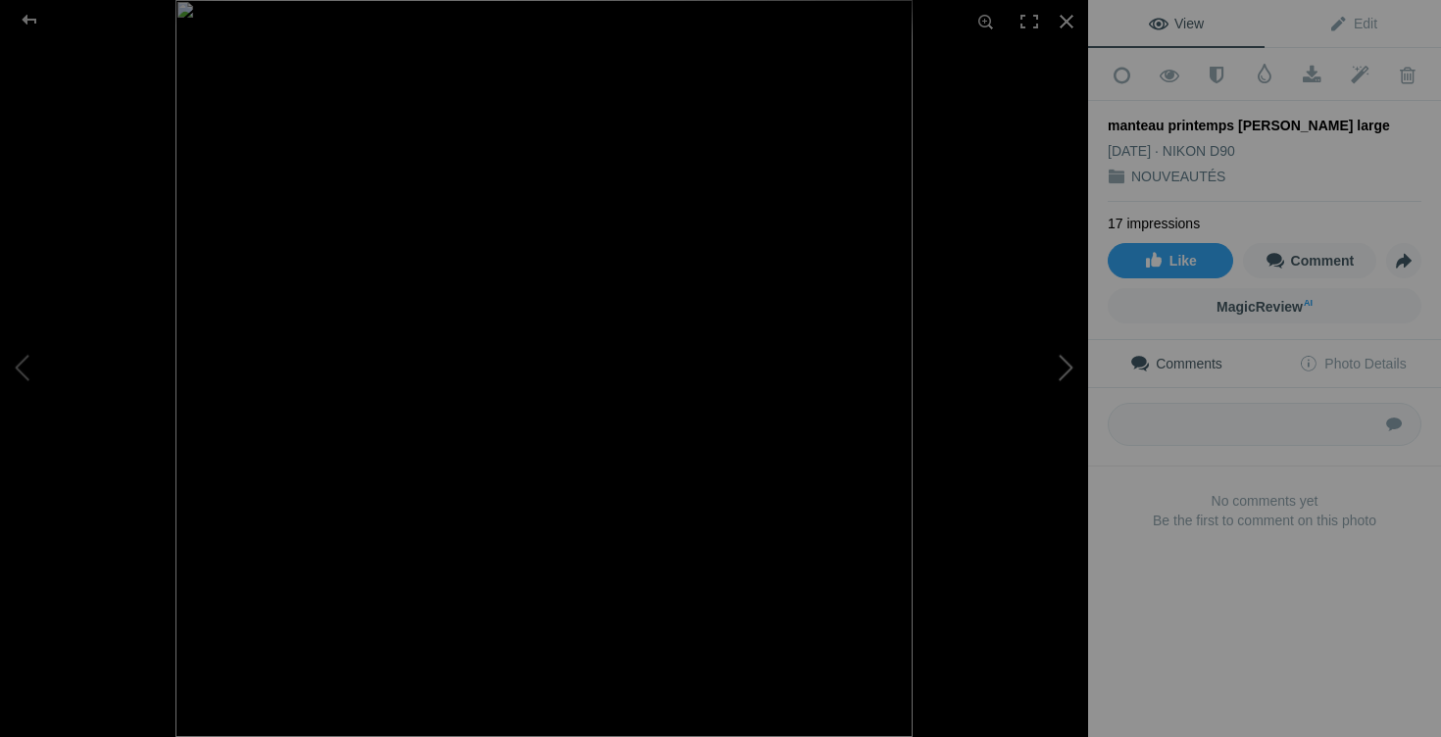
click at [1052, 361] on button at bounding box center [1014, 369] width 147 height 266
click at [32, 374] on button at bounding box center [73, 369] width 147 height 266
click at [1069, 22] on div at bounding box center [1066, 21] width 43 height 43
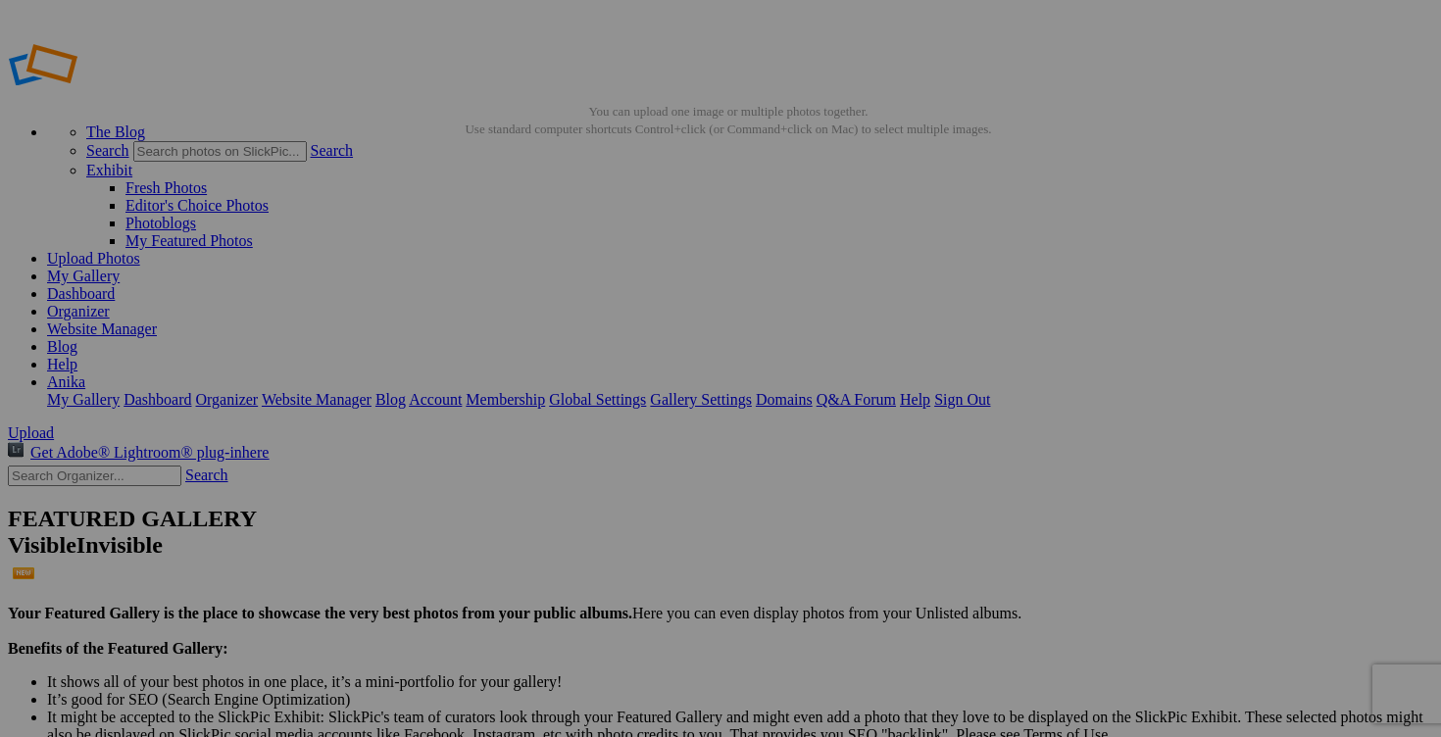
drag, startPoint x: 1269, startPoint y: 384, endPoint x: 1167, endPoint y: 377, distance: 102.2
drag, startPoint x: 1301, startPoint y: 378, endPoint x: 1319, endPoint y: 378, distance: 18.6
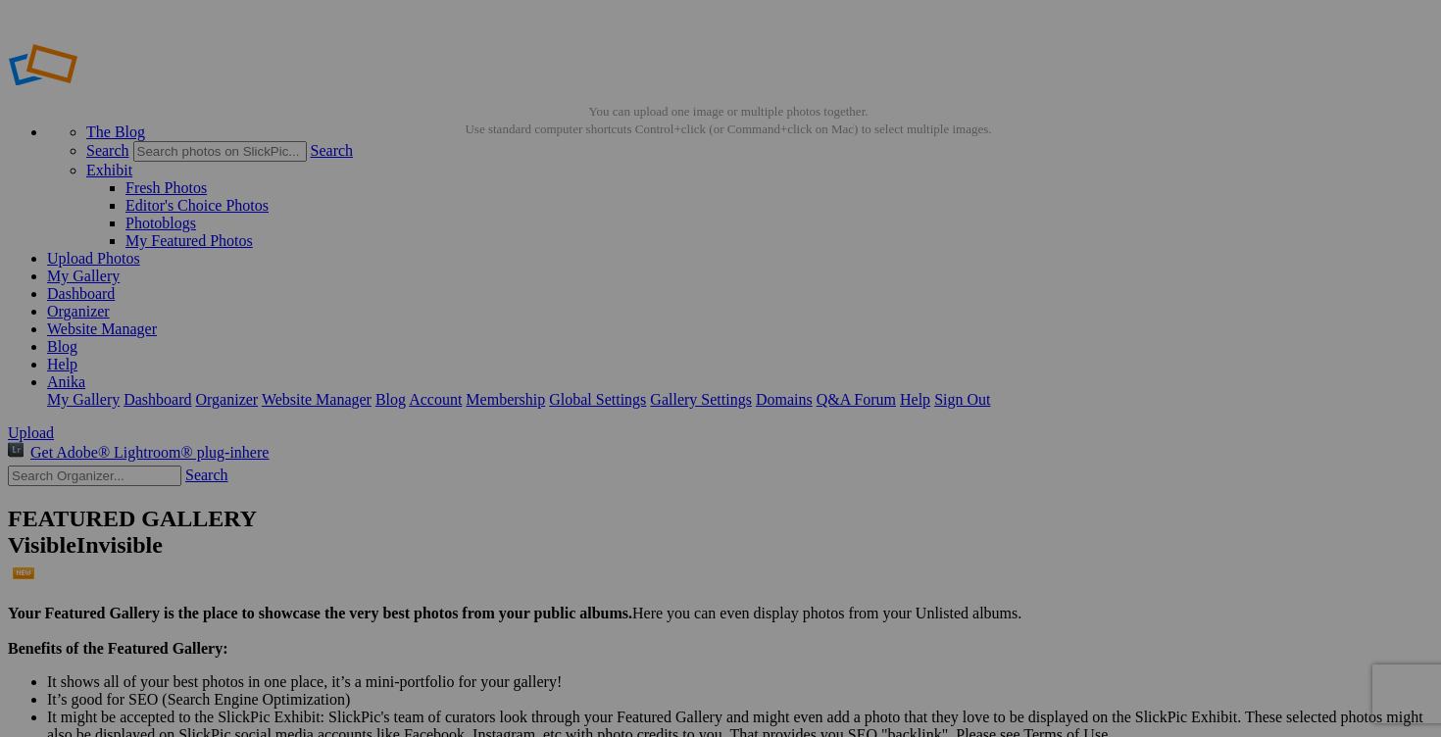
scroll to position [0, 206]
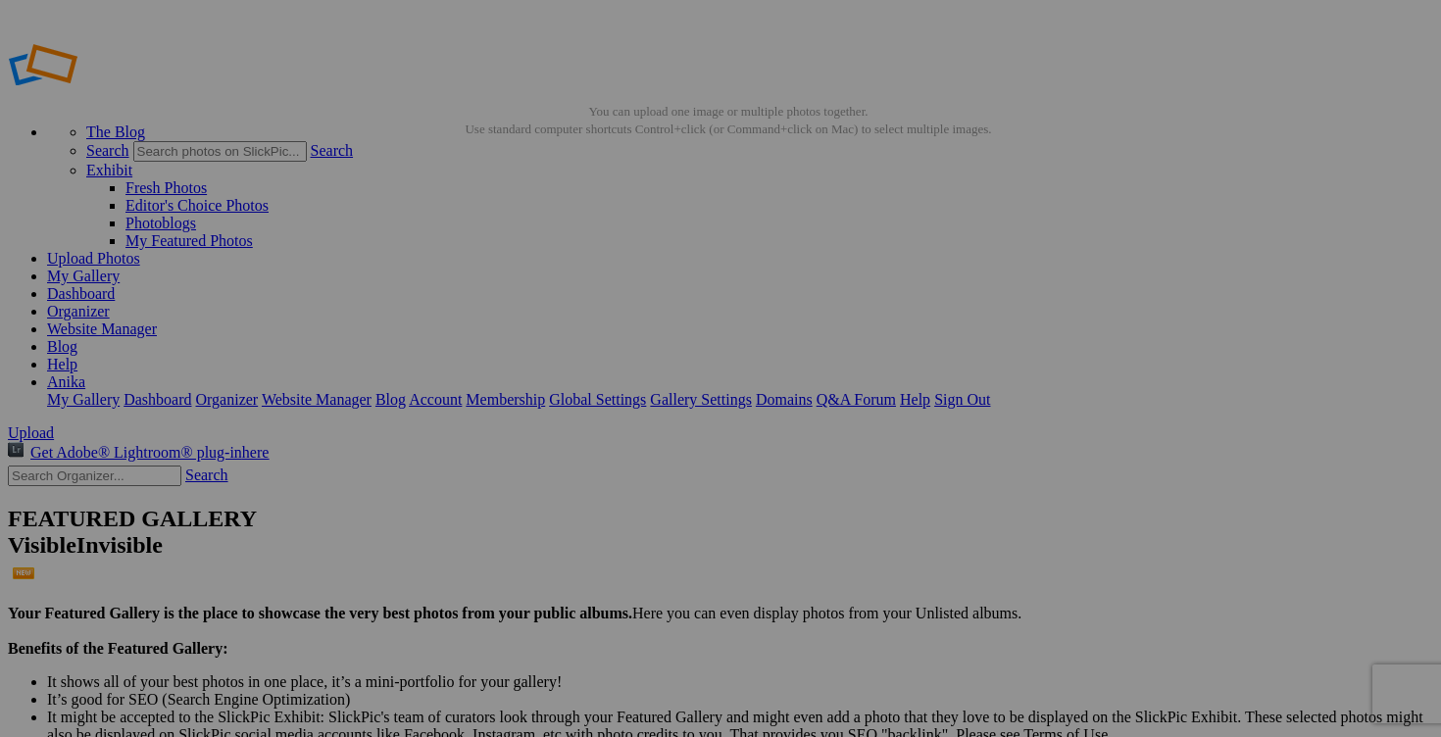
scroll to position [0, 125]
type input "manteau automne [PERSON_NAME] large 40$(comme neuf)"
drag, startPoint x: 396, startPoint y: 629, endPoint x: 345, endPoint y: 628, distance: 51.0
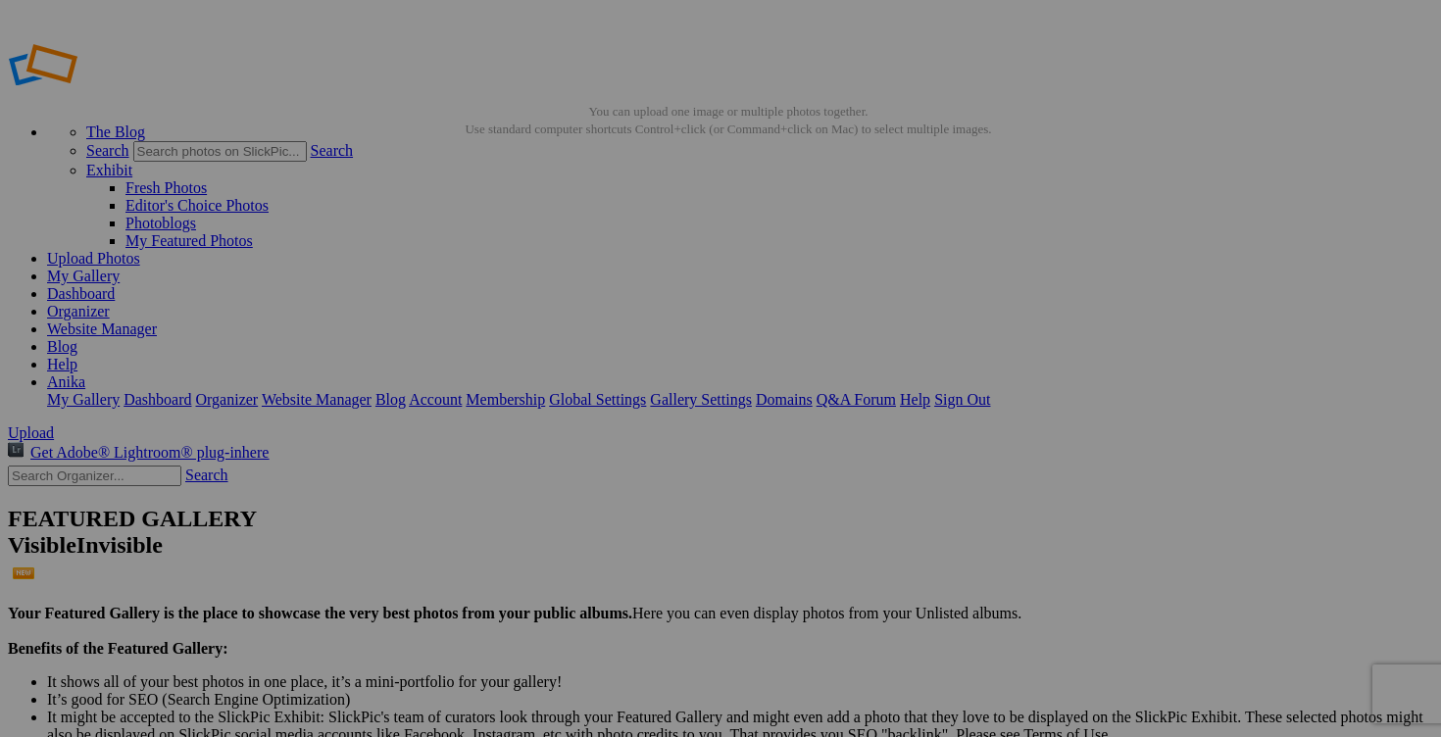
type input "manteau automne [PERSON_NAME] large"
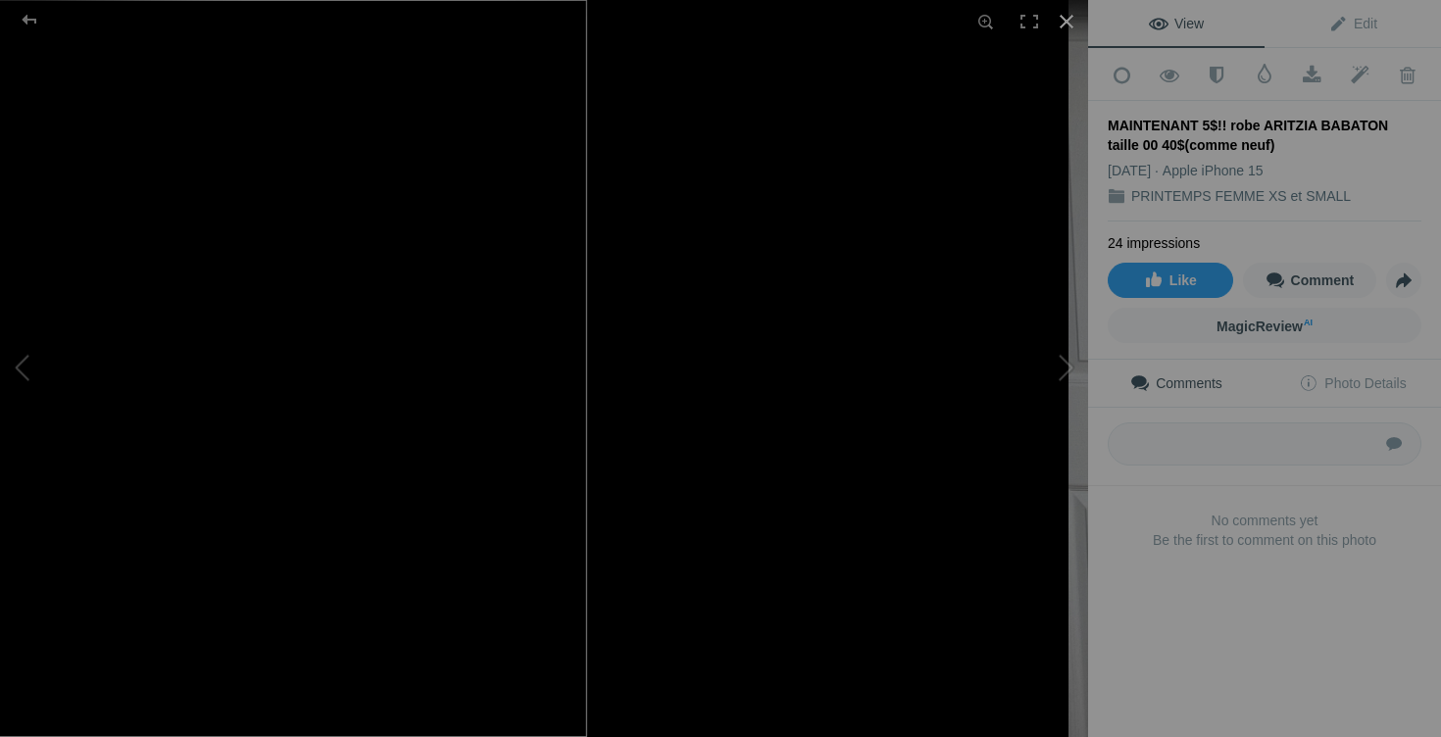
scroll to position [2087, 0]
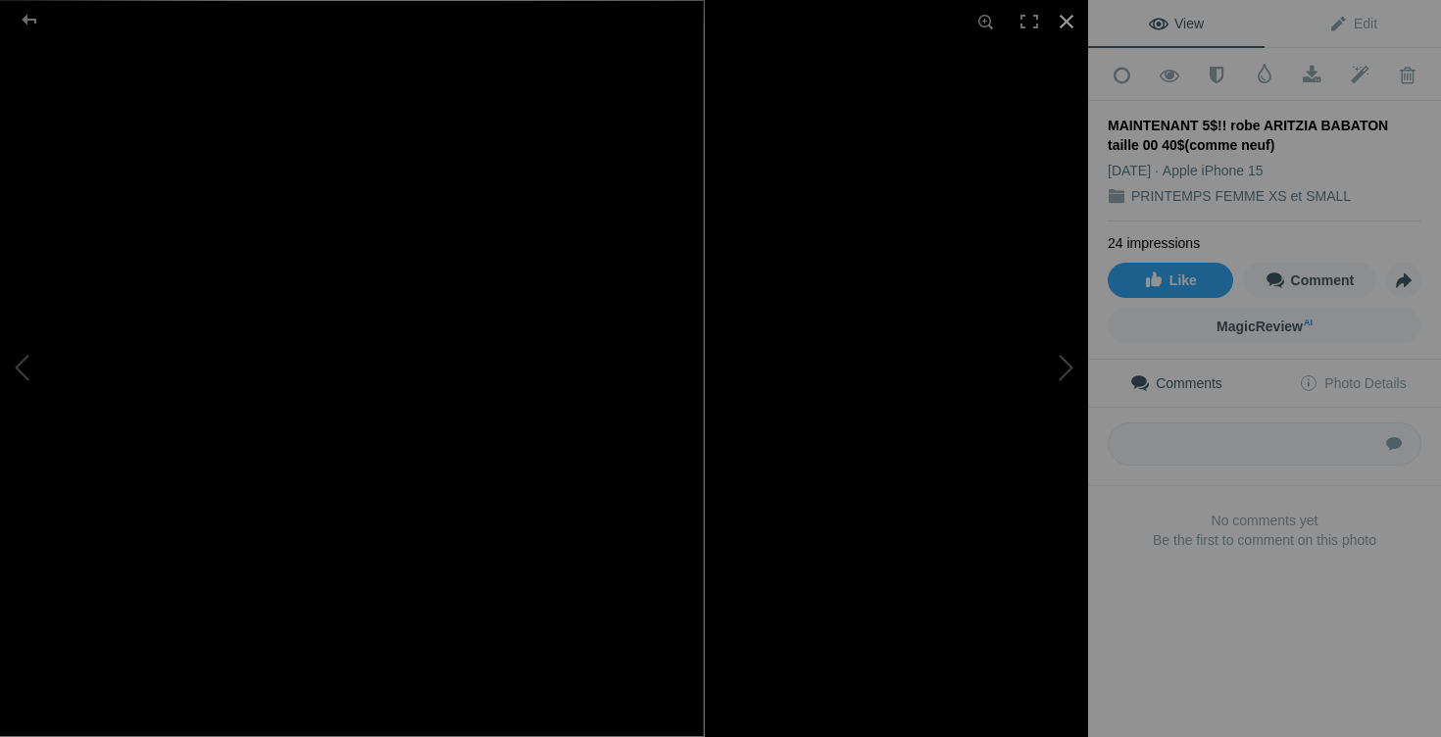
click at [1070, 17] on div at bounding box center [1066, 21] width 43 height 43
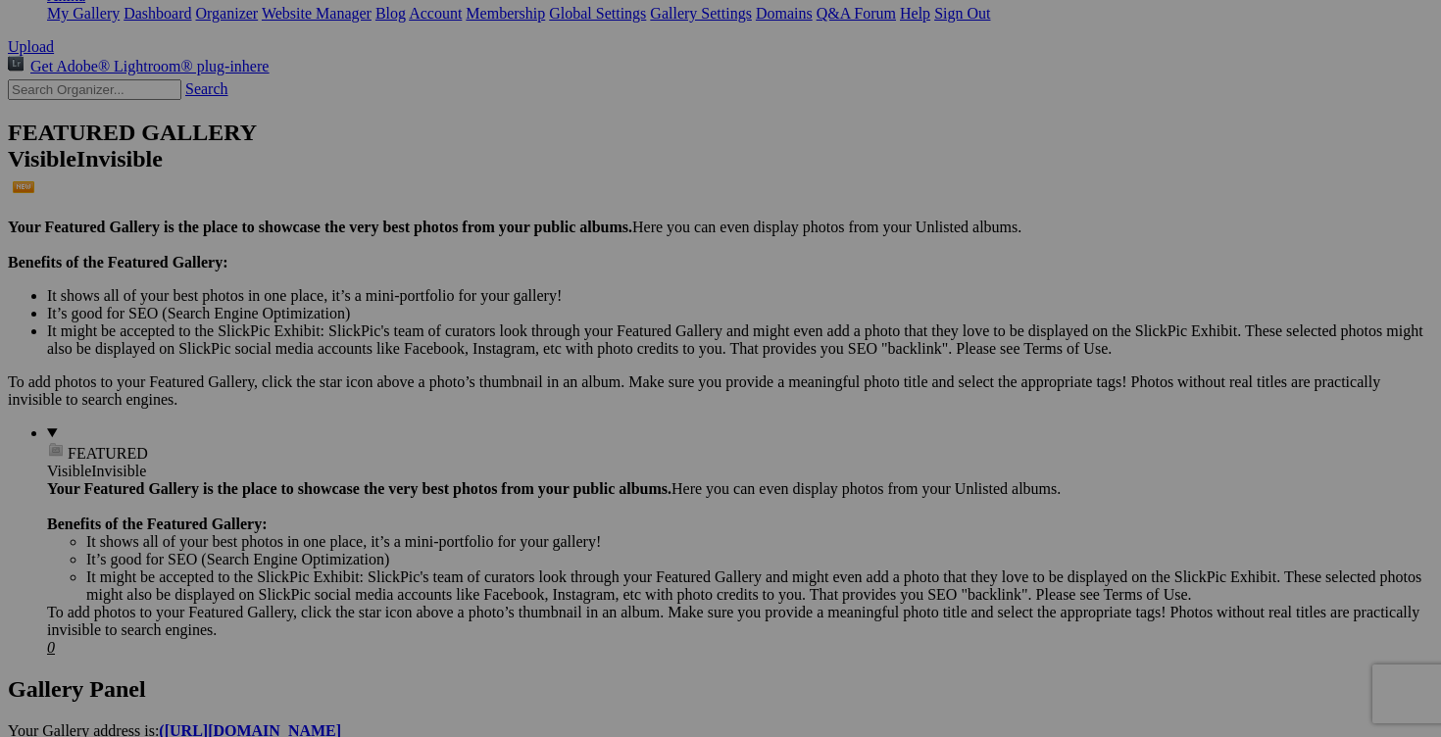
scroll to position [218, 0]
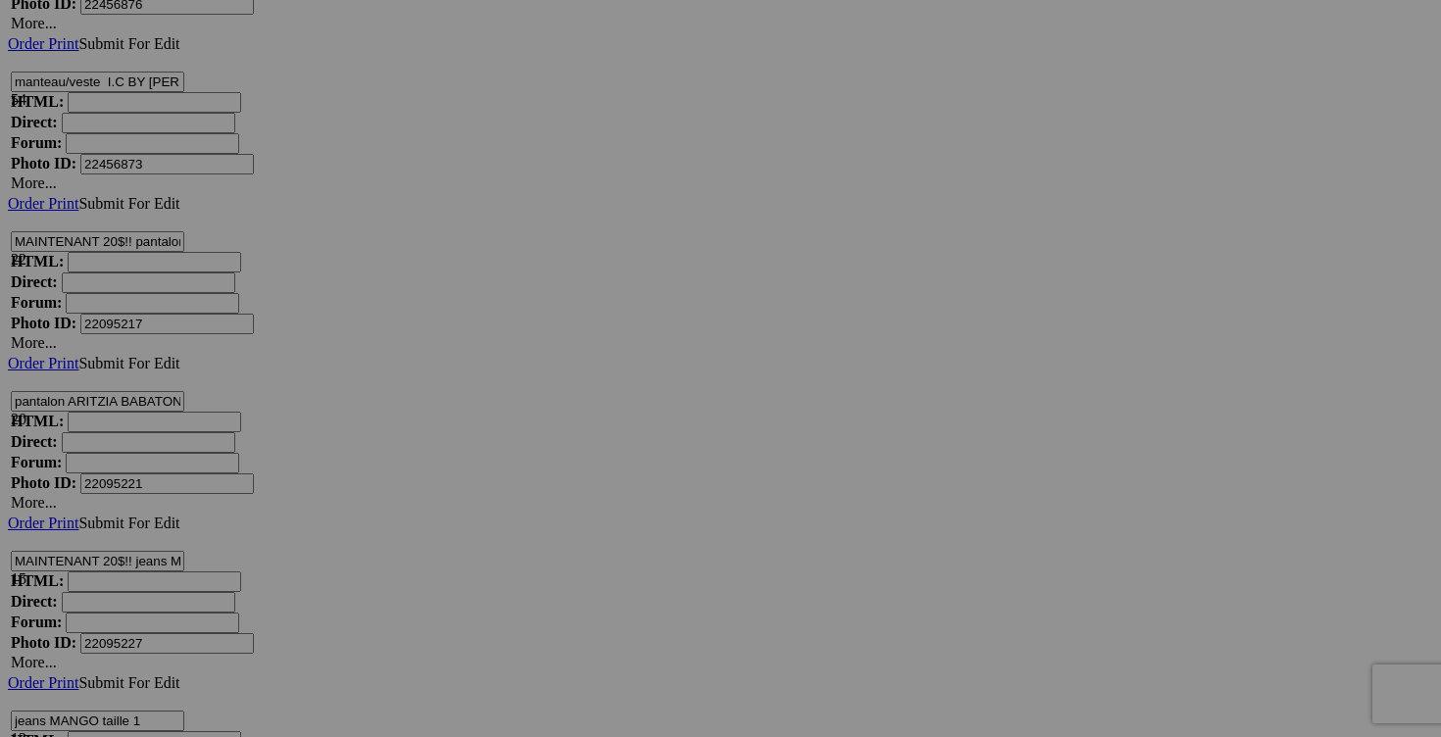
scroll to position [12527, 0]
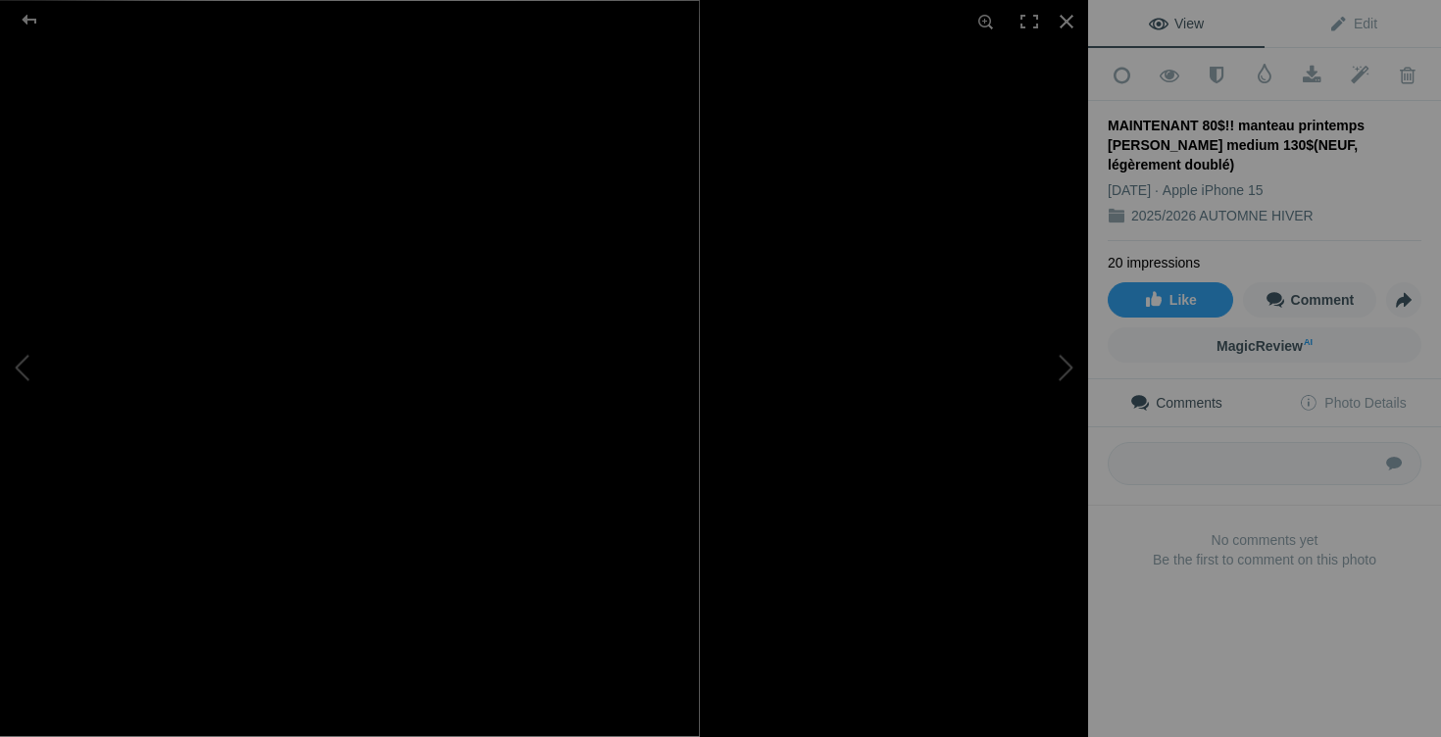
click at [1054, 373] on button at bounding box center [1014, 369] width 147 height 266
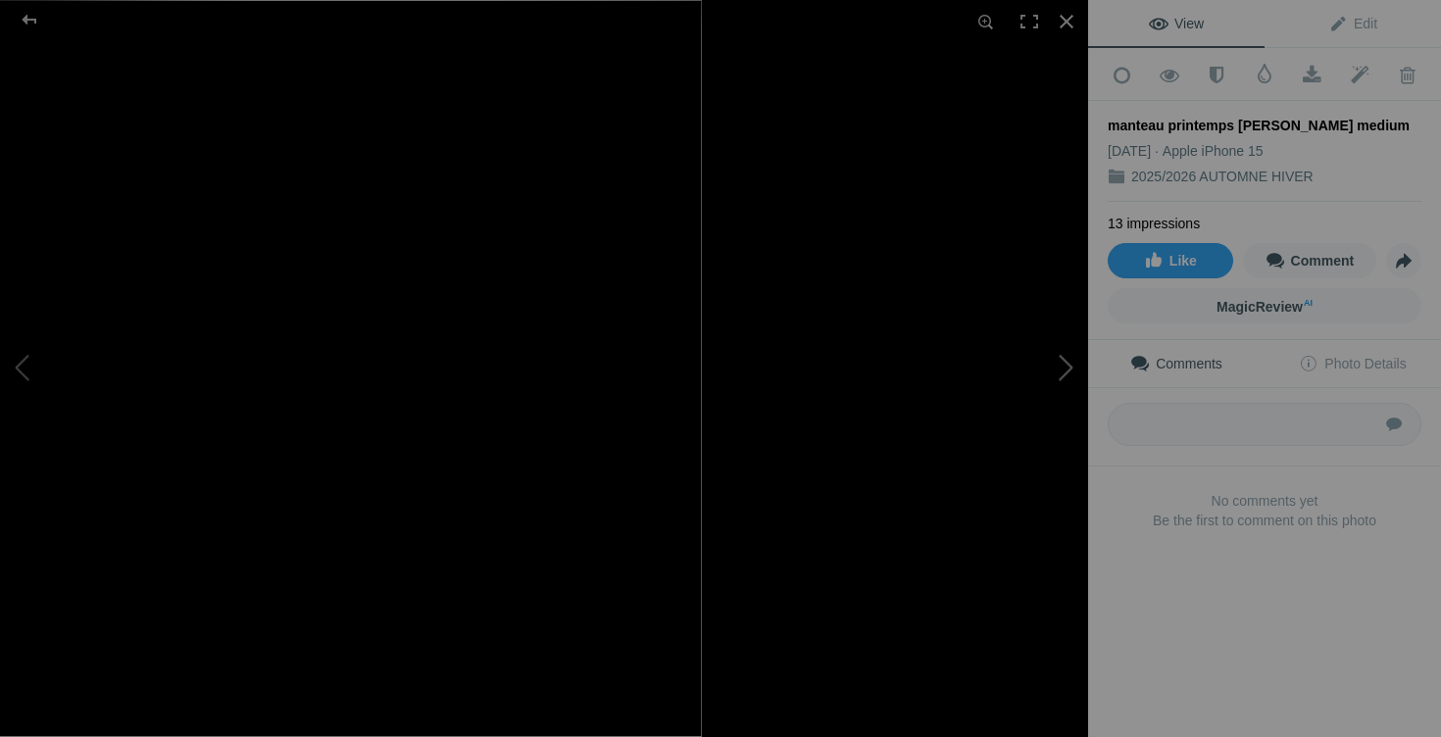
click at [1058, 372] on button at bounding box center [1014, 369] width 147 height 266
click at [1063, 16] on div at bounding box center [1066, 21] width 43 height 43
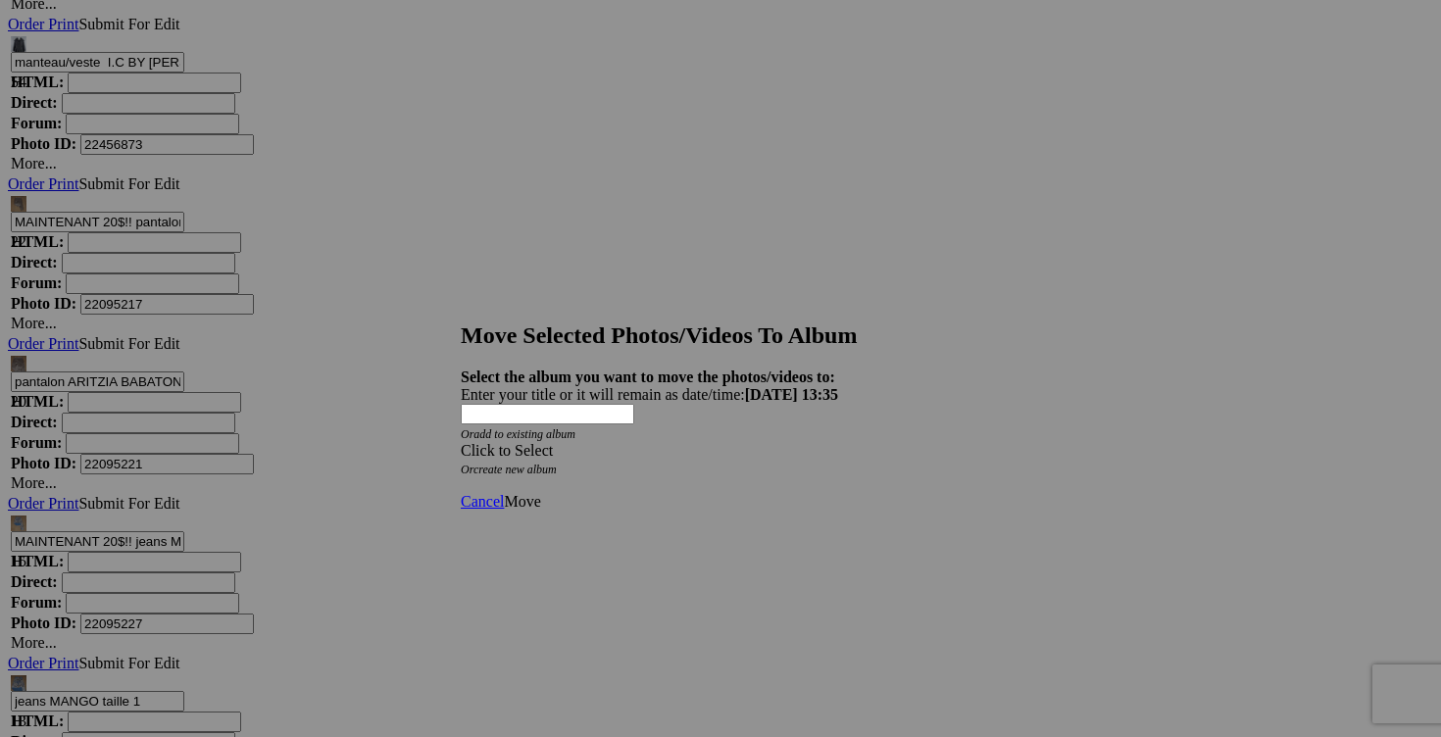
click at [461, 442] on span at bounding box center [461, 450] width 0 height 17
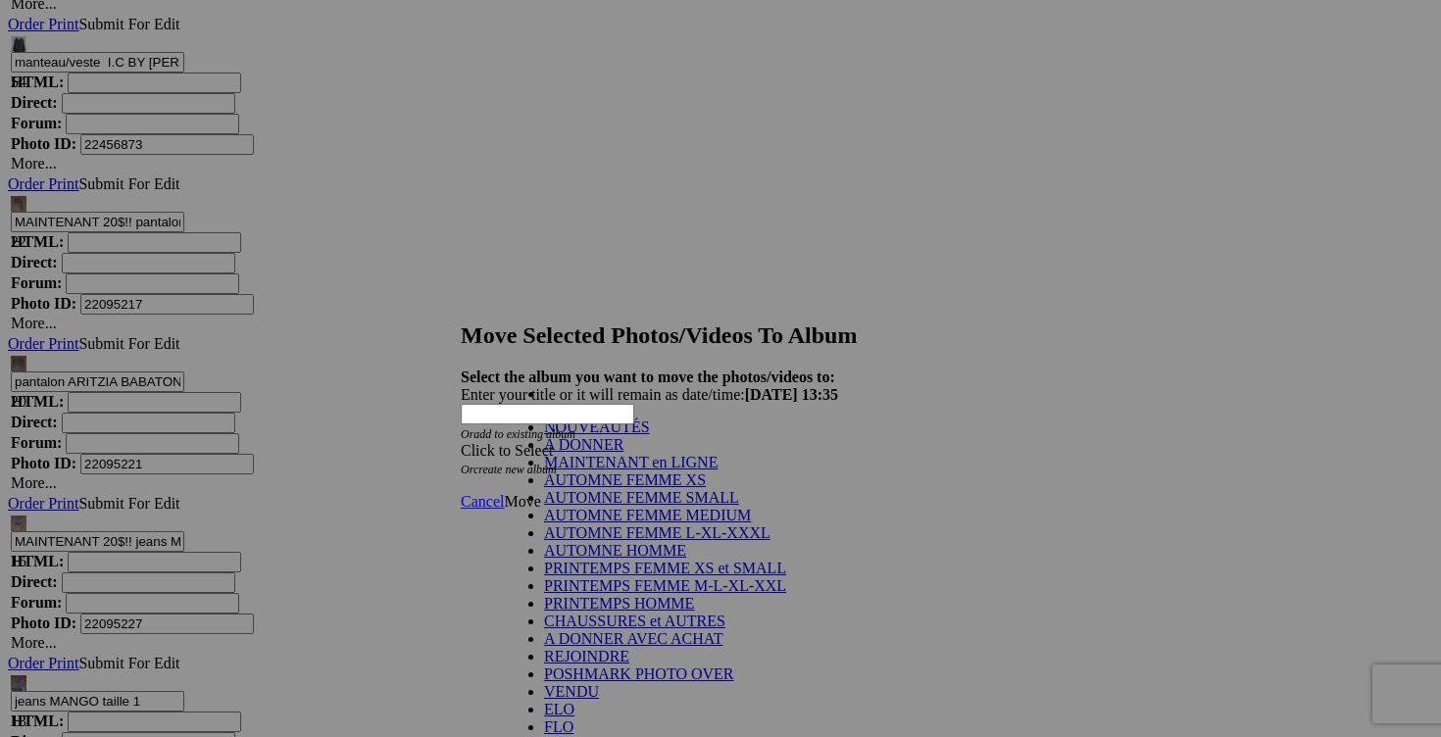
click at [650, 435] on link "NOUVEAUTÉS" at bounding box center [597, 426] width 106 height 17
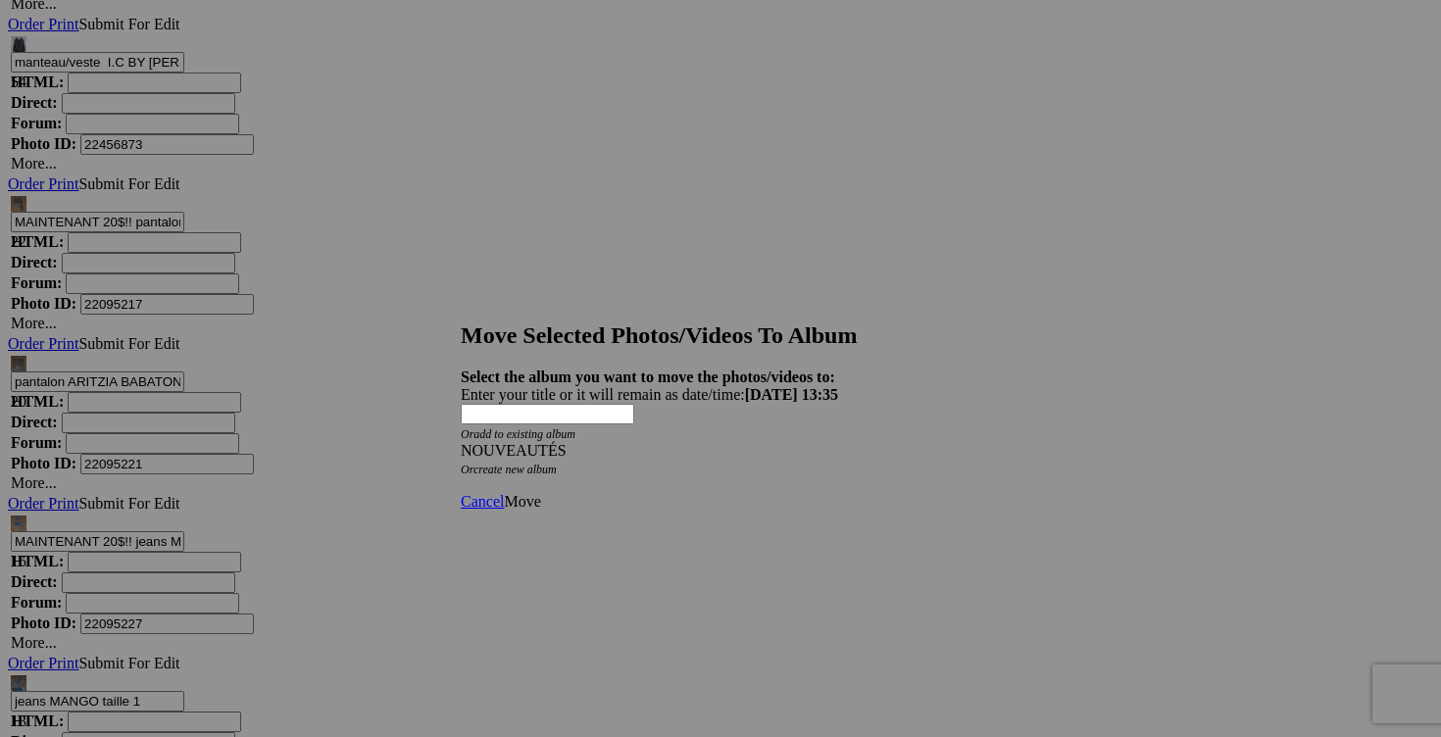
click at [540, 493] on span "Move" at bounding box center [522, 501] width 36 height 17
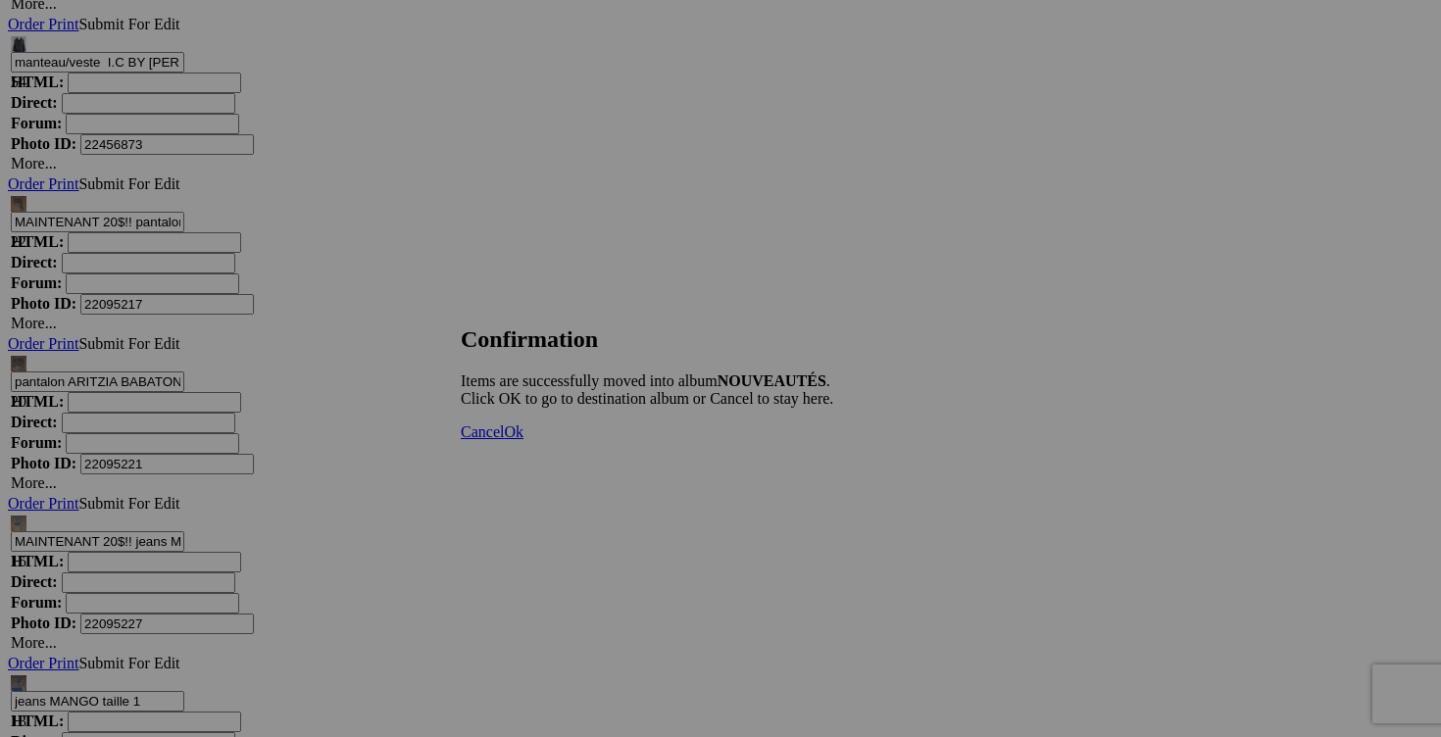
click at [523, 440] on span "Ok" at bounding box center [514, 431] width 20 height 17
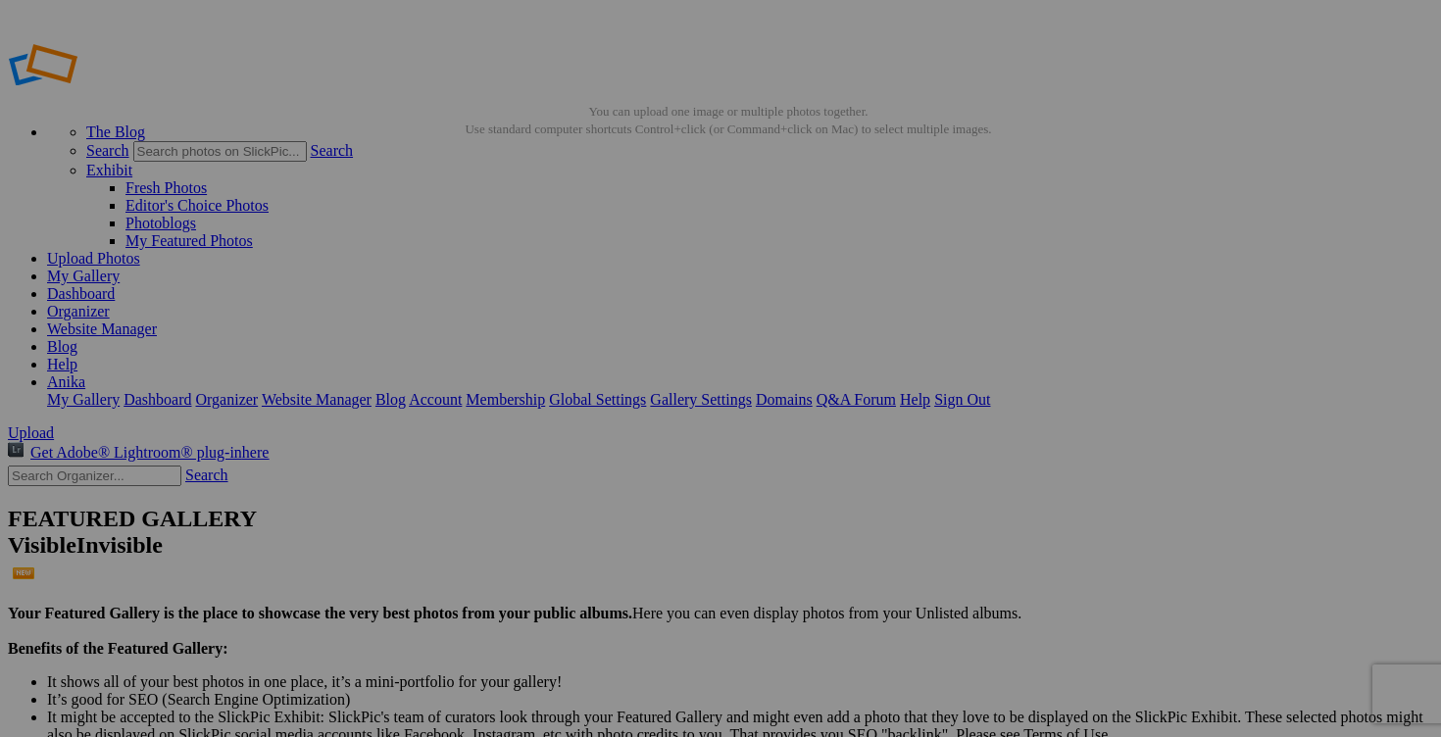
drag, startPoint x: 924, startPoint y: 379, endPoint x: 776, endPoint y: 384, distance: 148.1
drag, startPoint x: 916, startPoint y: 383, endPoint x: 867, endPoint y: 385, distance: 49.0
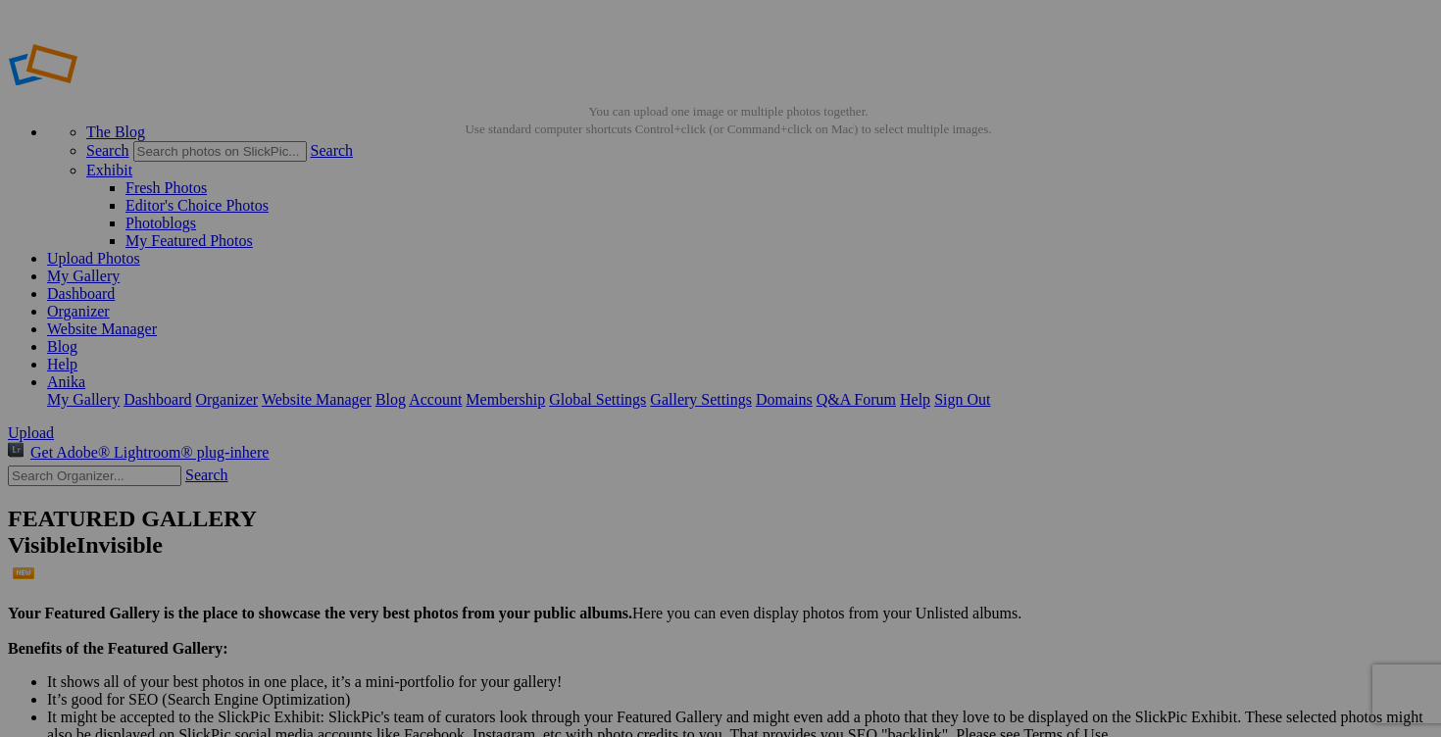
drag, startPoint x: 927, startPoint y: 386, endPoint x: 980, endPoint y: 382, distance: 53.1
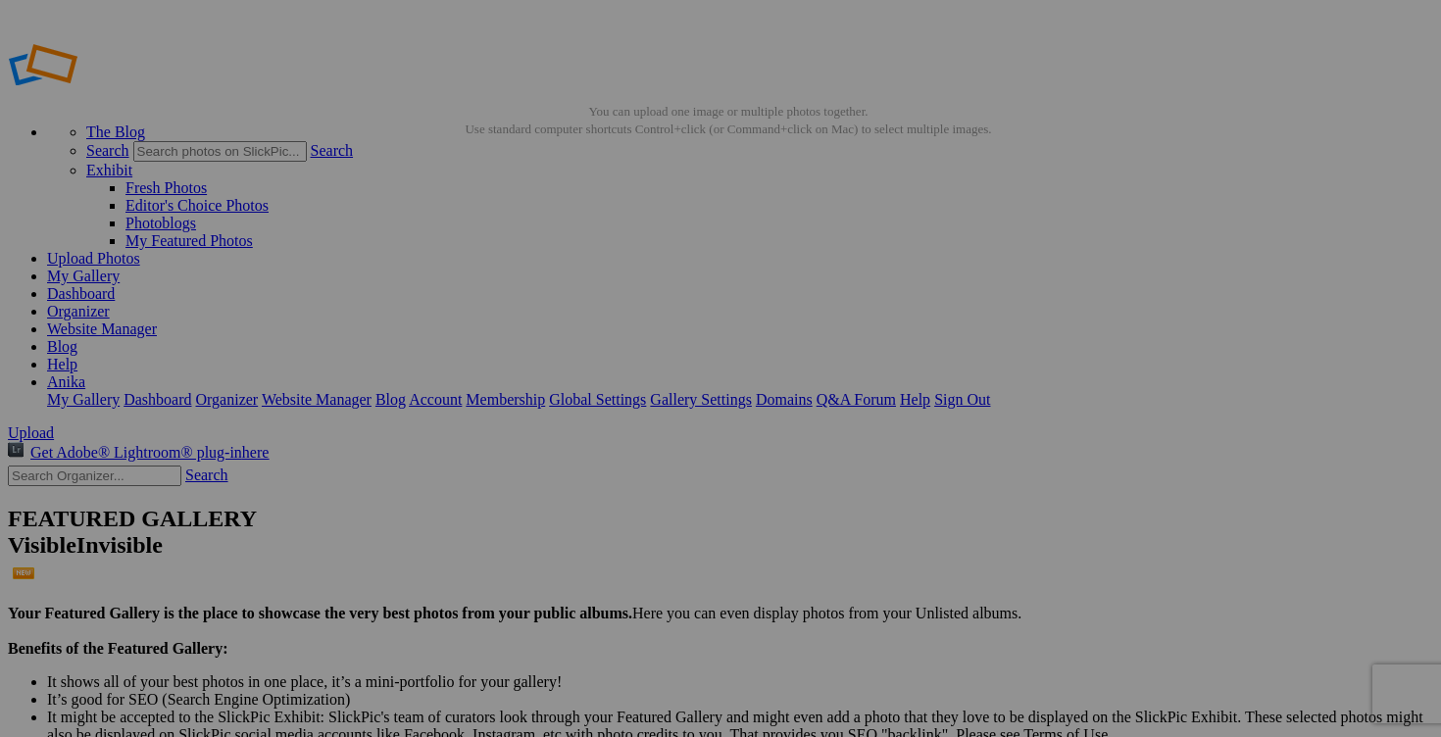
drag, startPoint x: 873, startPoint y: 384, endPoint x: 806, endPoint y: 384, distance: 67.6
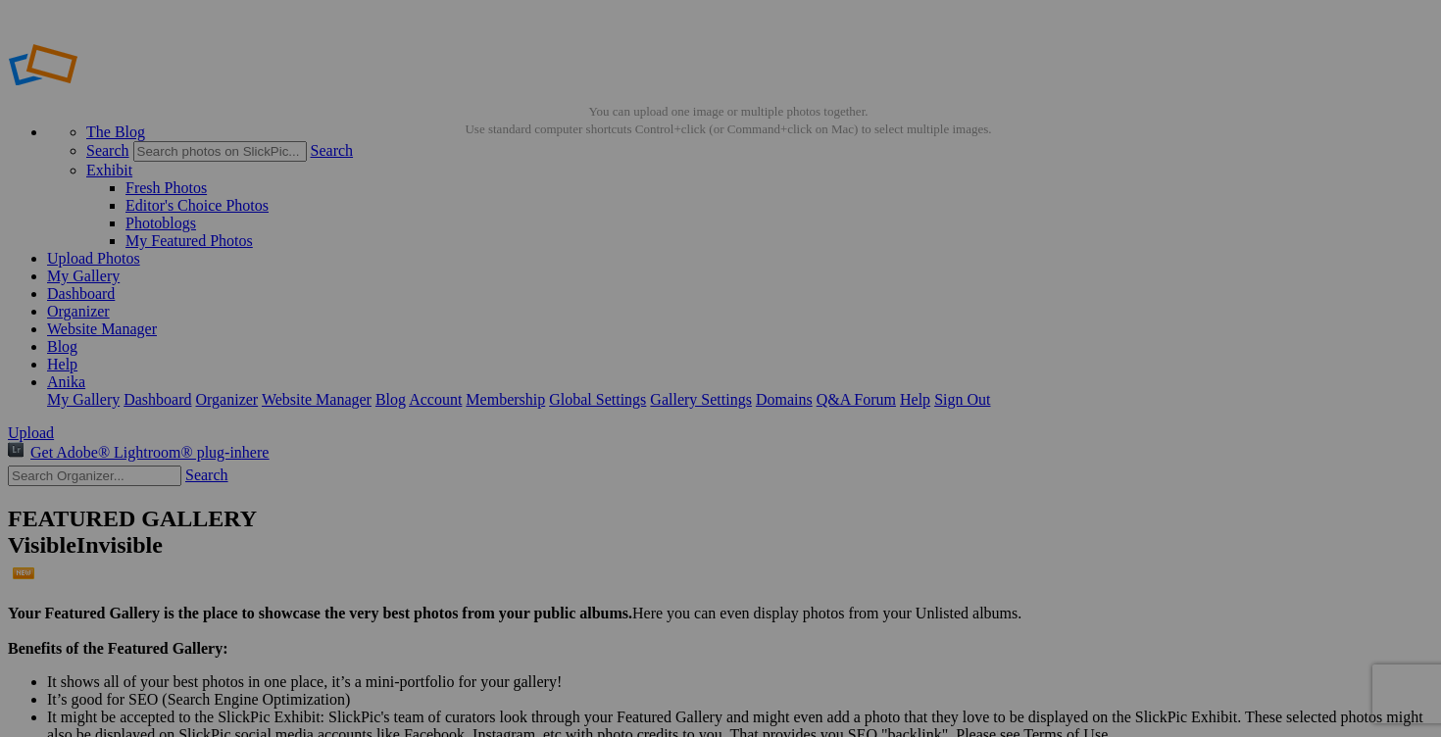
type input "manteau automne MICHAEL KORS médium 75$(NEUF, doublé)"
drag, startPoint x: 647, startPoint y: 385, endPoint x: 834, endPoint y: 397, distance: 187.6
paste input "automne MICHAEL KORS mé"
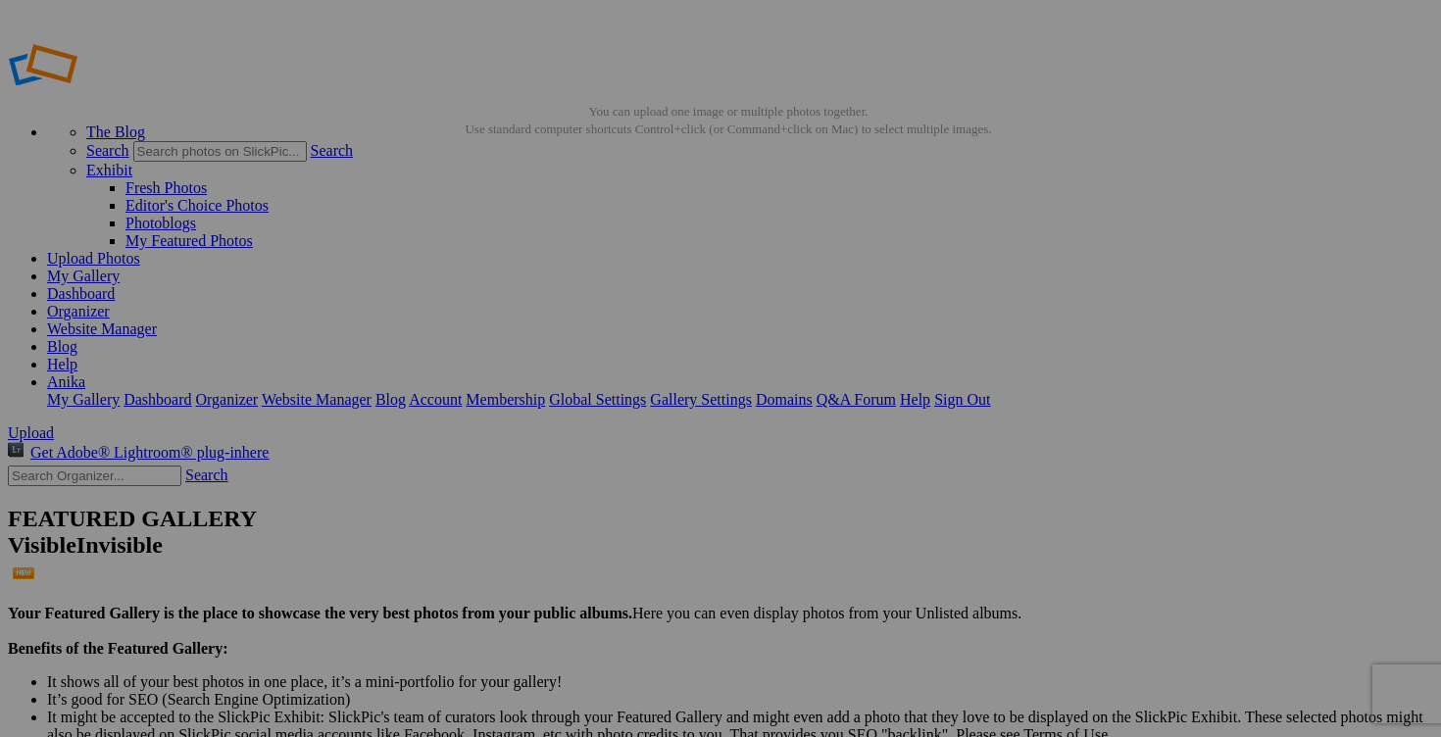
type input "manteau automne MICHAEL KORS médium"
drag, startPoint x: 474, startPoint y: 381, endPoint x: 683, endPoint y: 360, distance: 209.9
paste input "automne MICHAEL KORS mé"
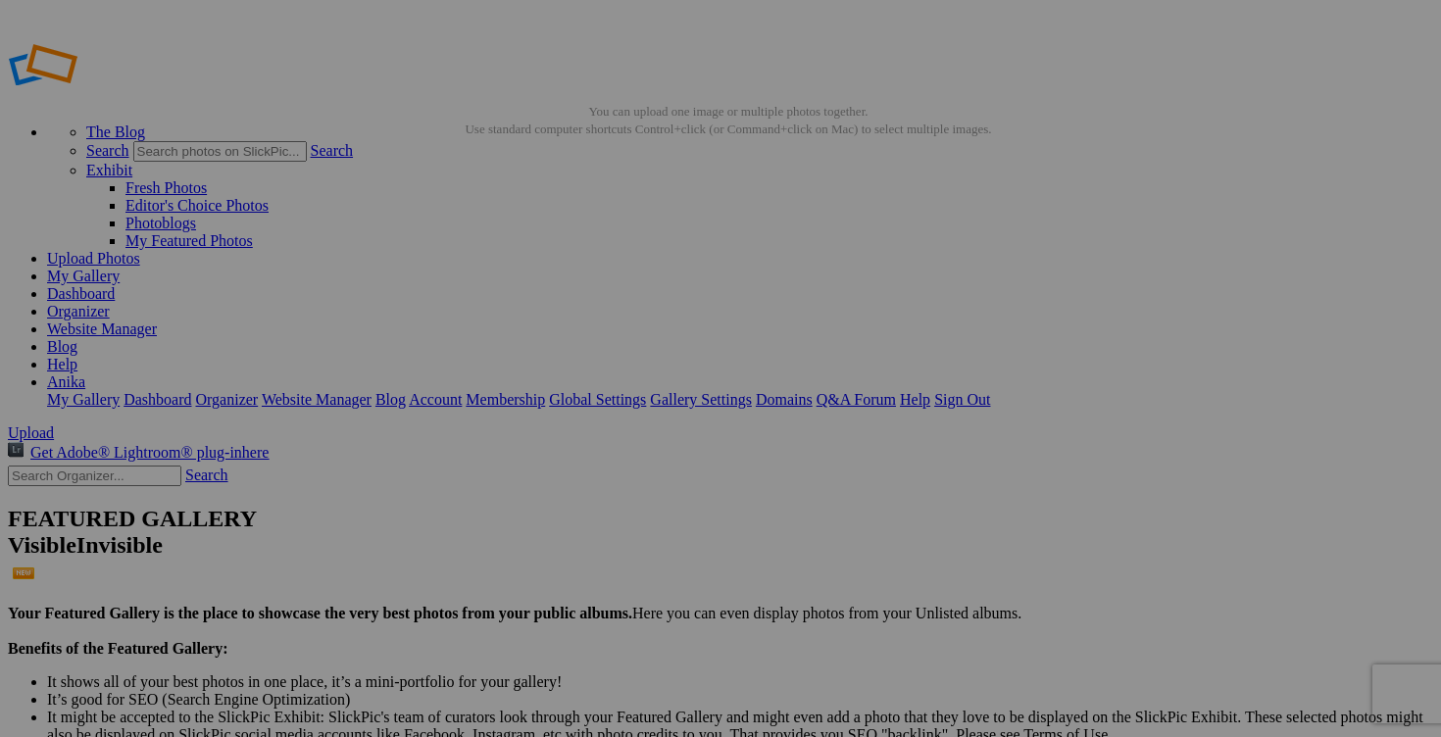
scroll to position [0, 66]
type input "manteau automne MICHAEL KORS médium"
drag, startPoint x: 921, startPoint y: 381, endPoint x: 1000, endPoint y: 381, distance: 78.4
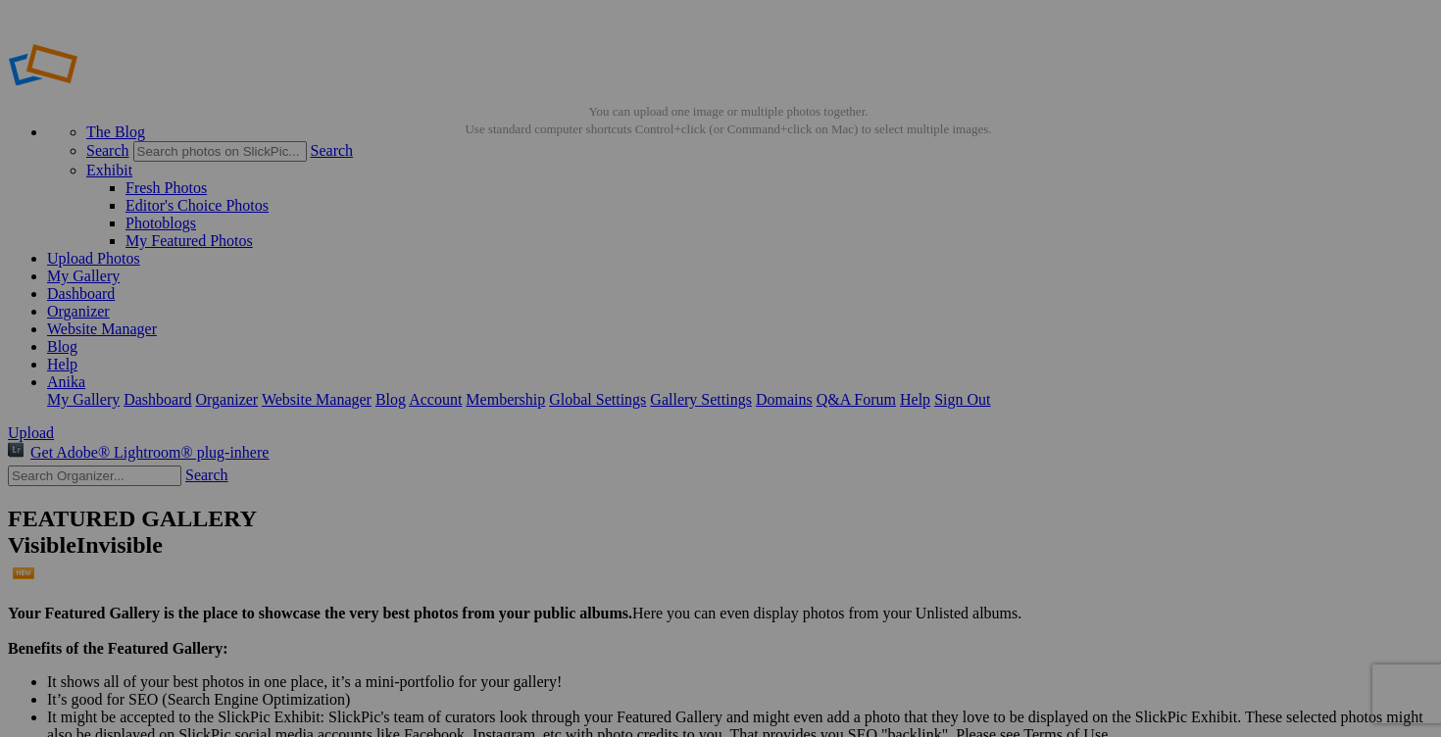
type input "manteau automne MICHAEL KORS médium 75$(NEUF avec étiquette, doublé, couleur mi…"
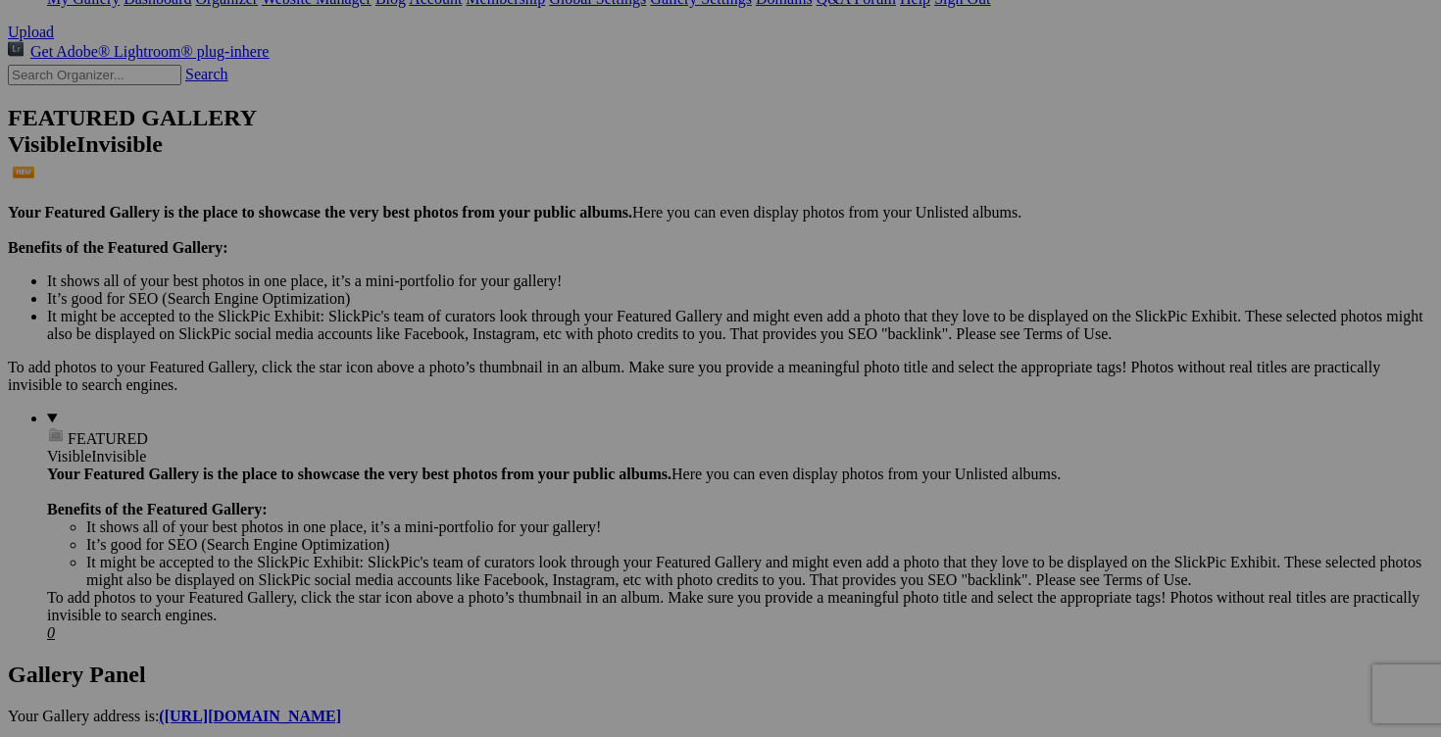
scroll to position [416, 0]
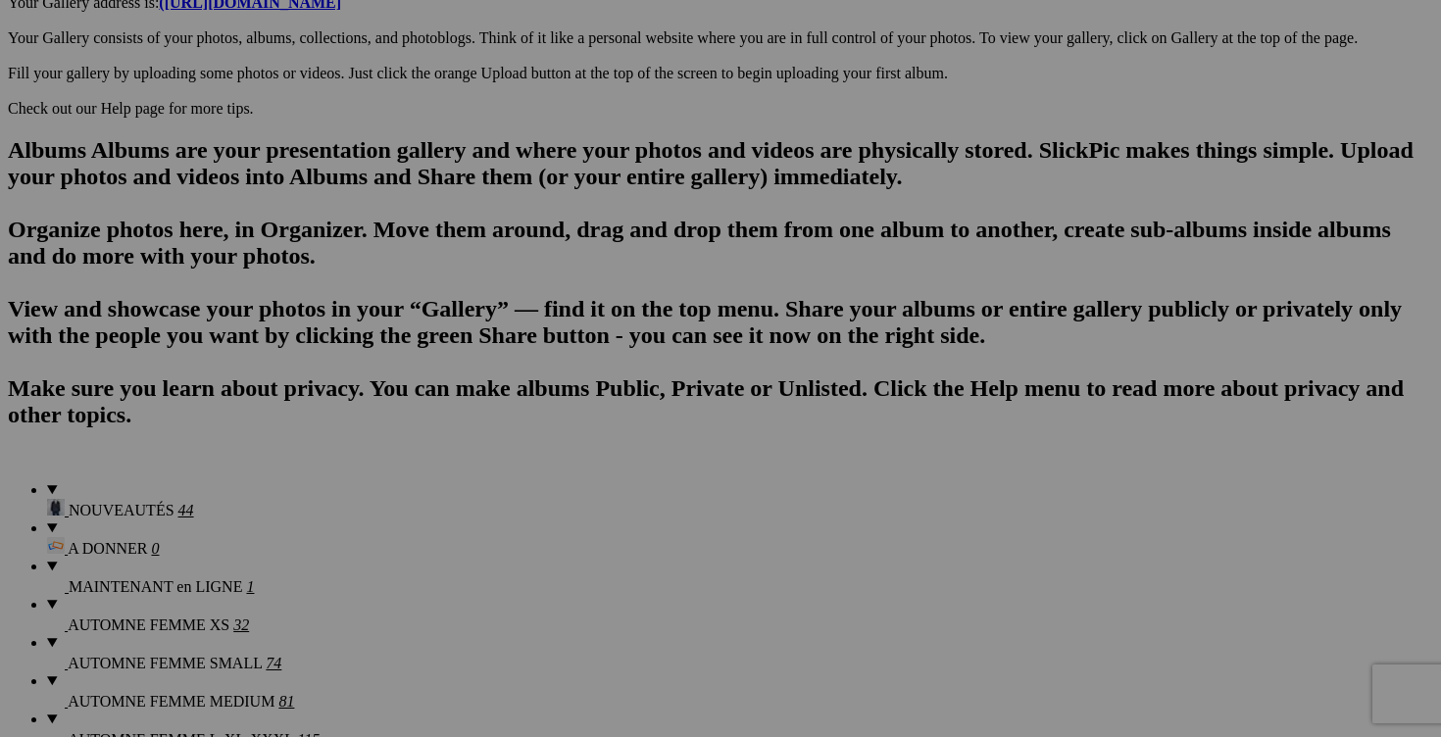
scroll to position [1119, 0]
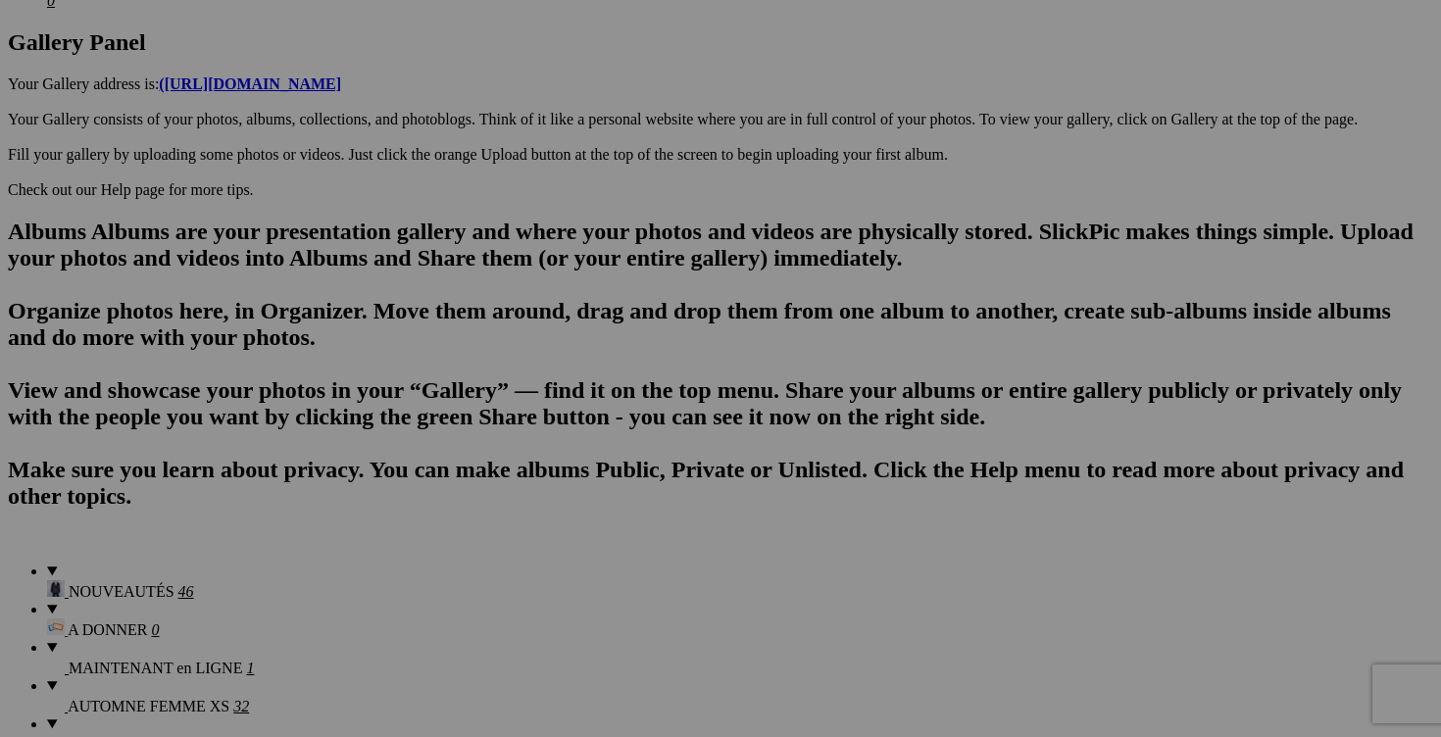
scroll to position [965, 0]
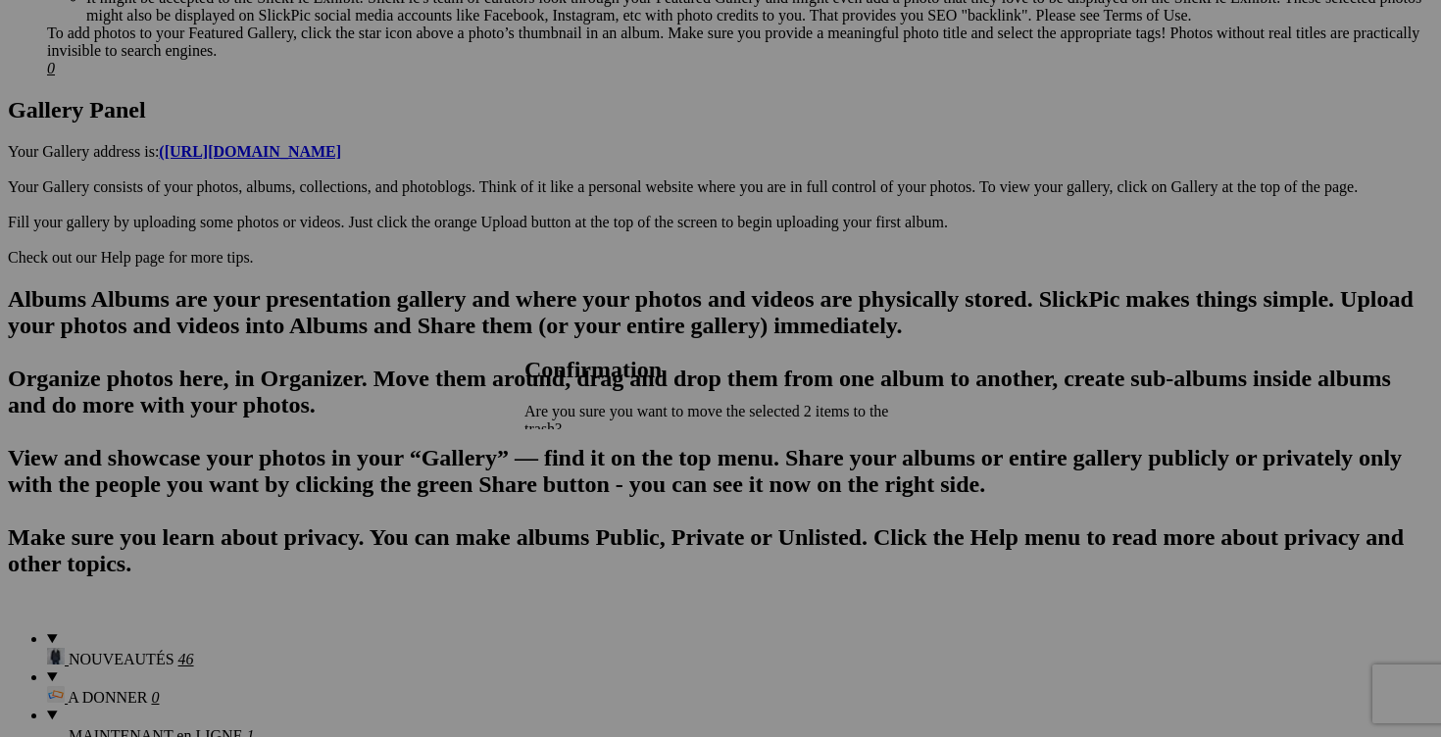
click at [590, 507] on span "Yes" at bounding box center [578, 515] width 23 height 17
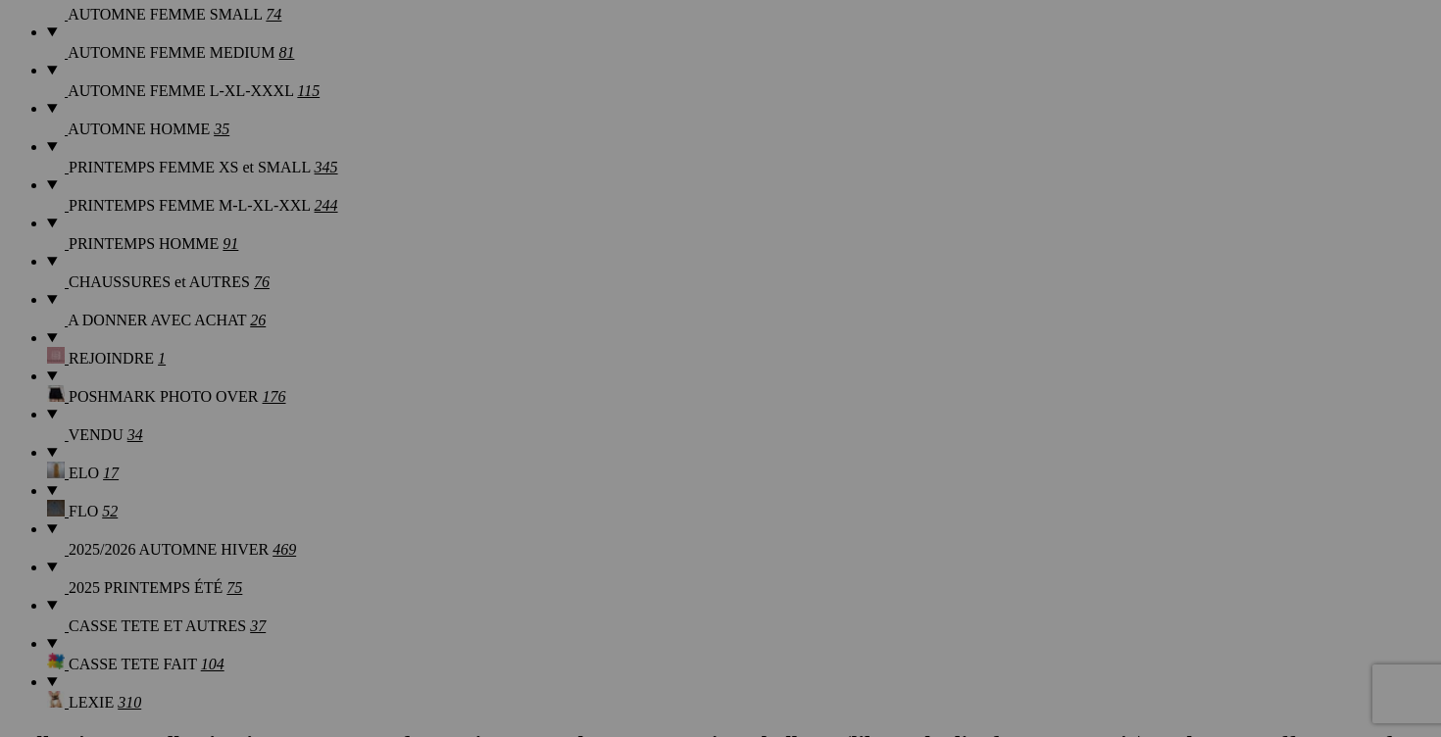
scroll to position [1766, 0]
drag, startPoint x: 887, startPoint y: 280, endPoint x: 525, endPoint y: 276, distance: 361.7
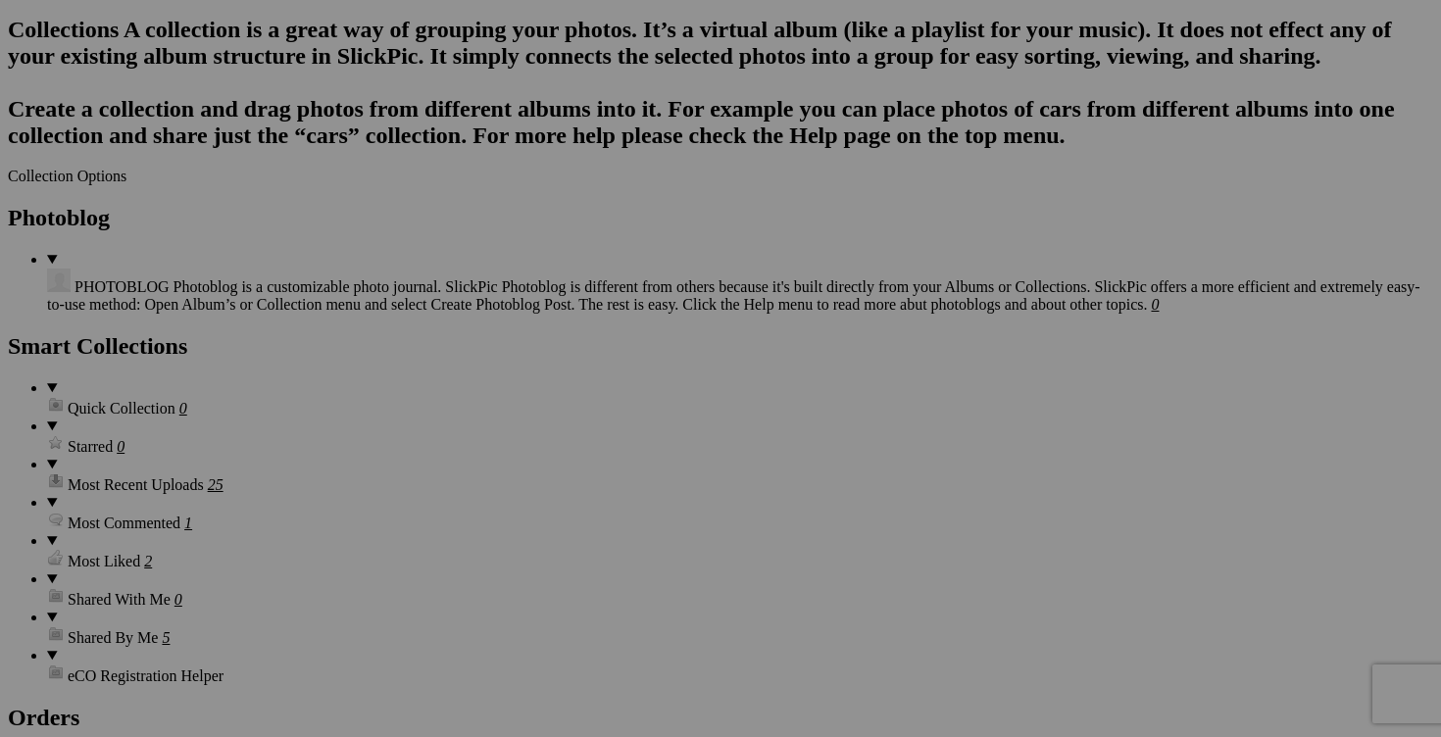
scroll to position [2560, 0]
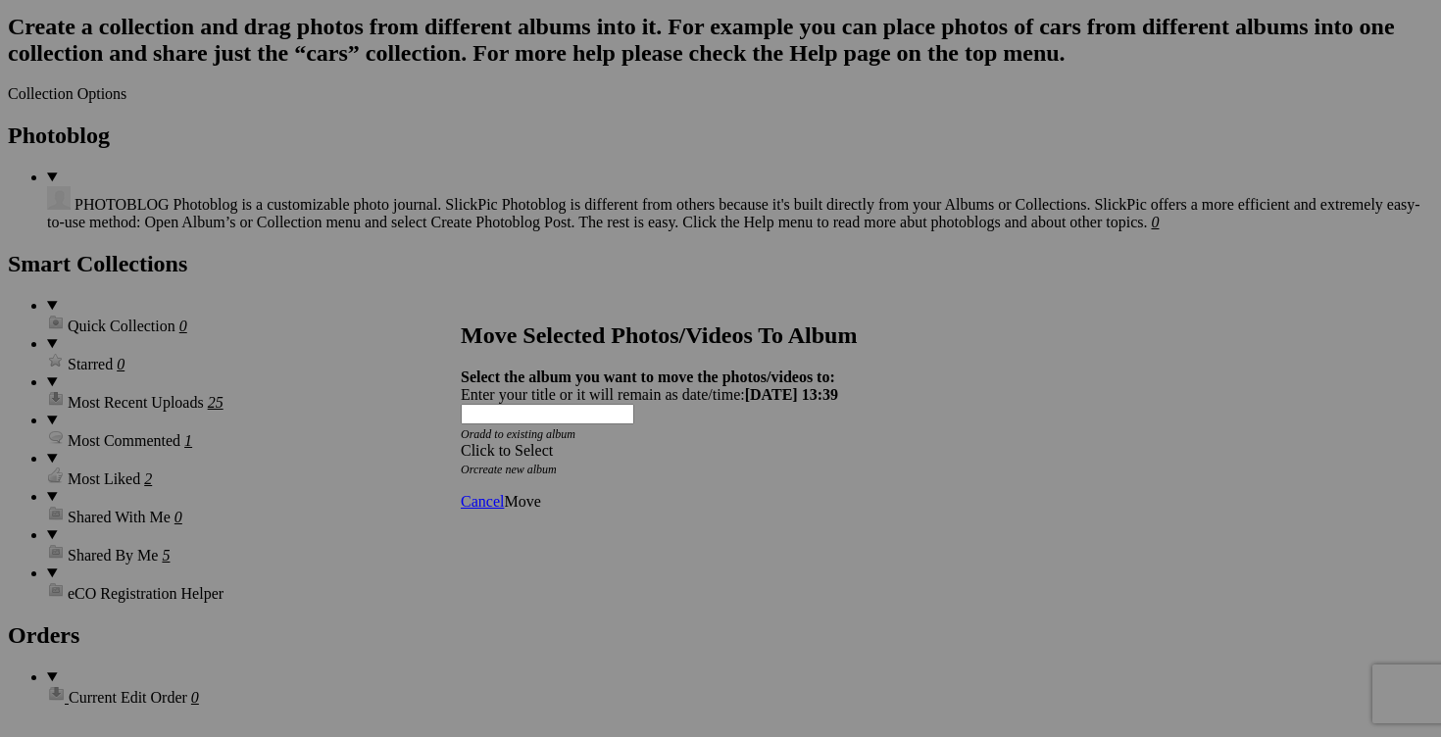
click at [839, 442] on div "Click to Select" at bounding box center [720, 451] width 519 height 18
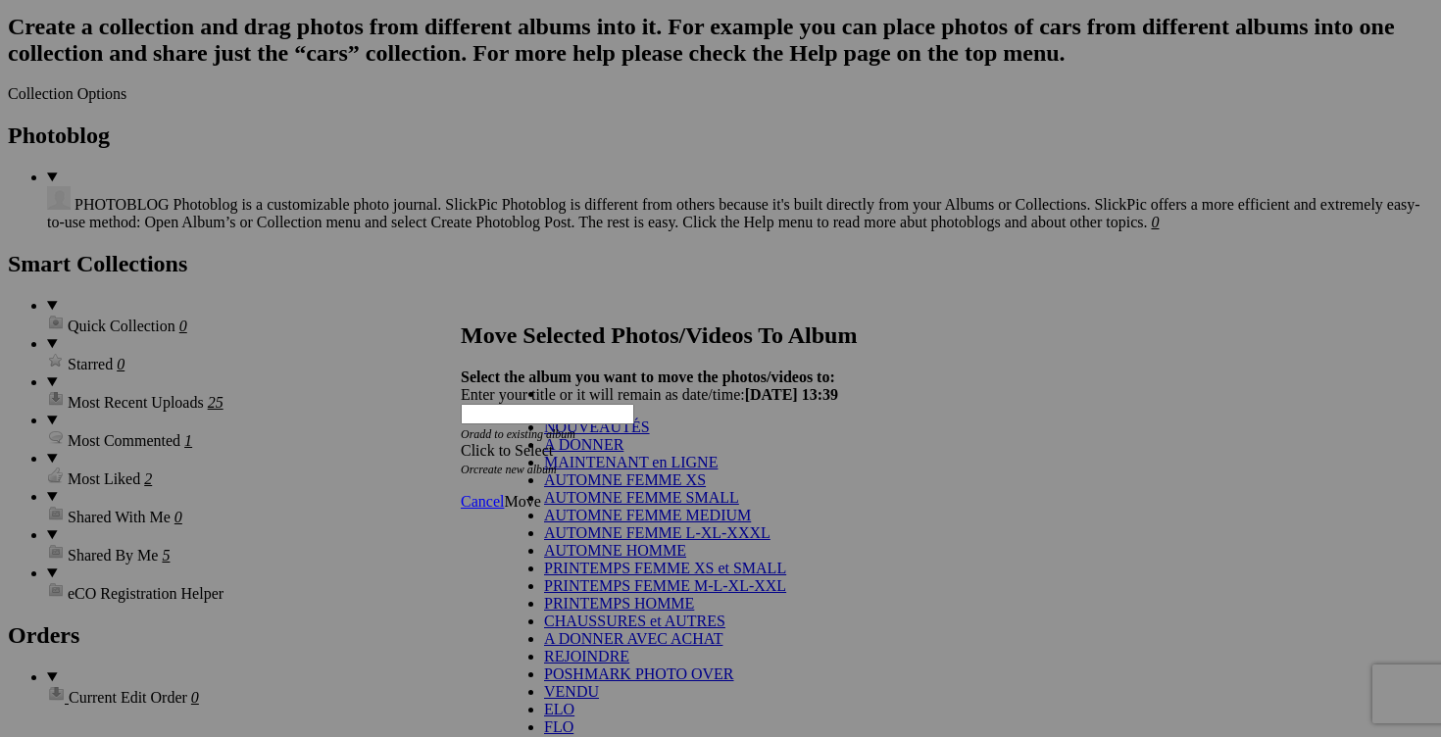
click at [650, 435] on link "NOUVEAUTÉS" at bounding box center [597, 426] width 106 height 17
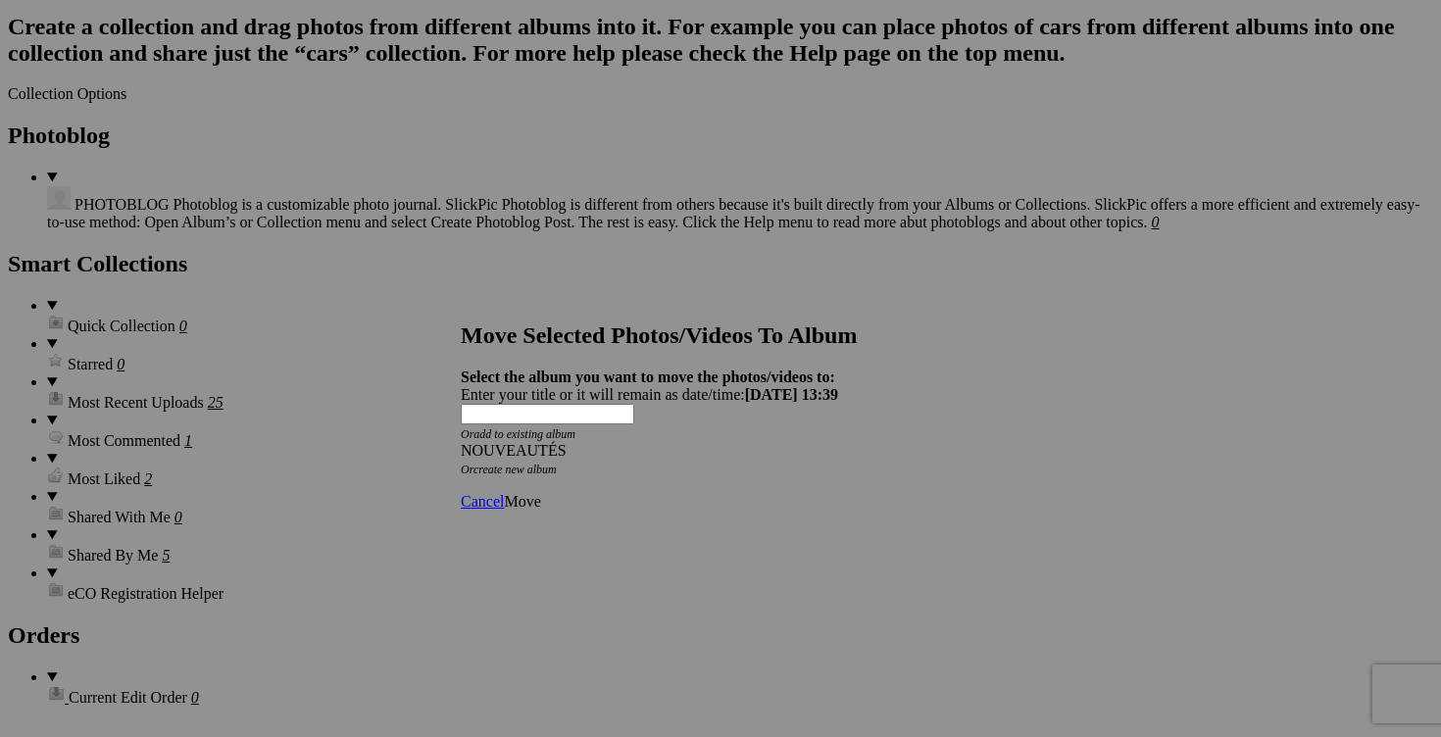
click at [540, 493] on span "Move" at bounding box center [522, 501] width 36 height 17
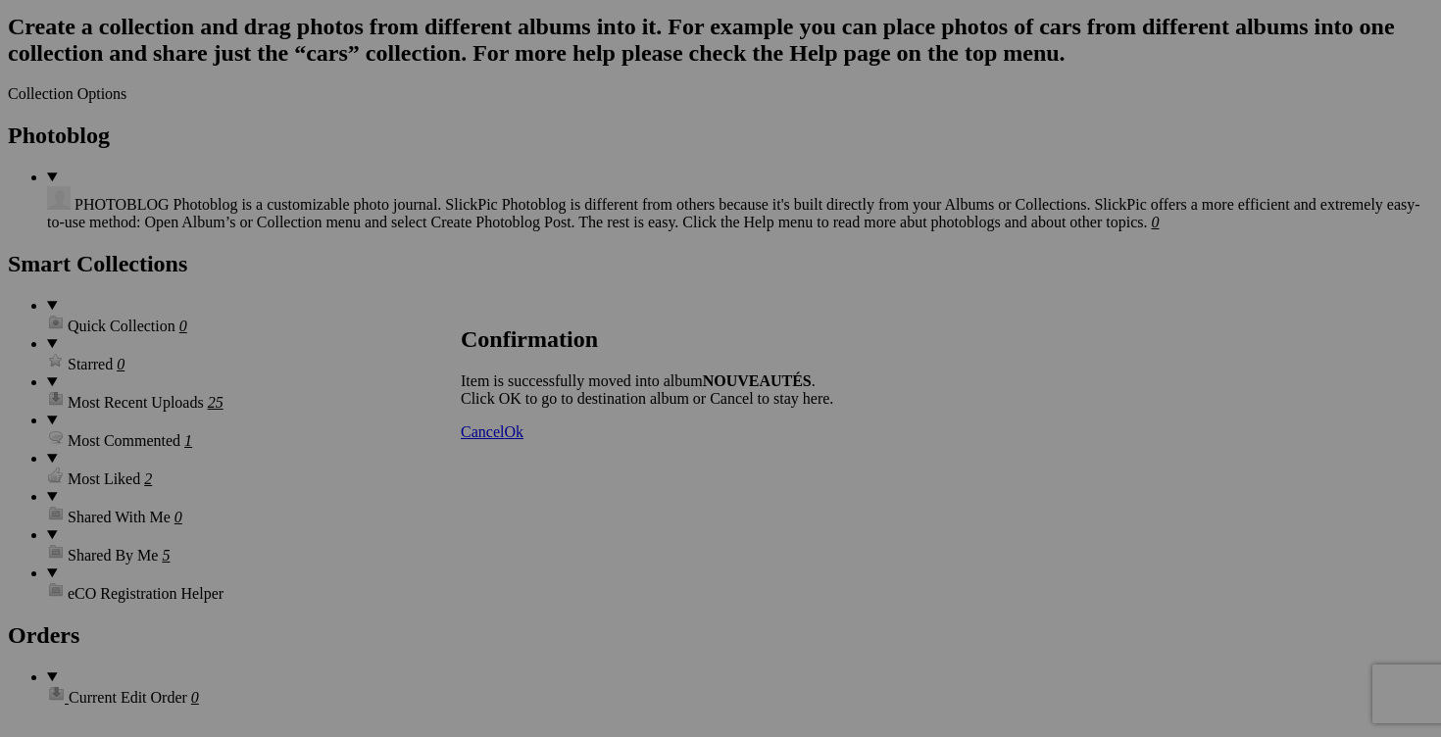
click at [504, 440] on link "Cancel" at bounding box center [482, 431] width 43 height 17
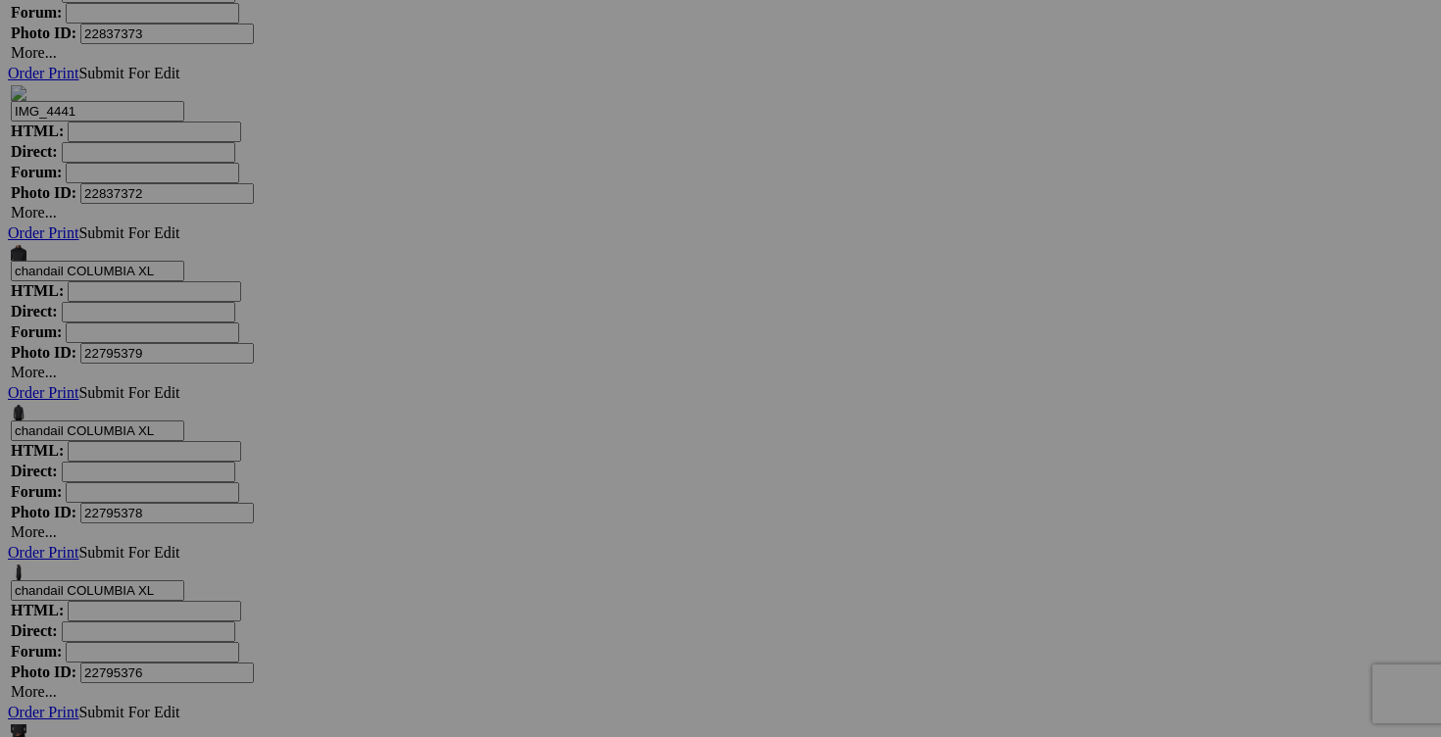
scroll to position [6574, 0]
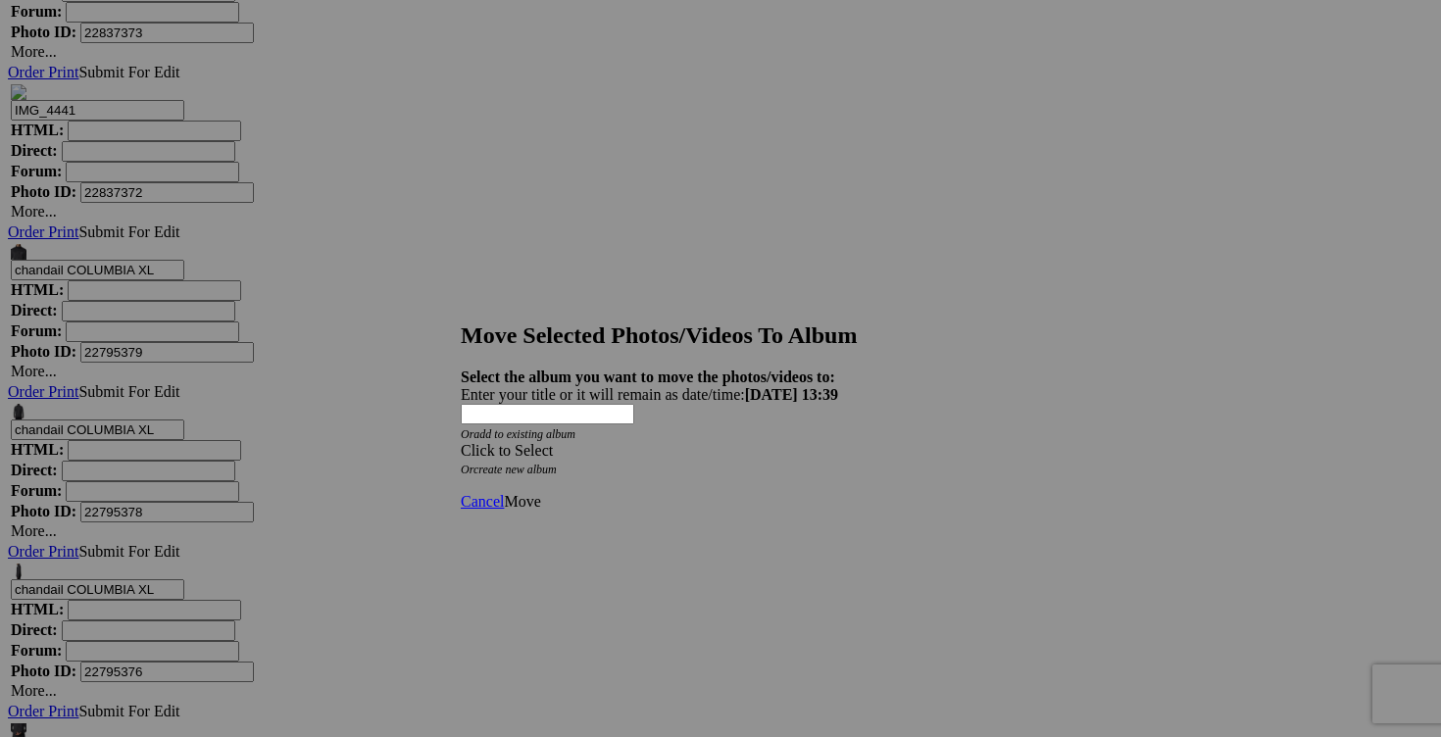
click at [461, 442] on span at bounding box center [461, 450] width 0 height 17
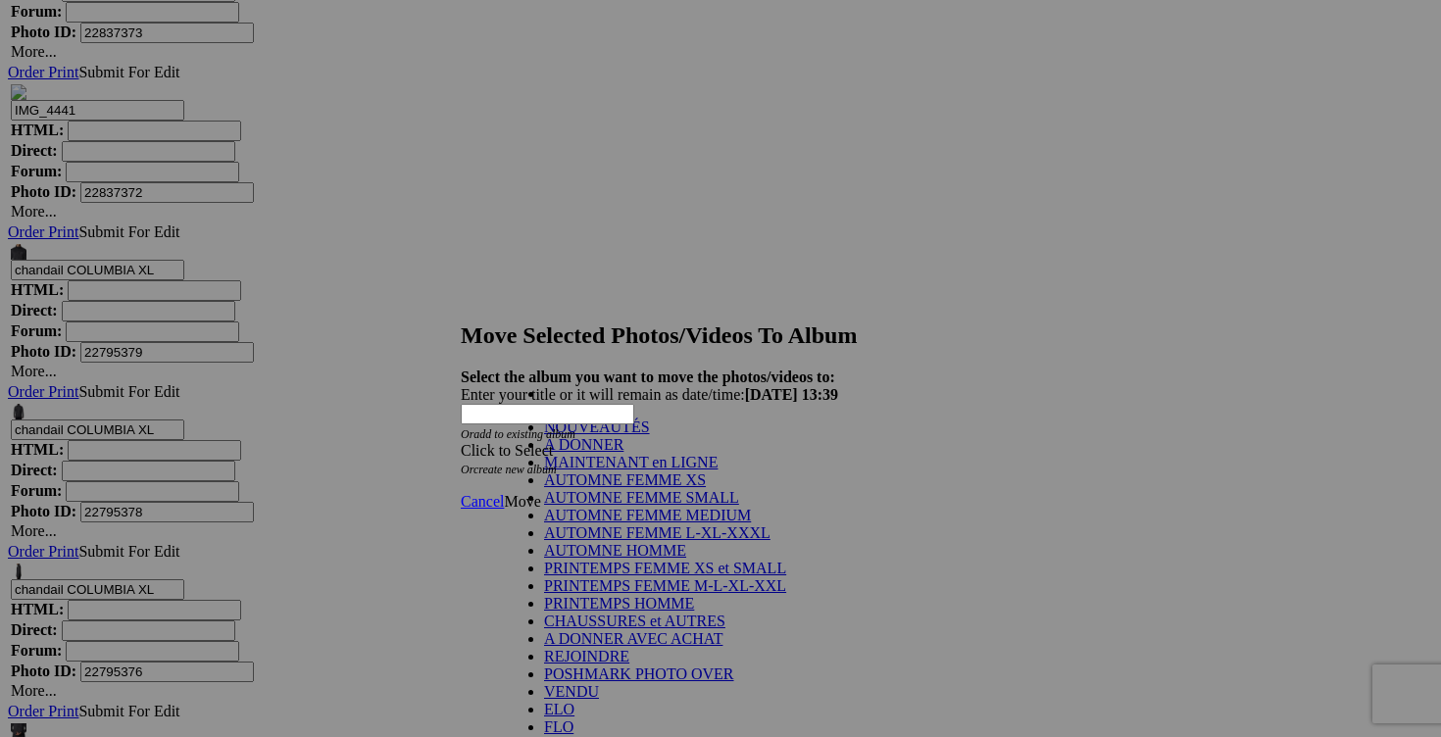
click at [650, 435] on link "NOUVEAUTÉS" at bounding box center [597, 426] width 106 height 17
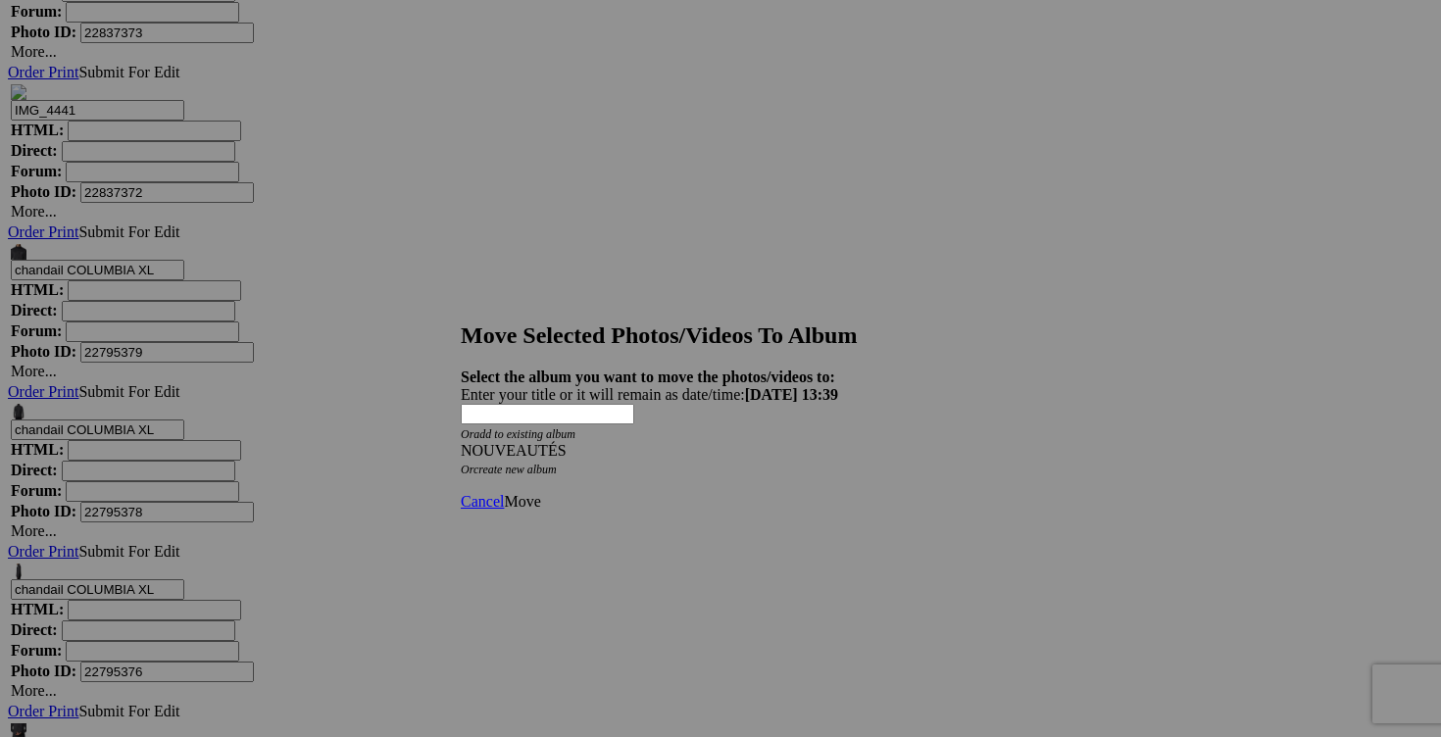
click at [540, 493] on link "Move" at bounding box center [522, 501] width 36 height 17
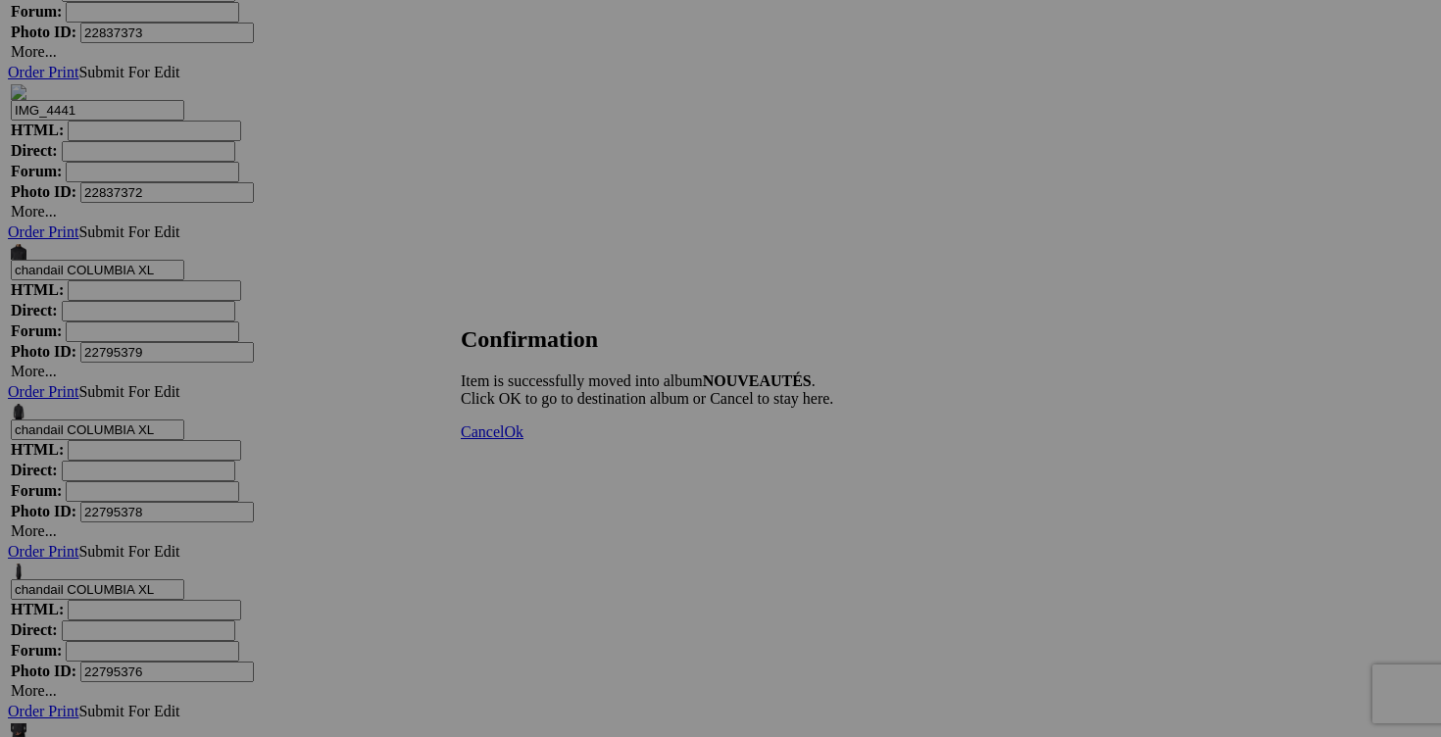
click at [504, 440] on link "Cancel" at bounding box center [482, 431] width 43 height 17
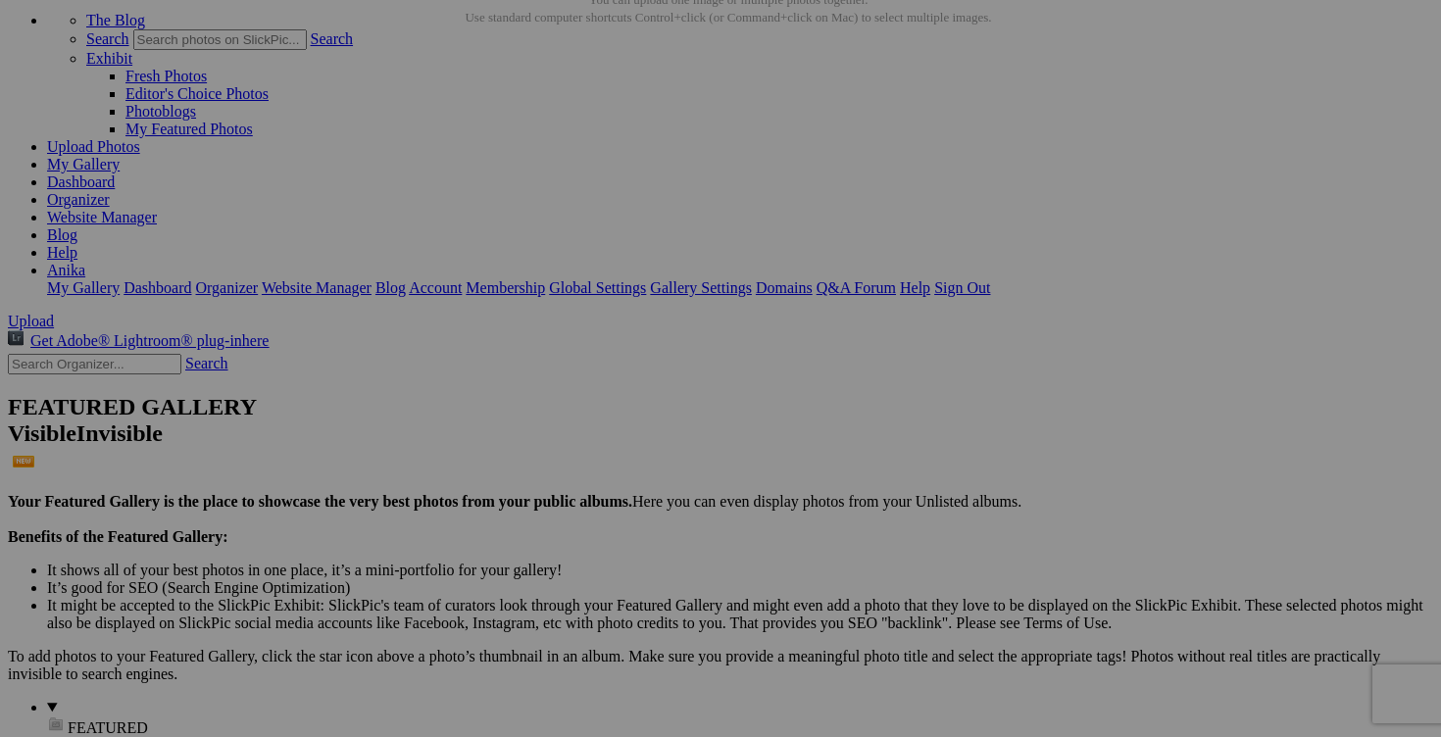
scroll to position [0, 0]
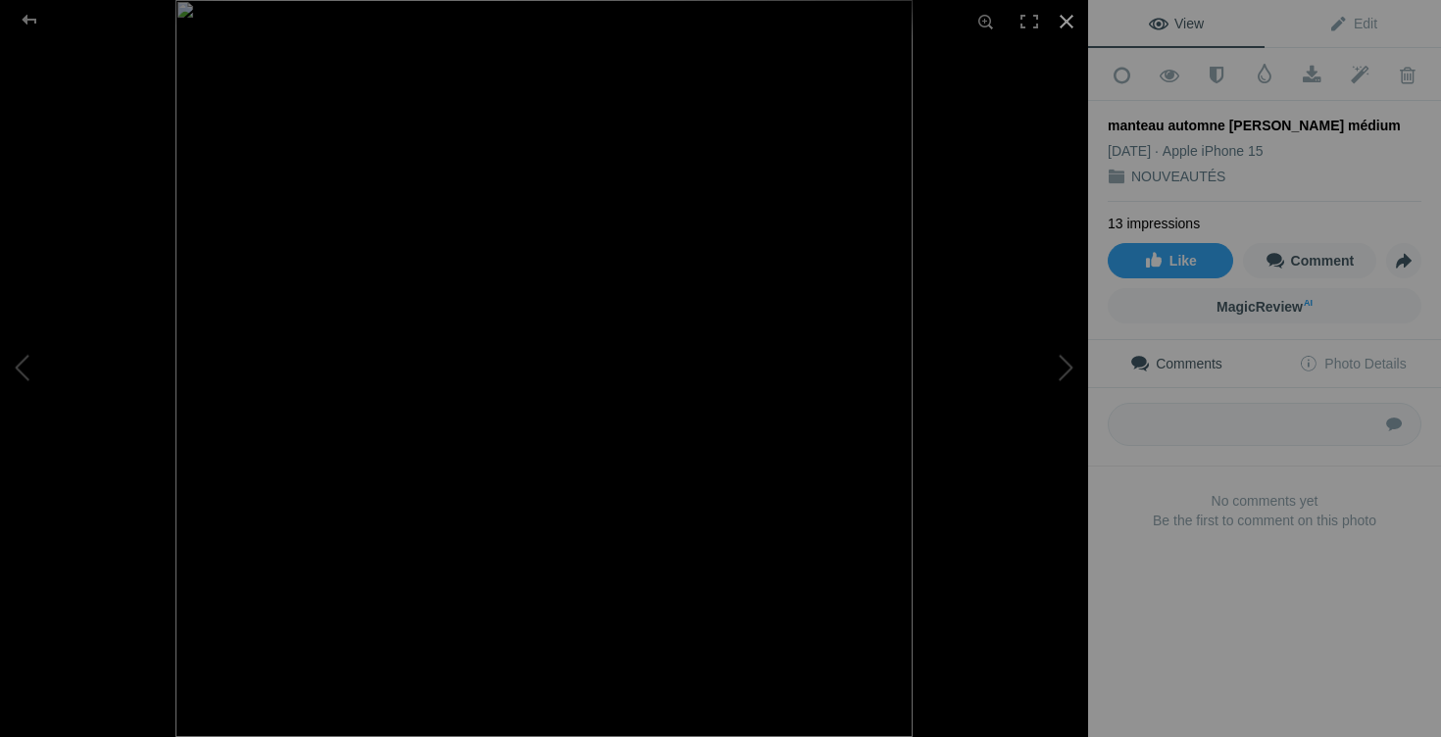
click at [1068, 24] on div at bounding box center [1066, 21] width 43 height 43
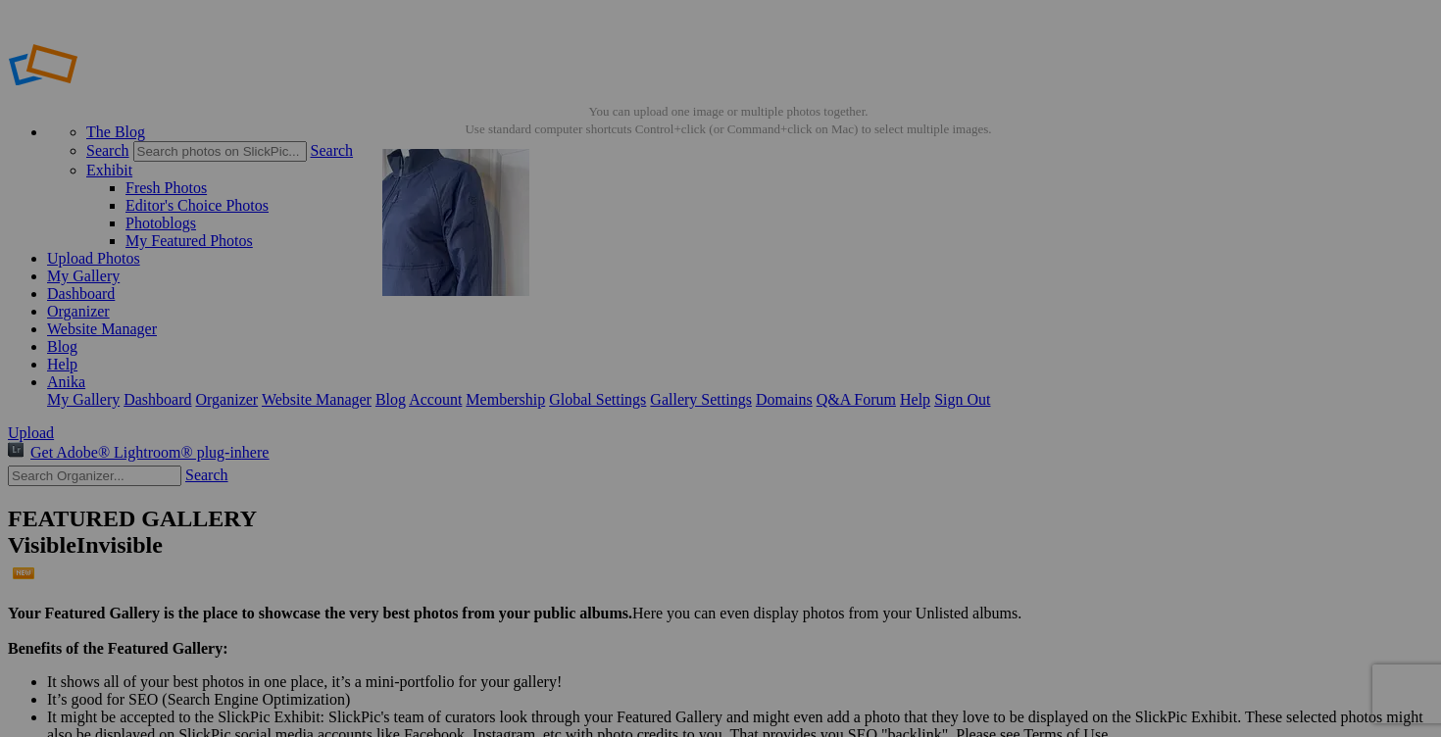
drag, startPoint x: 886, startPoint y: 535, endPoint x: 664, endPoint y: 289, distance: 331.0
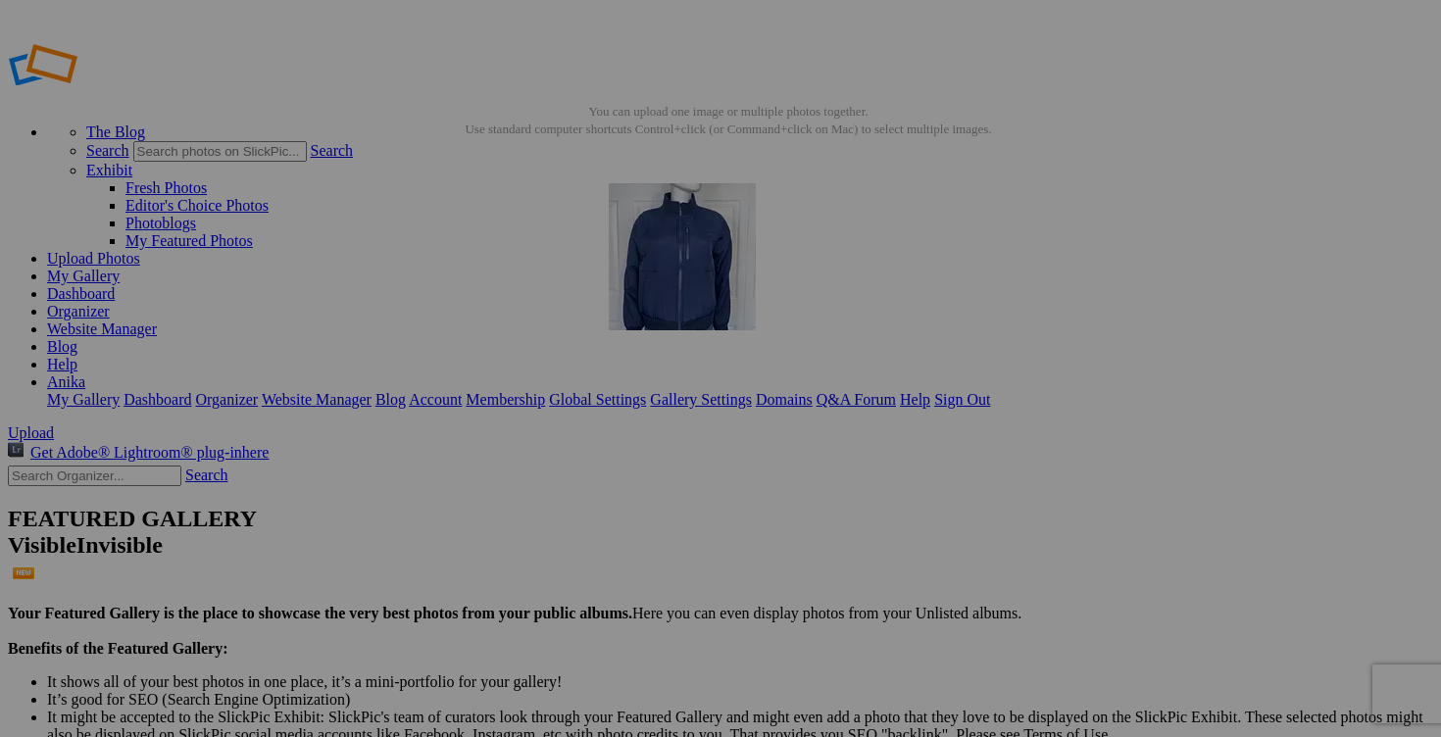
drag, startPoint x: 898, startPoint y: 590, endPoint x: 891, endPoint y: 314, distance: 276.5
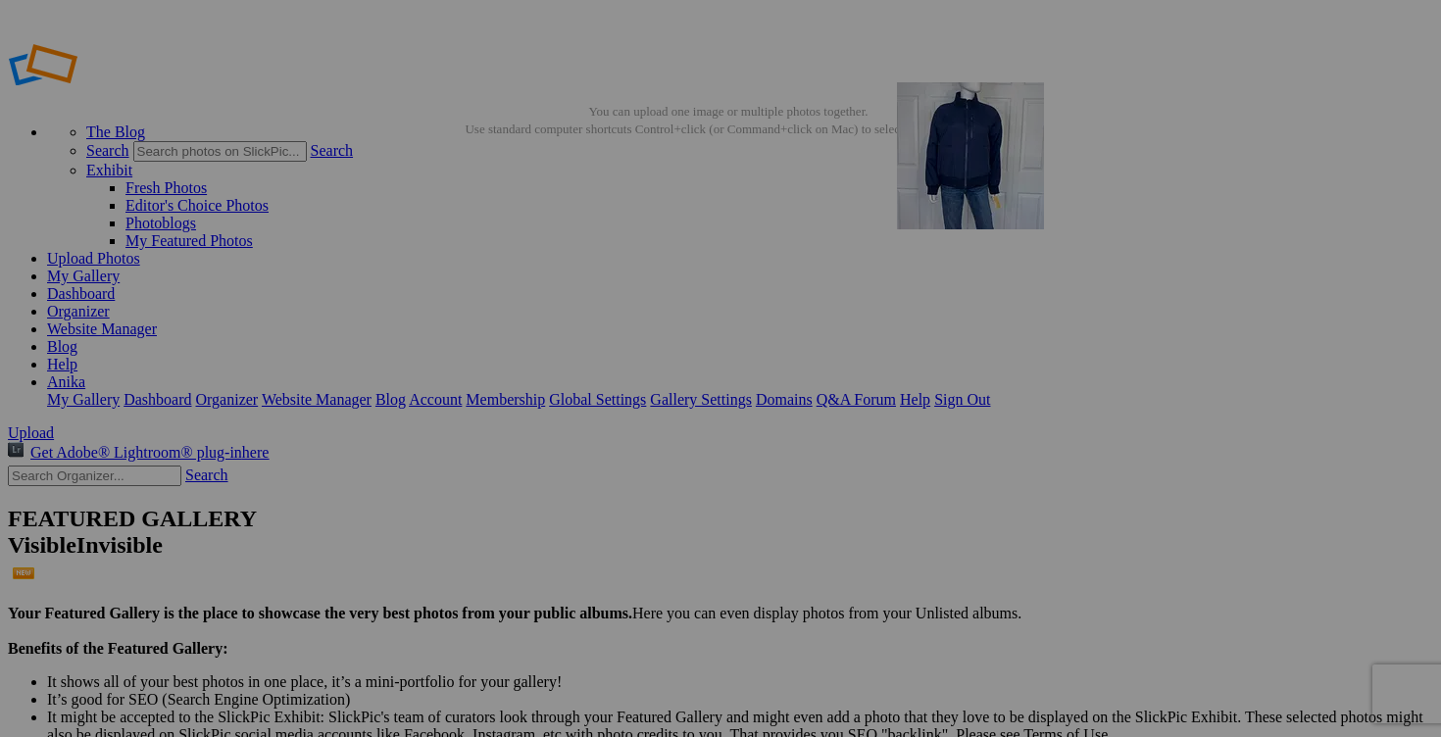
drag, startPoint x: 1064, startPoint y: 564, endPoint x: 1179, endPoint y: 223, distance: 358.9
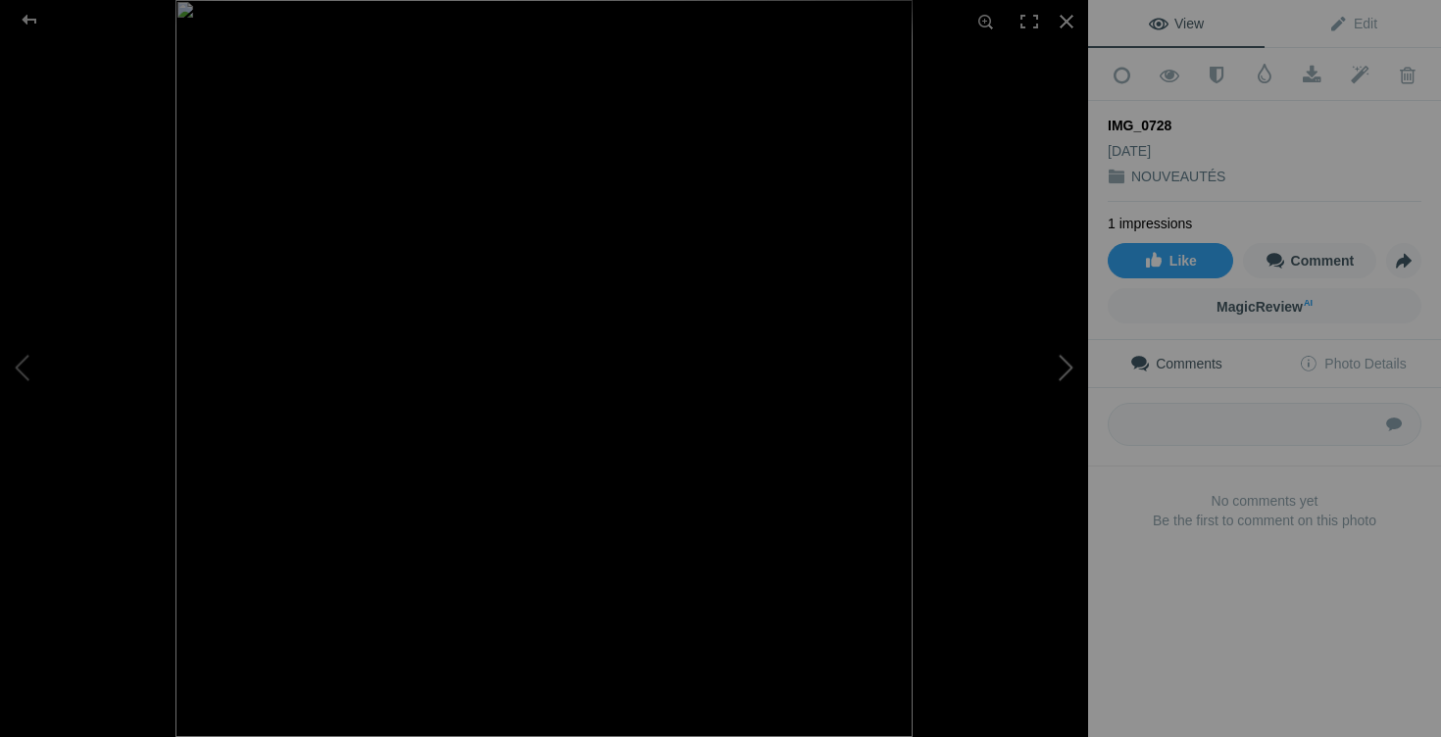
click at [1054, 362] on button at bounding box center [1014, 369] width 147 height 266
click at [1054, 363] on button at bounding box center [1014, 369] width 147 height 266
click at [1068, 22] on div at bounding box center [1066, 21] width 43 height 43
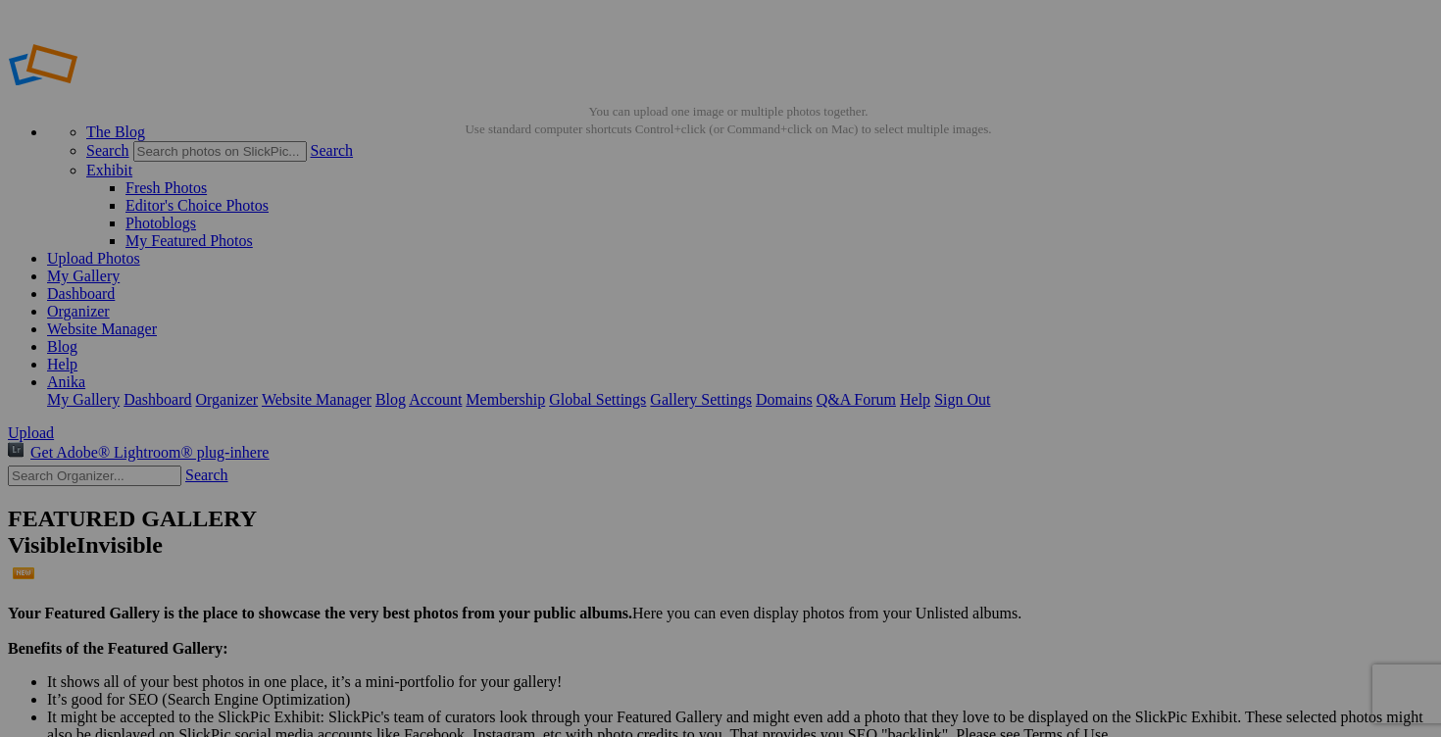
scroll to position [0, 321]
drag, startPoint x: 1172, startPoint y: 381, endPoint x: 1348, endPoint y: 364, distance: 176.3
drag, startPoint x: 418, startPoint y: 628, endPoint x: 314, endPoint y: 625, distance: 104.9
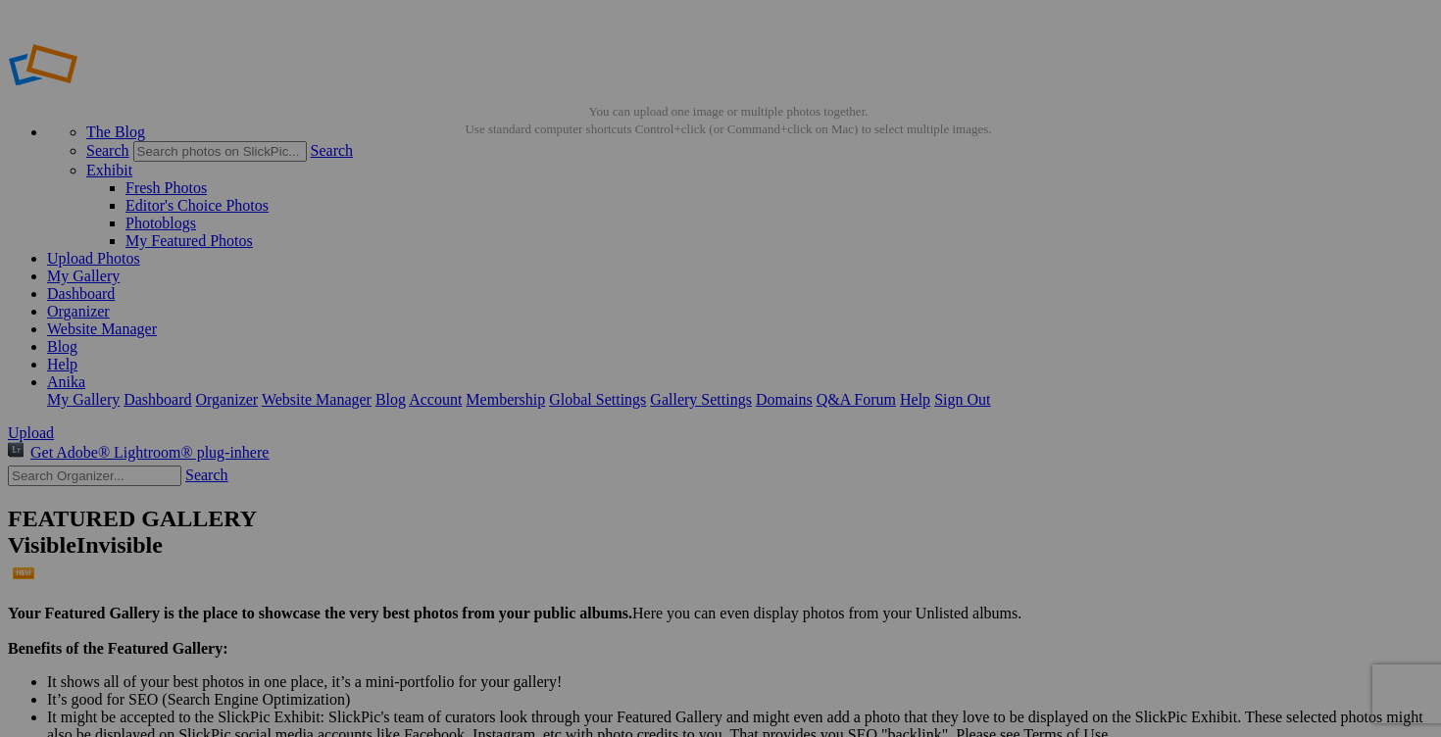
paste input "manteau automne [PERSON_NAME] médium"
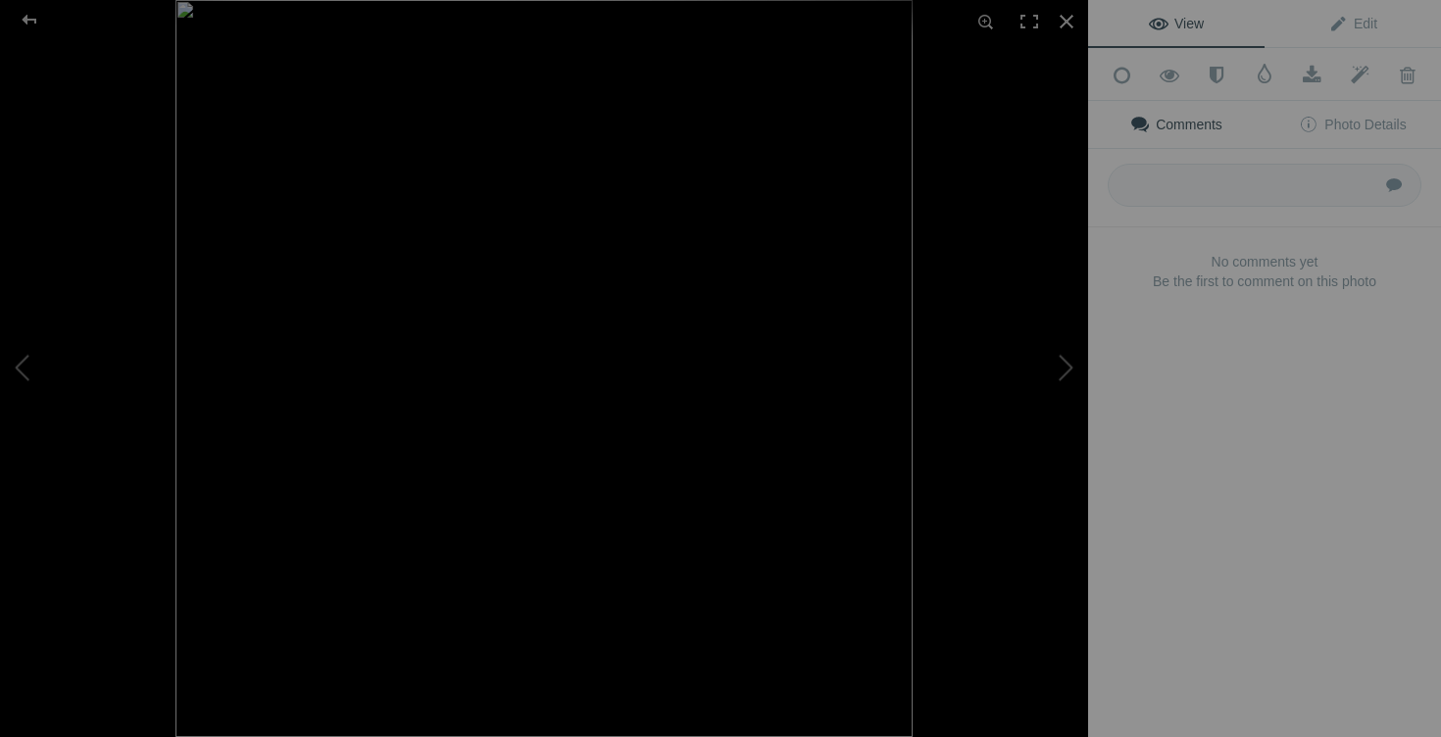
type input "manteau automne [PERSON_NAME] médium"
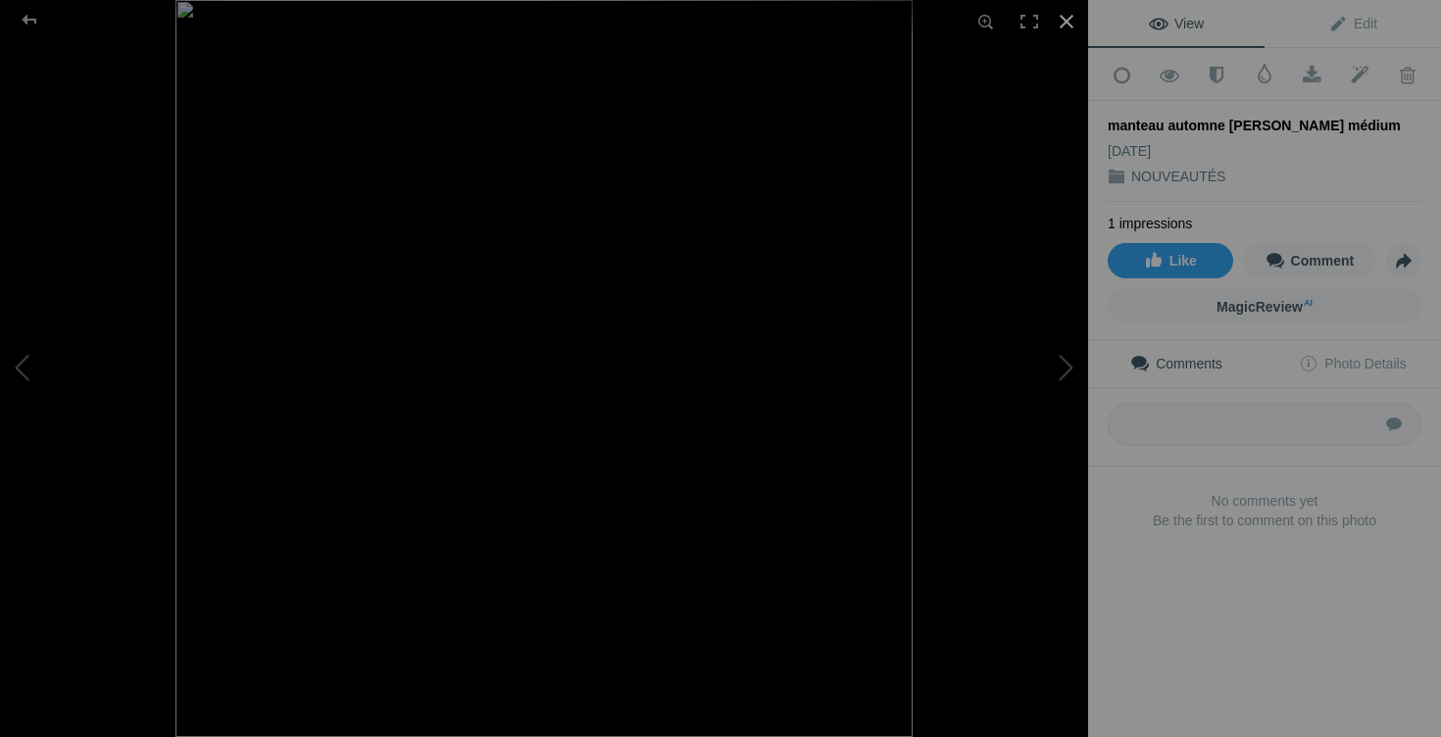
click at [1067, 18] on div at bounding box center [1066, 21] width 43 height 43
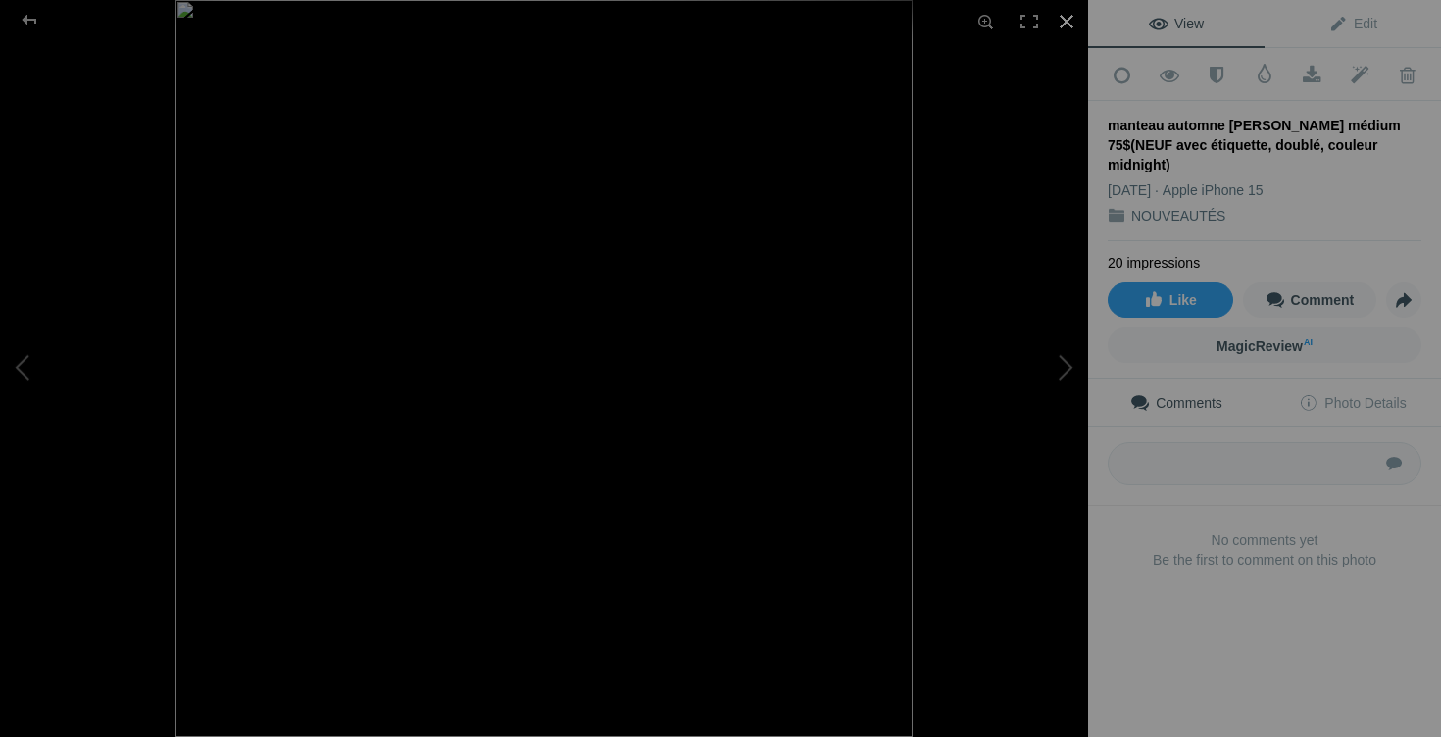
click at [1065, 22] on div at bounding box center [1066, 21] width 43 height 43
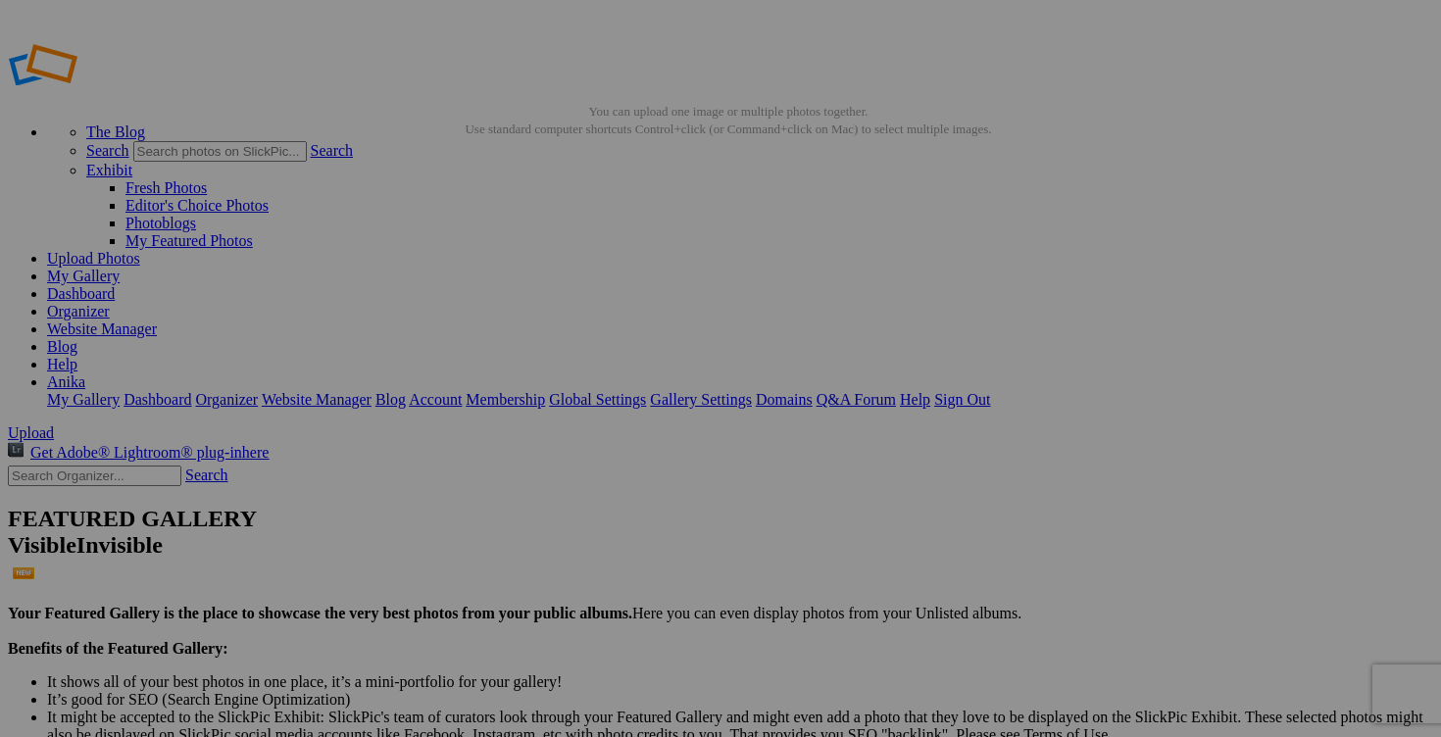
scroll to position [0, 321]
drag, startPoint x: 1170, startPoint y: 382, endPoint x: 1334, endPoint y: 383, distance: 163.7
